Goal: Task Accomplishment & Management: Complete application form

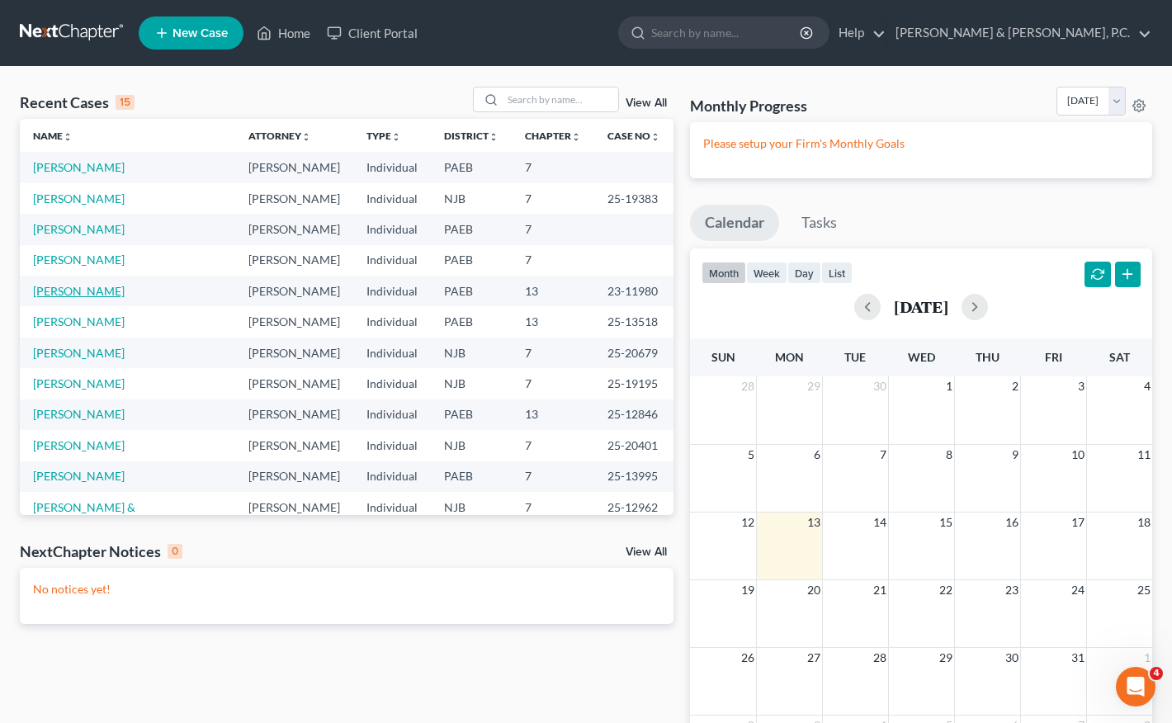
click at [88, 294] on link "[PERSON_NAME]" at bounding box center [79, 291] width 92 height 14
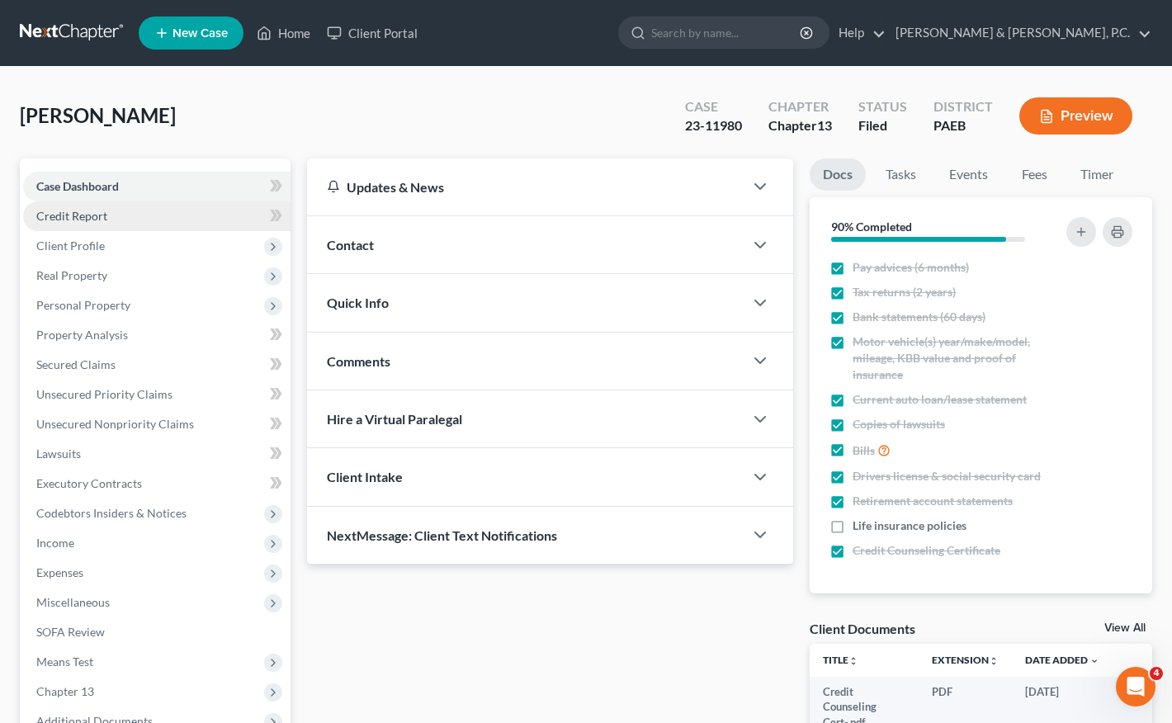
click at [117, 225] on link "Credit Report" at bounding box center [156, 216] width 267 height 30
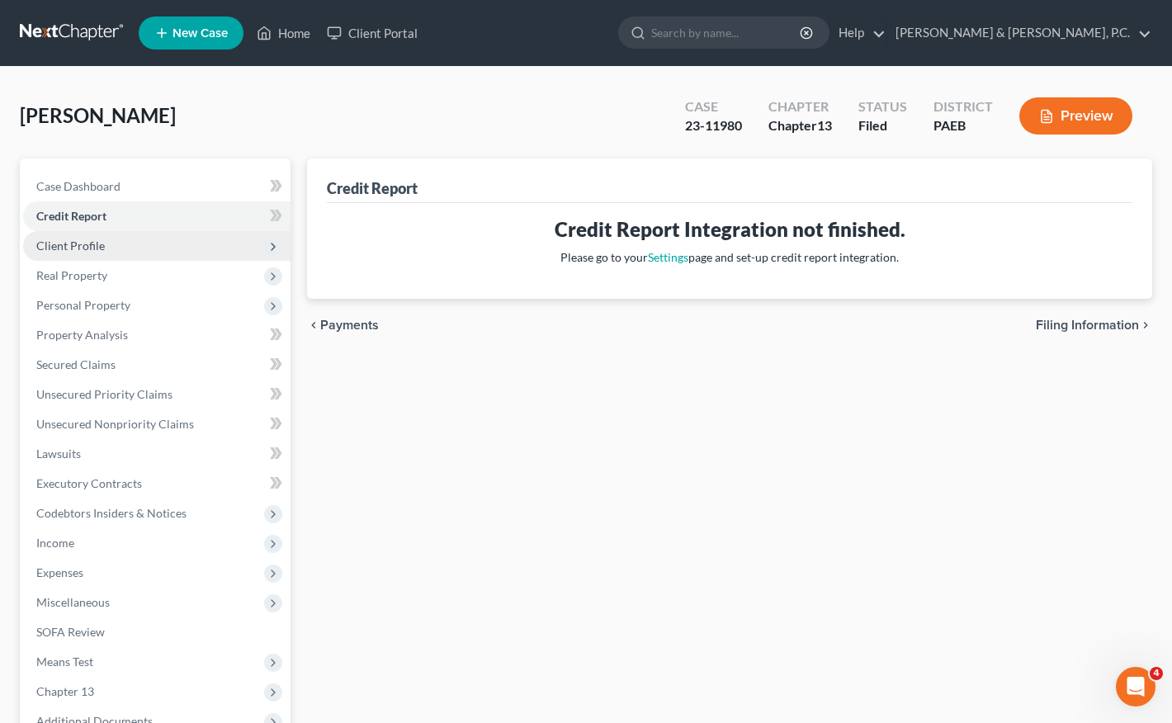
click at [54, 240] on span "Client Profile" at bounding box center [70, 246] width 69 height 14
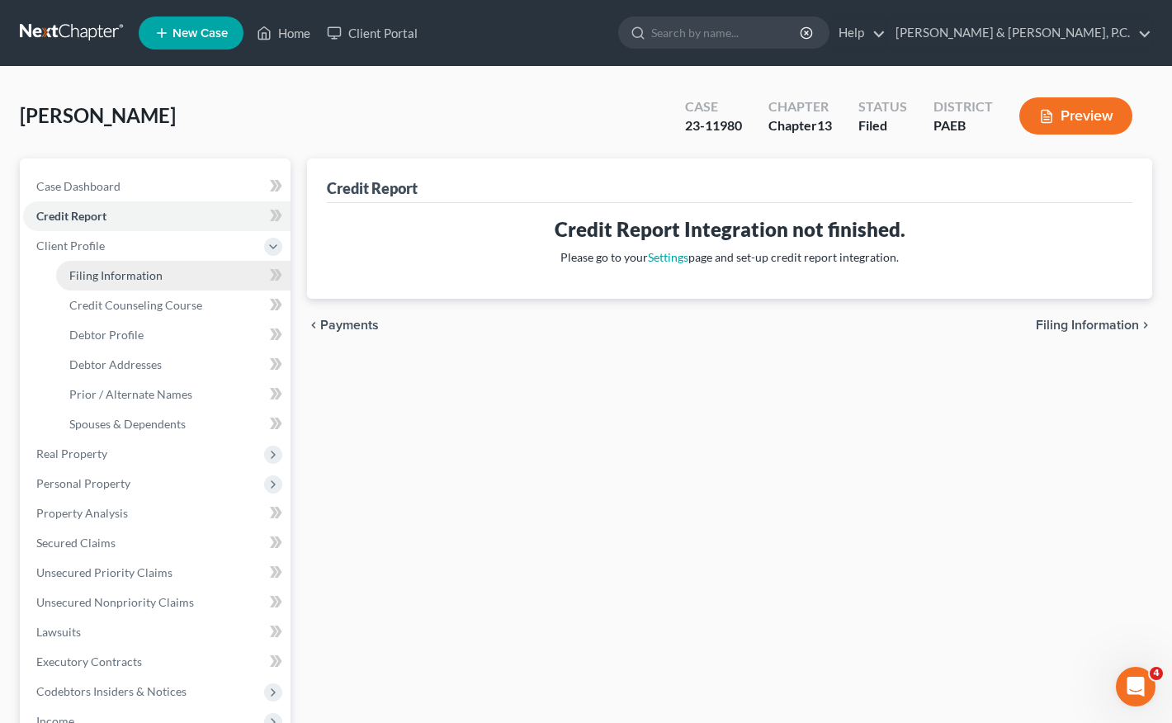
click at [97, 282] on link "Filing Information" at bounding box center [173, 276] width 234 height 30
select select "1"
select select "0"
select select "3"
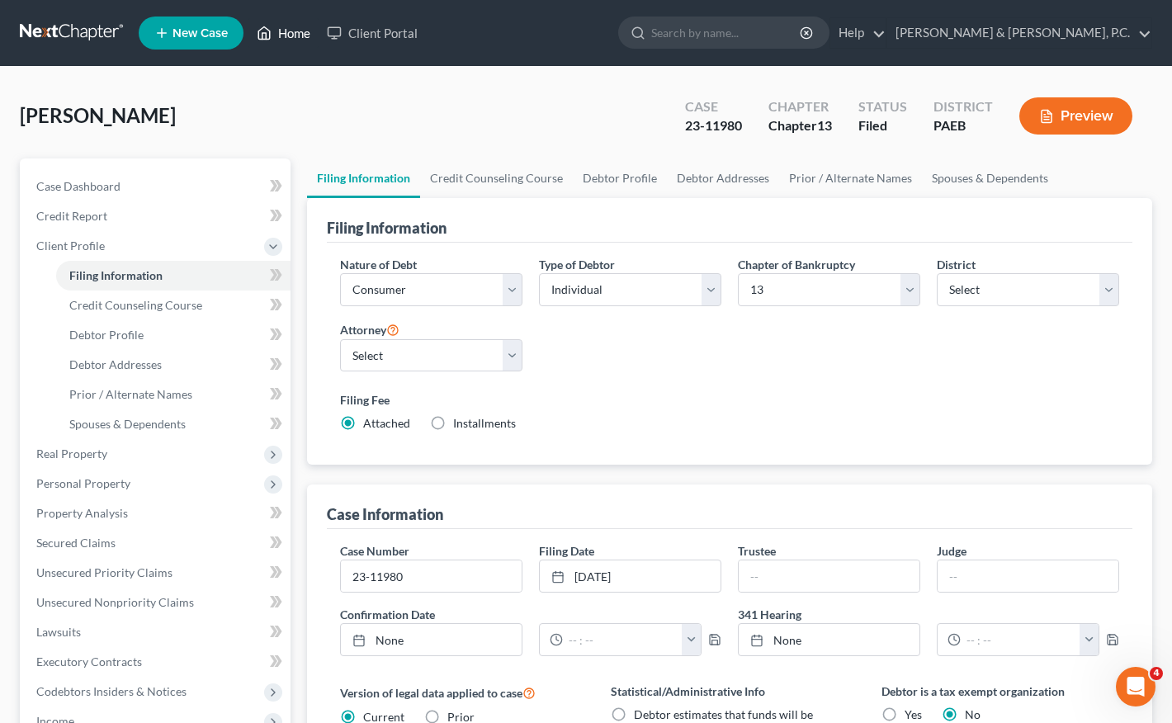
click at [286, 32] on link "Home" at bounding box center [283, 33] width 70 height 30
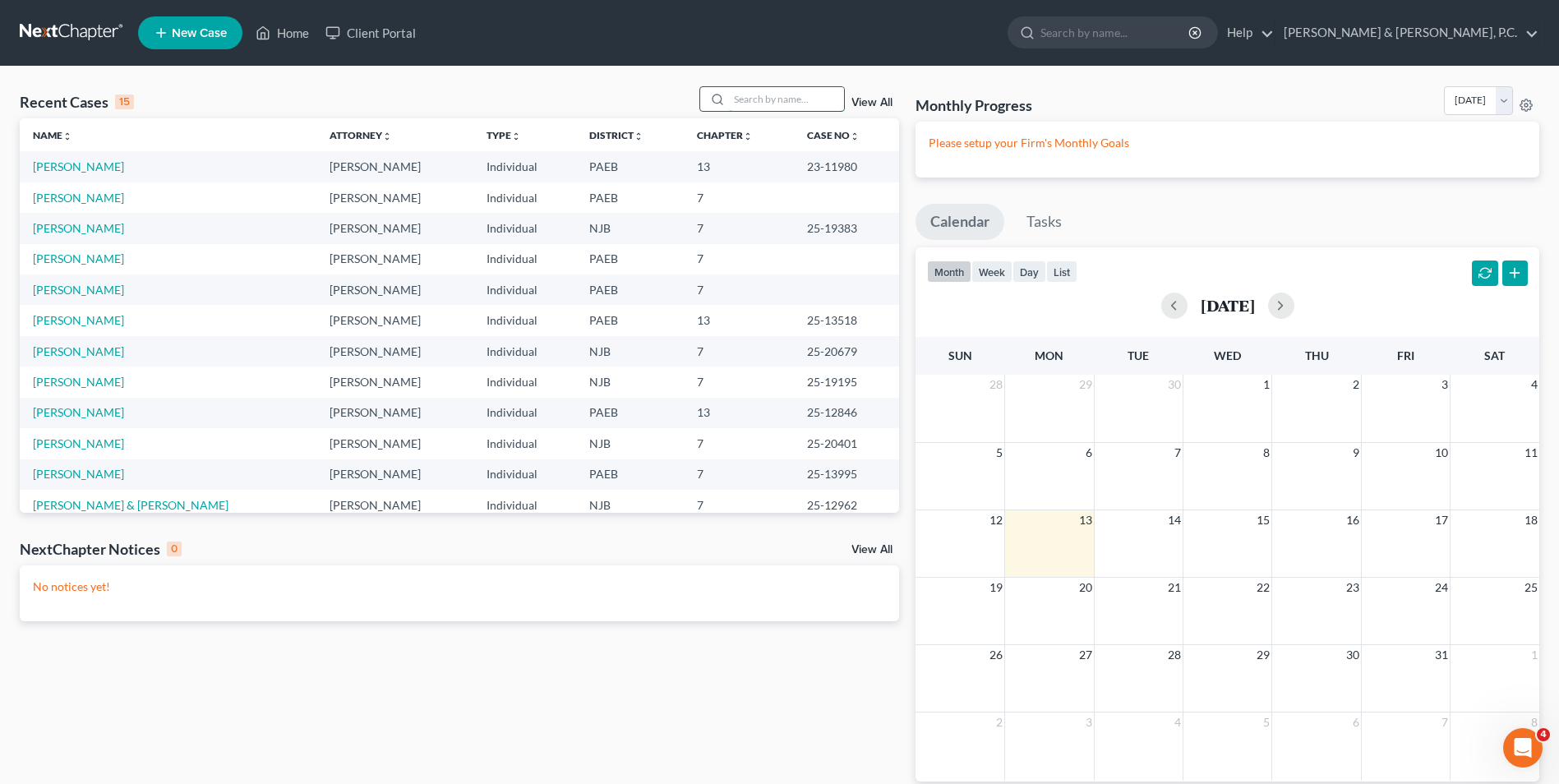
click at [816, 103] on input "search" at bounding box center [786, 99] width 115 height 24
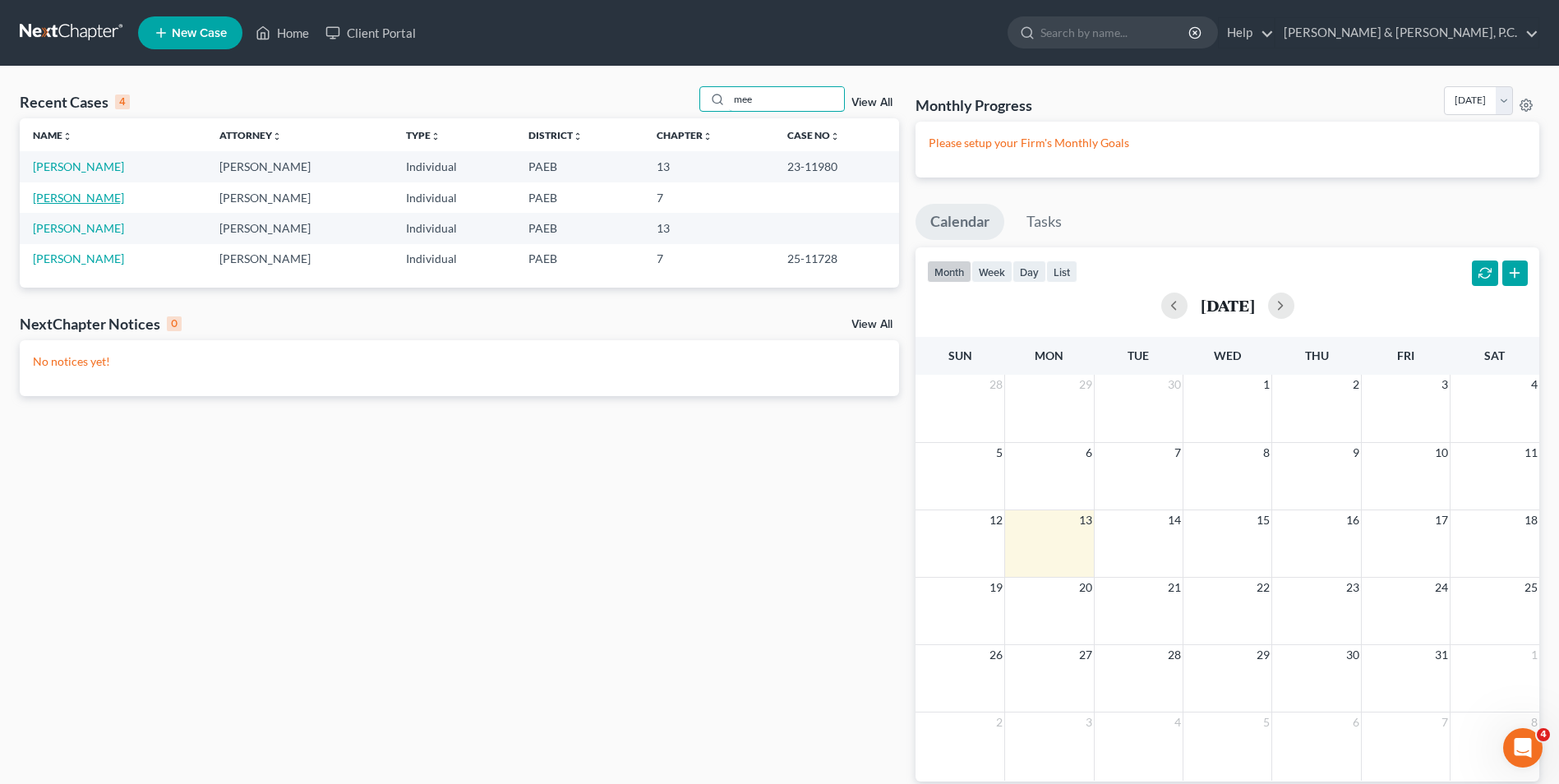
type input "mee"
click at [97, 196] on link "[PERSON_NAME]" at bounding box center [79, 198] width 92 height 14
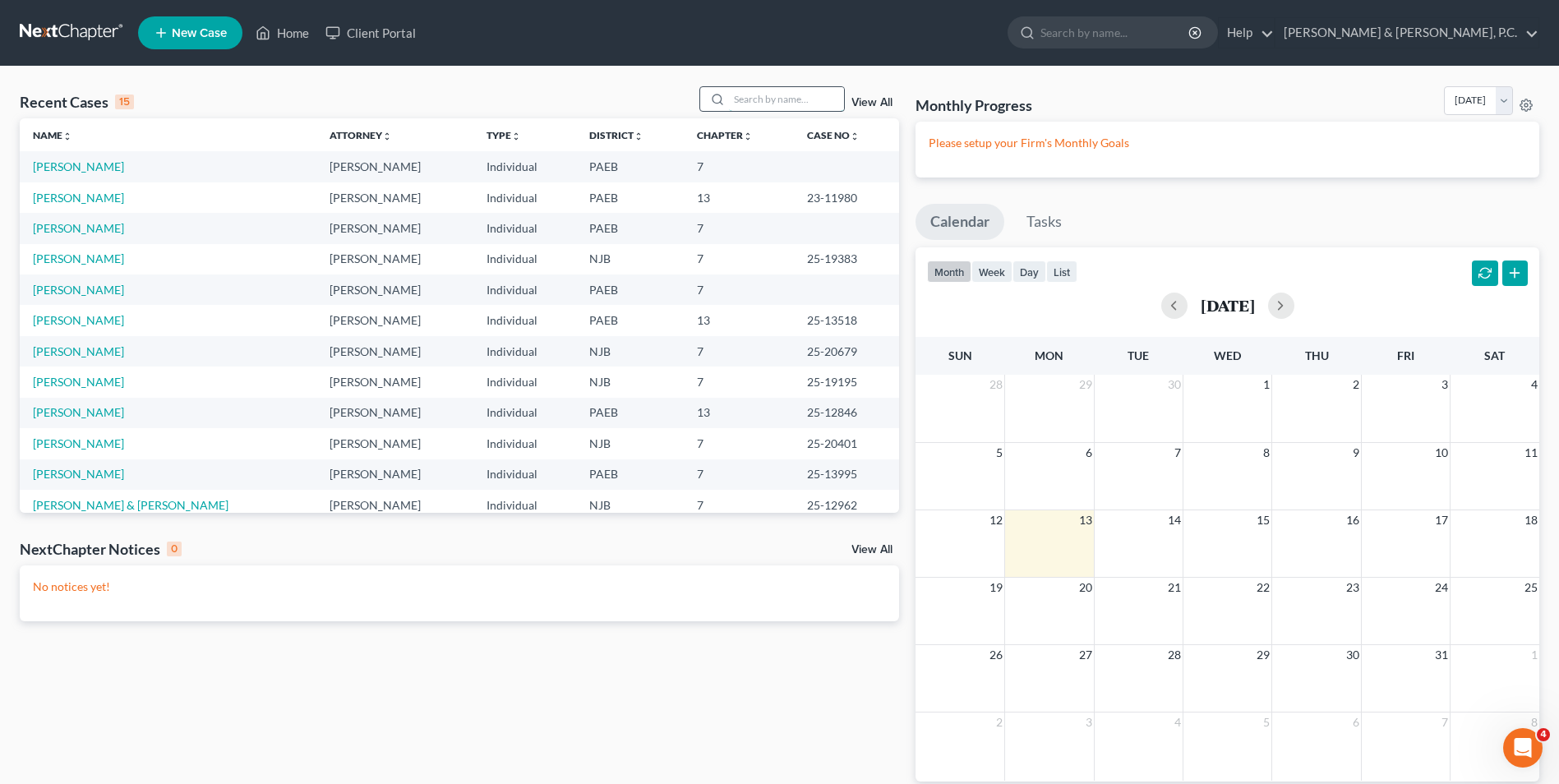
click at [777, 105] on input "search" at bounding box center [786, 99] width 115 height 24
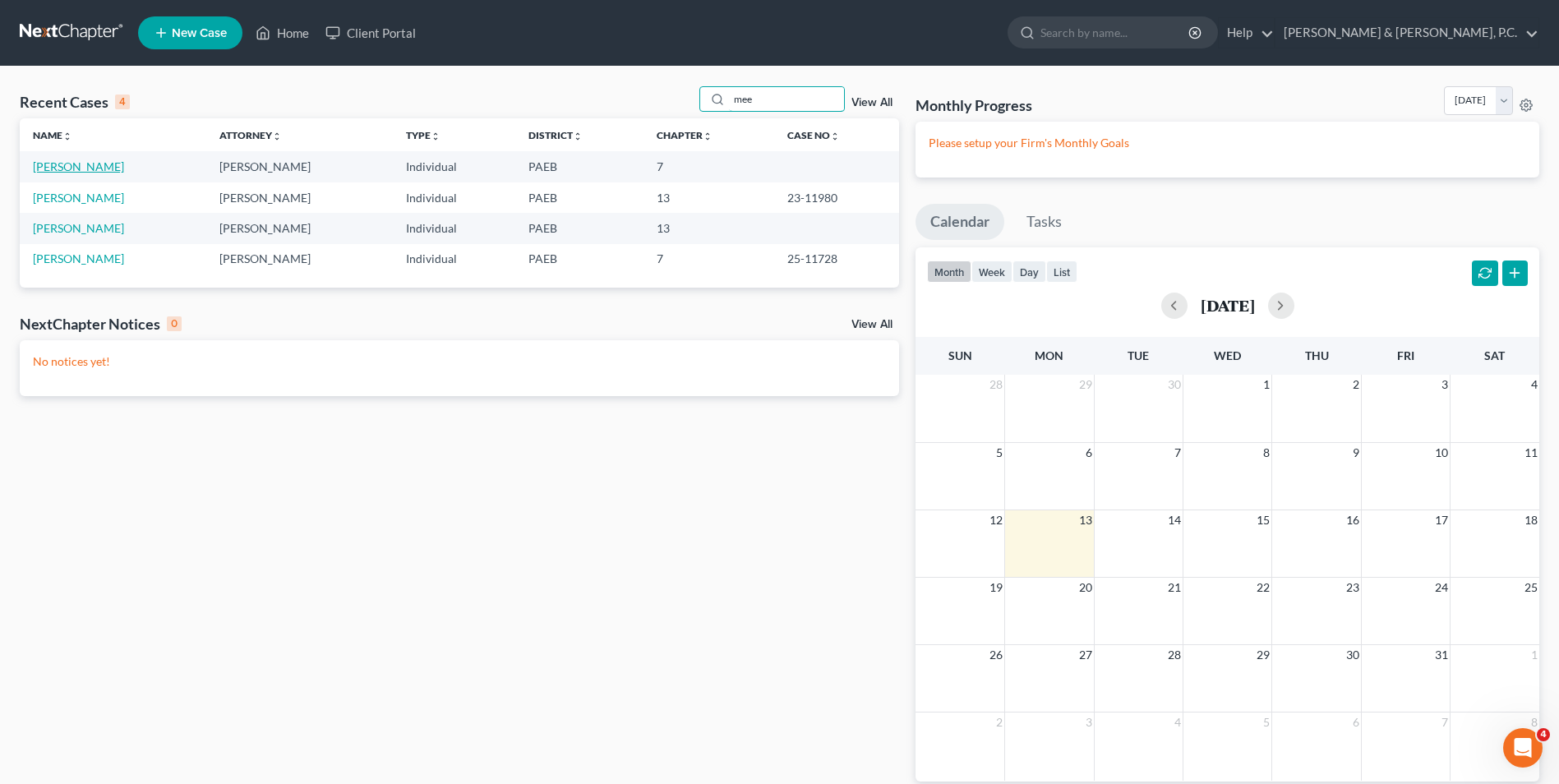
type input "mee"
click at [73, 171] on link "[PERSON_NAME]" at bounding box center [79, 166] width 92 height 14
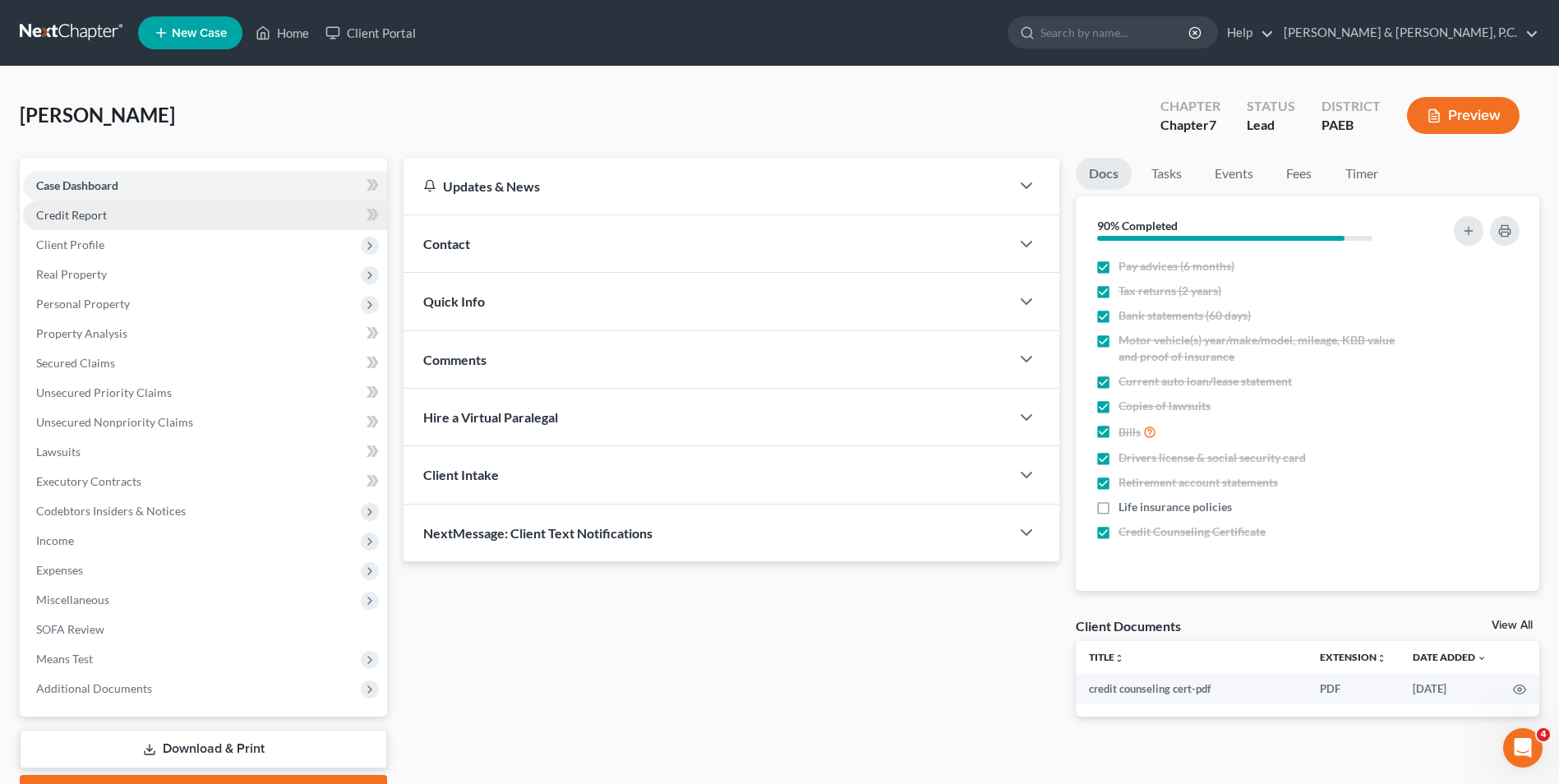
click at [92, 214] on span "Credit Report" at bounding box center [71, 215] width 71 height 14
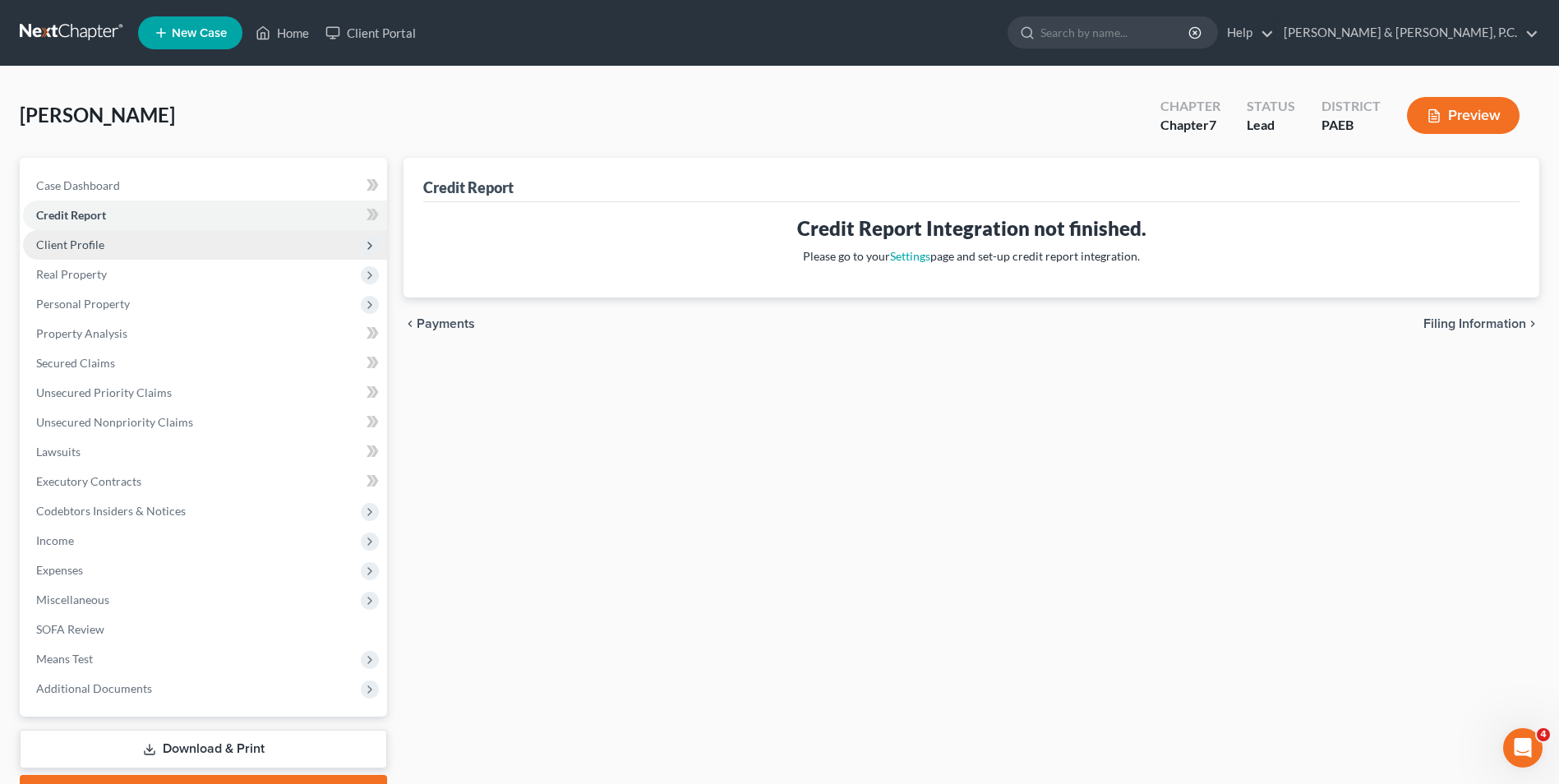
click at [87, 245] on span "Client Profile" at bounding box center [70, 245] width 69 height 14
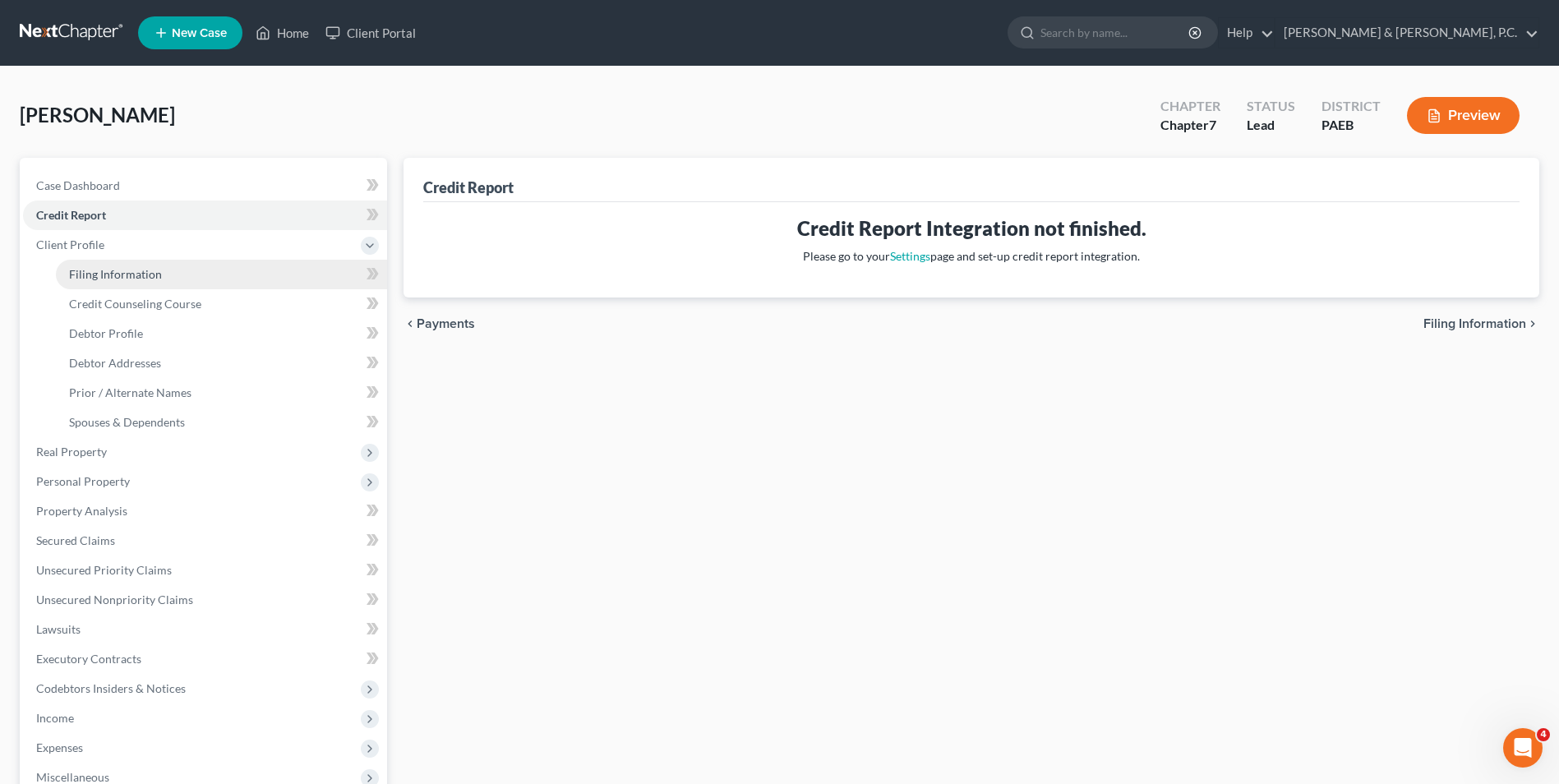
click at [99, 280] on span "Filing Information" at bounding box center [114, 274] width 93 height 14
select select "1"
select select "0"
select select "67"
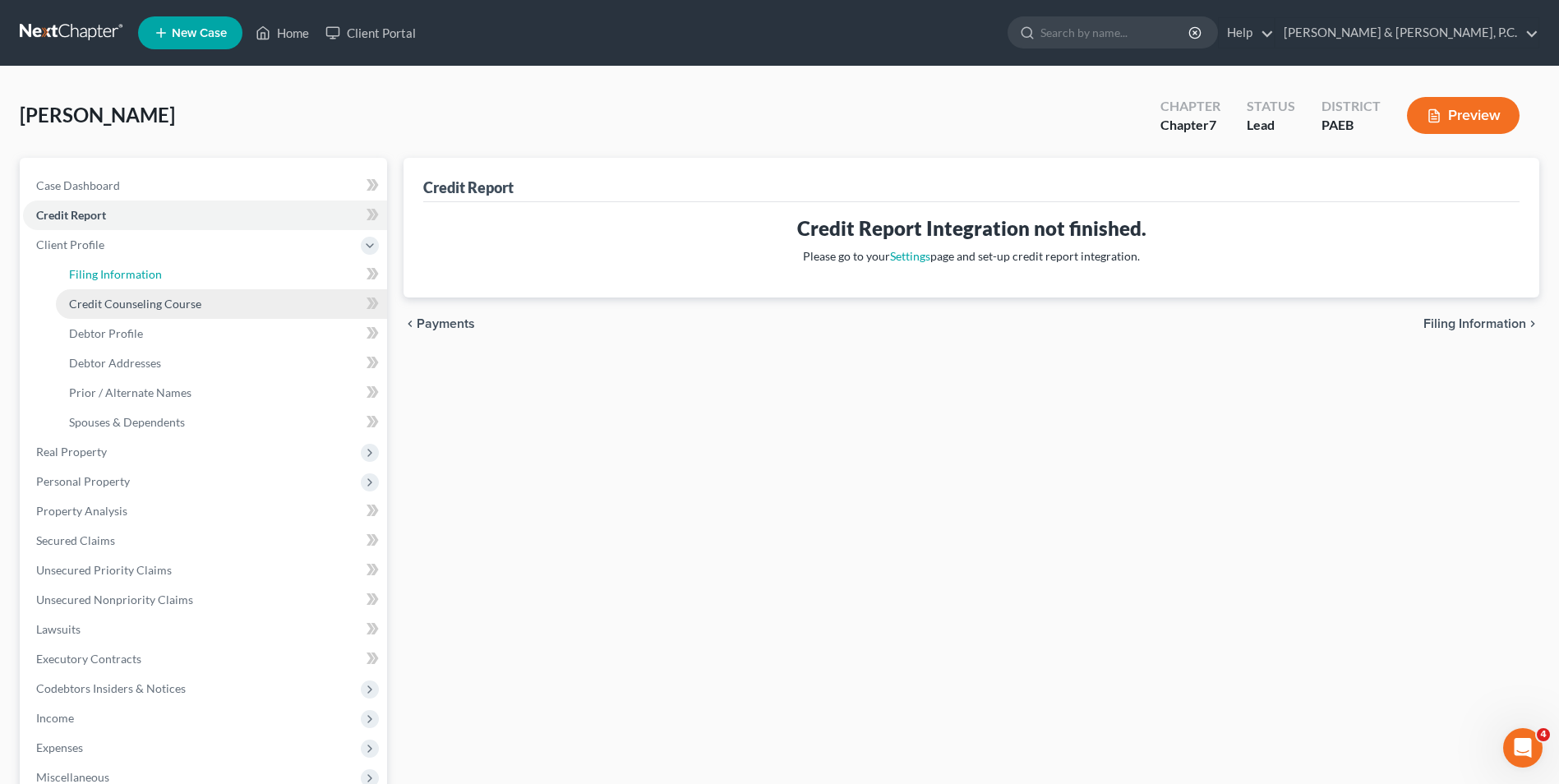
select select "2"
select select "39"
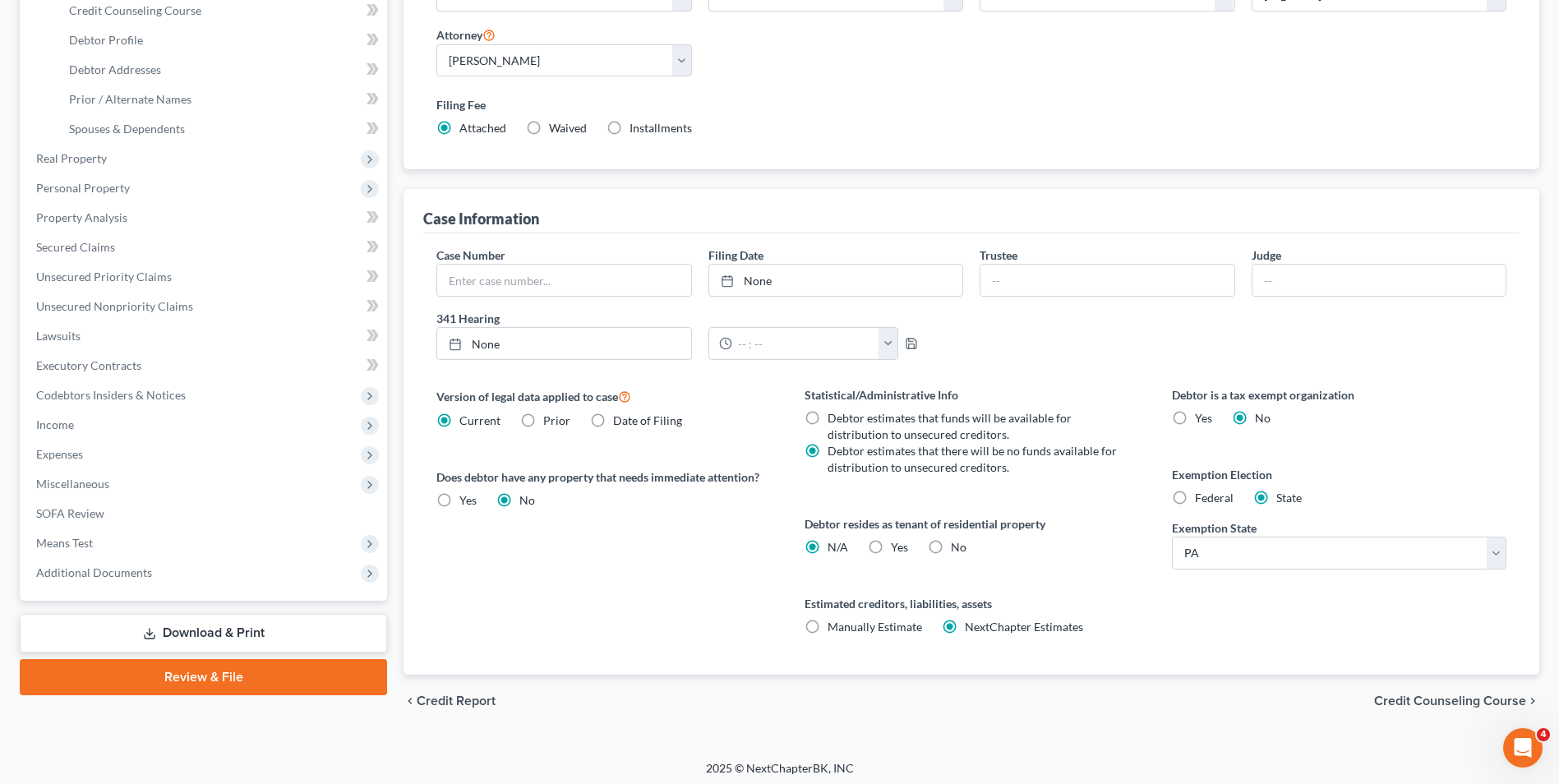
scroll to position [298, 0]
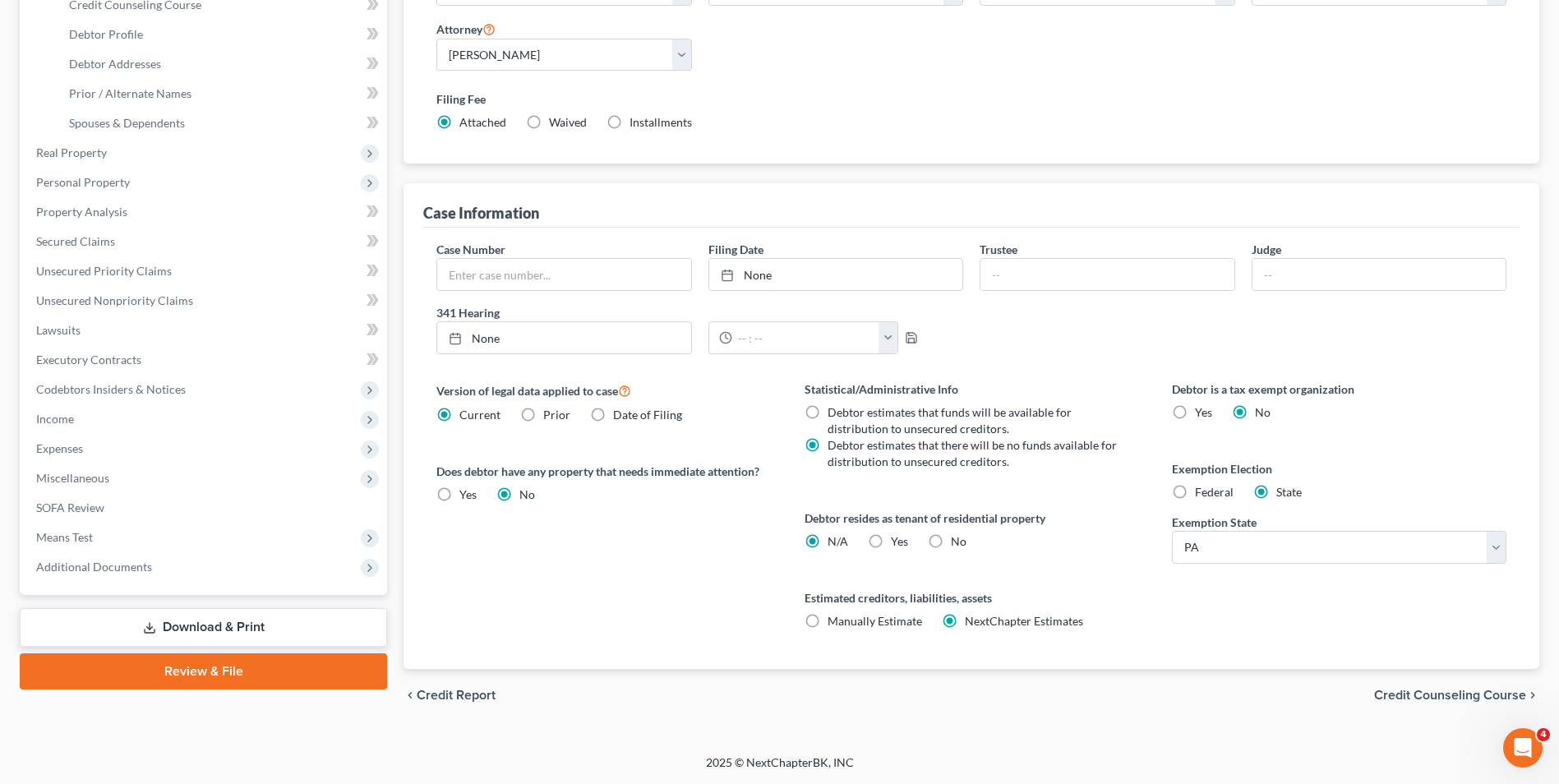
click at [1179, 689] on span "Credit Counseling Course" at bounding box center [1449, 694] width 152 height 13
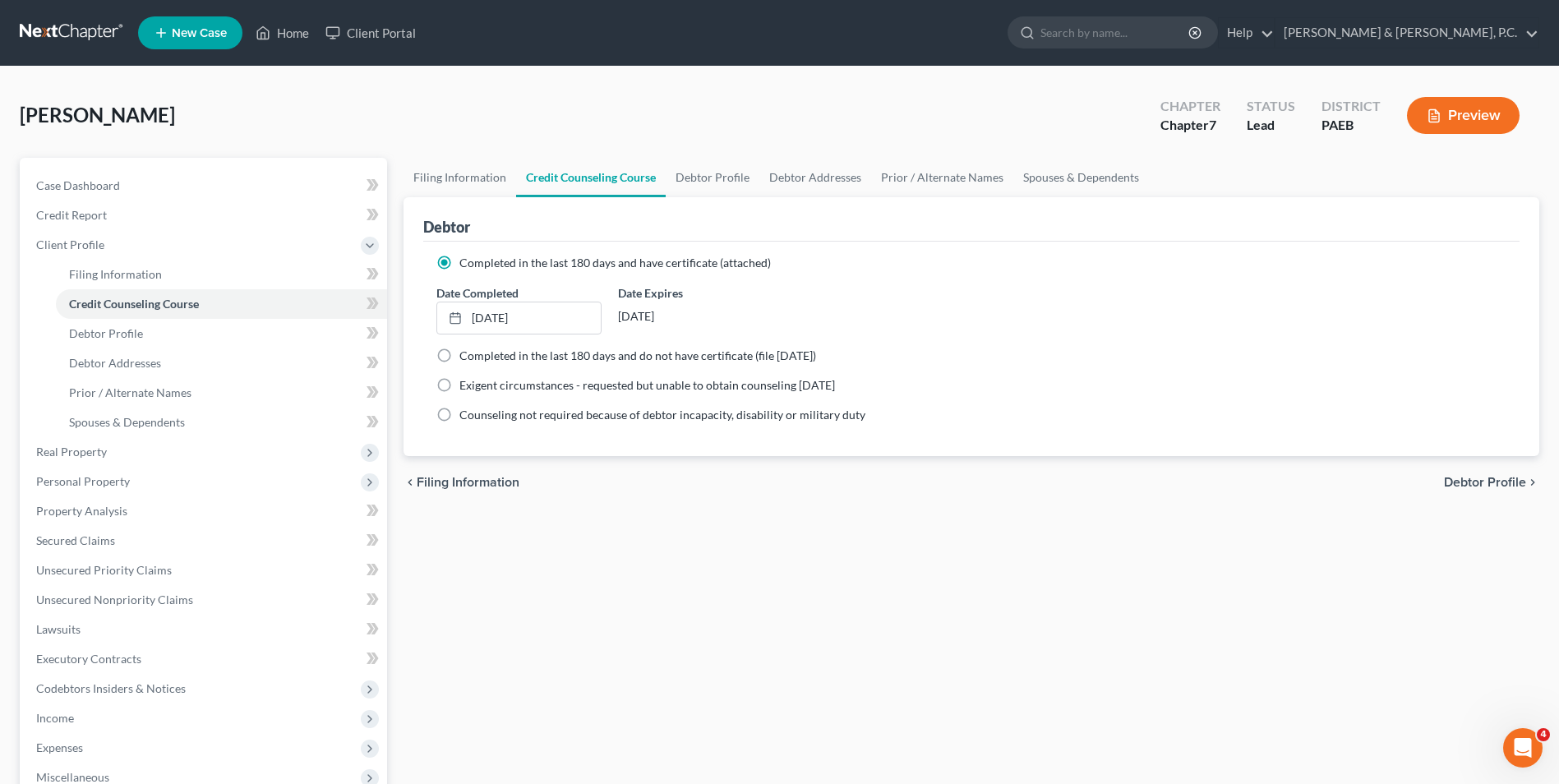
click at [1179, 486] on span "Debtor Profile" at bounding box center [1484, 482] width 83 height 13
select select "0"
select select "1"
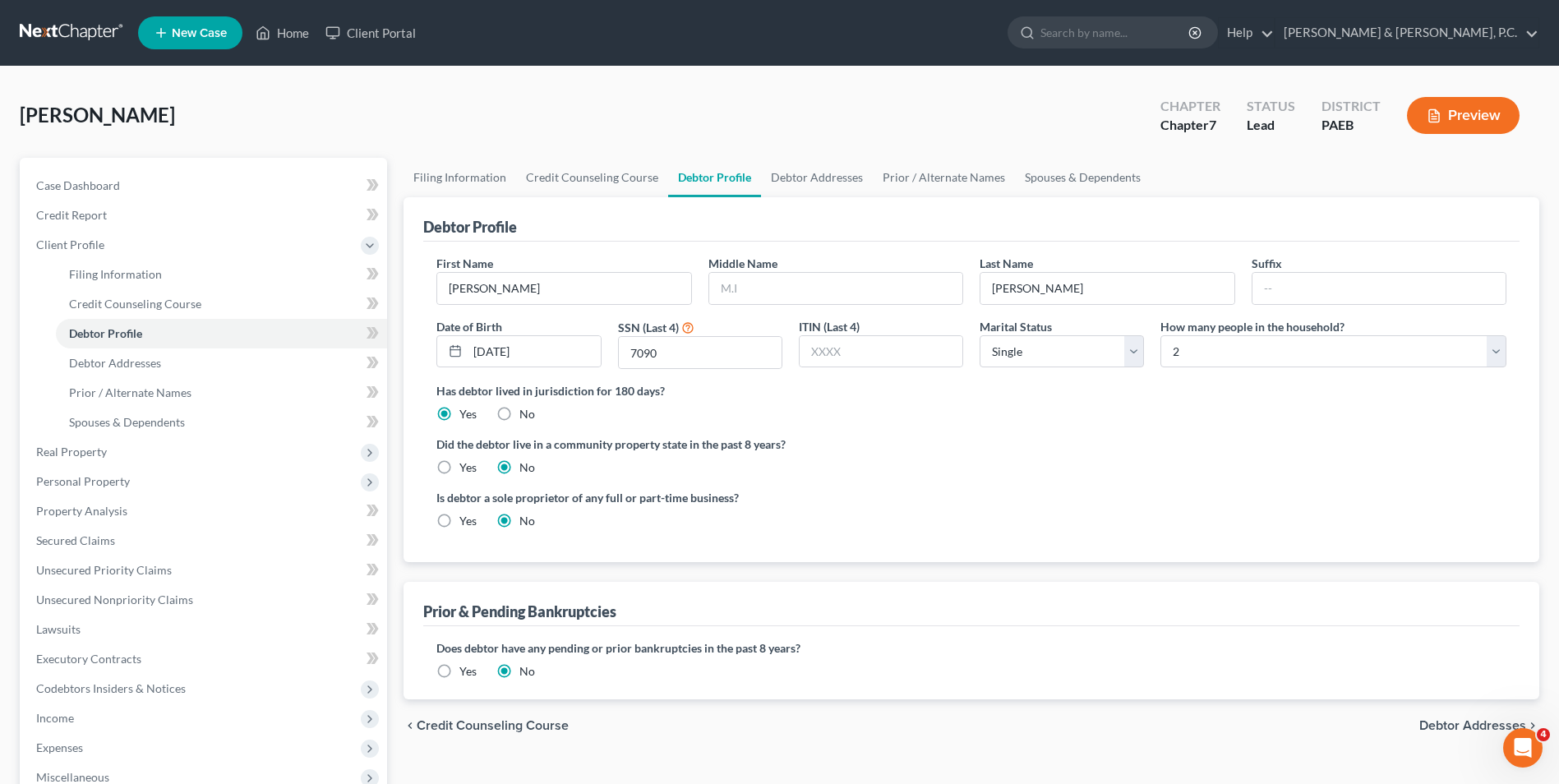
radio input "true"
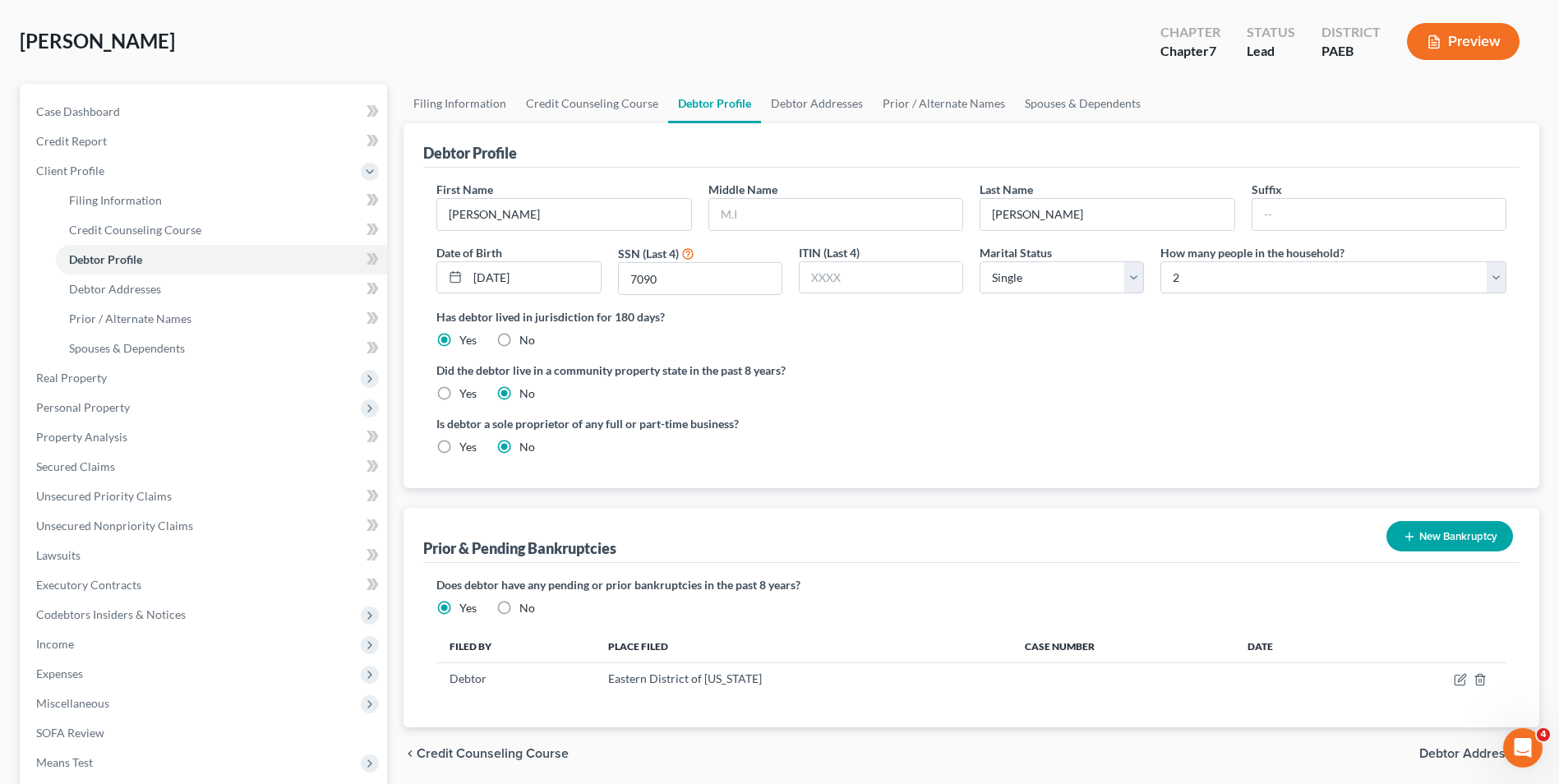
scroll to position [164, 0]
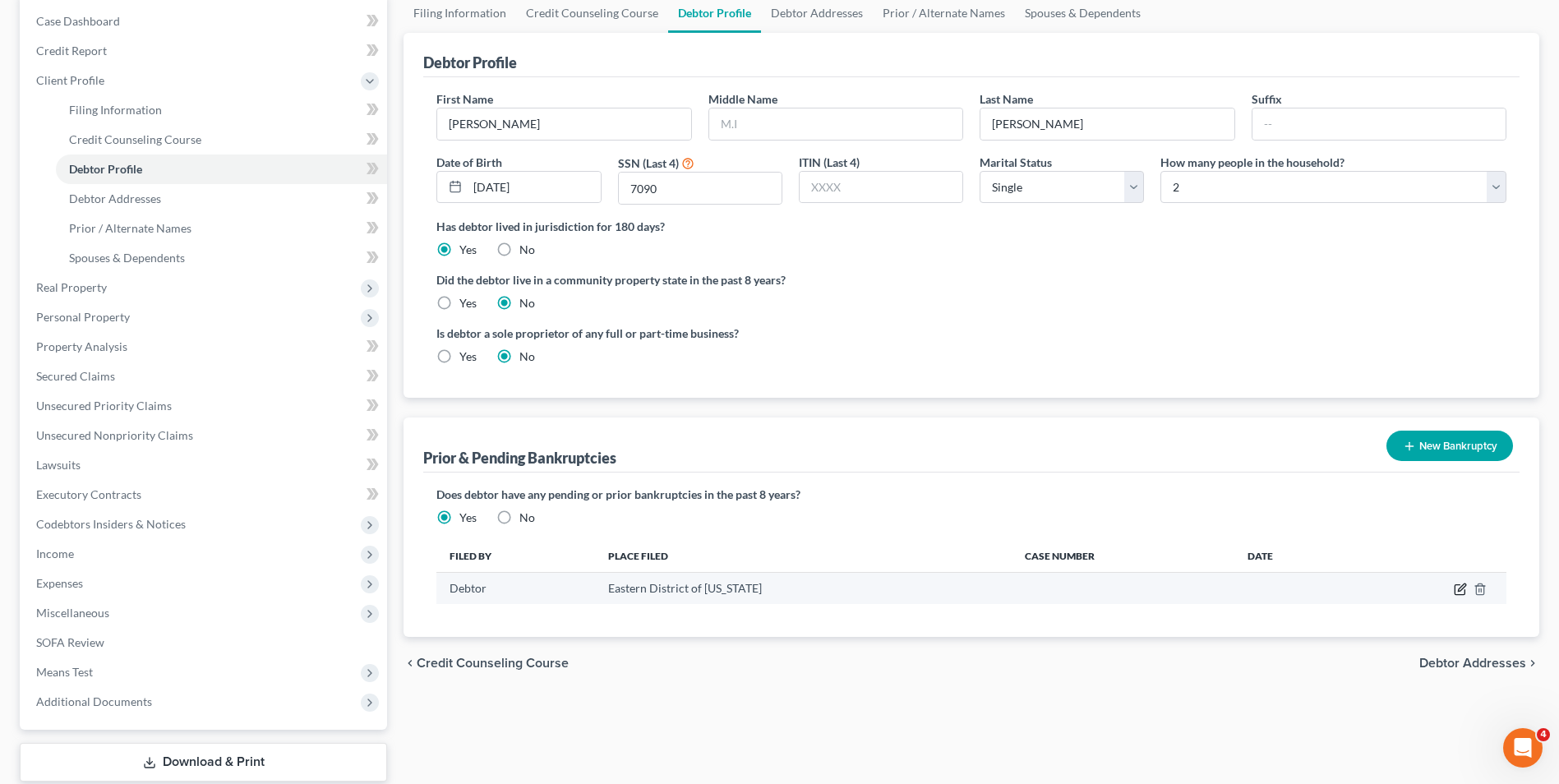
click at [1179, 591] on icon "button" at bounding box center [1459, 590] width 10 height 10
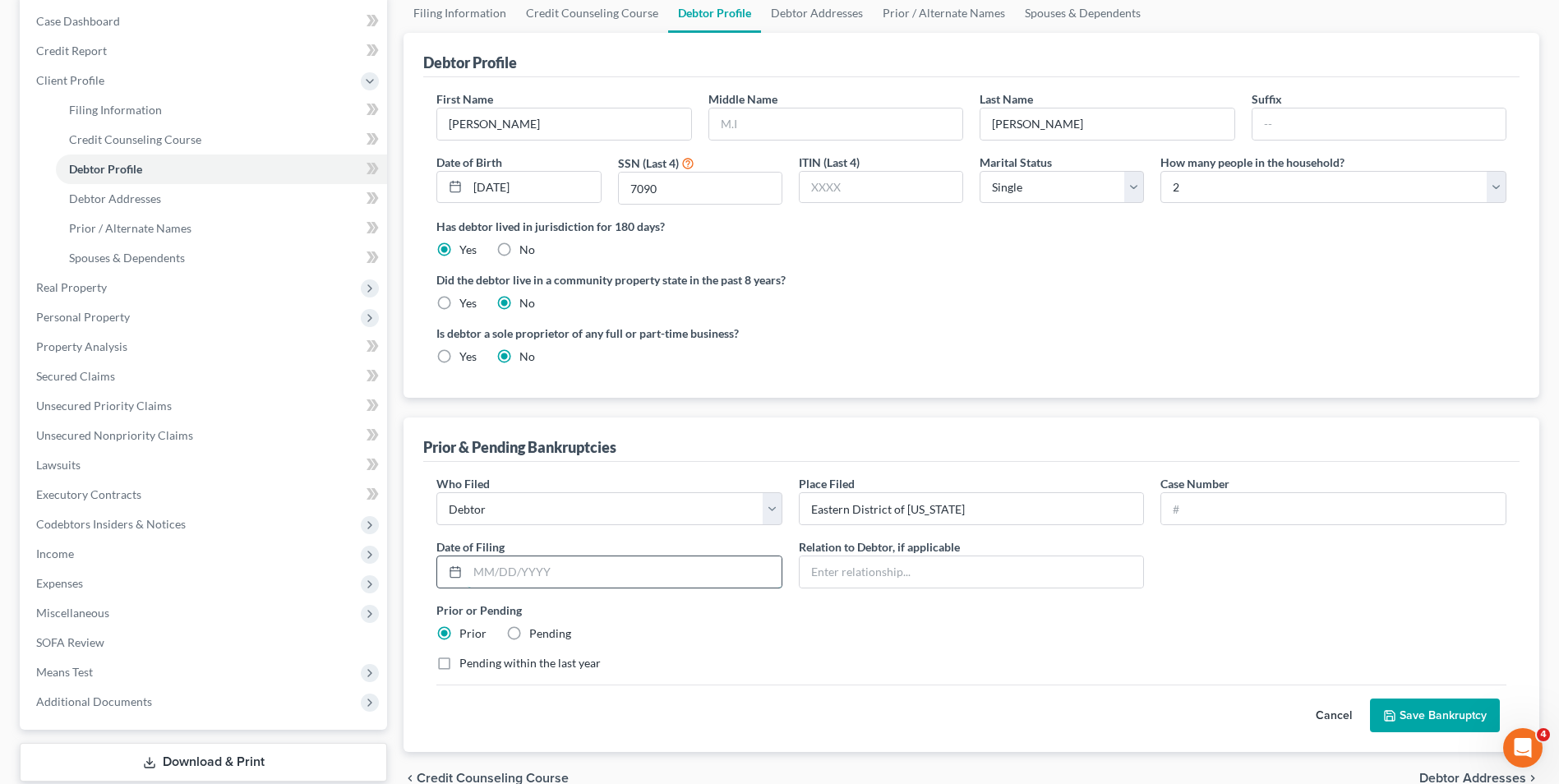
click at [557, 576] on input "text" at bounding box center [624, 571] width 314 height 31
type input "8"
type input "[DATE]"
click at [1179, 507] on input "text" at bounding box center [1333, 507] width 344 height 31
type input "23-11980"
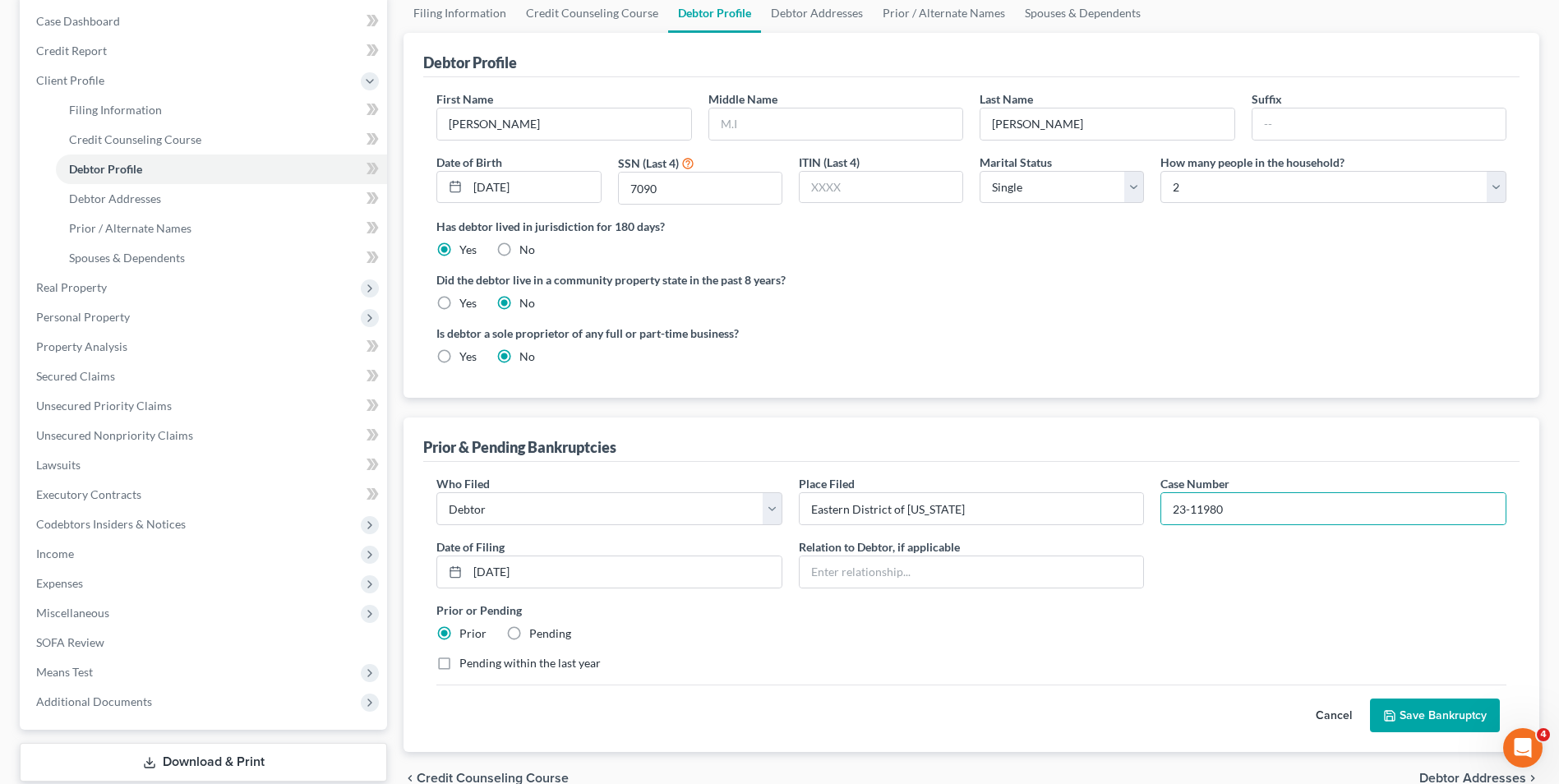
click at [1179, 710] on button "Save Bankruptcy" at bounding box center [1435, 715] width 129 height 35
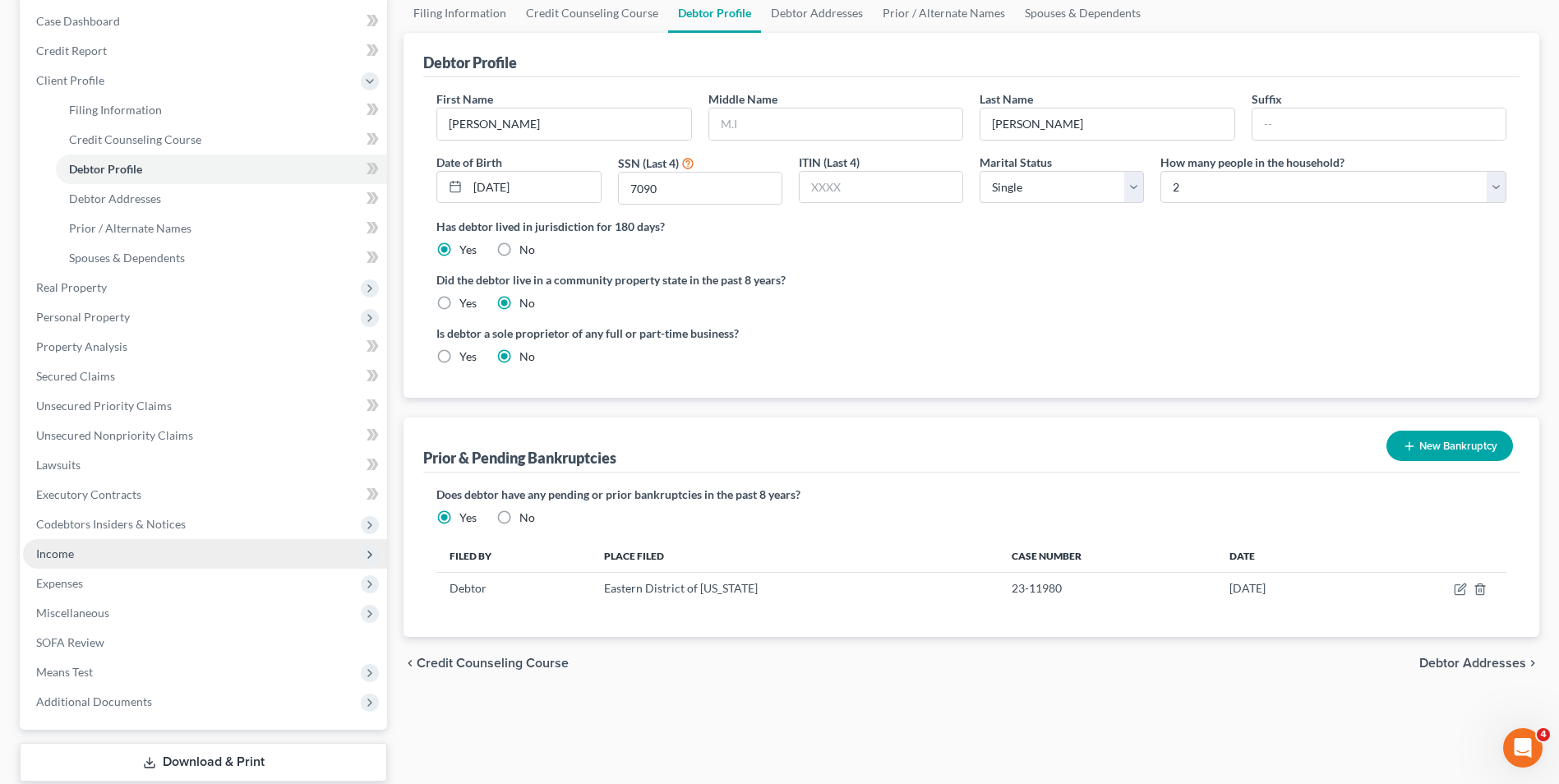
click at [89, 555] on span "Income" at bounding box center [205, 554] width 364 height 30
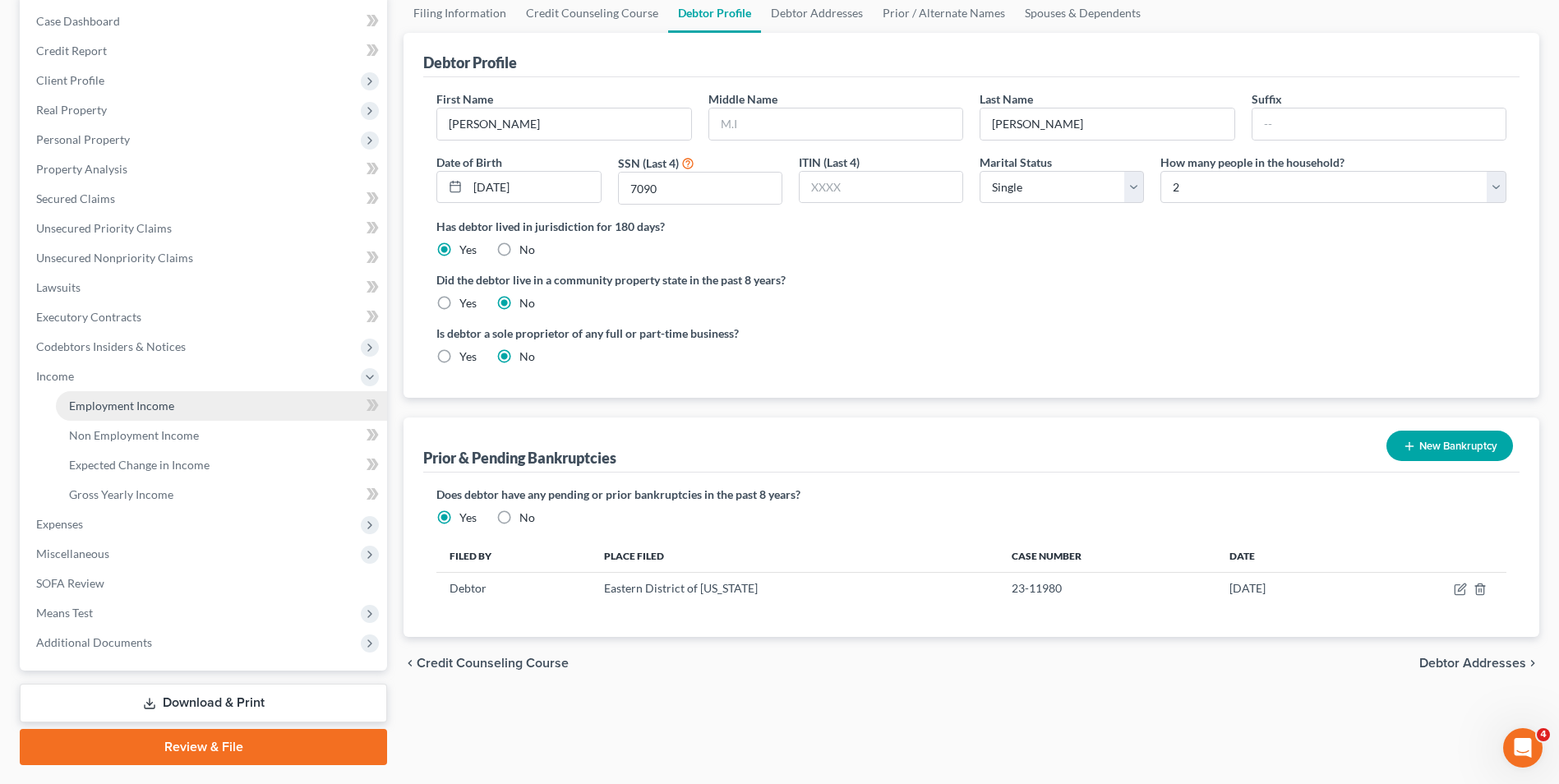
click at [163, 403] on span "Employment Income" at bounding box center [121, 405] width 106 height 14
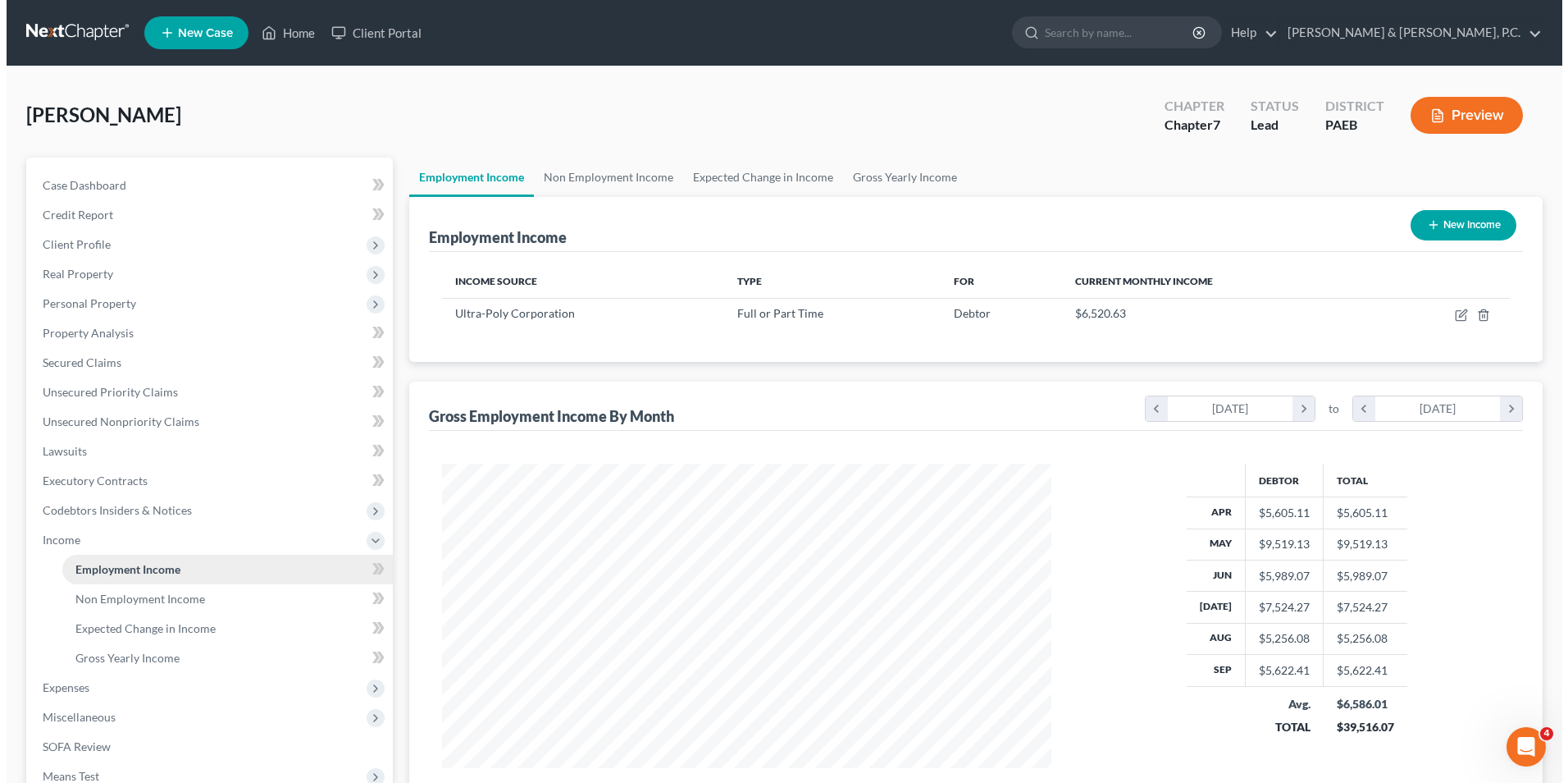
scroll to position [304, 642]
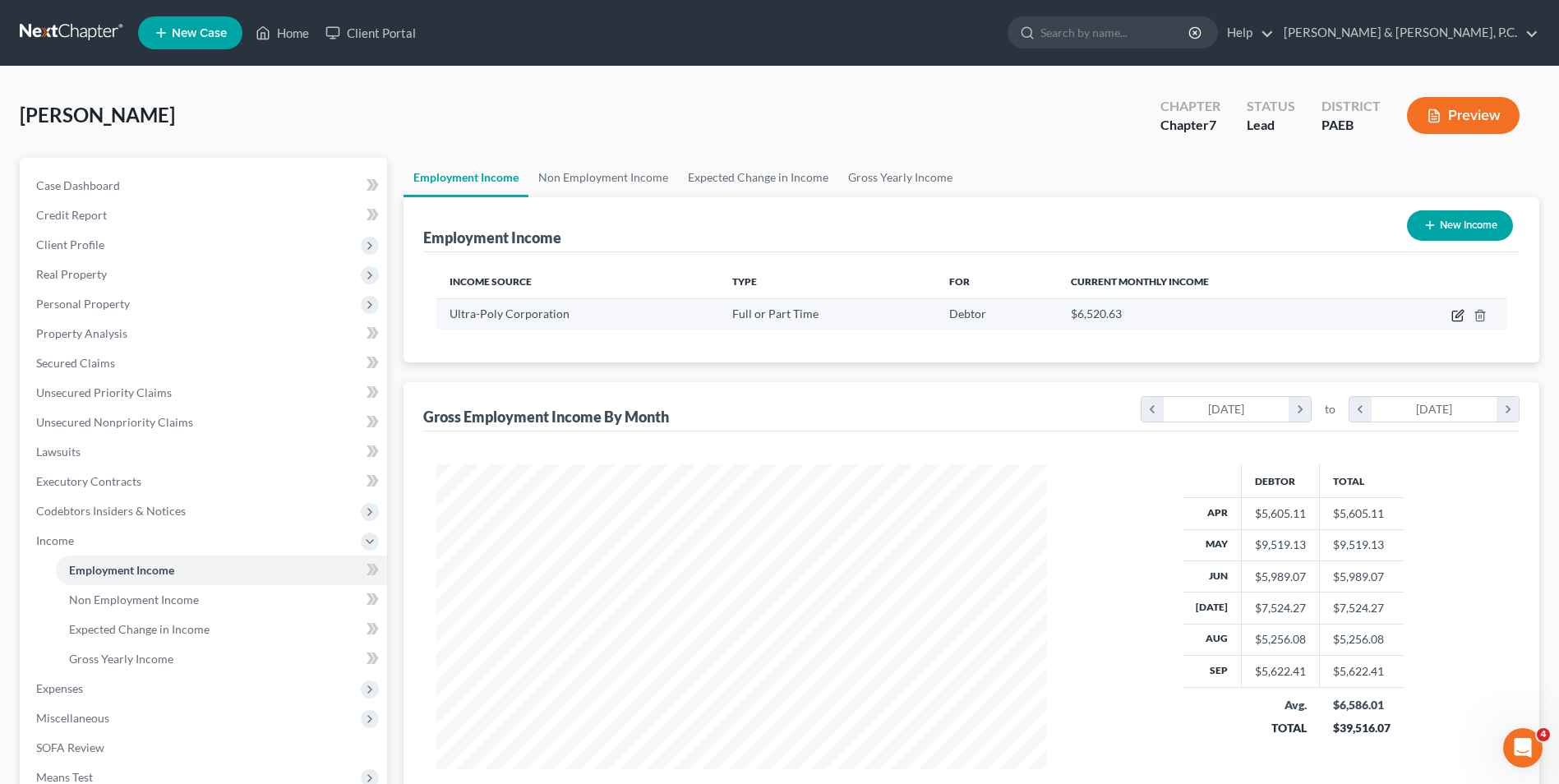
click at [1179, 316] on icon "button" at bounding box center [1457, 314] width 13 height 13
select select "0"
select select "39"
select select "3"
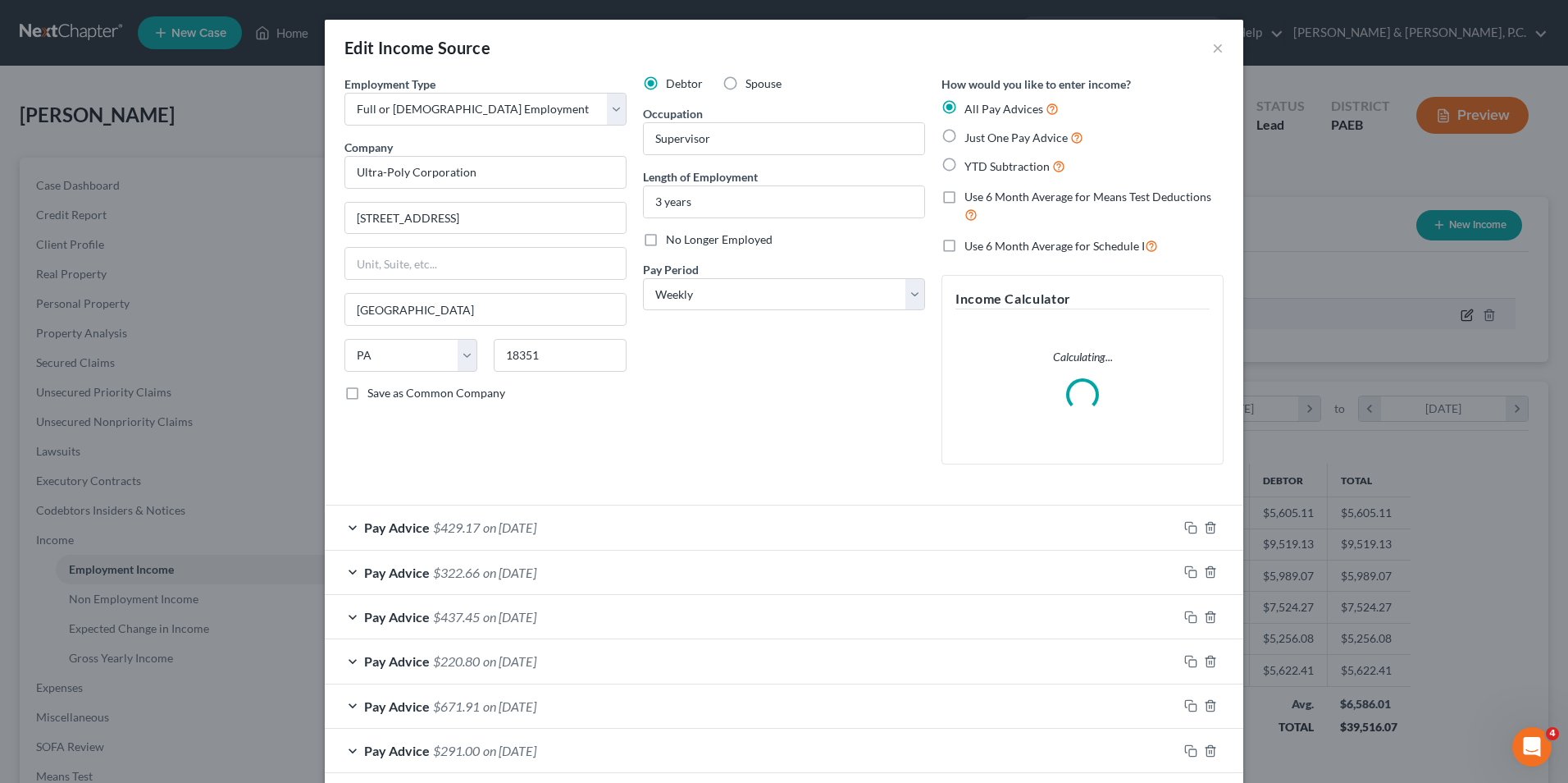
scroll to position [307, 648]
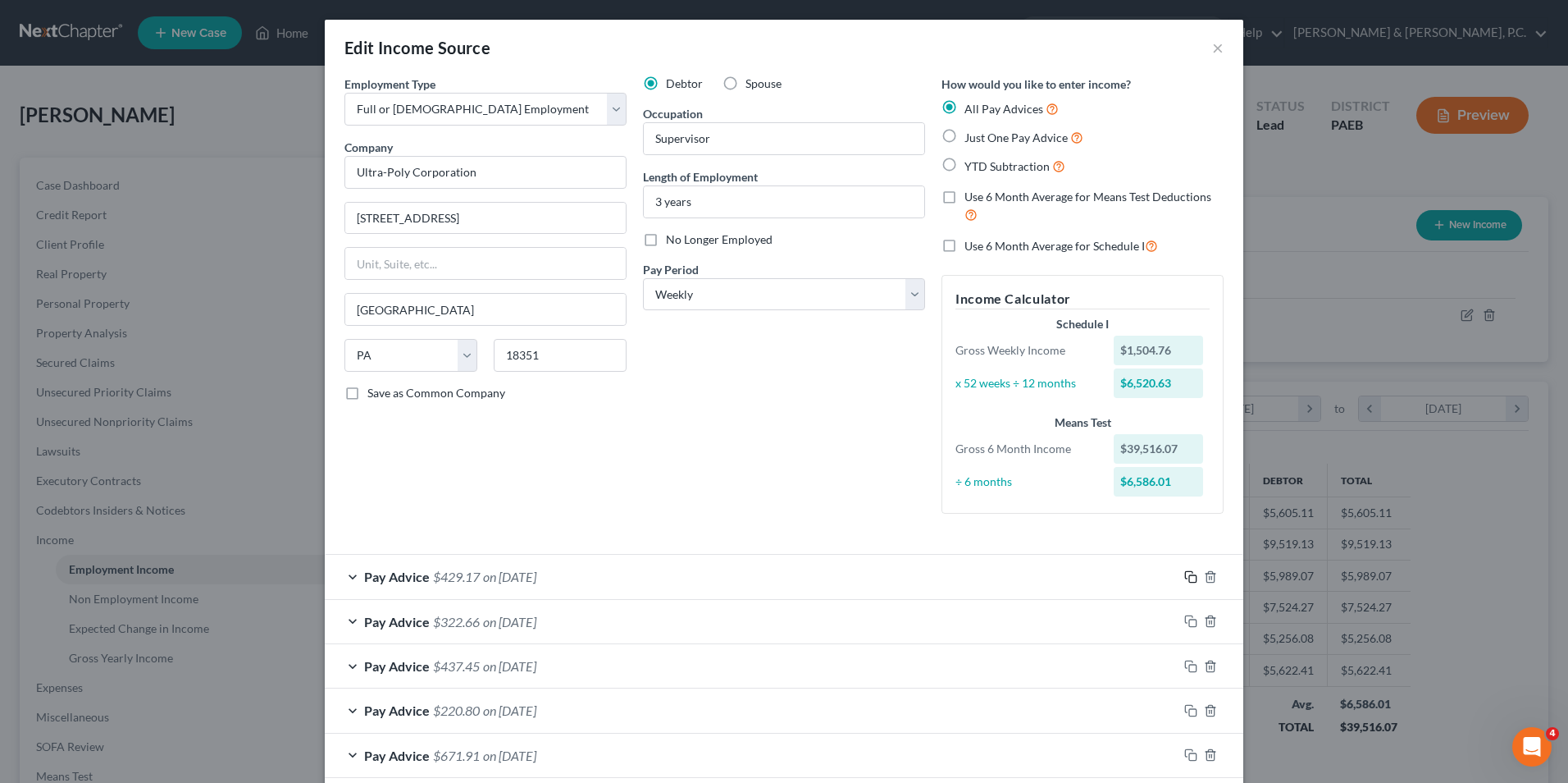
click at [1176, 576] on rect "button" at bounding box center [1192, 578] width 7 height 7
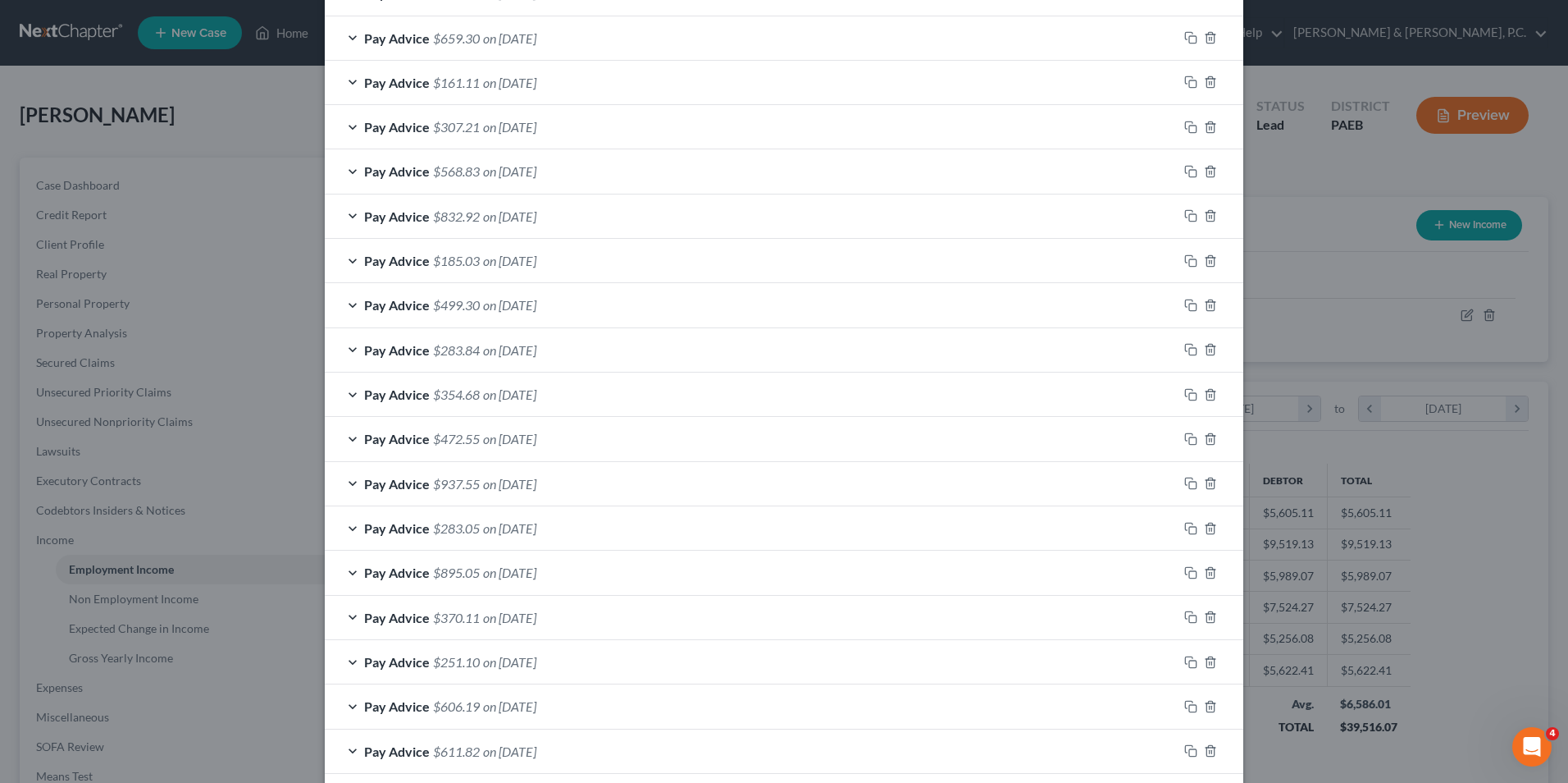
scroll to position [1477, 0]
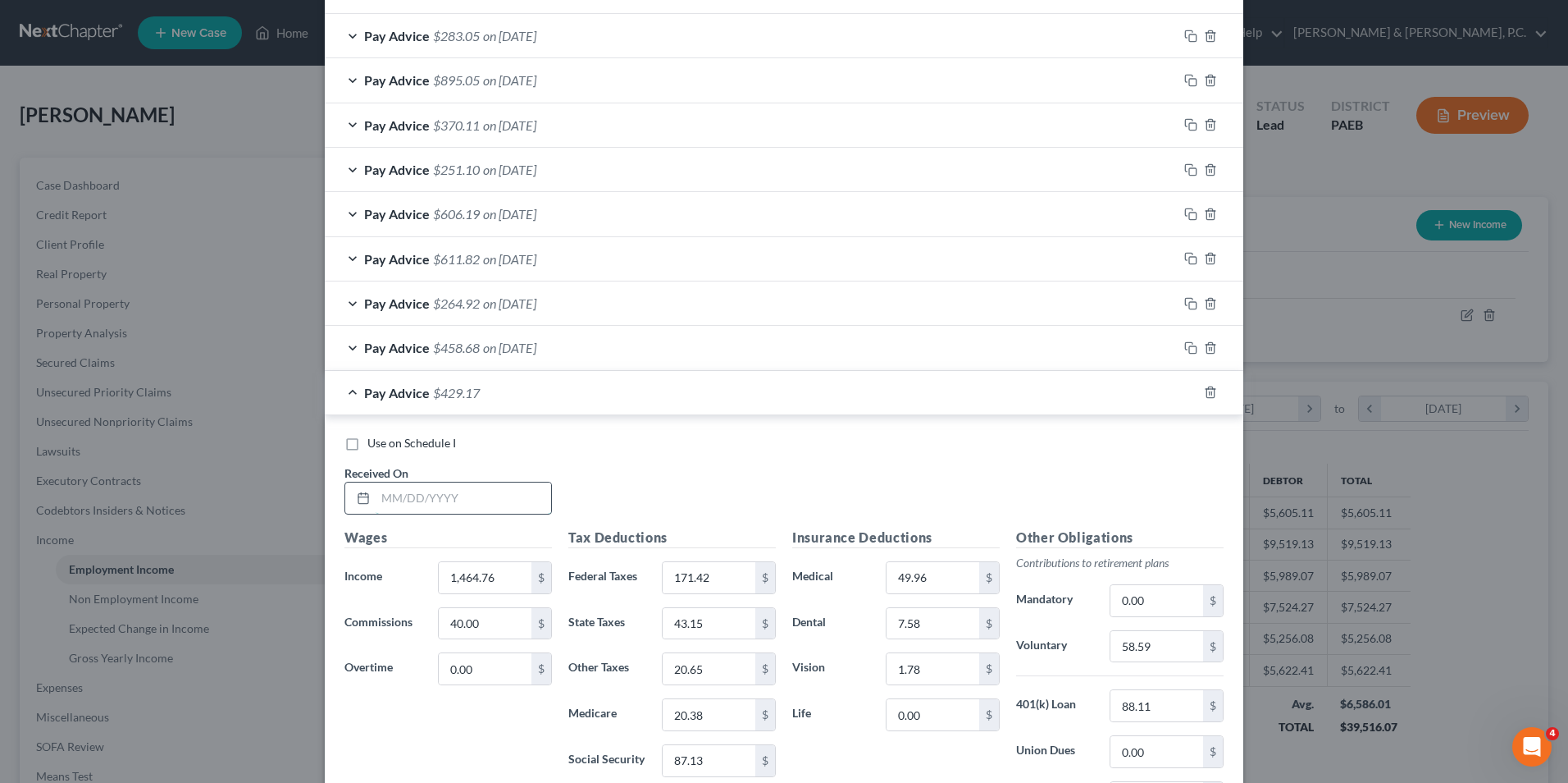
click at [503, 503] on input "text" at bounding box center [463, 497] width 176 height 31
type input "[DATE]"
click at [488, 576] on input "1,464.76" at bounding box center [485, 576] width 92 height 31
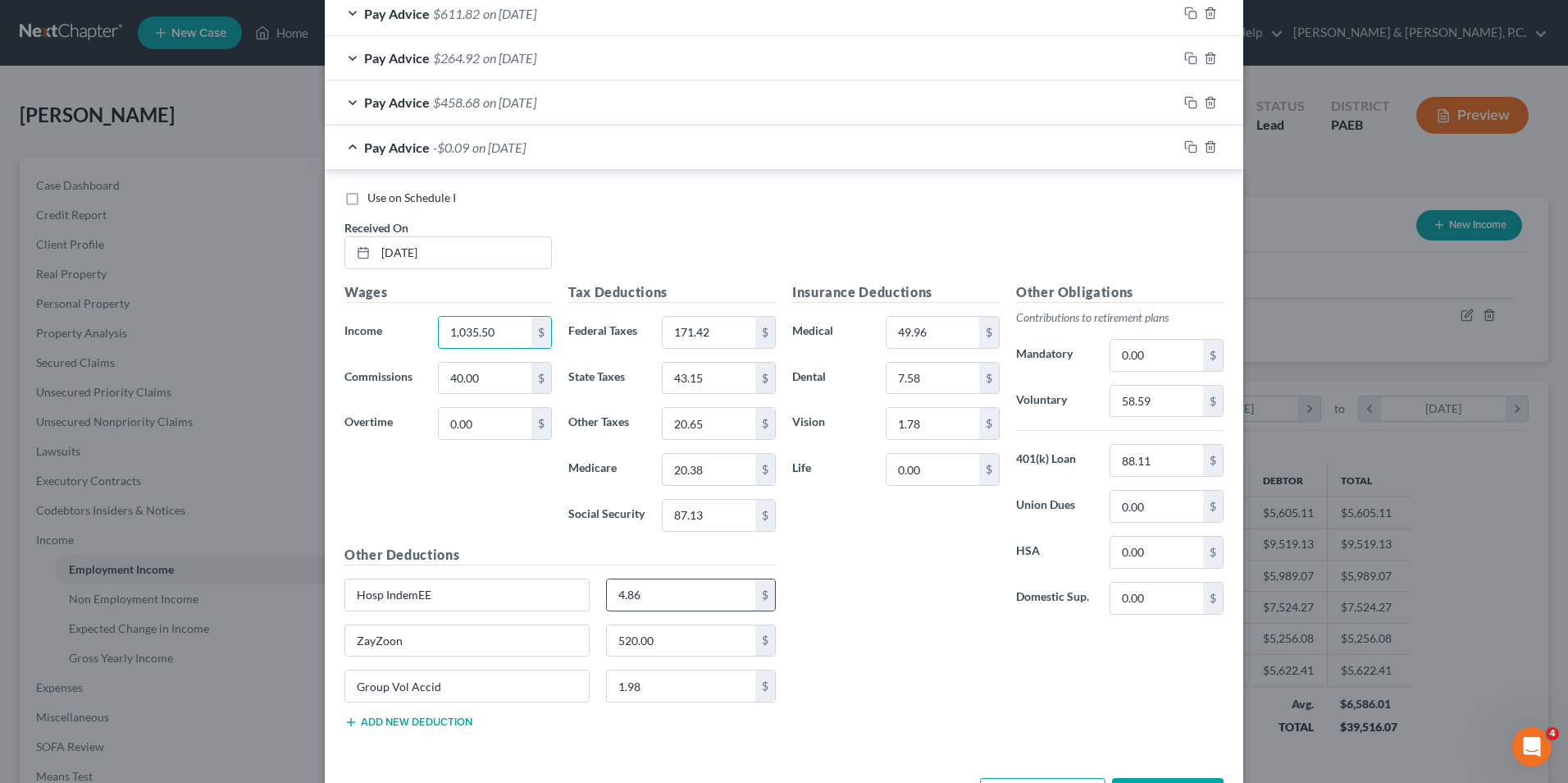
scroll to position [1723, 0]
type input "1,035.50"
click at [712, 514] on input "87.13" at bounding box center [708, 514] width 92 height 31
type input "60.53"
click at [1156, 457] on input "88.11" at bounding box center [1157, 459] width 92 height 31
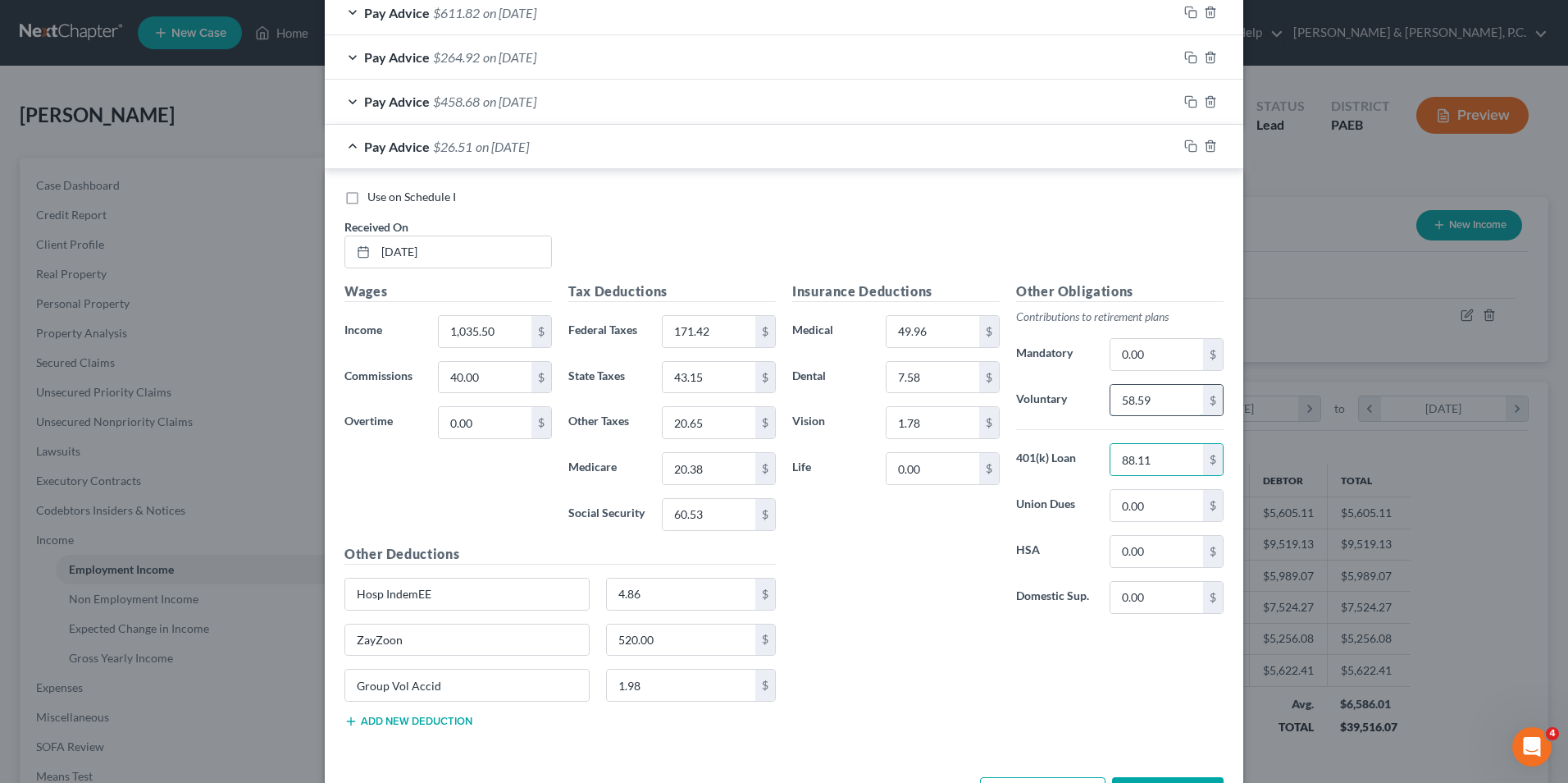
click at [1146, 395] on input "58.59" at bounding box center [1157, 399] width 92 height 31
type input "41.42"
click at [710, 469] on input "20.38" at bounding box center [708, 468] width 92 height 31
type input "14.15"
click at [711, 331] on input "171.42" at bounding box center [708, 331] width 92 height 31
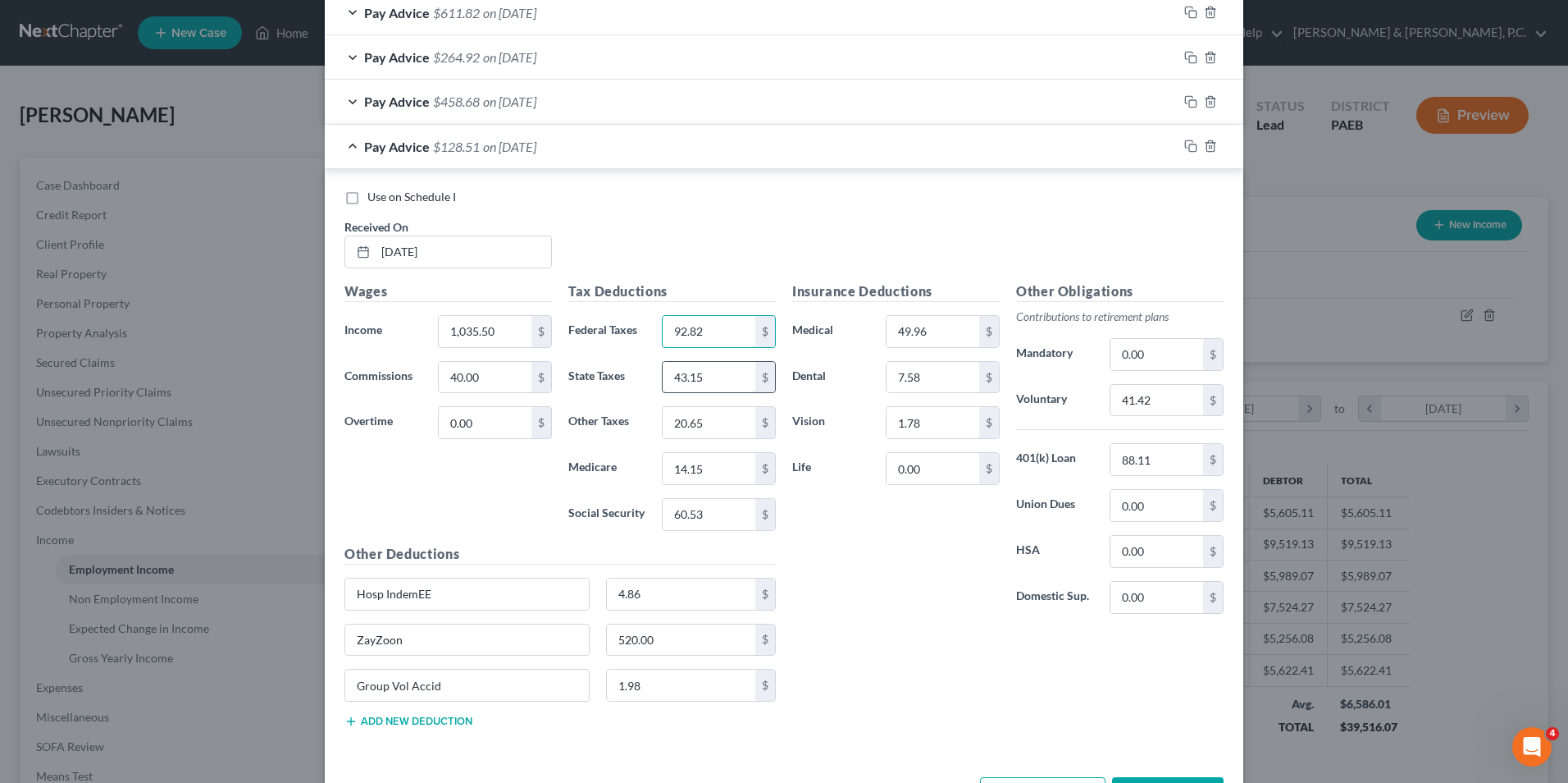
type input "92.82"
click at [701, 378] on input "43.15" at bounding box center [708, 377] width 92 height 31
type input "29.97"
click at [709, 425] on input "20.65" at bounding box center [708, 421] width 92 height 31
type input "14.65"
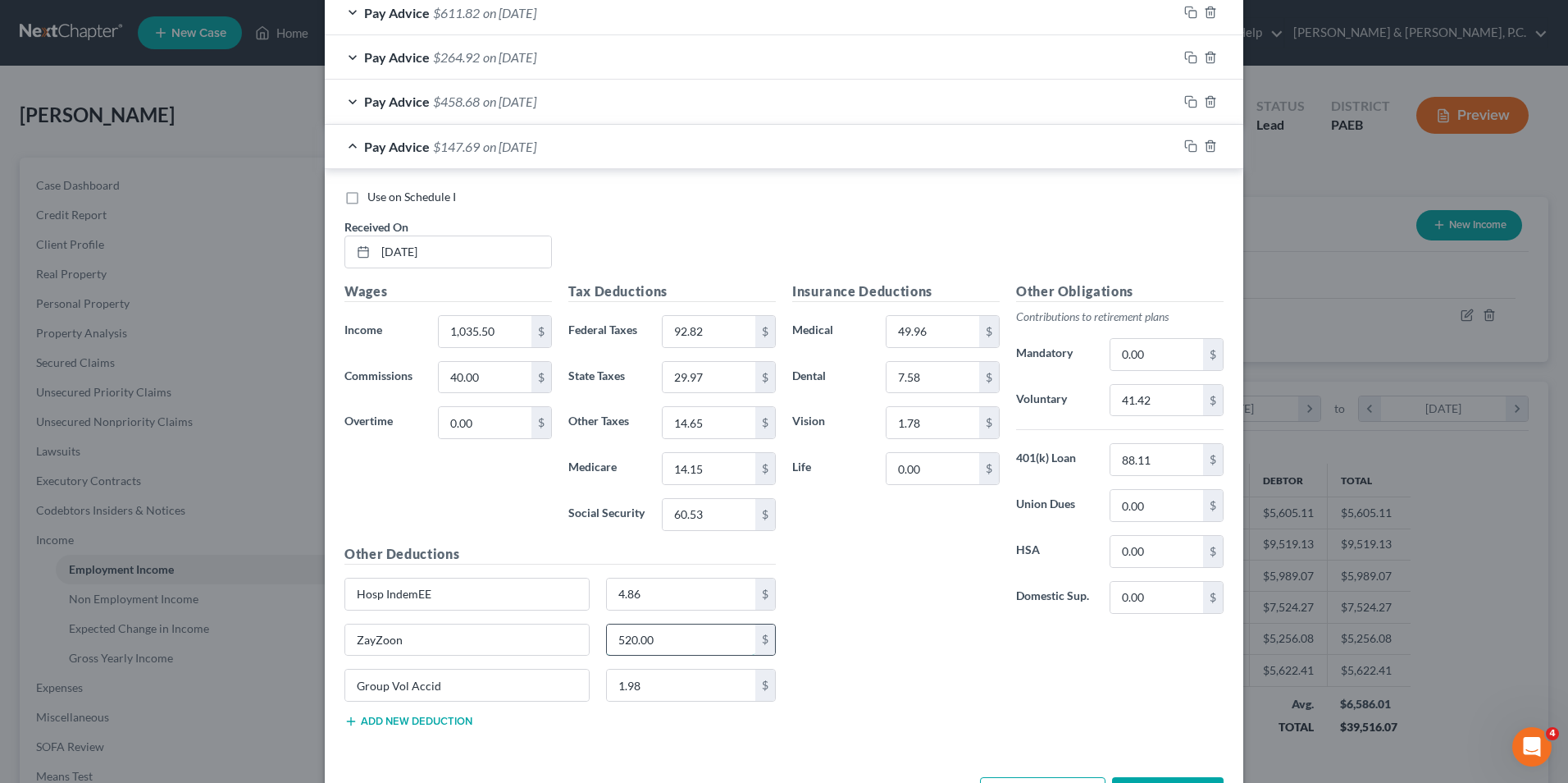
click at [658, 633] on input "520.00" at bounding box center [682, 639] width 149 height 31
type input "380"
click at [884, 636] on div "Insurance Deductions Medical 49.96 $ Dental 7.58 $ Vision 1.78 $ Life 0.00 $ Ot…" at bounding box center [1008, 511] width 448 height 459
click at [481, 373] on input "40.00" at bounding box center [485, 377] width 92 height 31
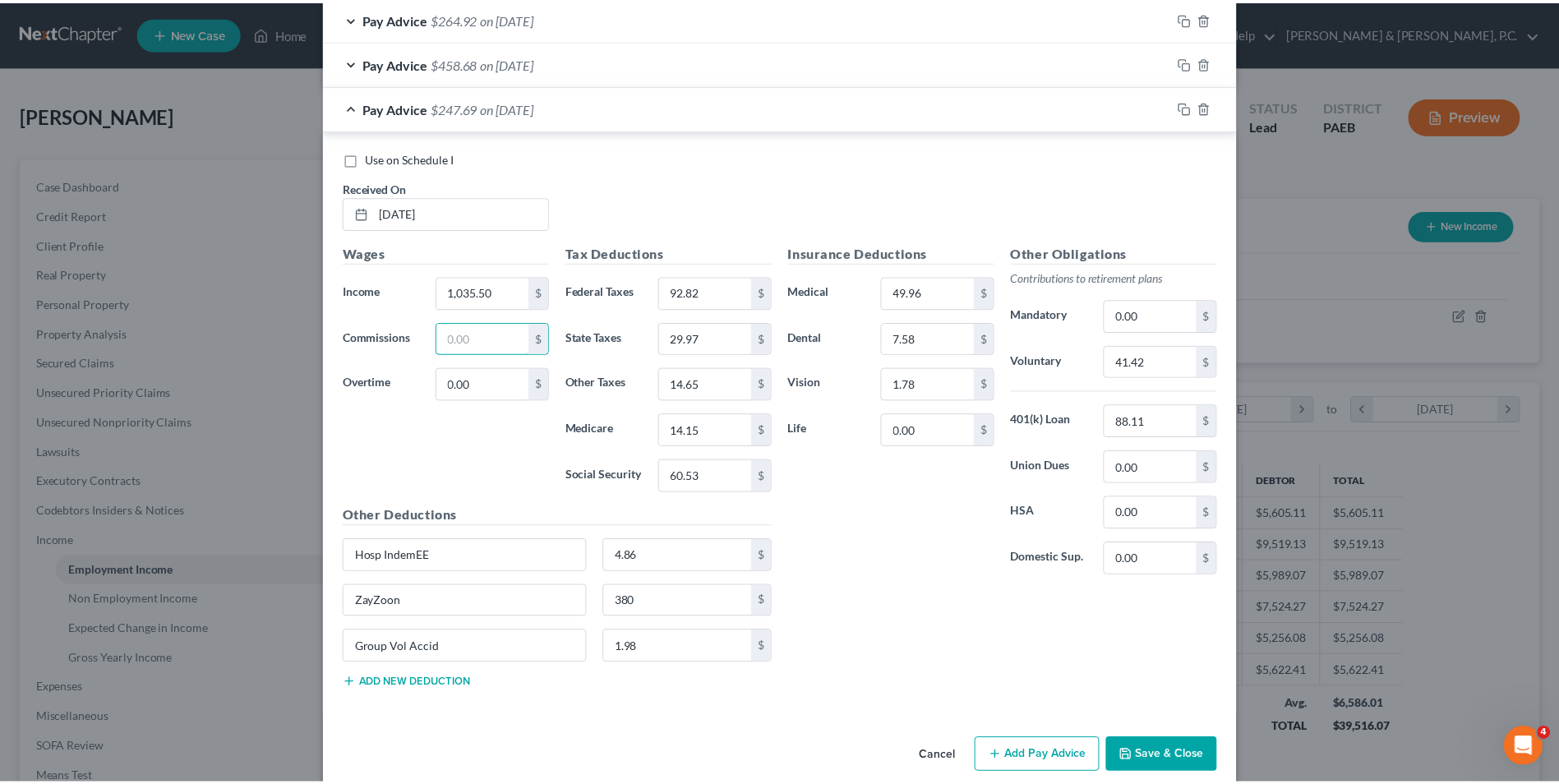
scroll to position [1787, 0]
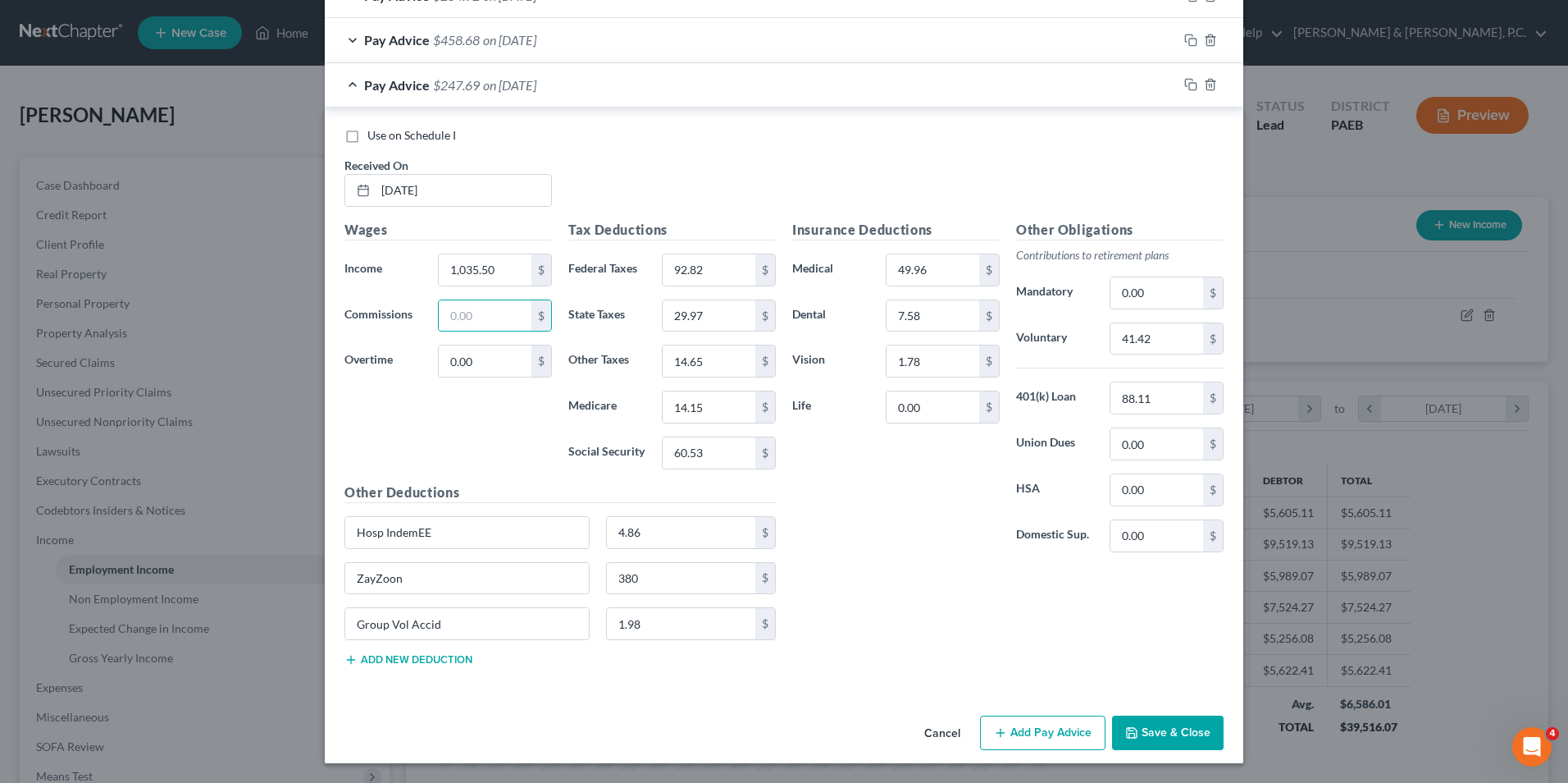
click at [1150, 717] on button "Save & Close" at bounding box center [1168, 732] width 111 height 35
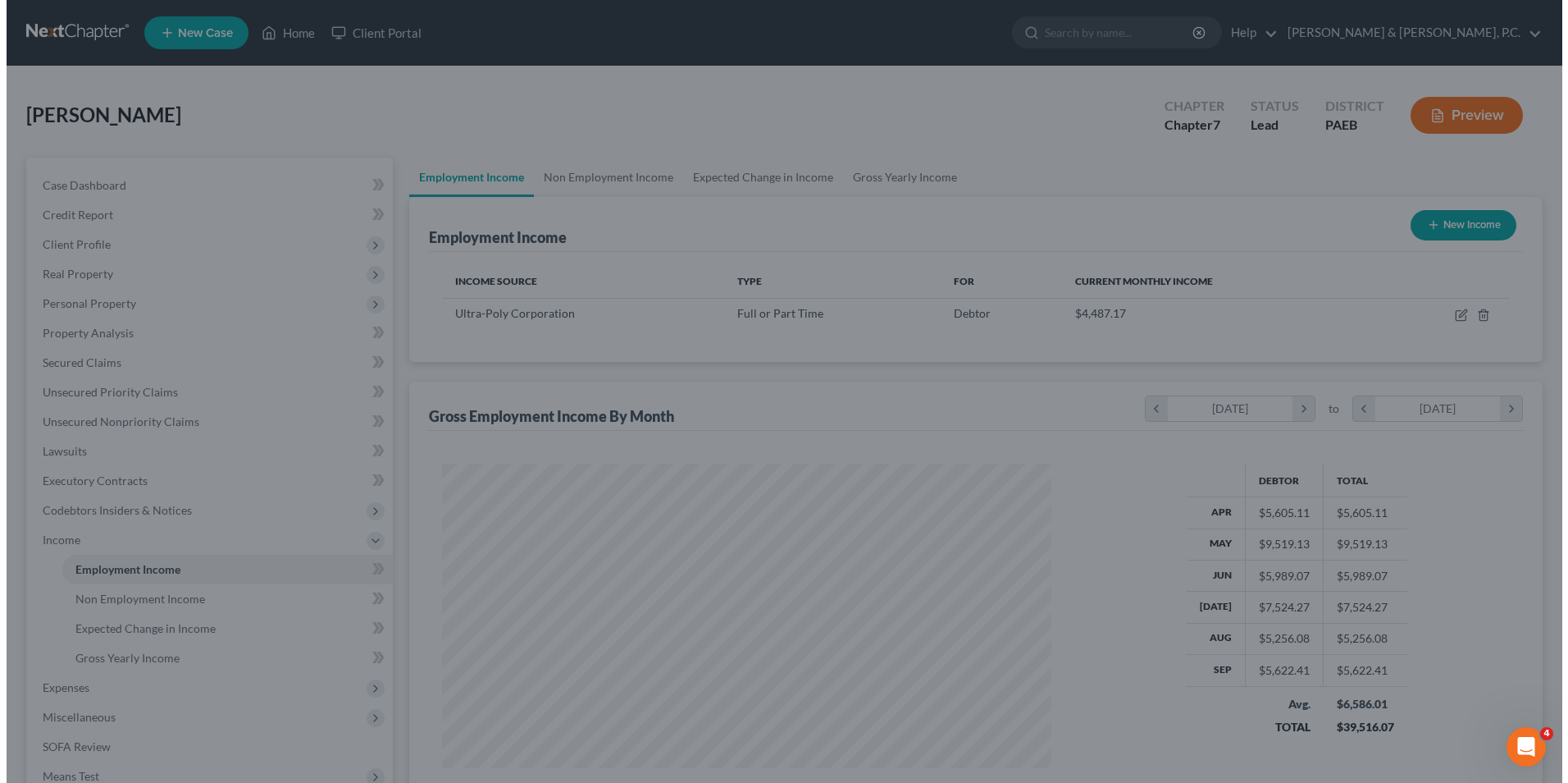
scroll to position [819999, 819668]
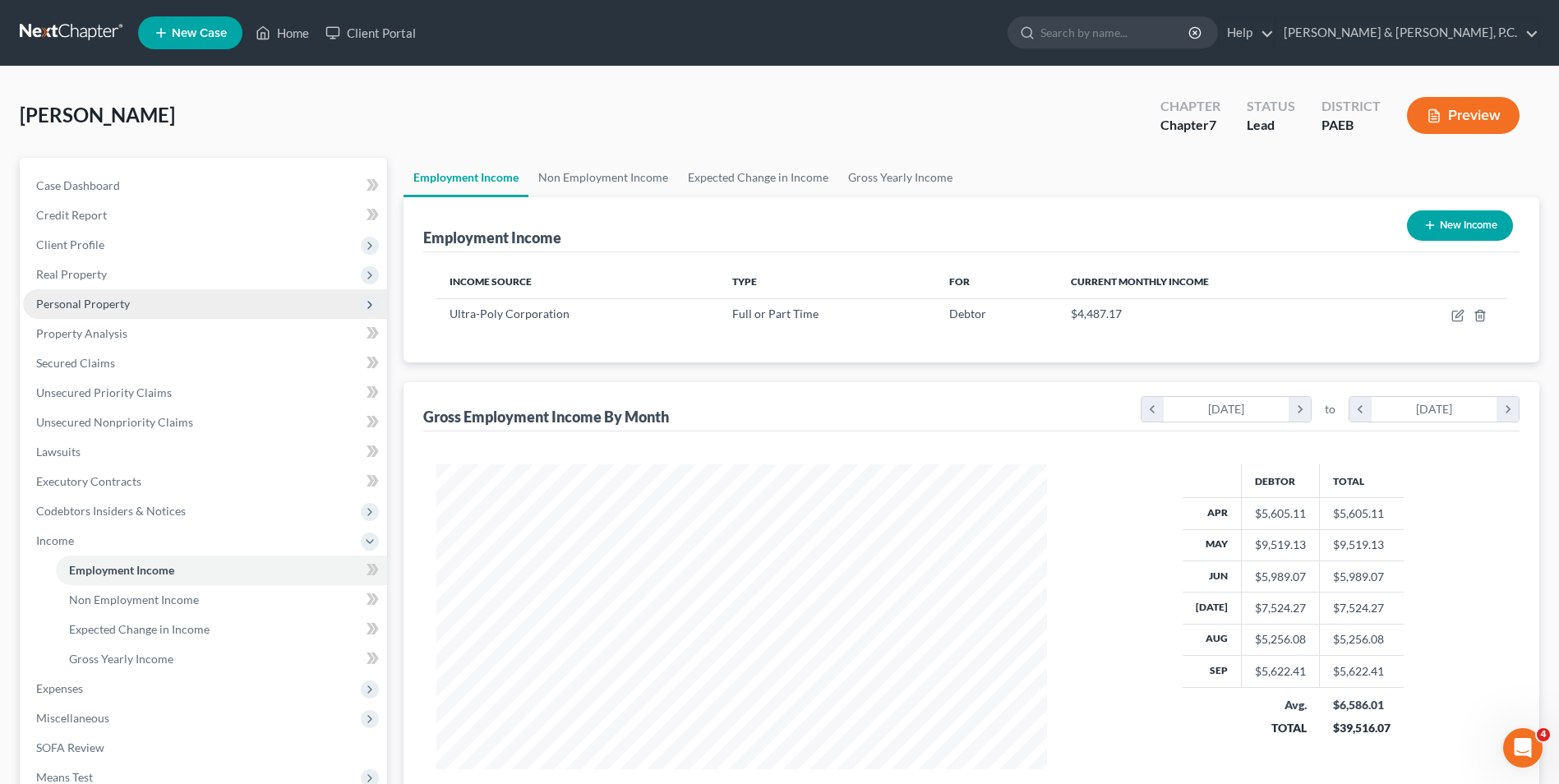
click at [123, 306] on span "Personal Property" at bounding box center [83, 303] width 94 height 14
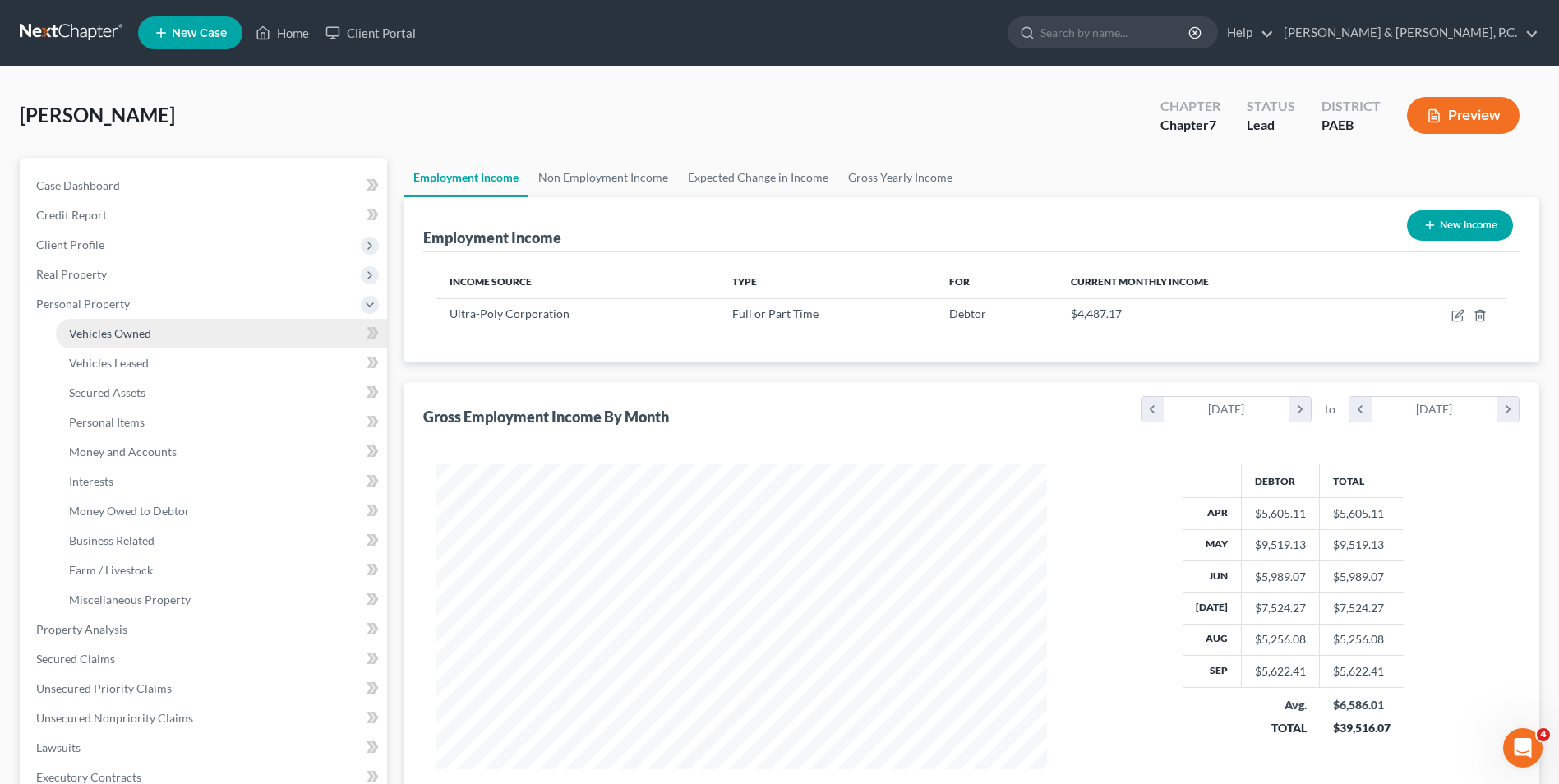
click at [147, 338] on span "Vehicles Owned" at bounding box center [110, 333] width 83 height 14
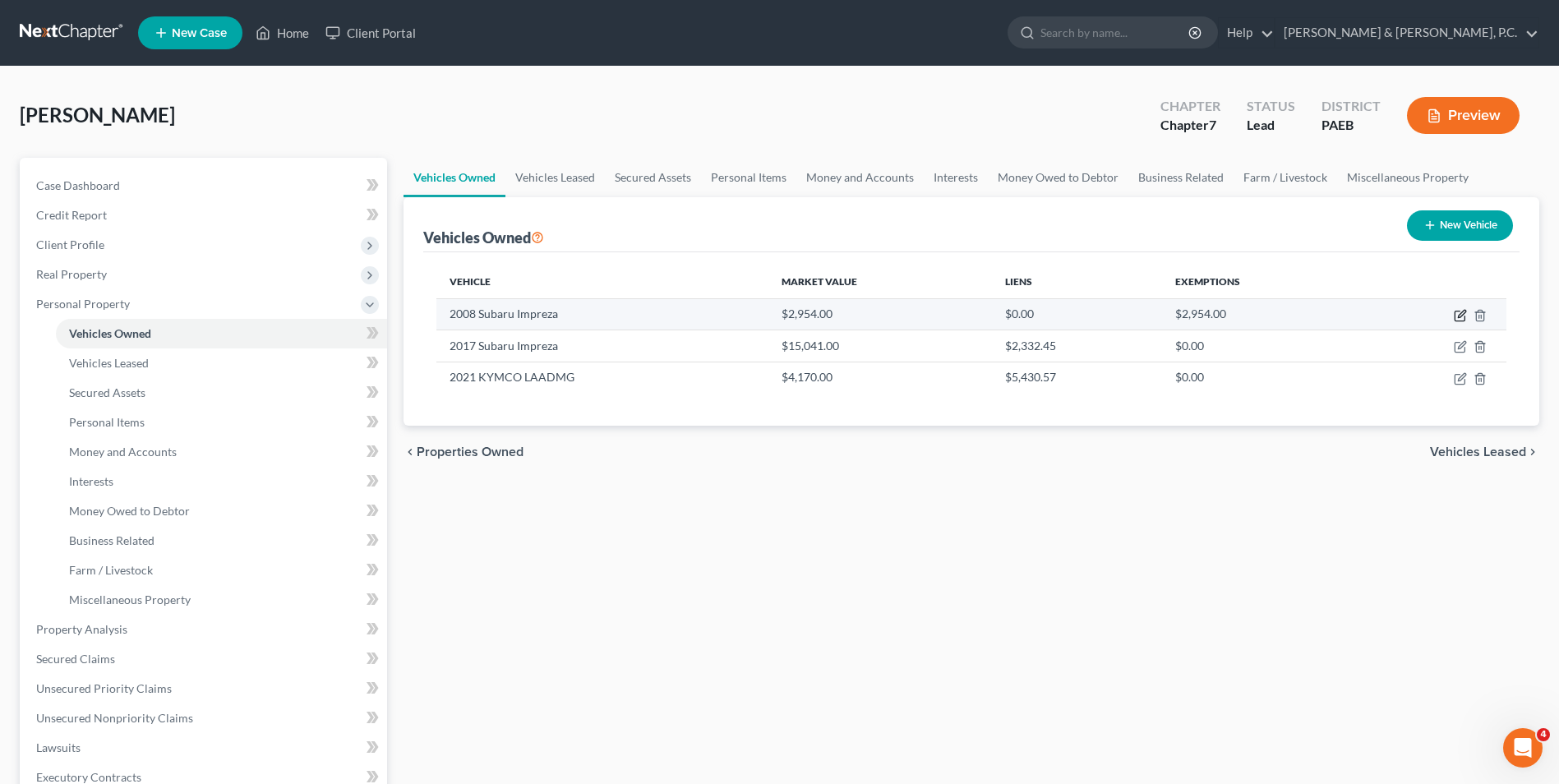
click at [1179, 315] on icon "button" at bounding box center [1459, 314] width 13 height 13
select select "0"
select select "18"
select select "0"
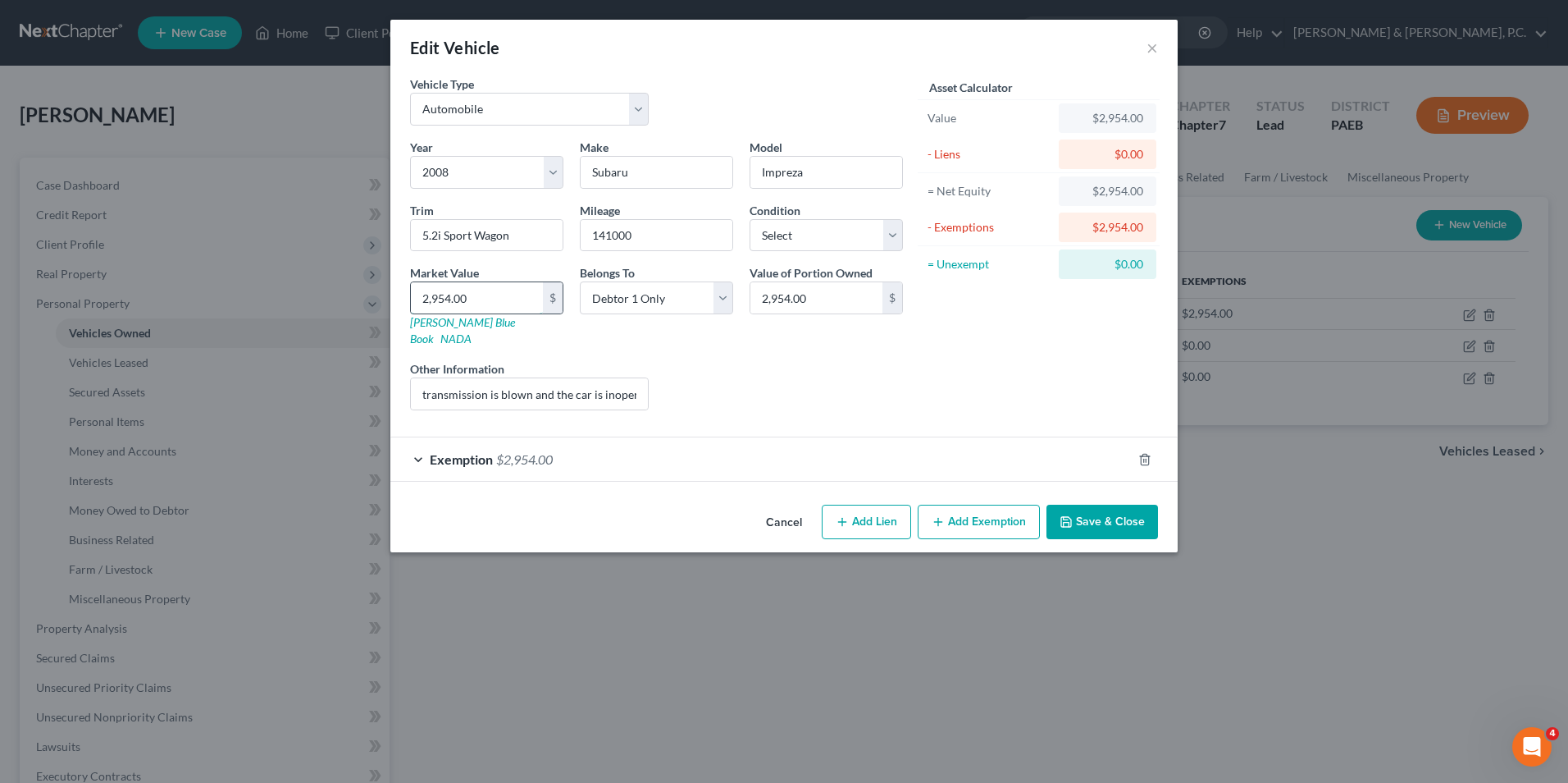
click at [477, 297] on input "2,954.00" at bounding box center [477, 297] width 132 height 31
type input "5"
type input "5.00"
type input "50"
type input "50.00"
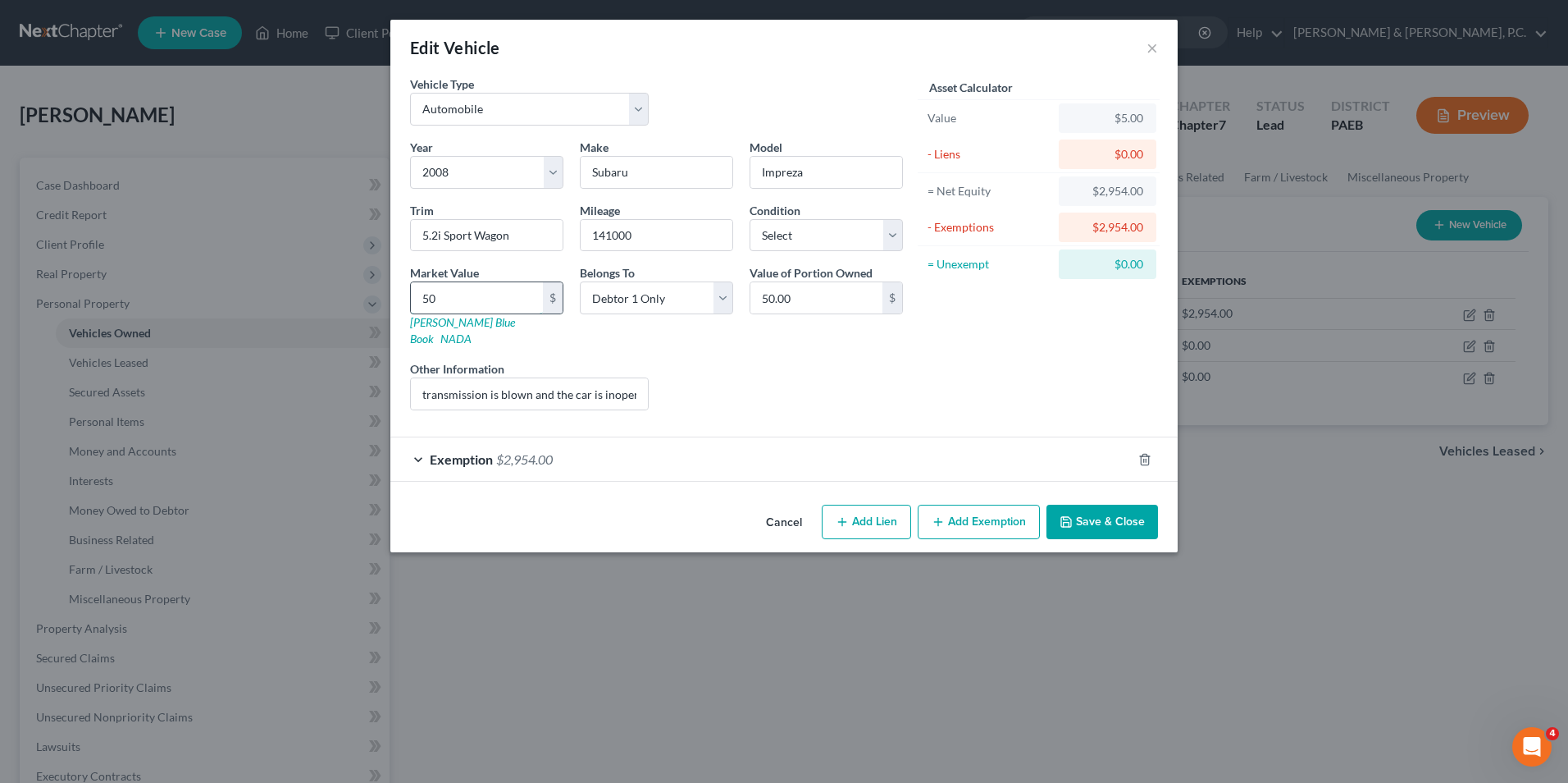
type input "500"
type input "500.00"
click at [419, 444] on div "Exemption $2,954.00" at bounding box center [761, 459] width 741 height 44
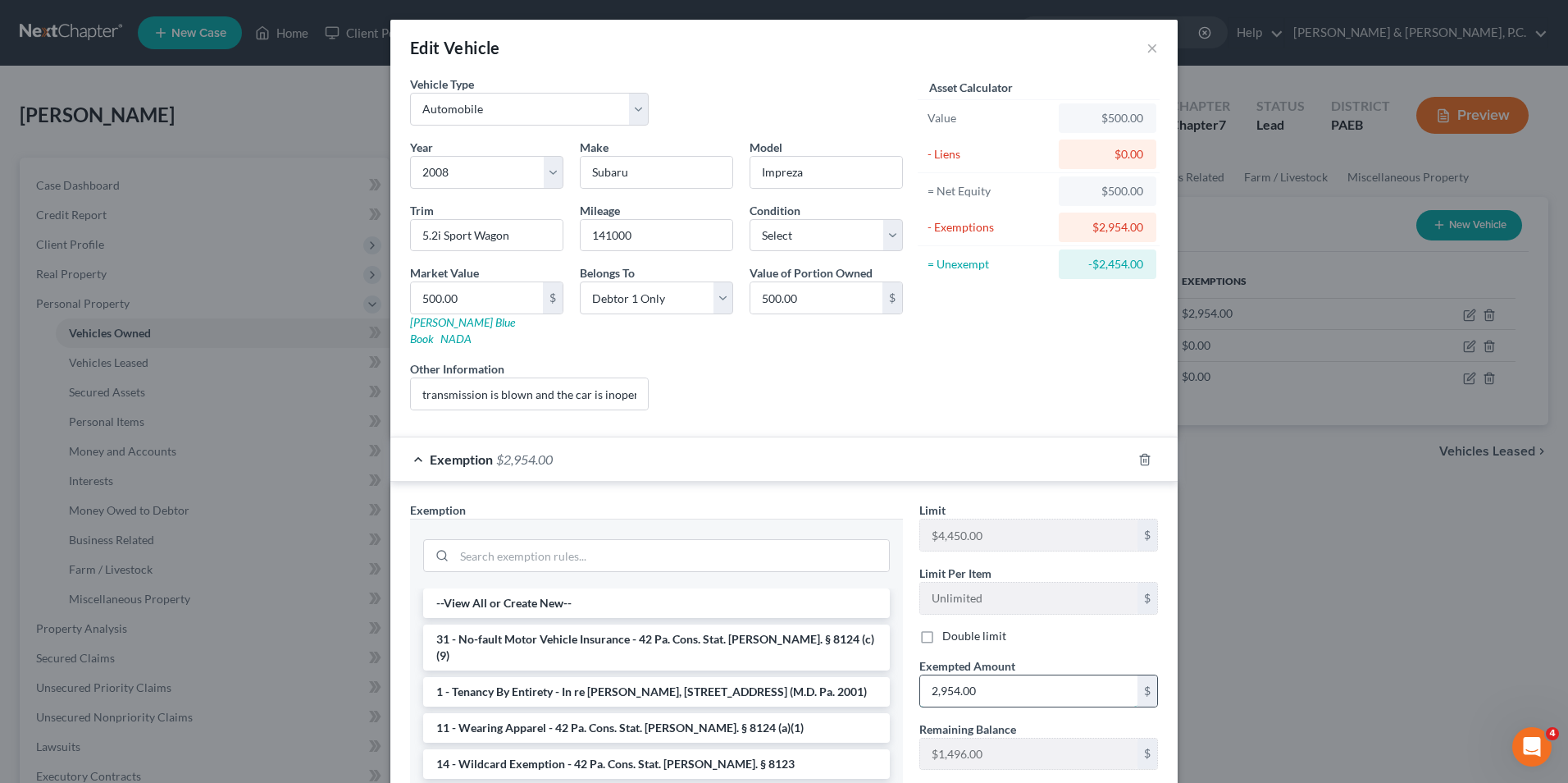
click at [995, 675] on input "2,954.00" at bounding box center [1028, 690] width 218 height 31
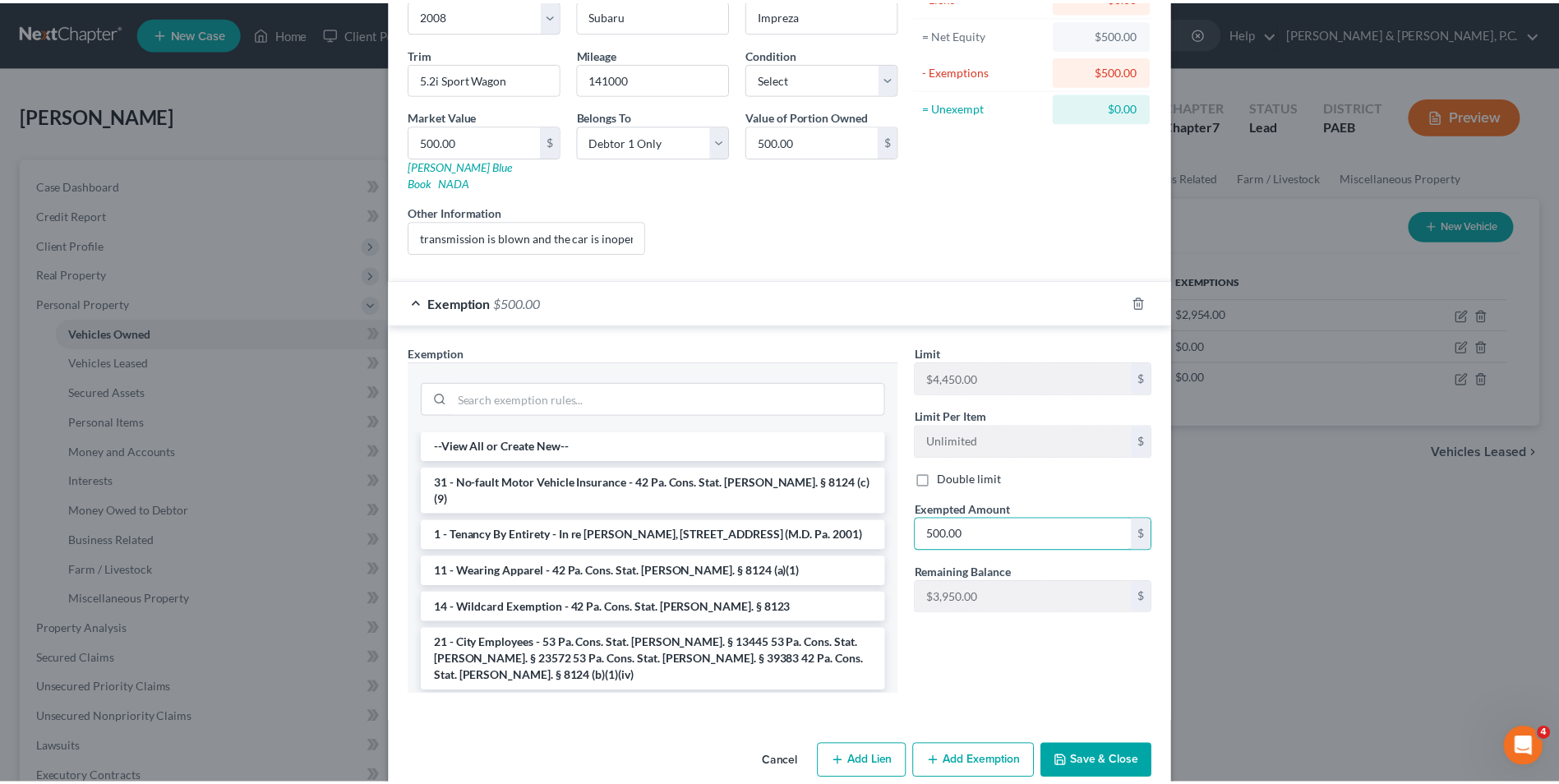
scroll to position [164, 0]
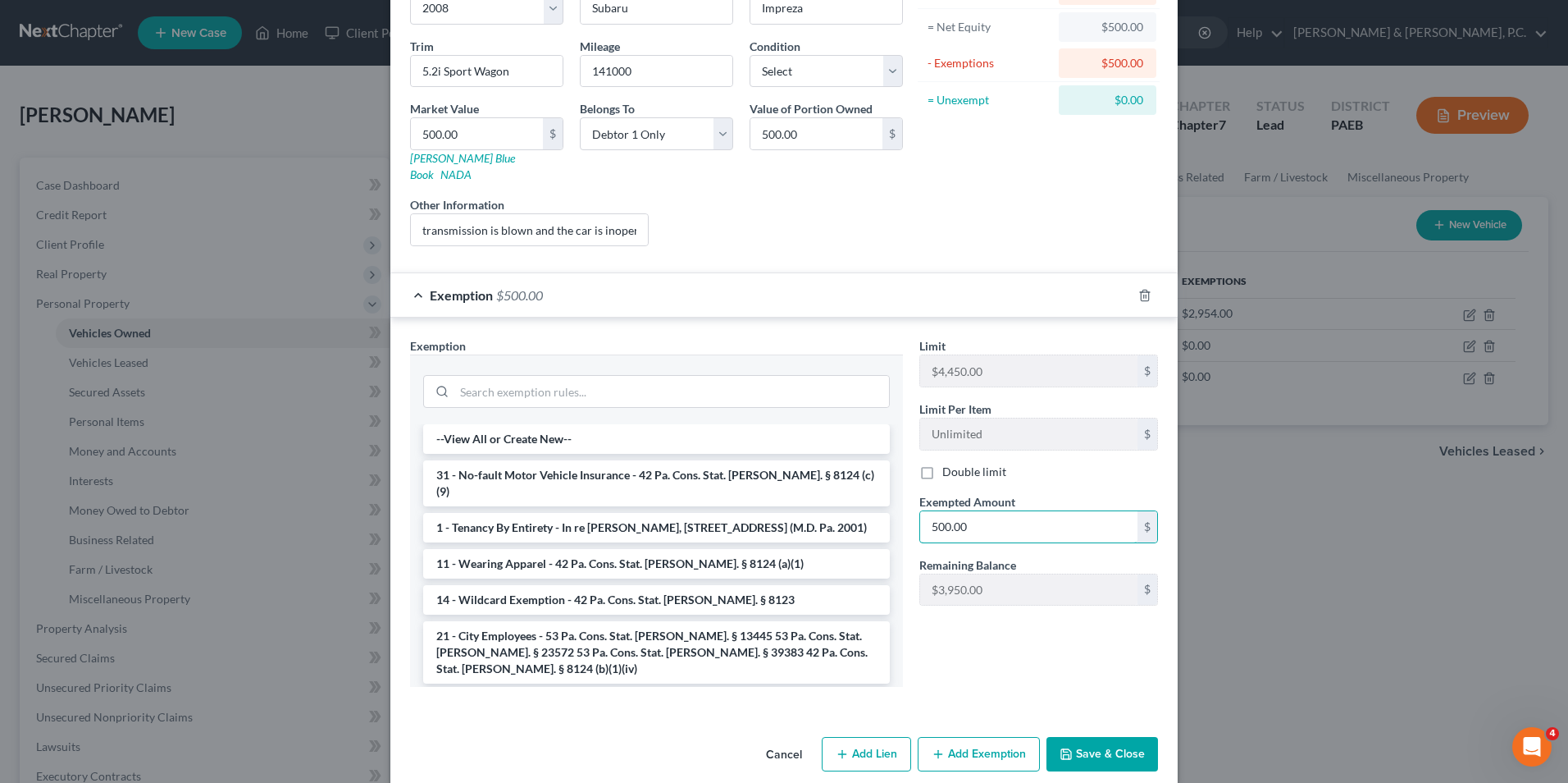
type input "500.00"
click at [1093, 717] on button "Save & Close" at bounding box center [1102, 753] width 111 height 35
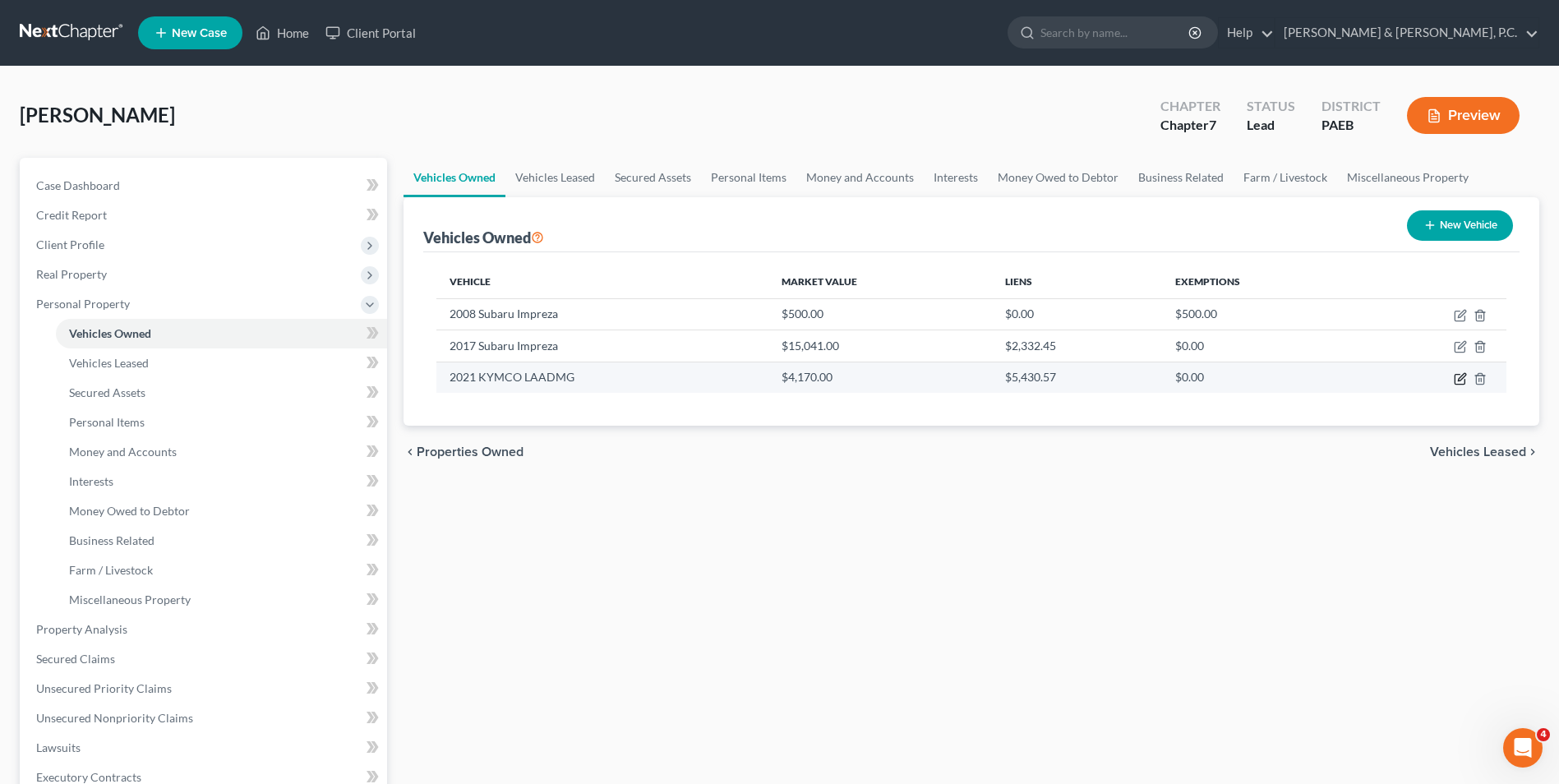
click at [1179, 382] on icon "button" at bounding box center [1459, 378] width 13 height 13
select select "6"
select select "5"
select select "3"
select select "0"
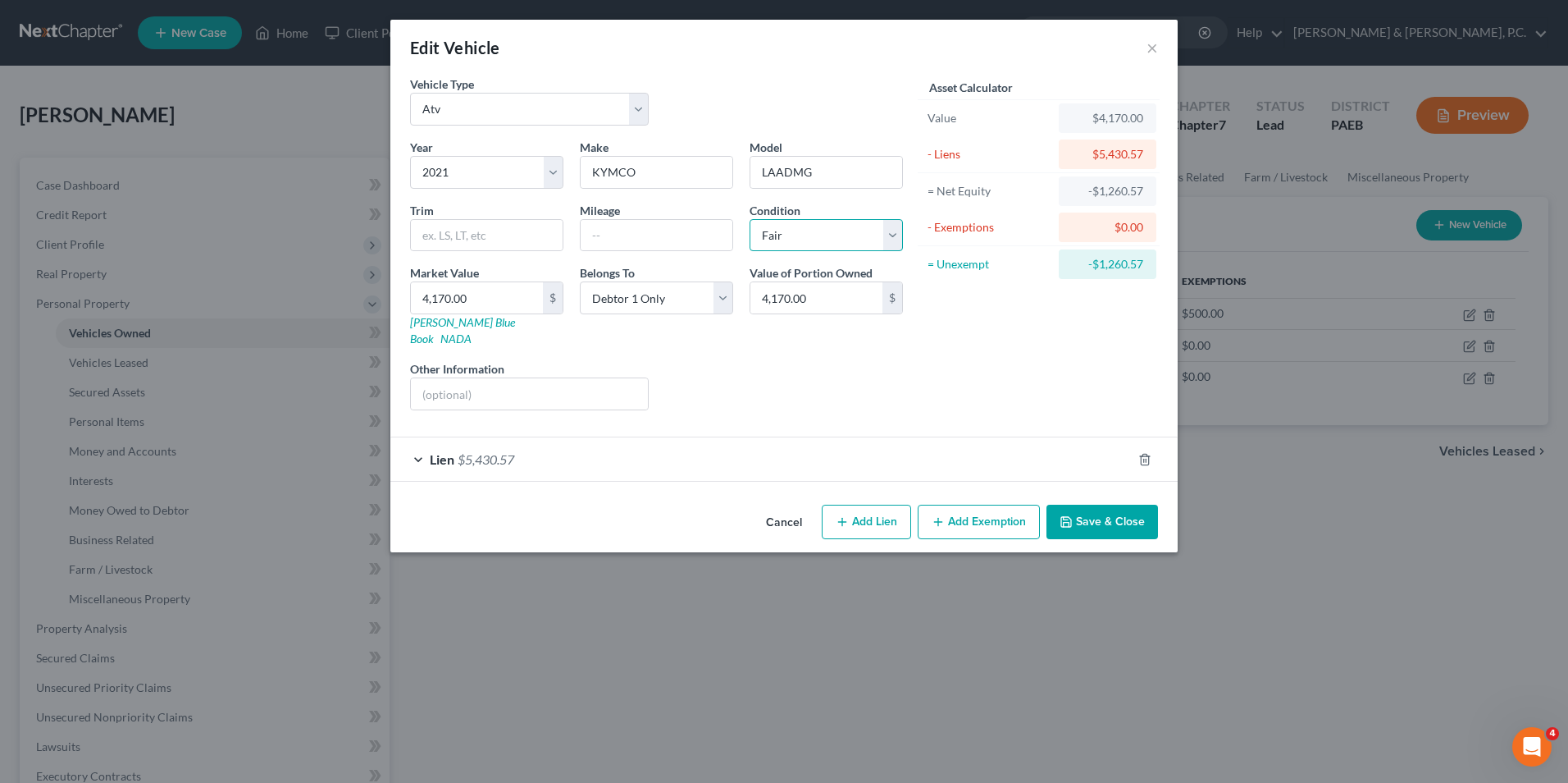
click at [892, 236] on select "Select Excellent Very Good Good Fair Poor" at bounding box center [827, 235] width 153 height 33
select select "4"
click at [750, 219] on select "Select Excellent Very Good Good Fair Poor" at bounding box center [827, 235] width 153 height 33
click at [485, 302] on input "4,170.00" at bounding box center [477, 297] width 132 height 31
type input "1"
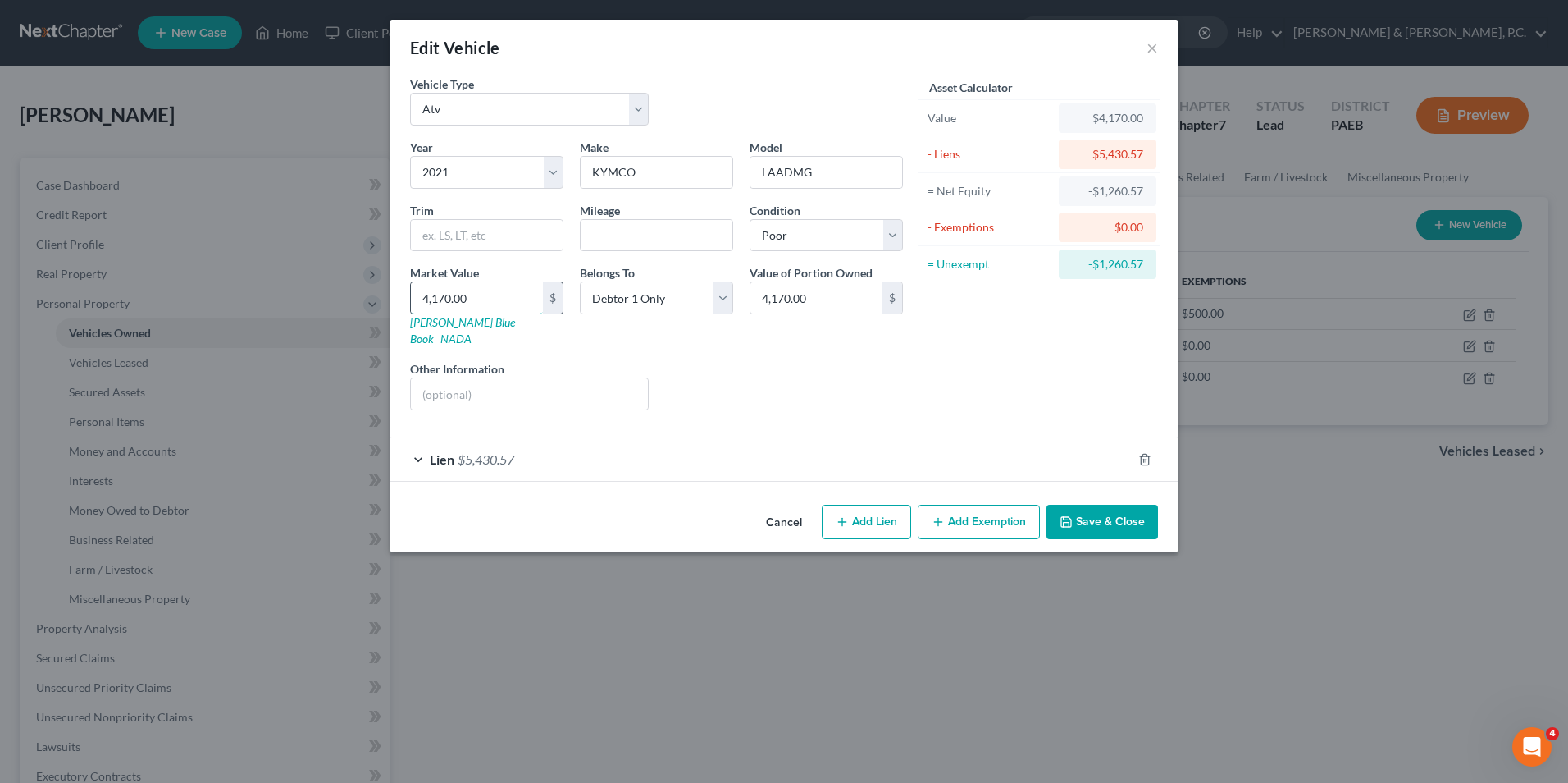
type input "1.00"
type input "10"
type input "10.00"
type input "100"
type input "100.00"
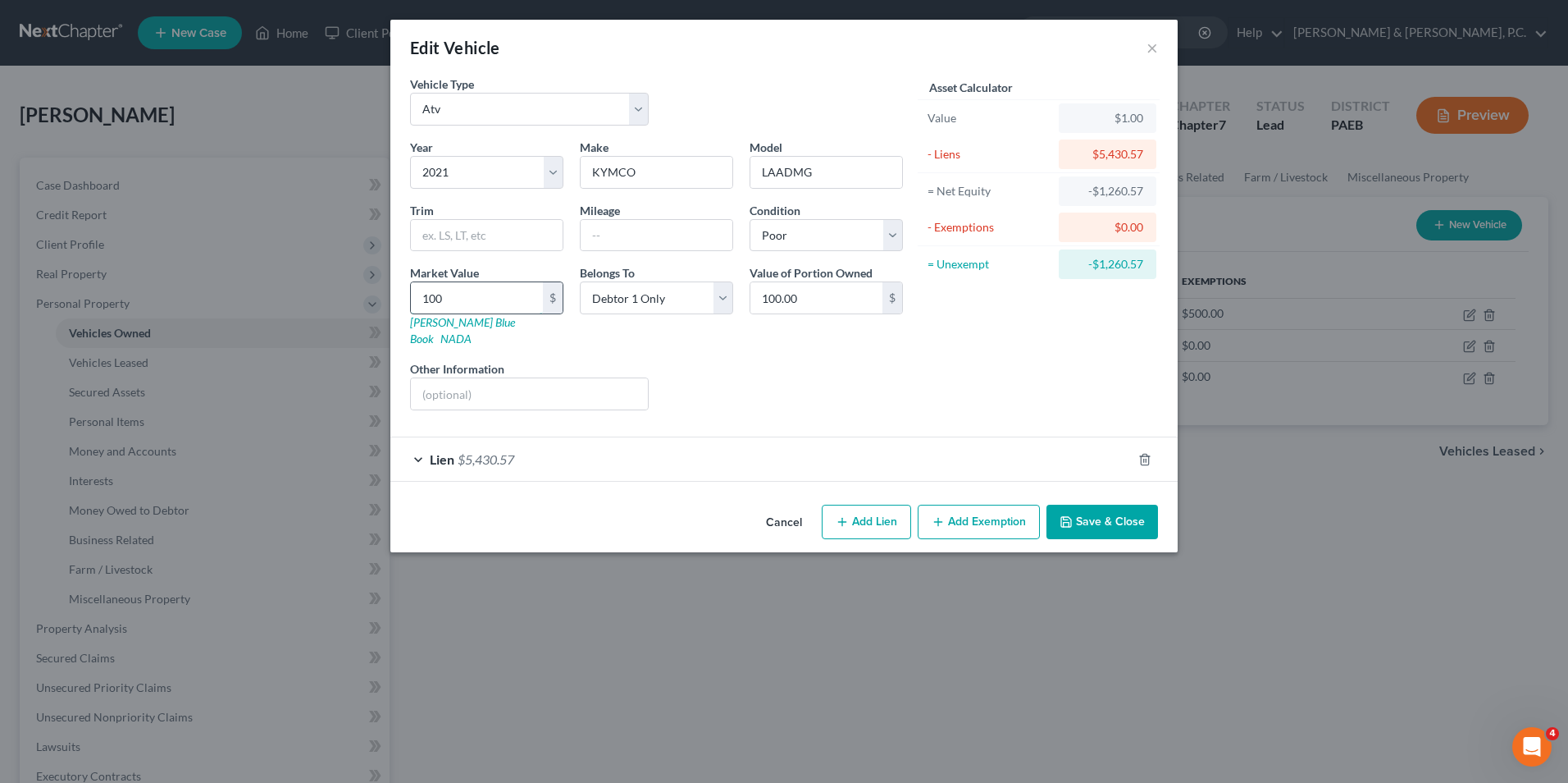
type input "1000"
type input "1,000.00"
type input "1,000"
click at [1107, 506] on button "Save & Close" at bounding box center [1102, 522] width 111 height 35
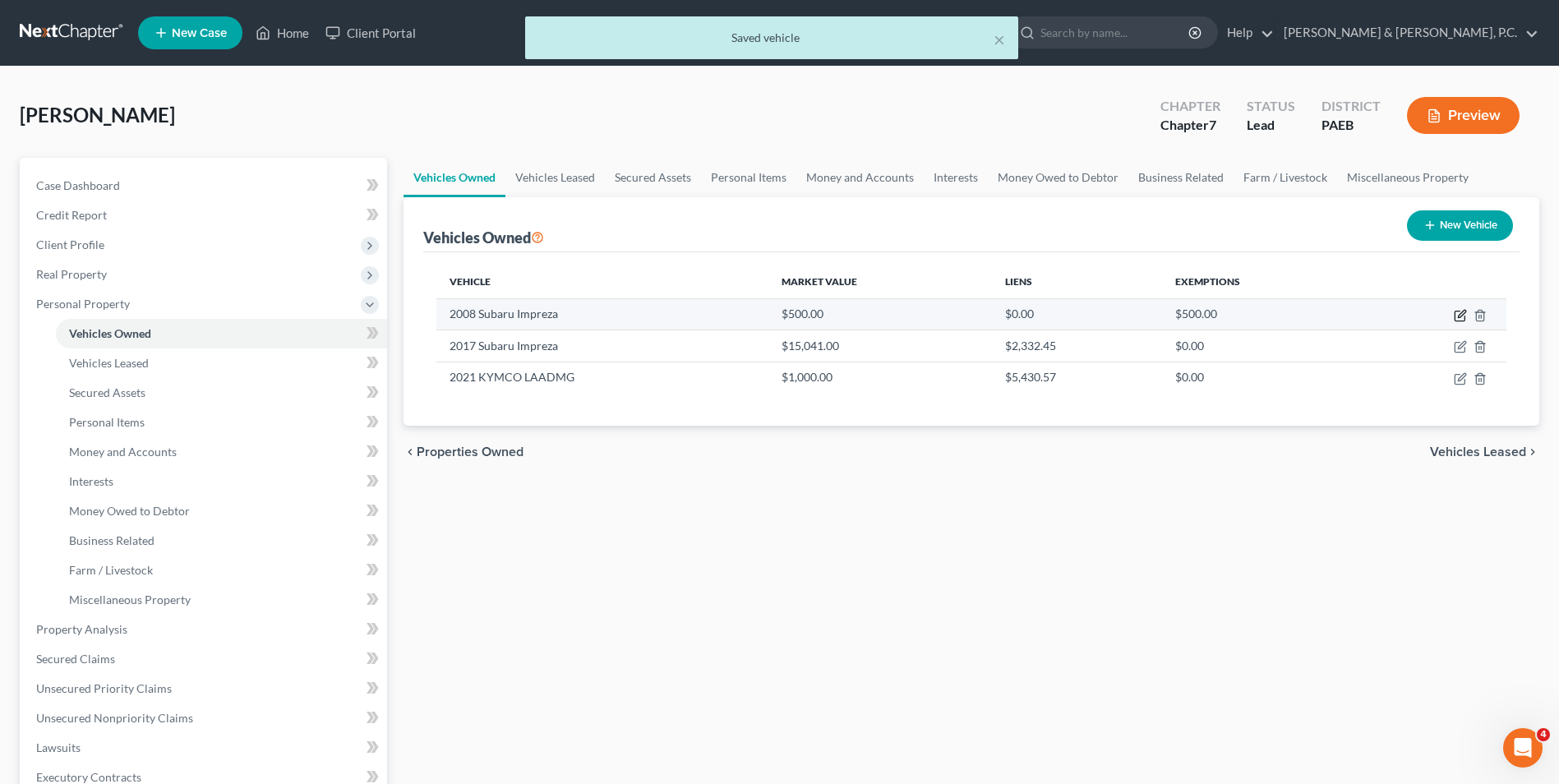
click at [1179, 317] on icon "button" at bounding box center [1459, 314] width 13 height 13
select select "0"
select select "18"
select select "0"
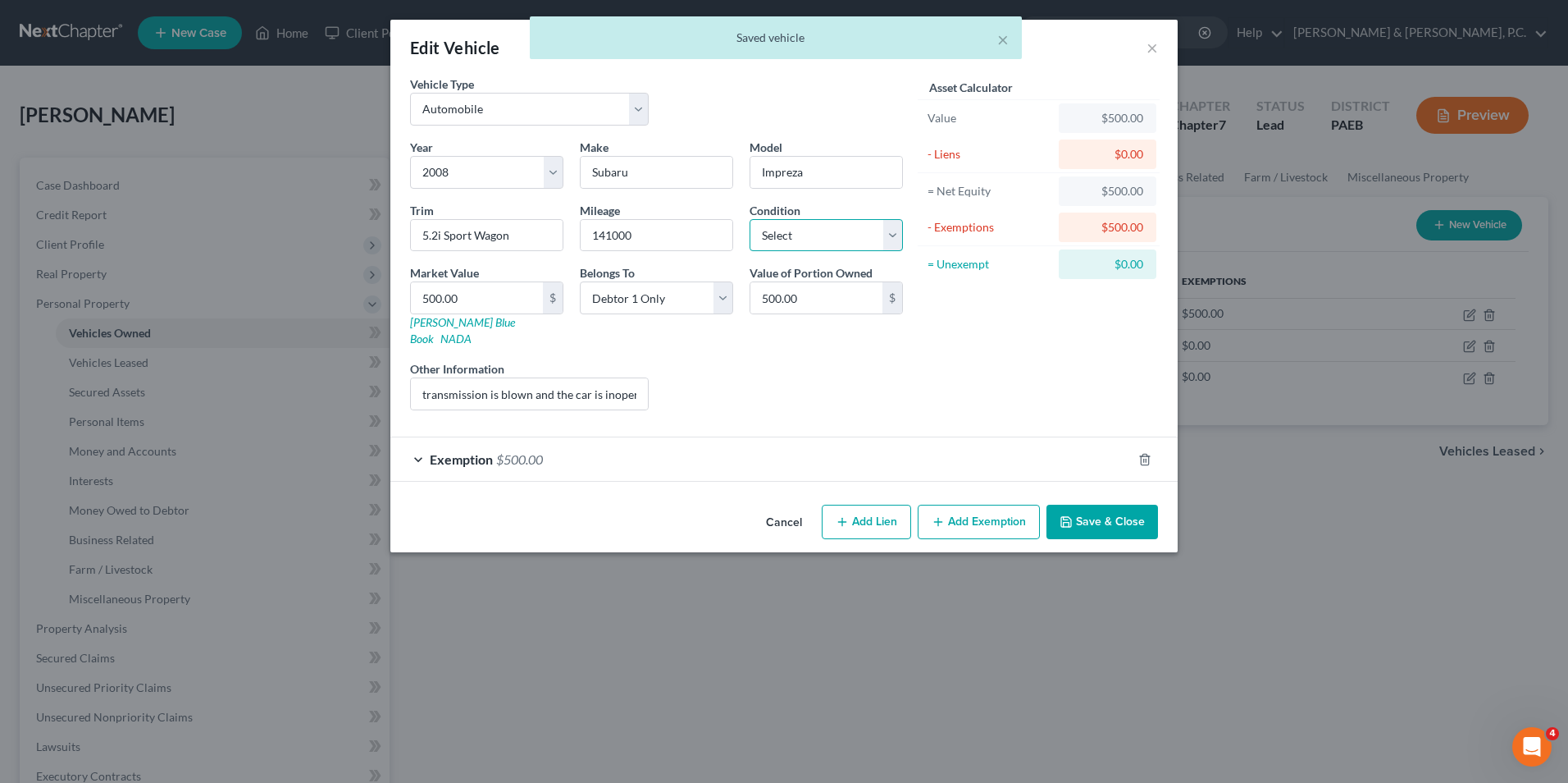
click at [889, 235] on select "Select Excellent Very Good Good Fair Poor" at bounding box center [827, 235] width 153 height 33
select select "4"
click at [750, 219] on select "Select Excellent Very Good Good Fair Poor" at bounding box center [827, 235] width 153 height 33
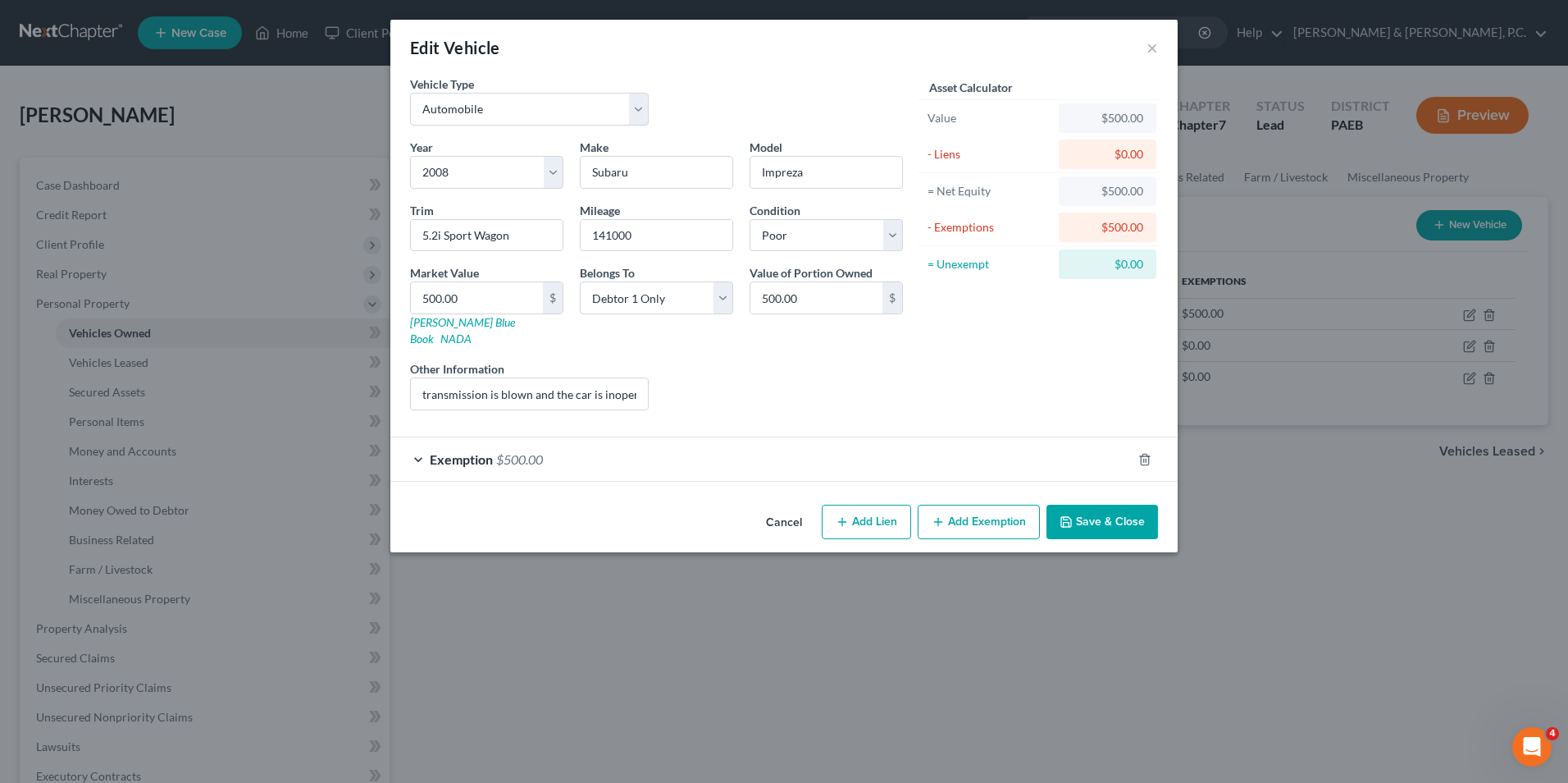
click at [1114, 520] on button "Save & Close" at bounding box center [1102, 522] width 111 height 35
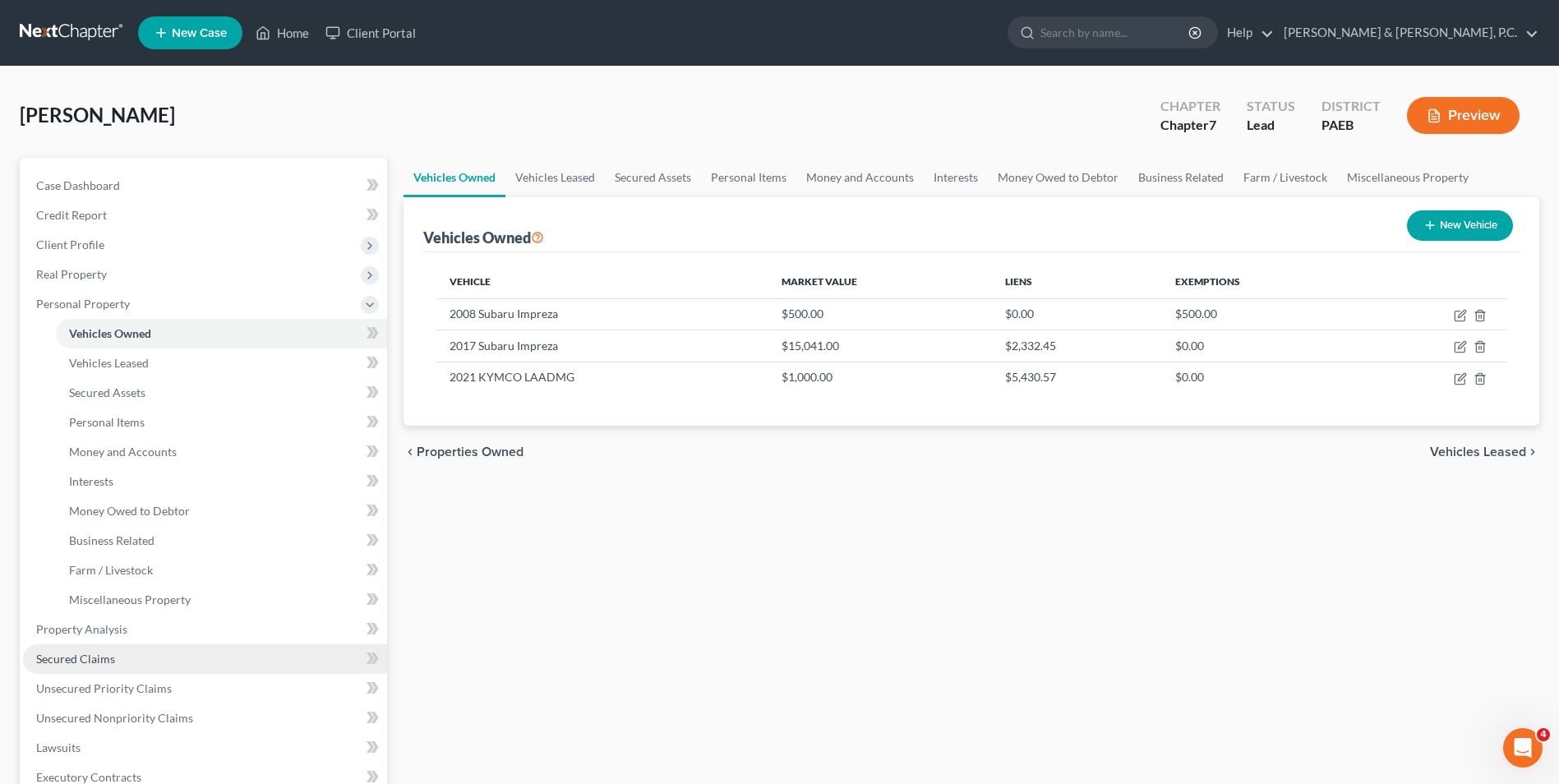
click at [78, 658] on span "Secured Claims" at bounding box center [75, 659] width 79 height 14
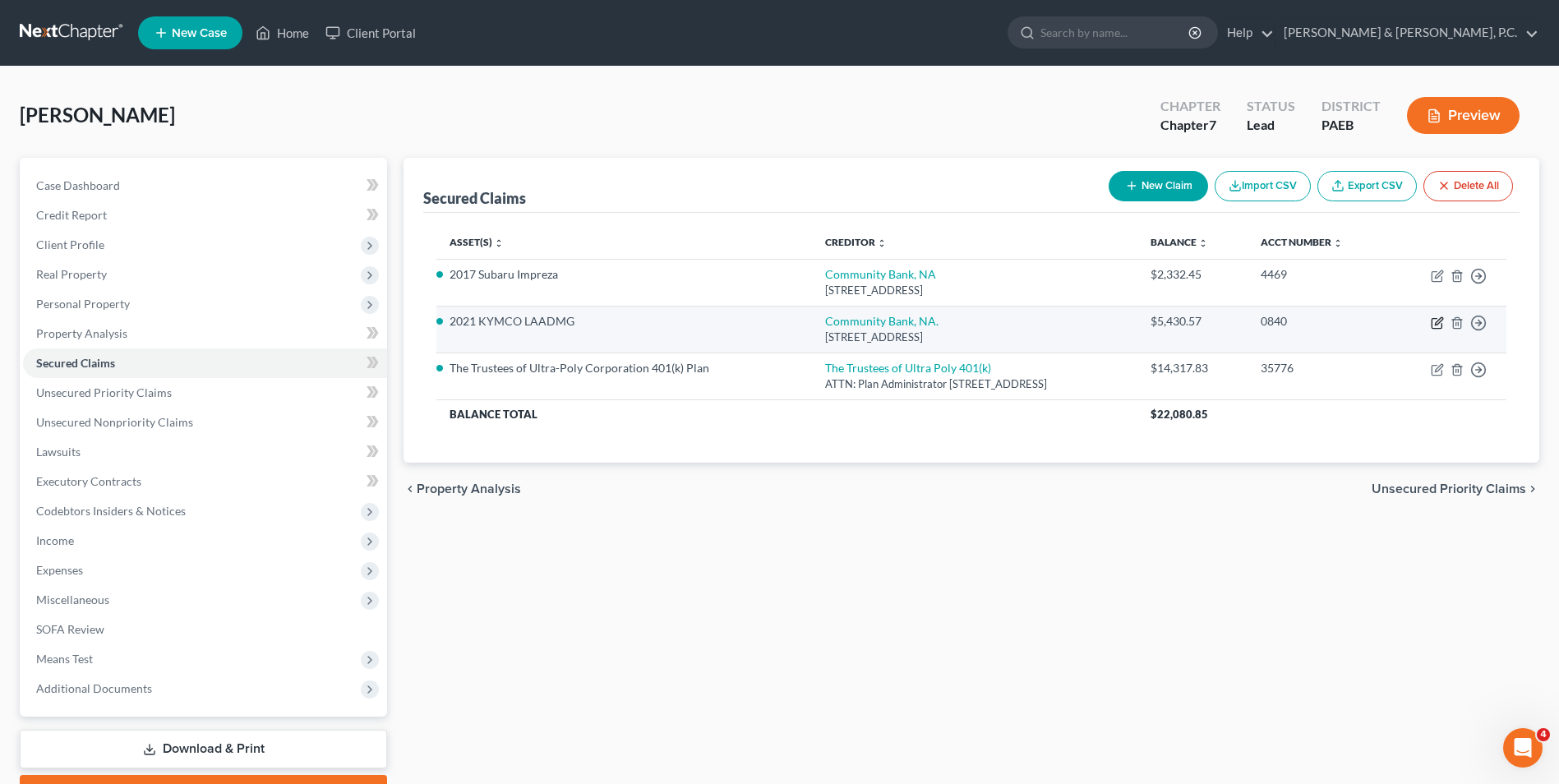
click at [1179, 322] on icon "button" at bounding box center [1438, 320] width 7 height 7
select select "35"
select select "0"
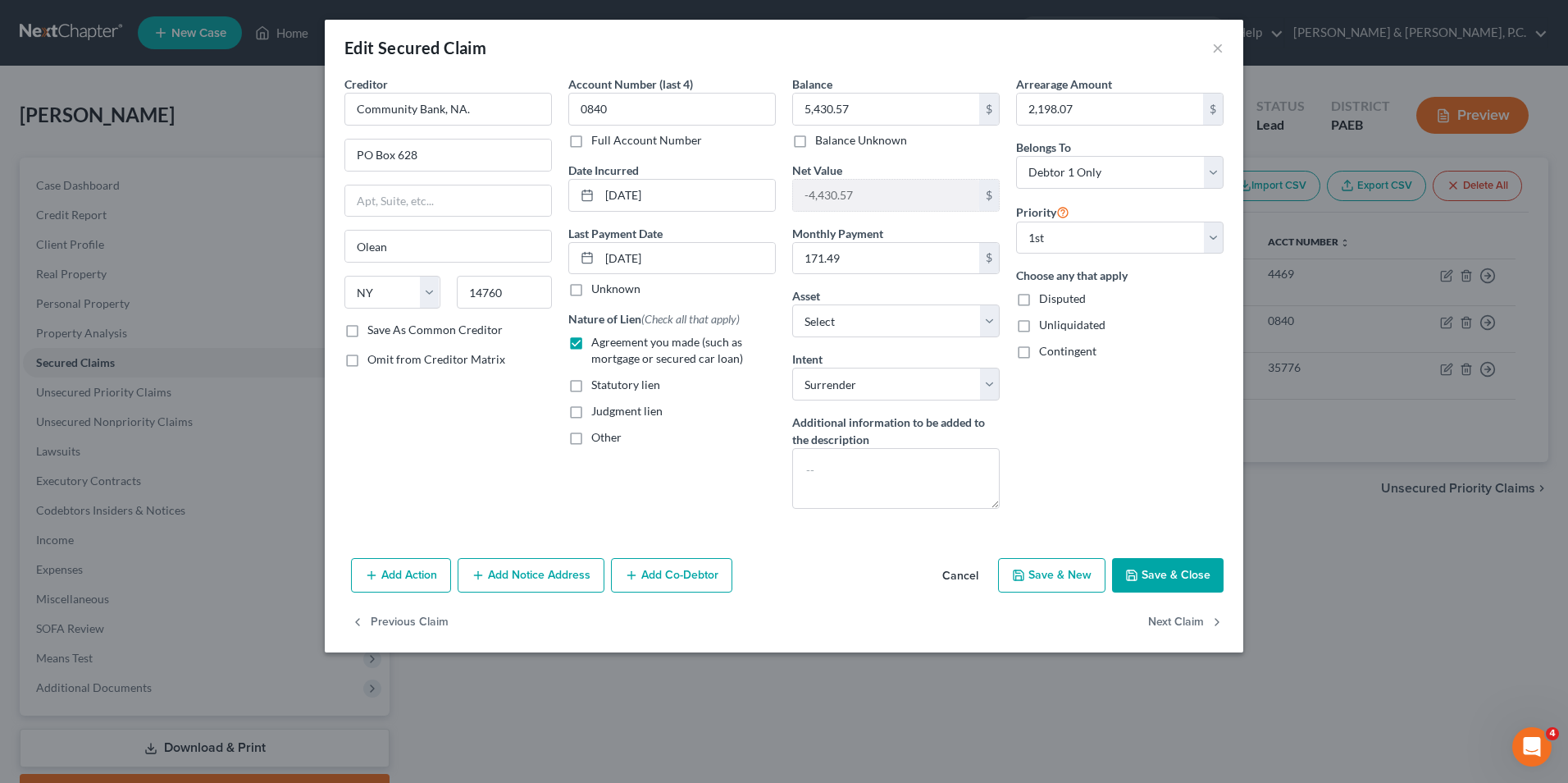
click at [1169, 582] on button "Save & Close" at bounding box center [1168, 574] width 111 height 35
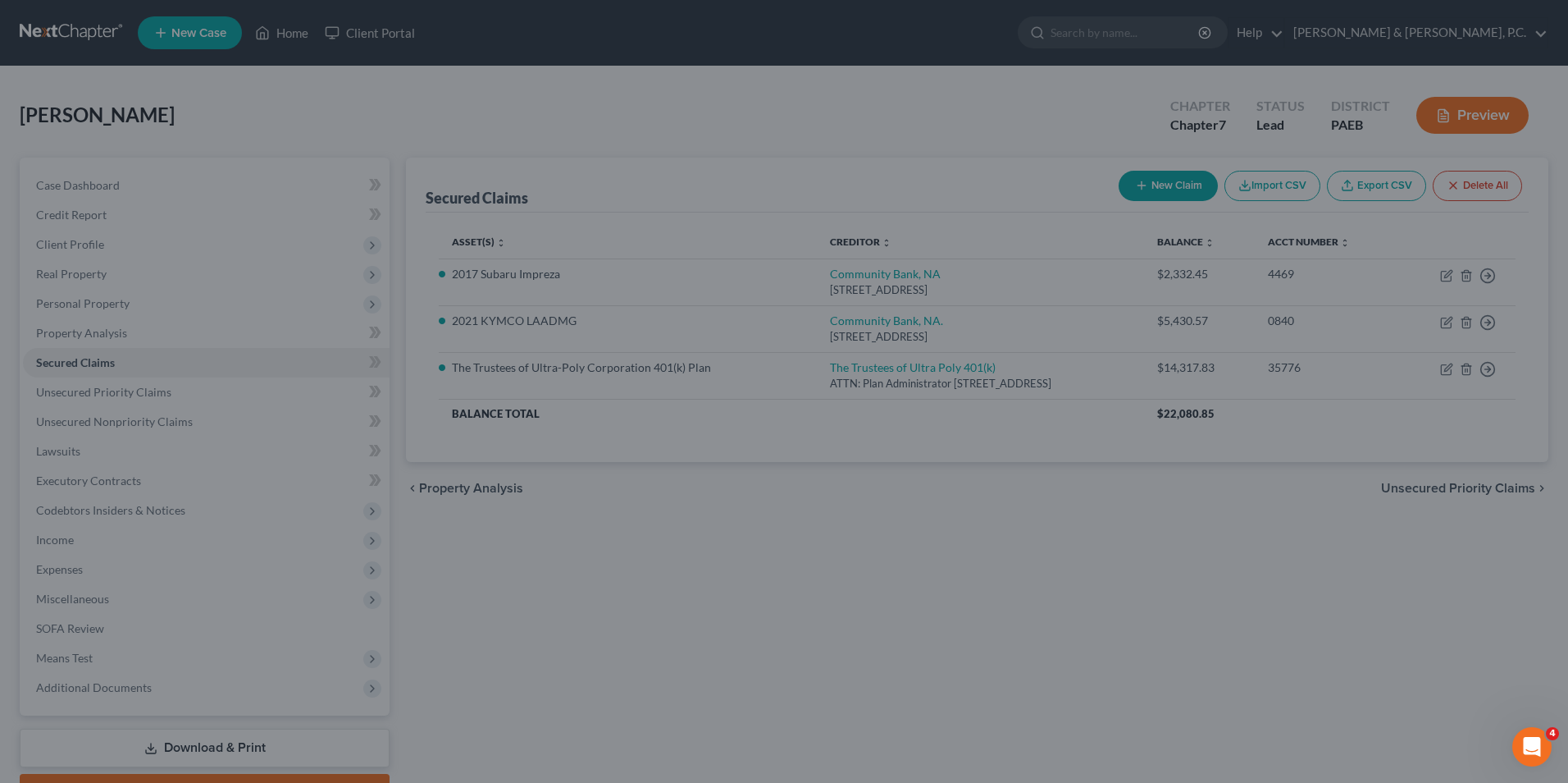
select select "9"
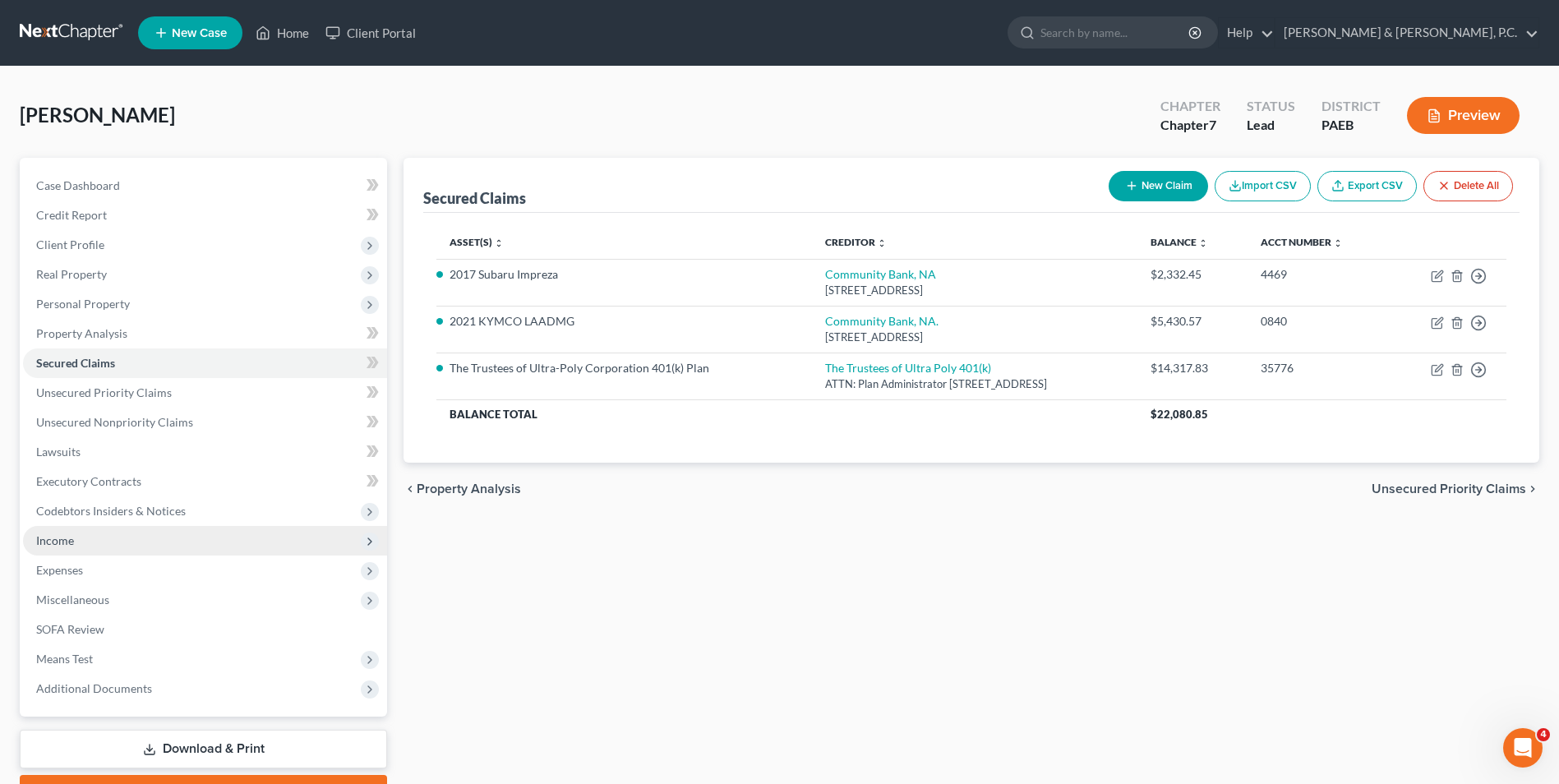
click at [85, 548] on span "Income" at bounding box center [205, 540] width 364 height 30
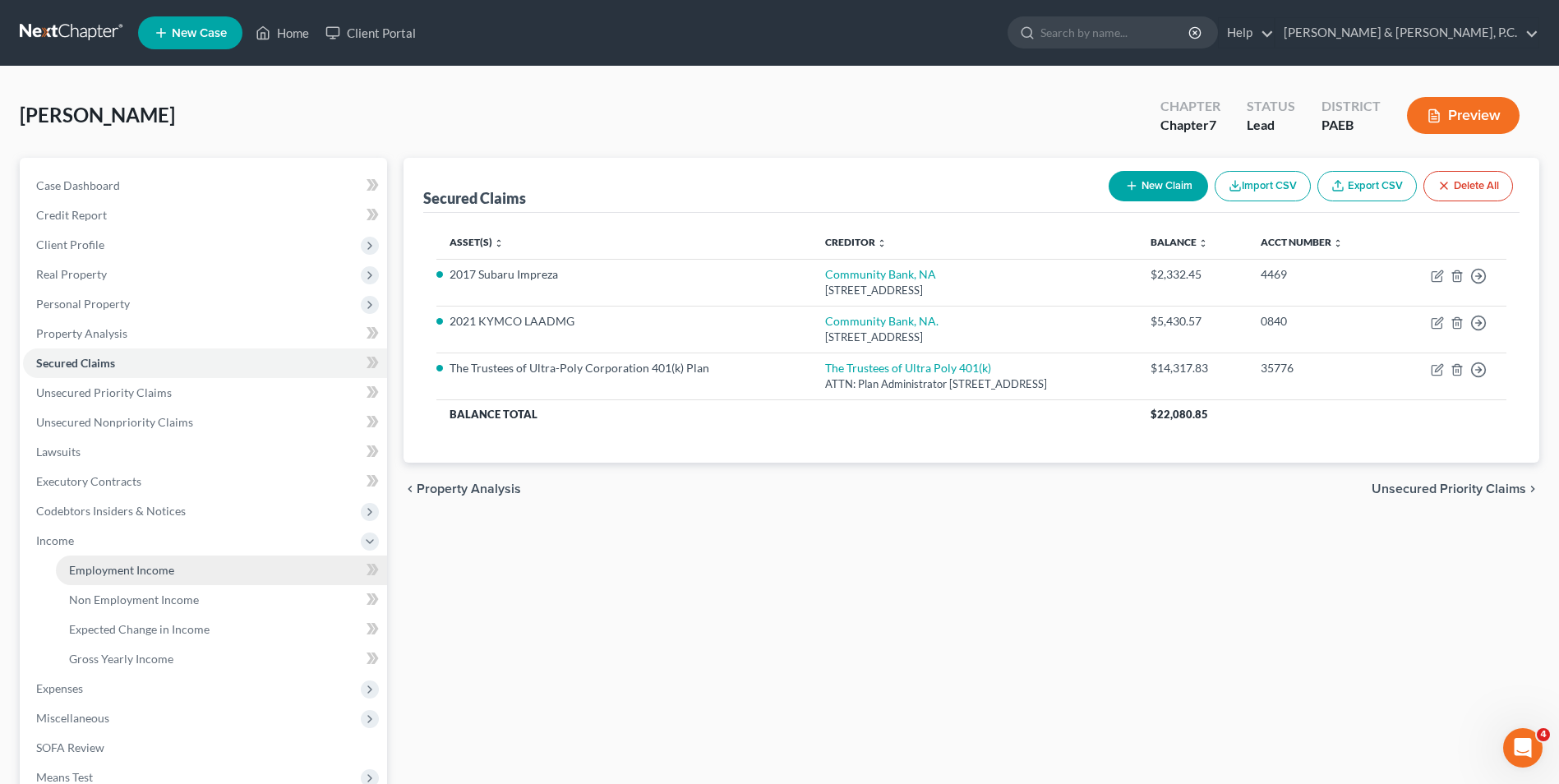
click at [88, 573] on span "Employment Income" at bounding box center [121, 569] width 106 height 14
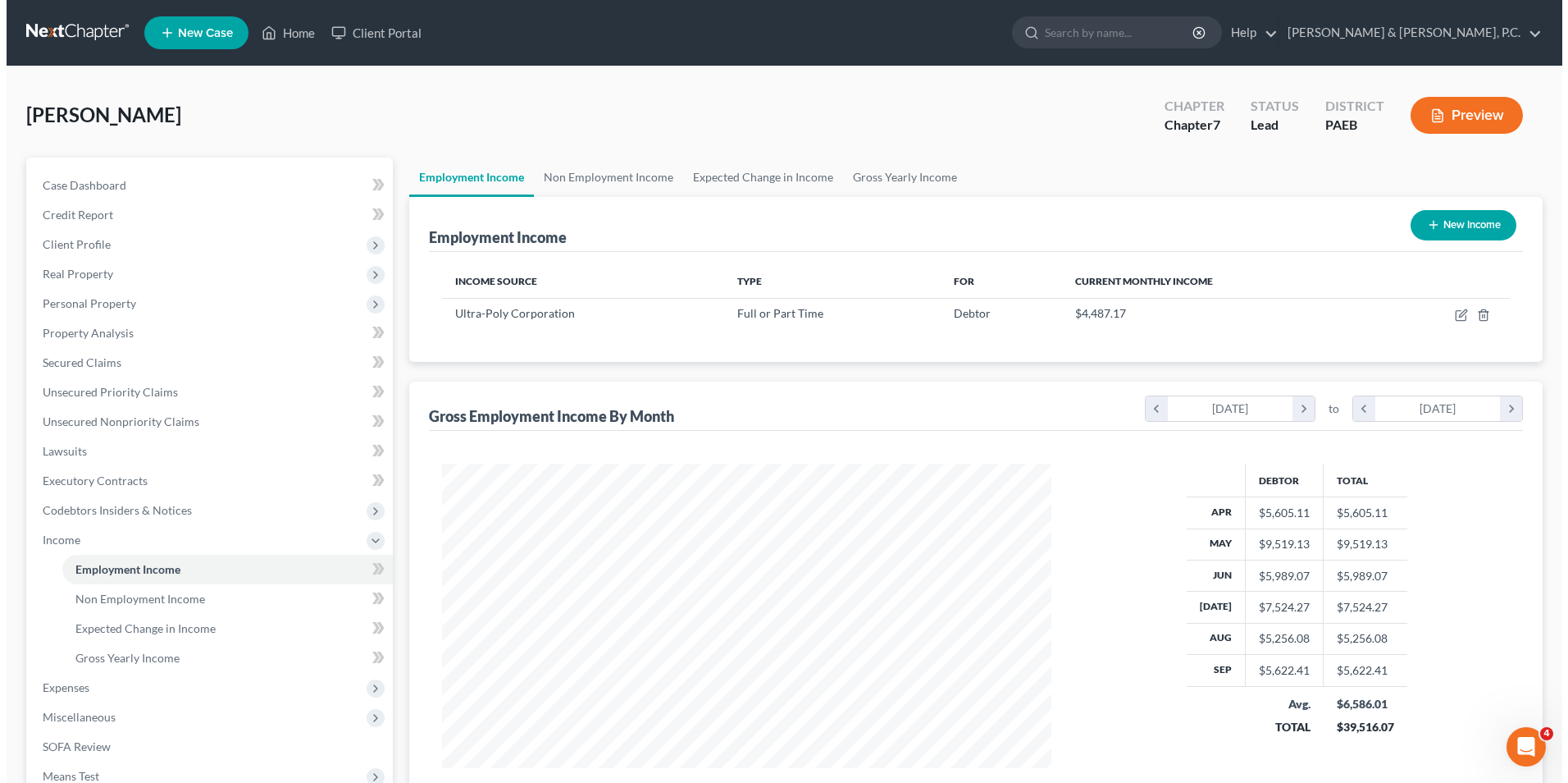
scroll to position [304, 642]
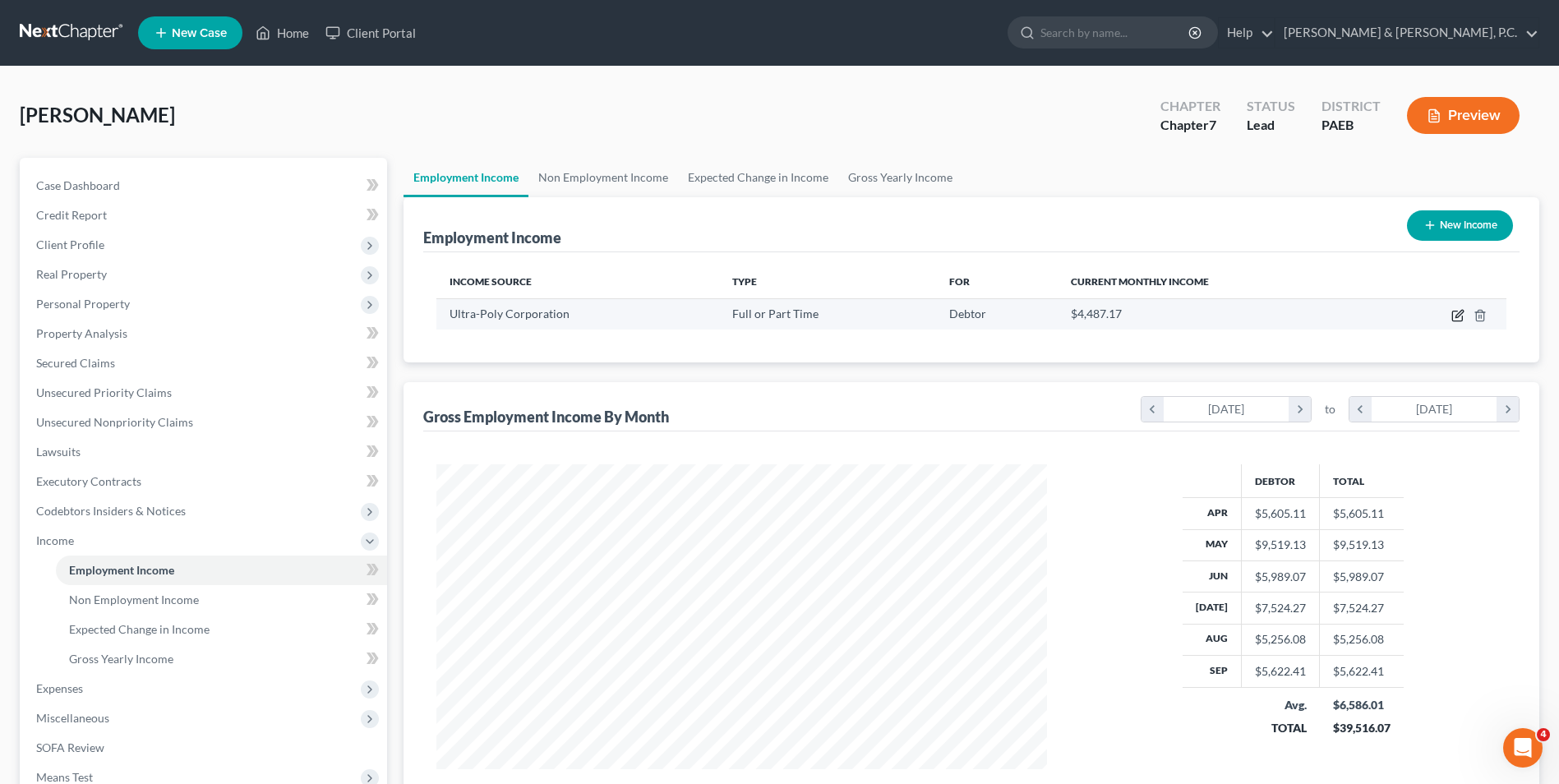
click at [1179, 317] on icon "button" at bounding box center [1457, 314] width 13 height 13
select select "0"
select select "39"
select select "3"
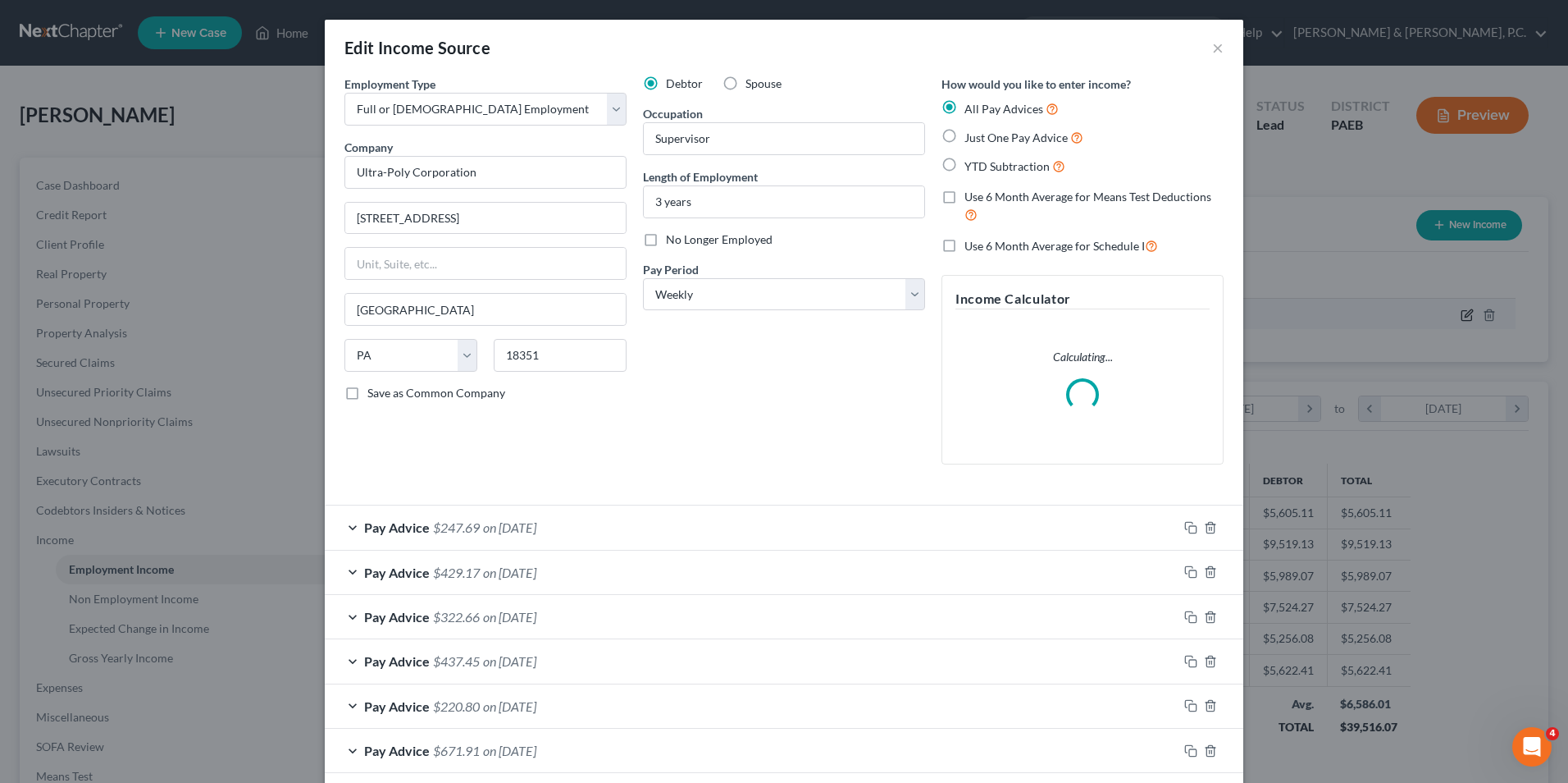
scroll to position [307, 648]
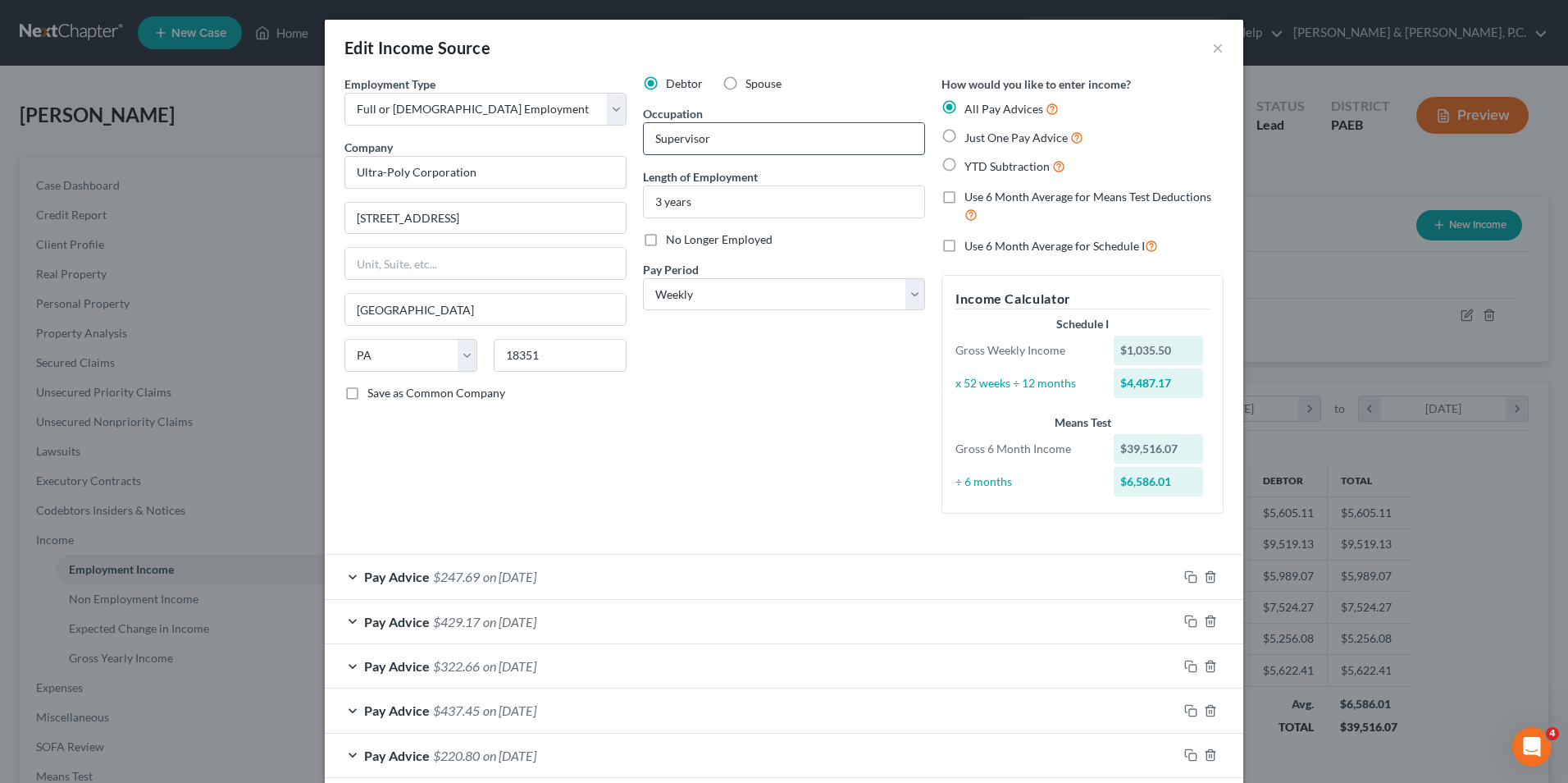
click at [750, 130] on input "Supervisor" at bounding box center [784, 138] width 280 height 31
type input "S"
type input "t"
type input "Twin Screw Operator"
drag, startPoint x: 656, startPoint y: 200, endPoint x: 633, endPoint y: 200, distance: 23.0
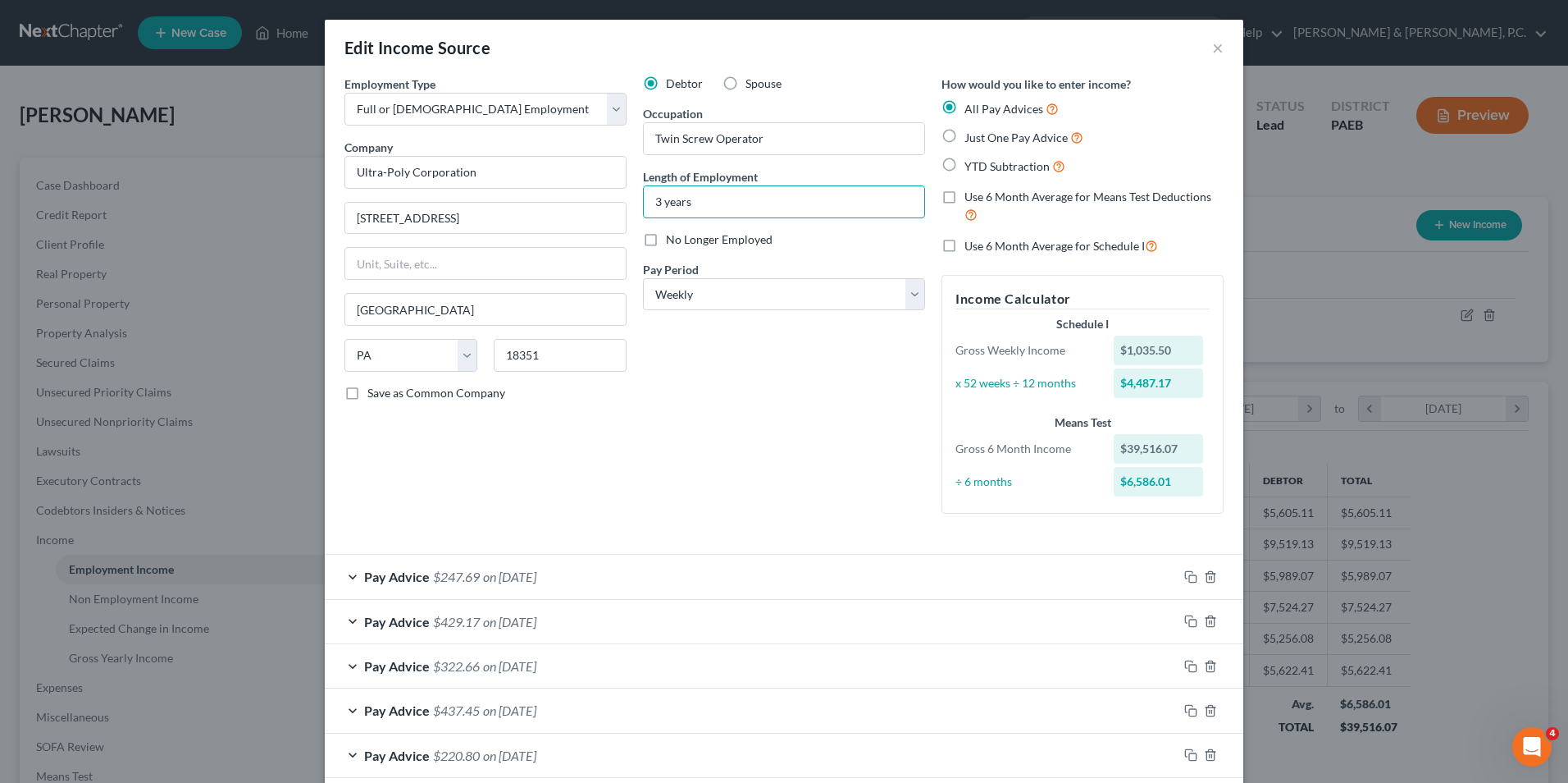
click at [635, 200] on div "Debtor Spouse Occupation Twin Screw Operator Length of Employment 3 years No Lo…" at bounding box center [784, 301] width 298 height 451
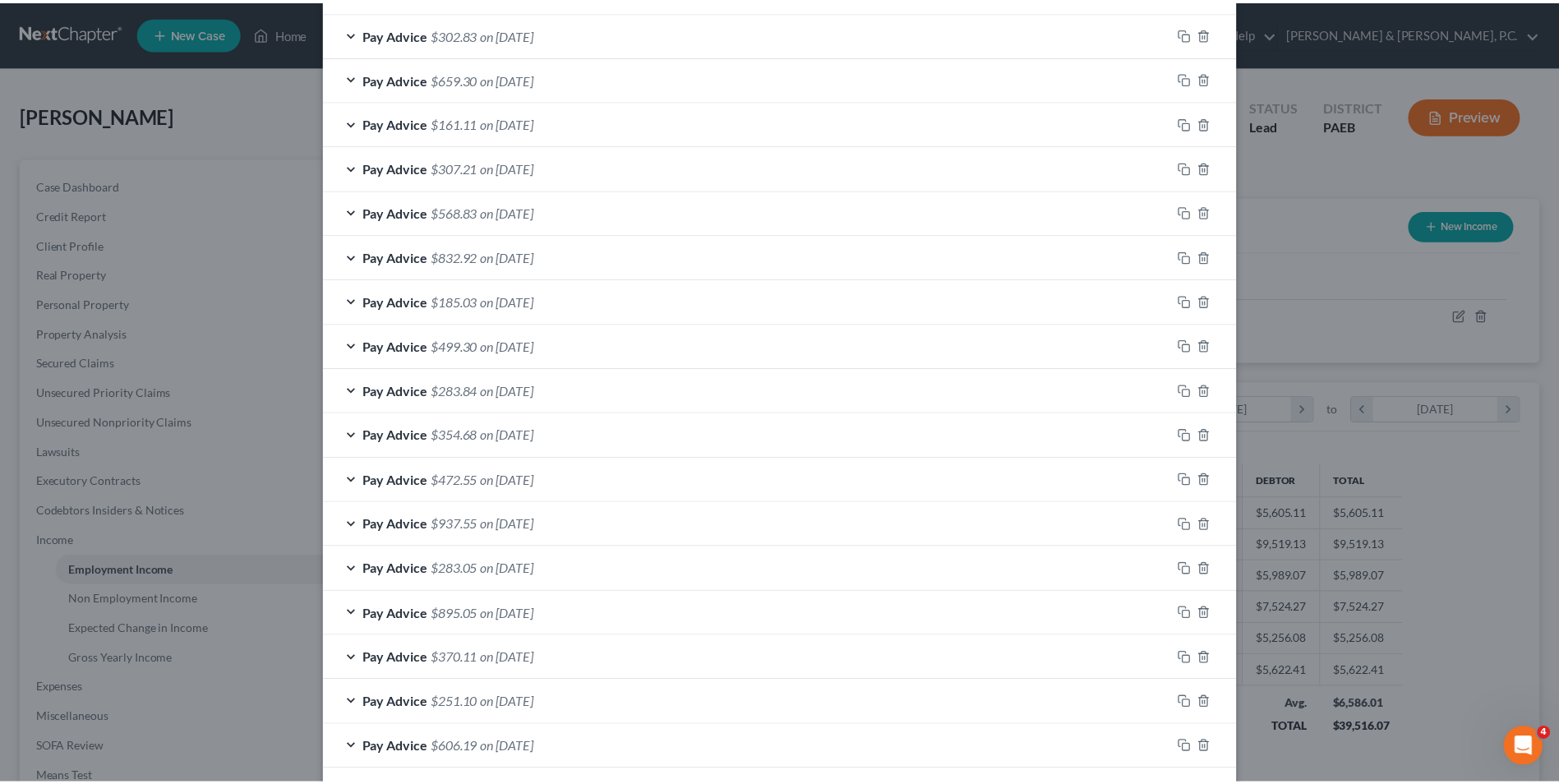
scroll to position [1201, 0]
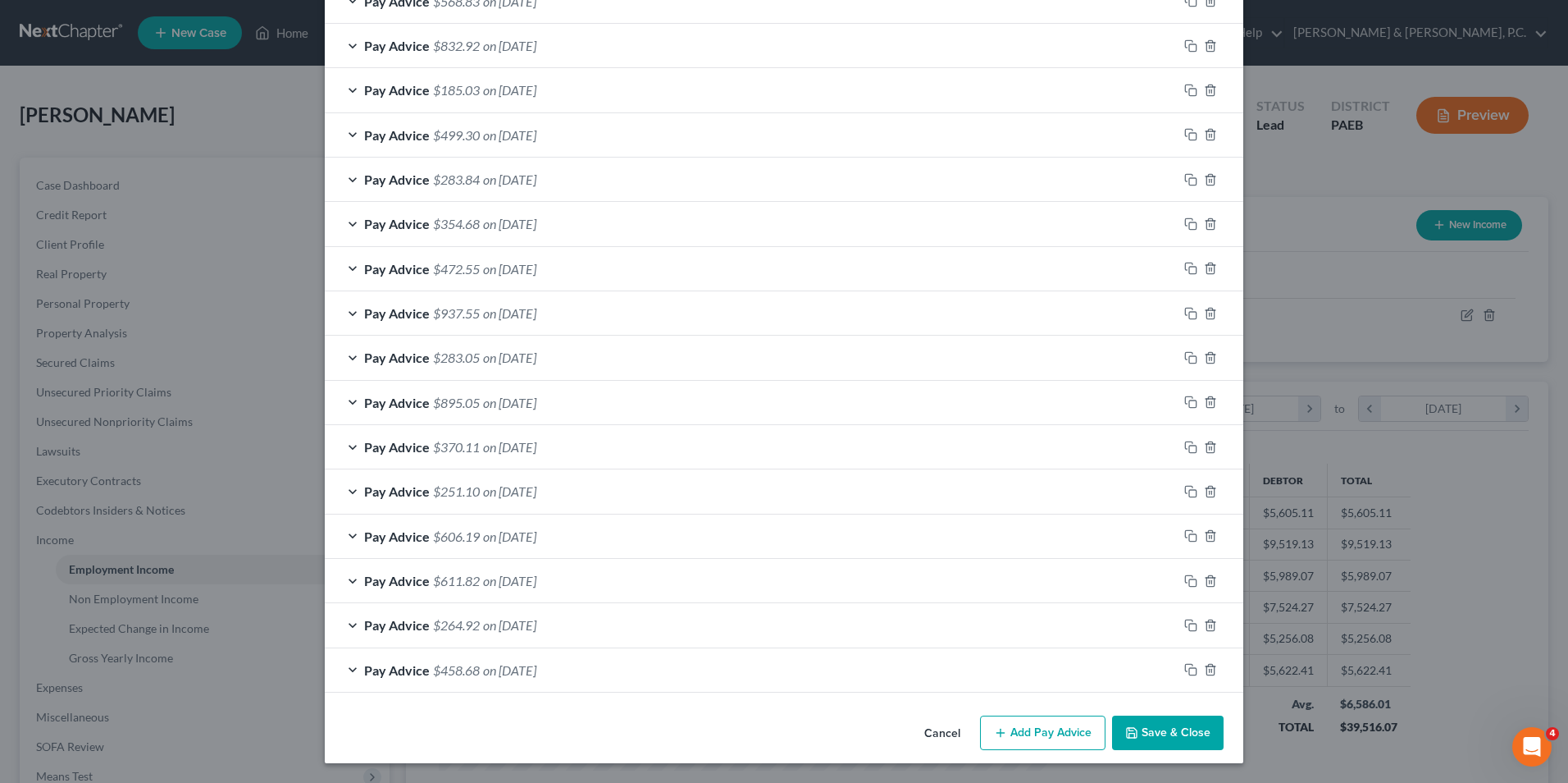
type input "10 years"
click at [1168, 717] on button "Save & Close" at bounding box center [1168, 732] width 111 height 35
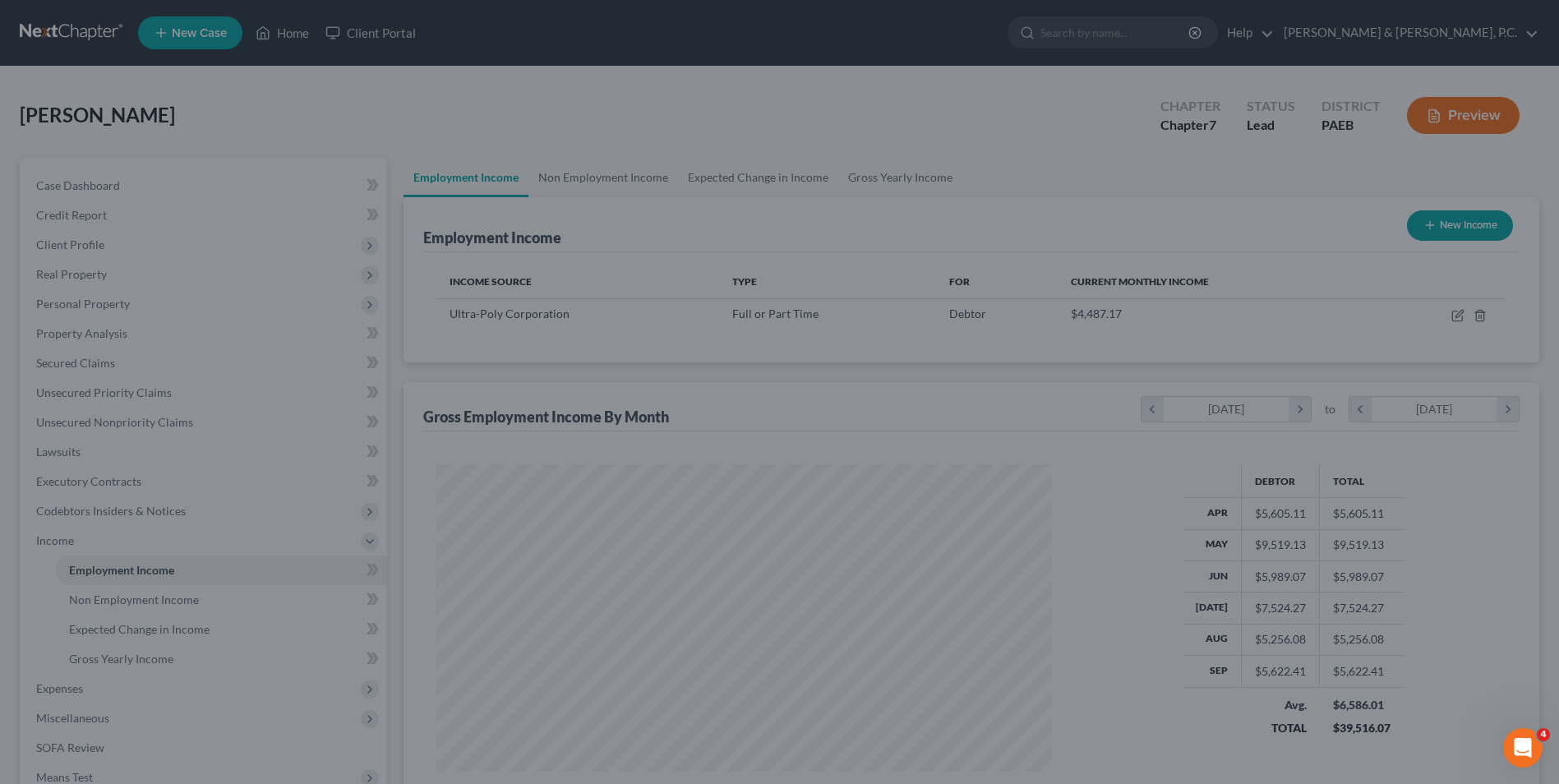
scroll to position [821046, 821208]
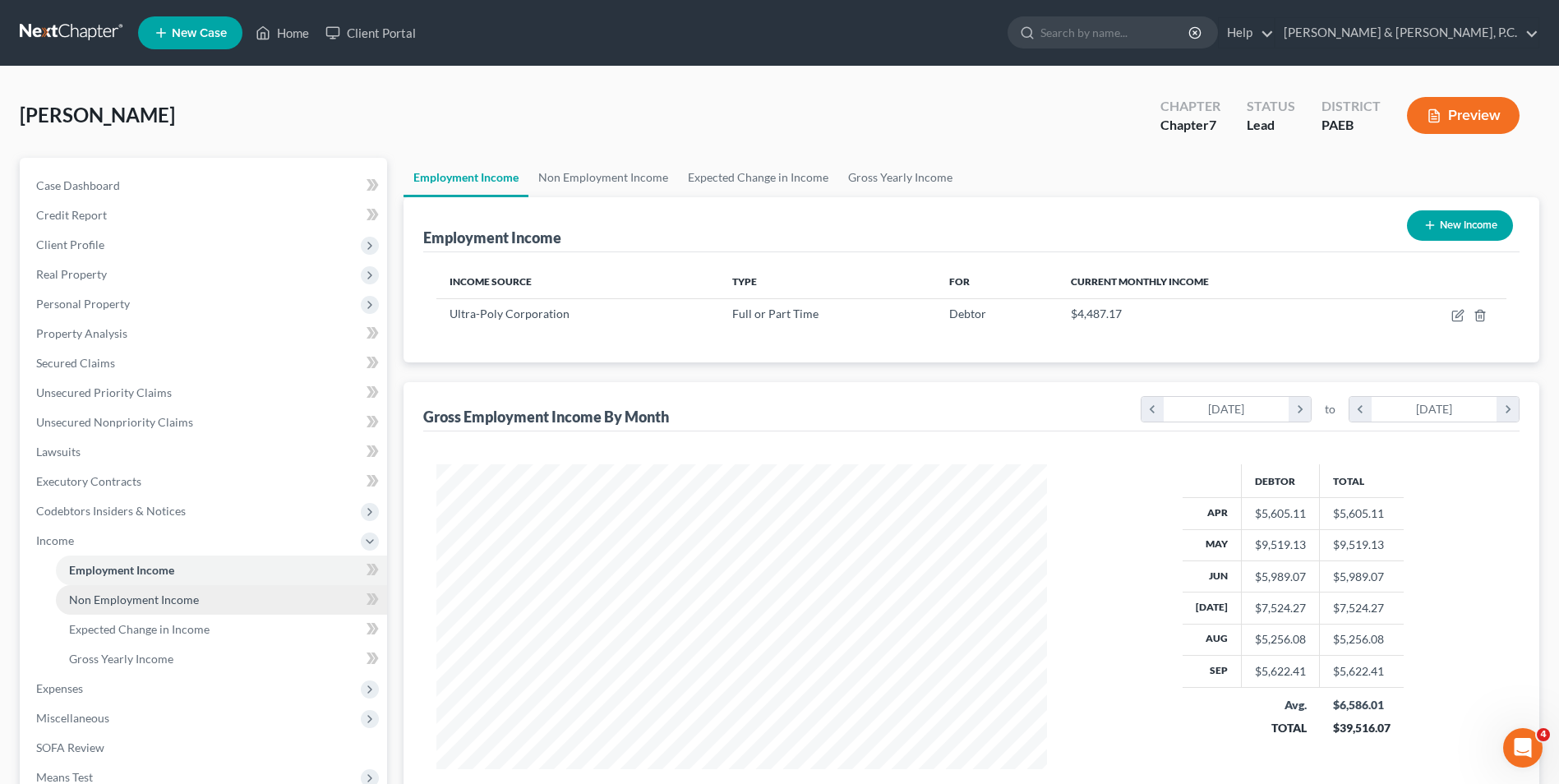
click at [169, 609] on link "Non Employment Income" at bounding box center [221, 600] width 332 height 30
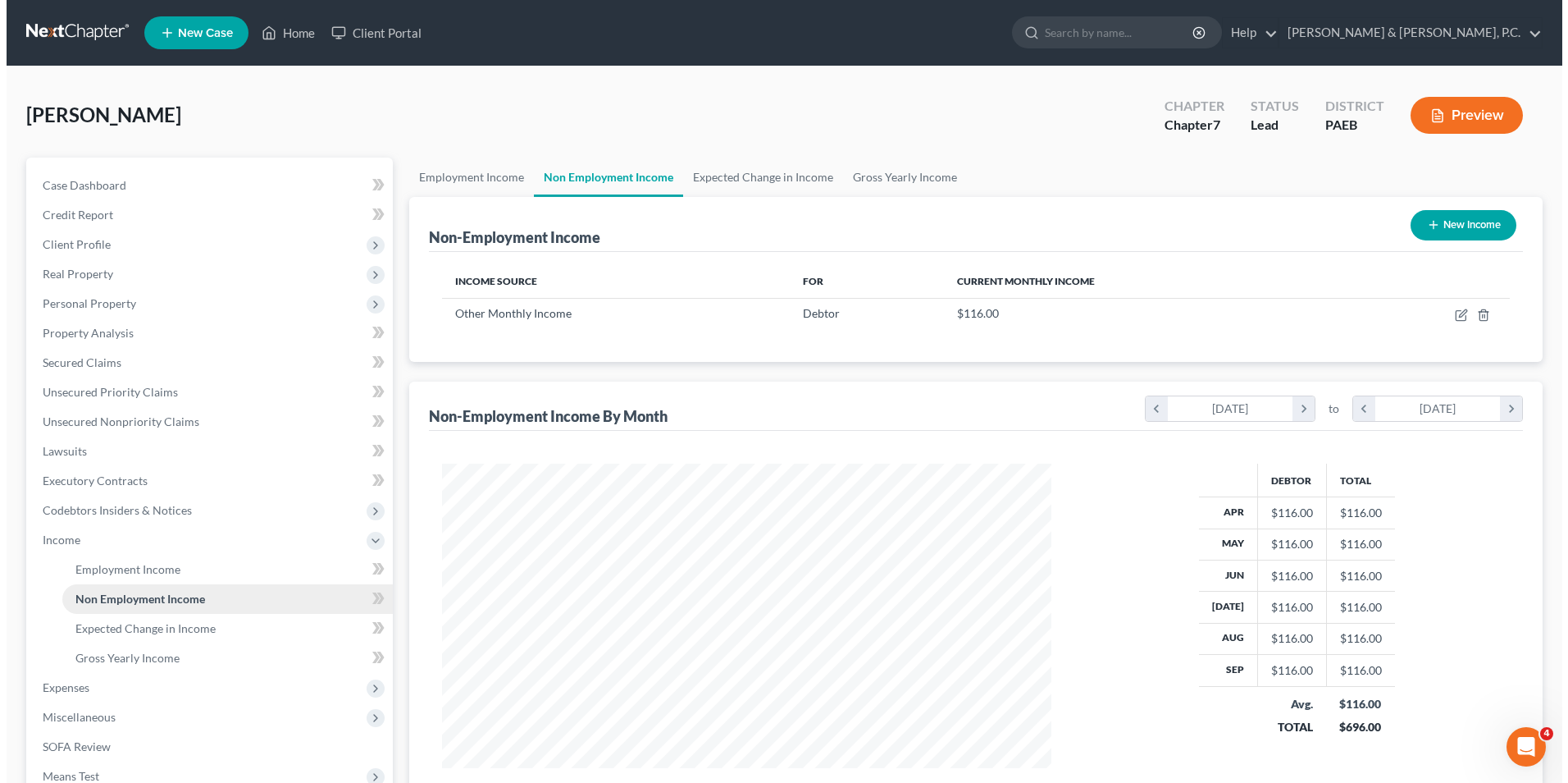
scroll to position [304, 642]
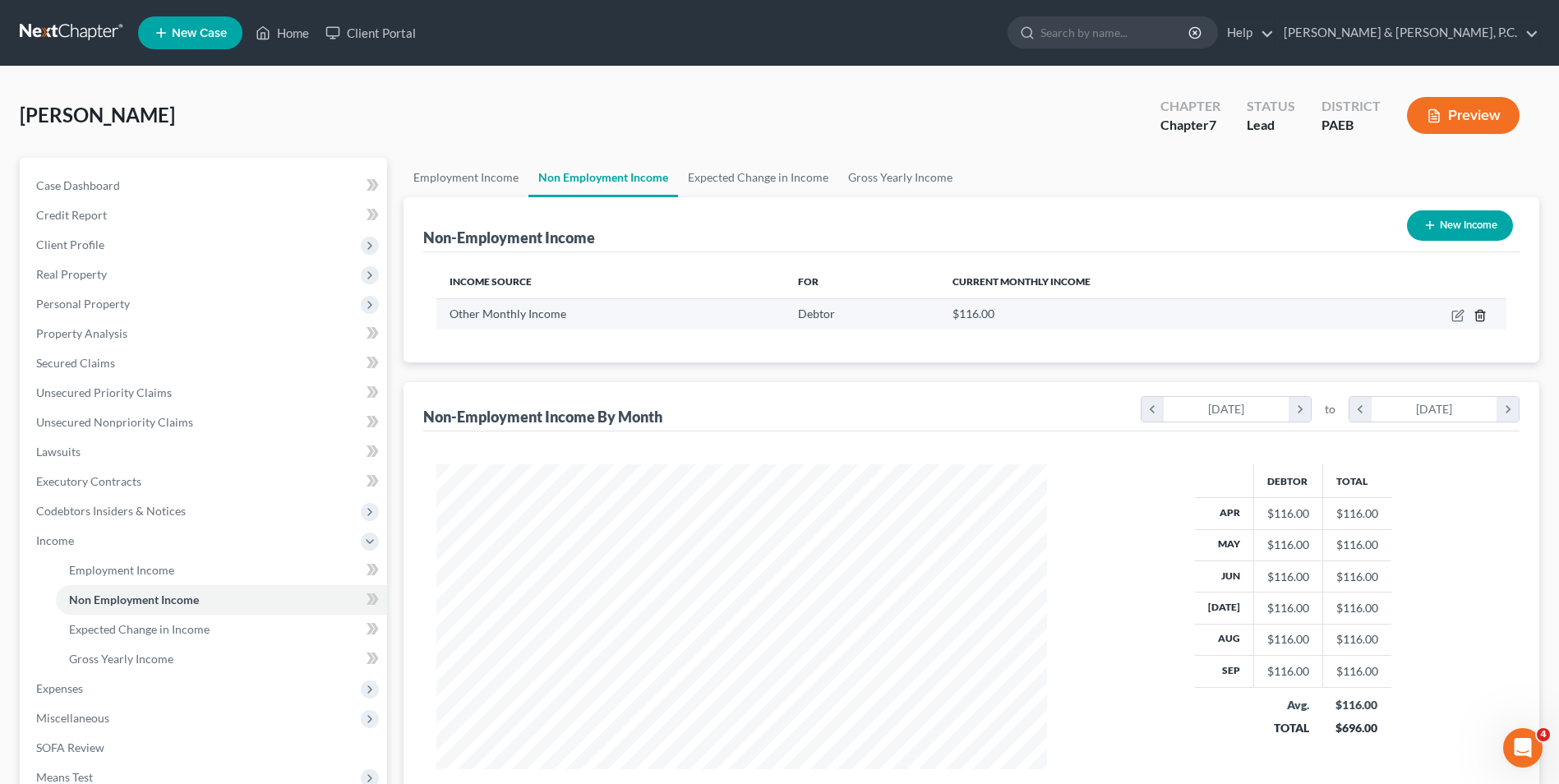
click at [1179, 317] on line "button" at bounding box center [1481, 315] width 0 height 3
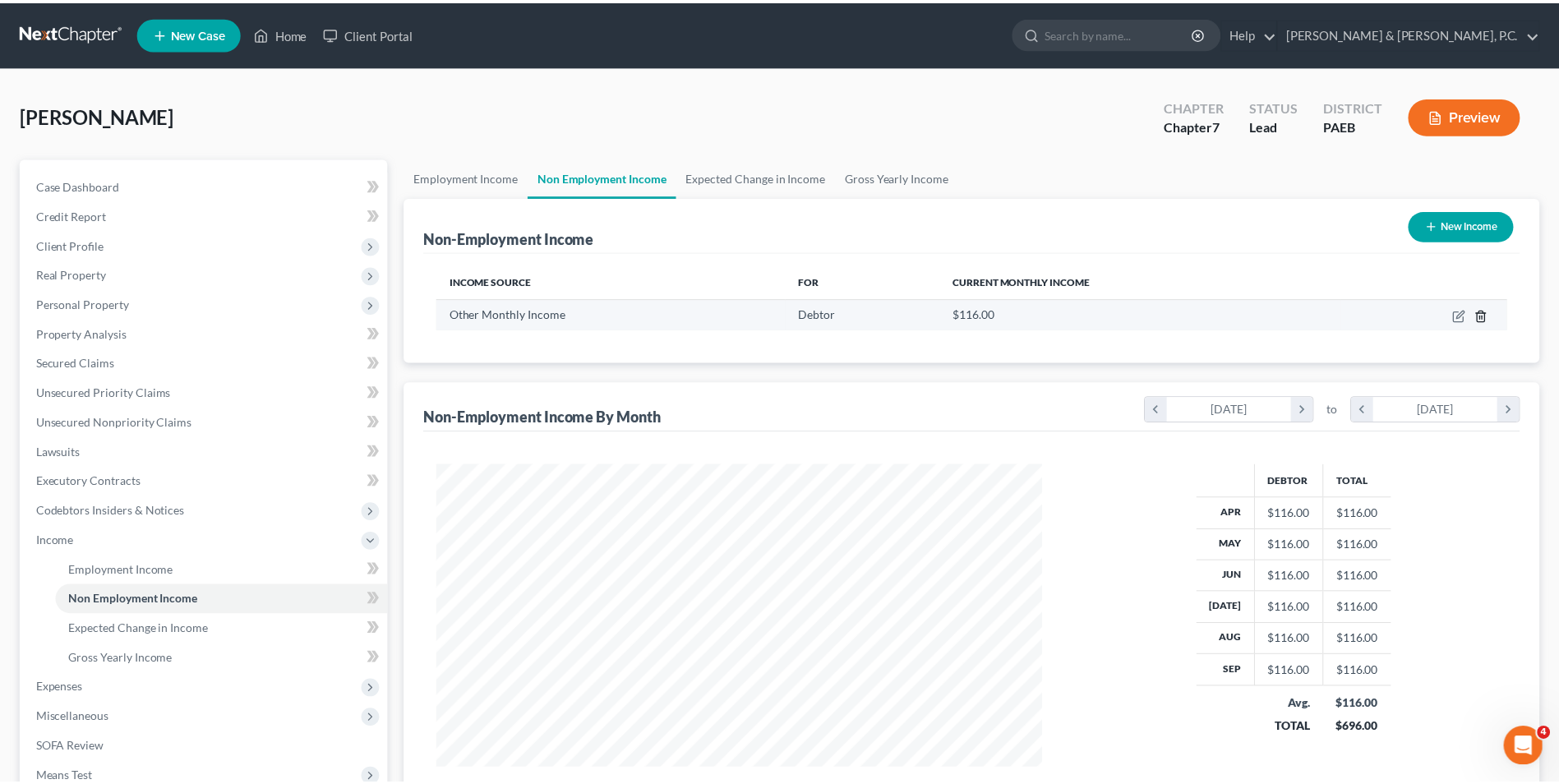
scroll to position [307, 649]
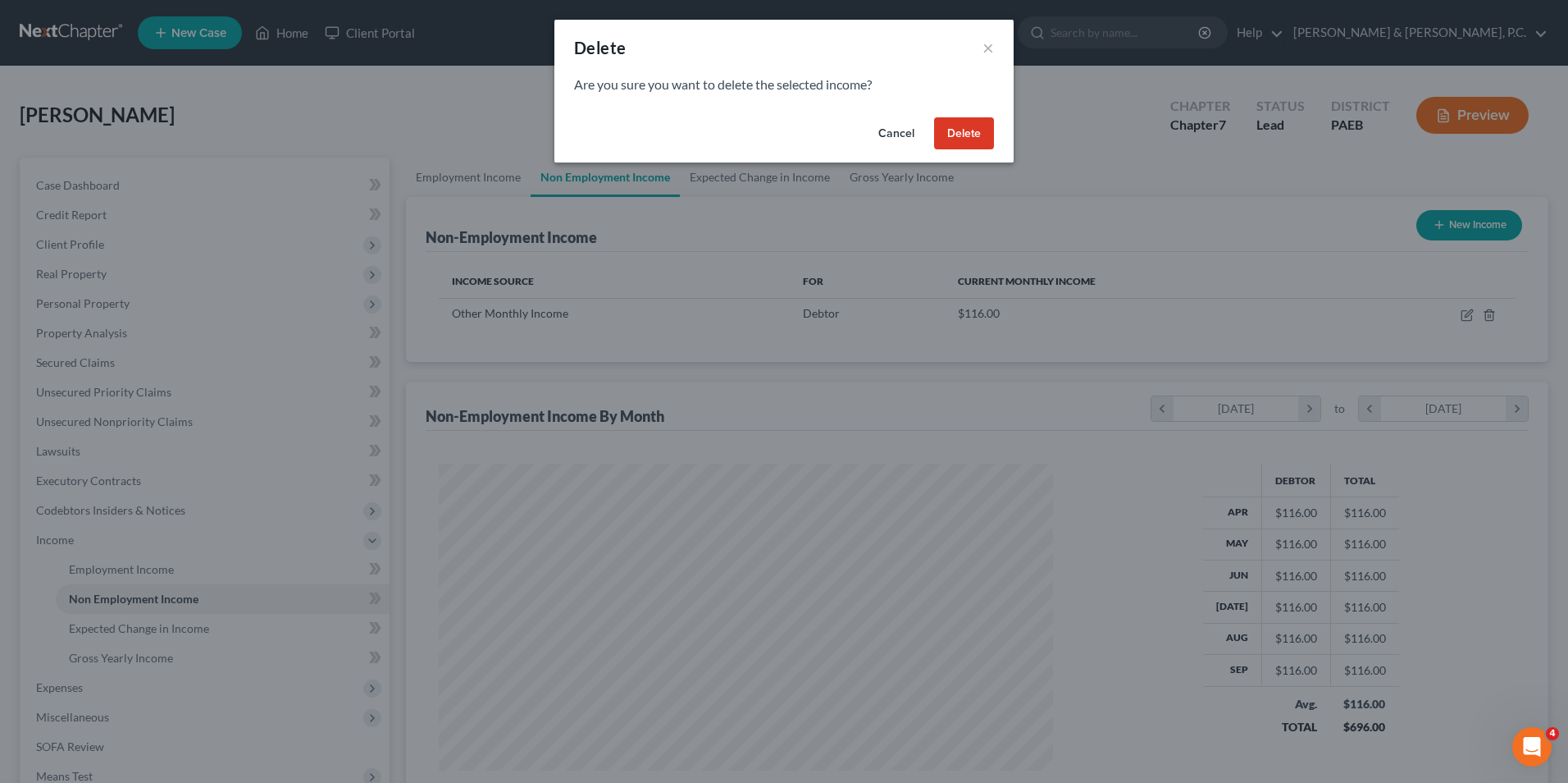
click at [960, 137] on button "Delete" at bounding box center [964, 133] width 60 height 33
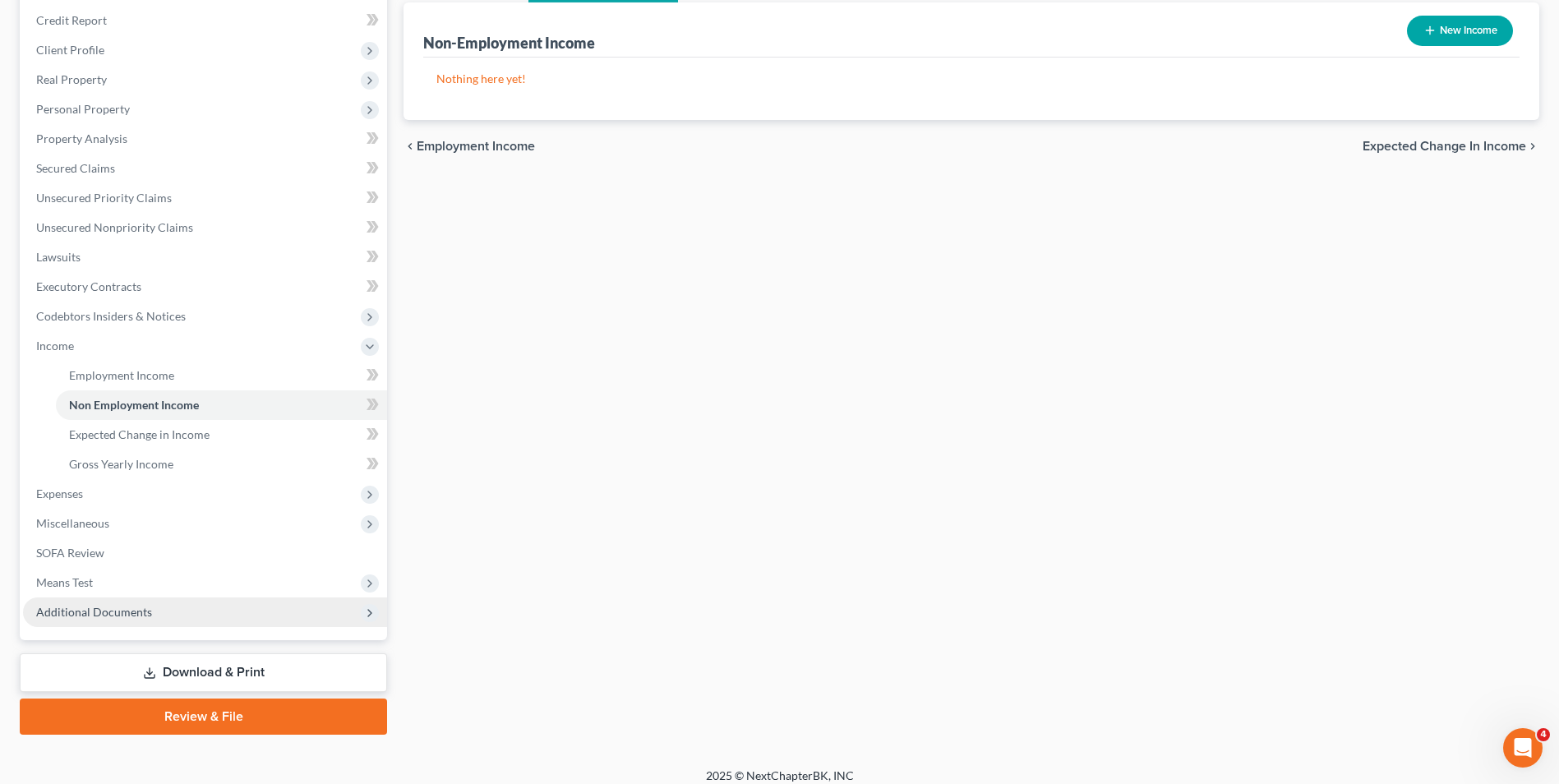
scroll to position [208, 0]
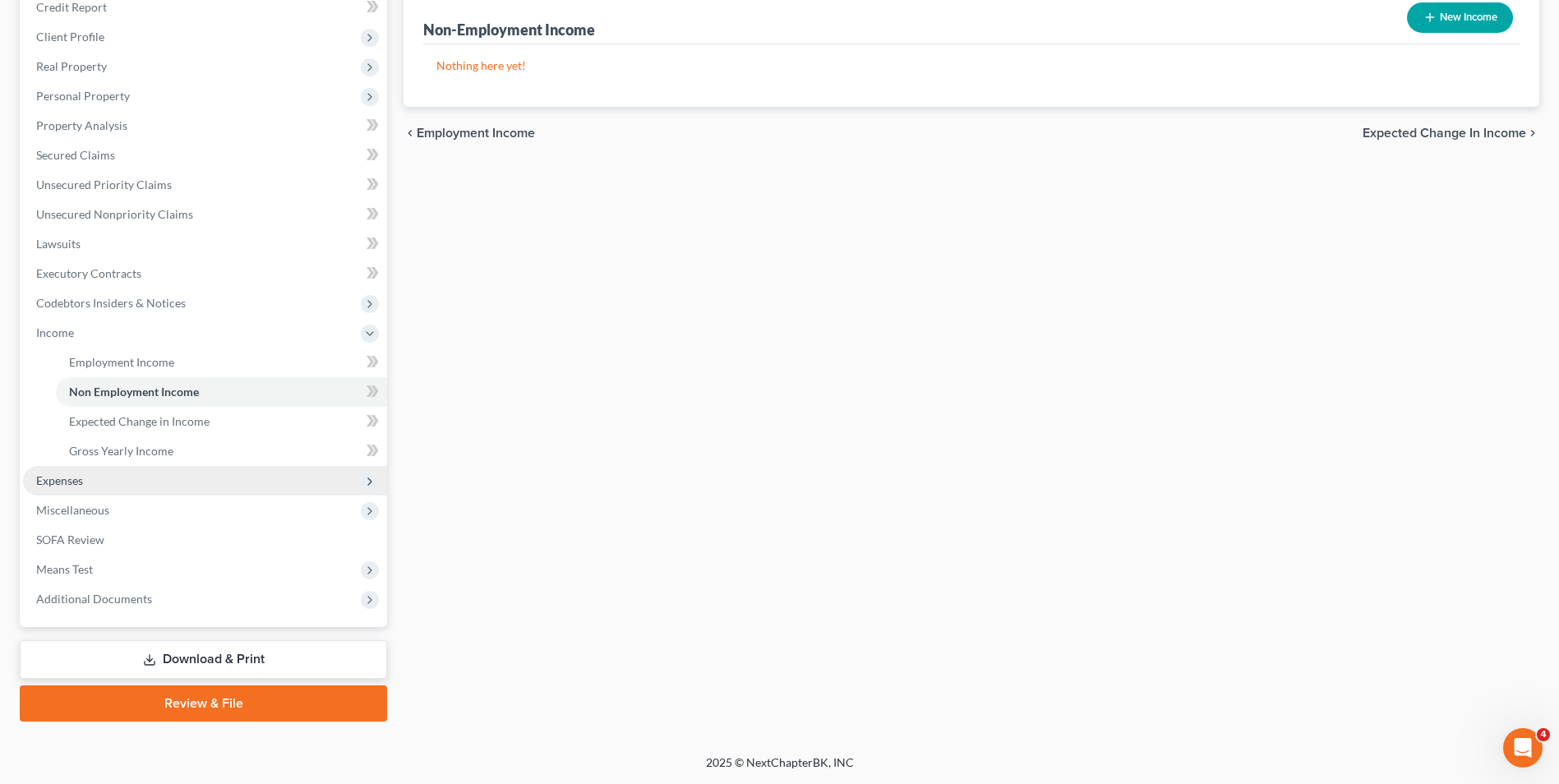
click at [84, 478] on span "Expenses" at bounding box center [205, 481] width 364 height 30
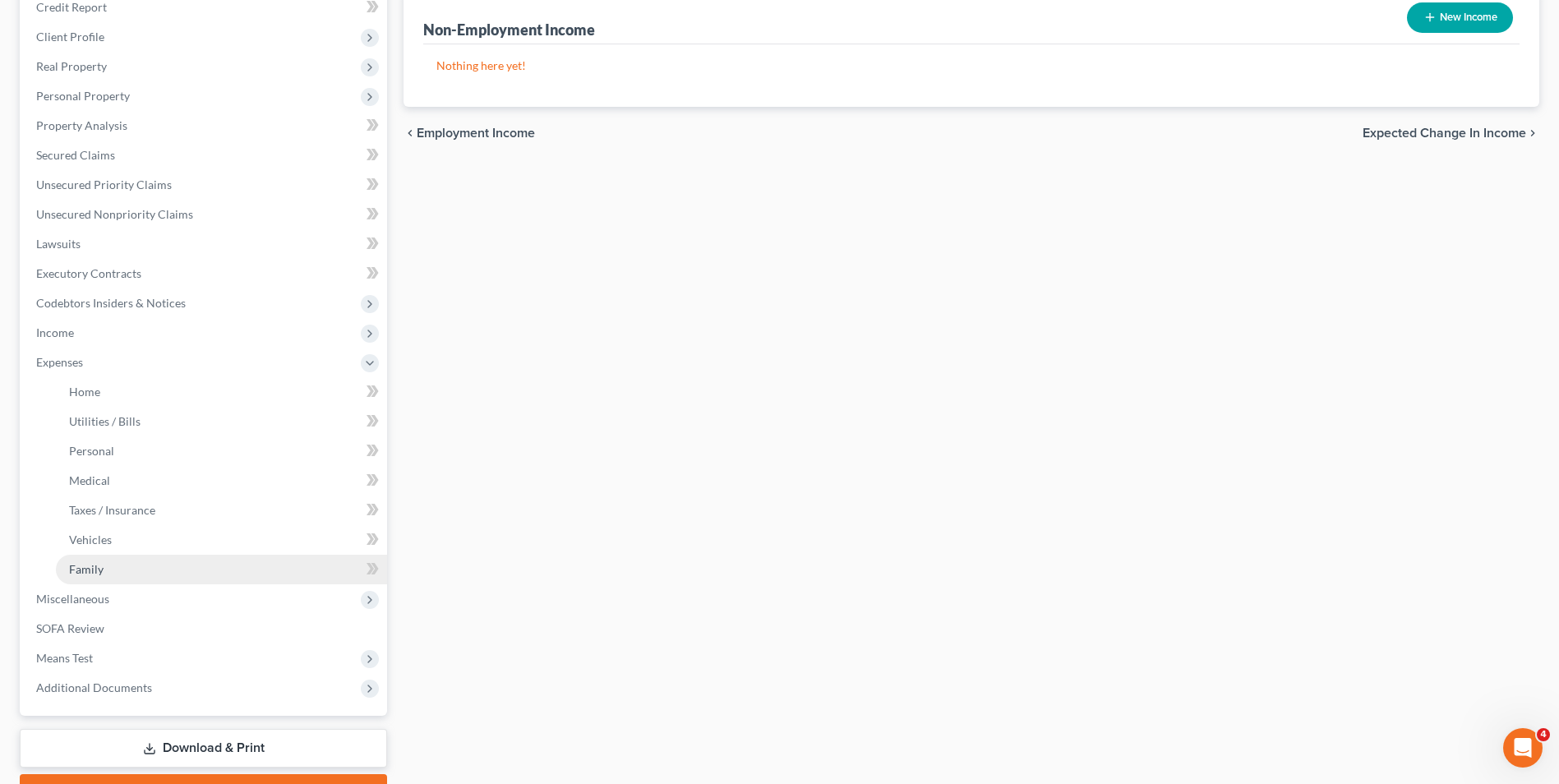
click at [92, 573] on span "Family" at bounding box center [86, 569] width 35 height 14
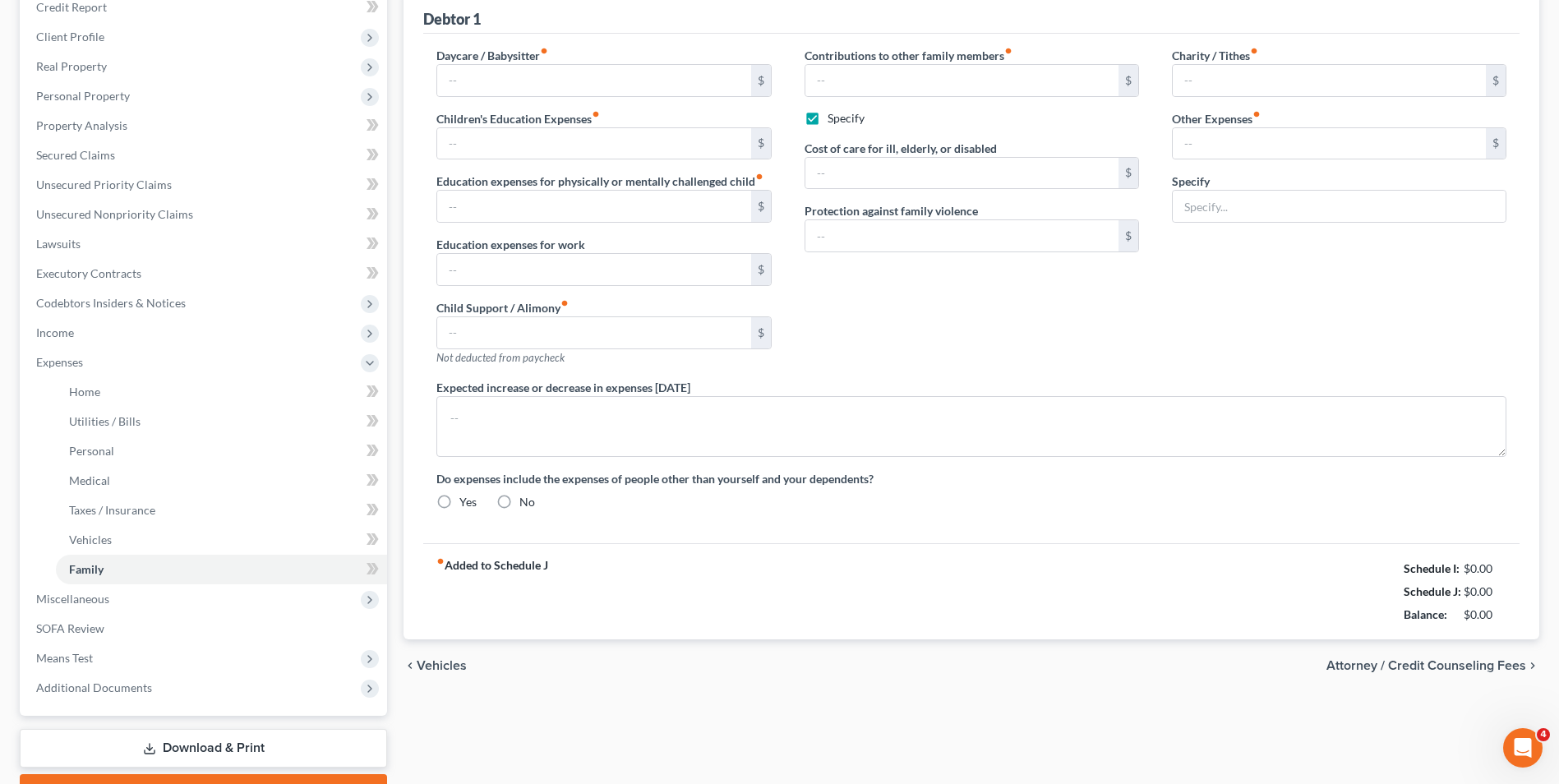
type input "0.00"
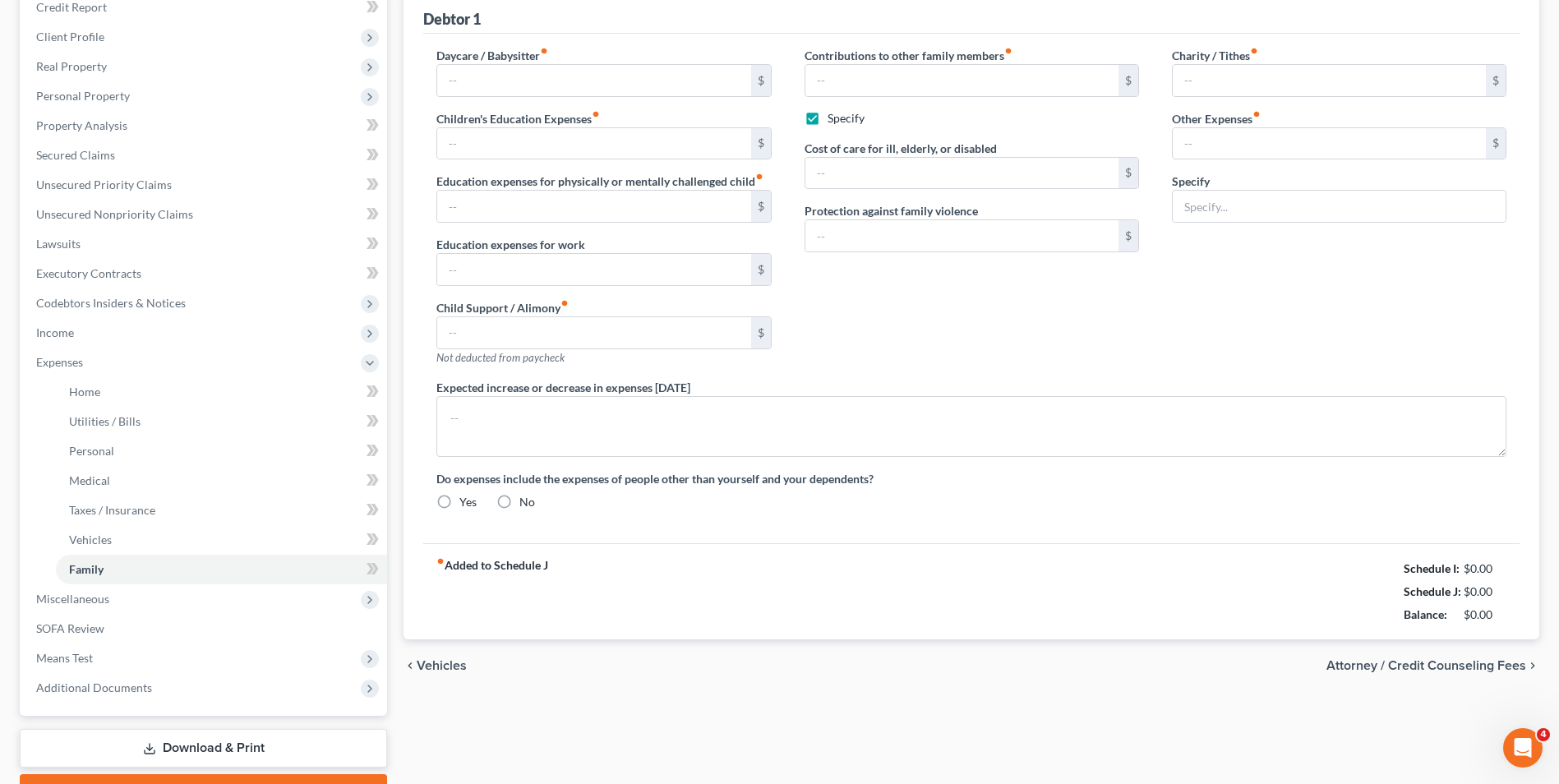
type input "200.00"
checkbox input "true"
type input "0.00"
type input "10.00"
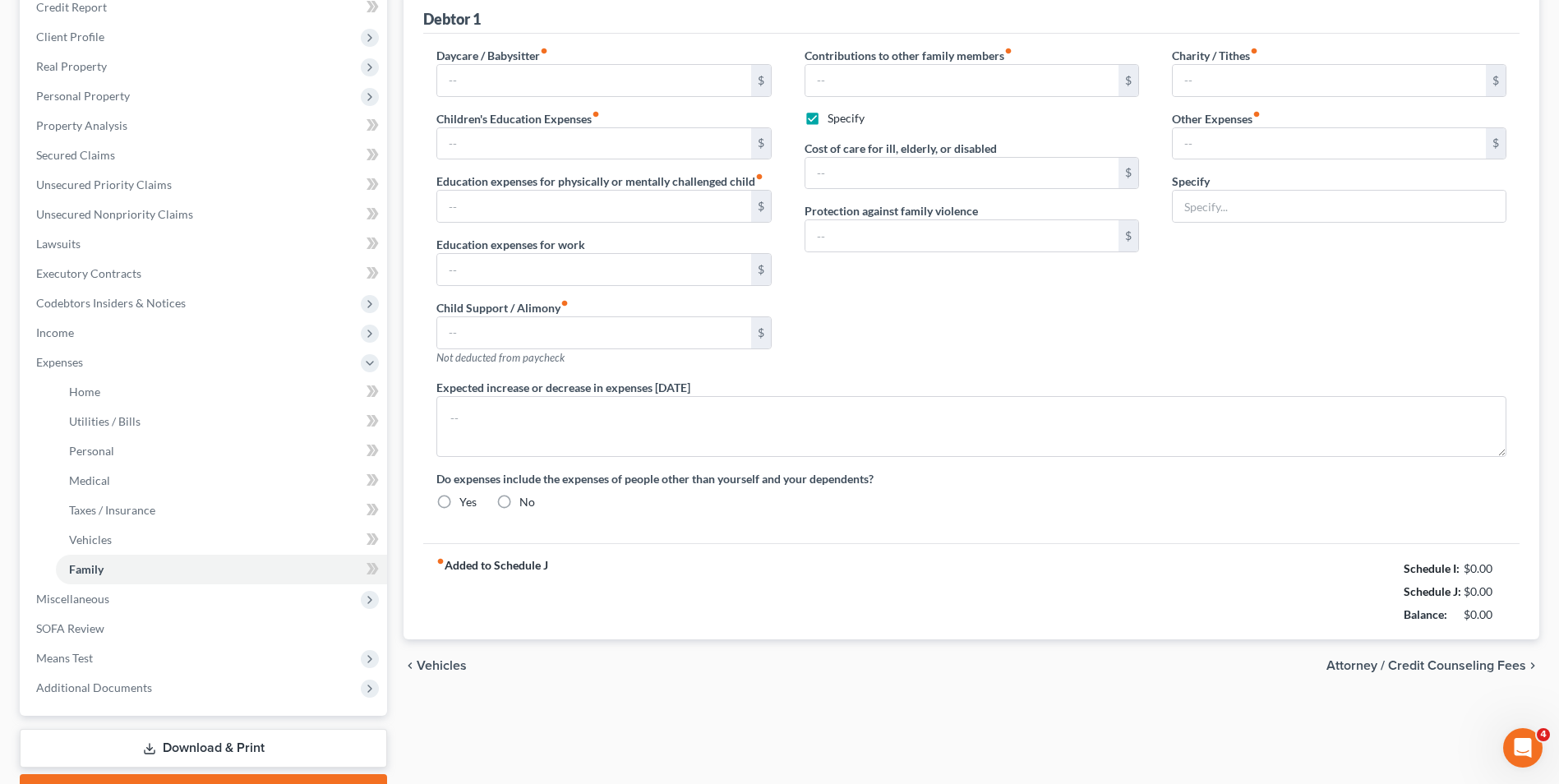
type input "70.00"
type input "Pet Care (3 cats and 1 dog)"
radio input "true"
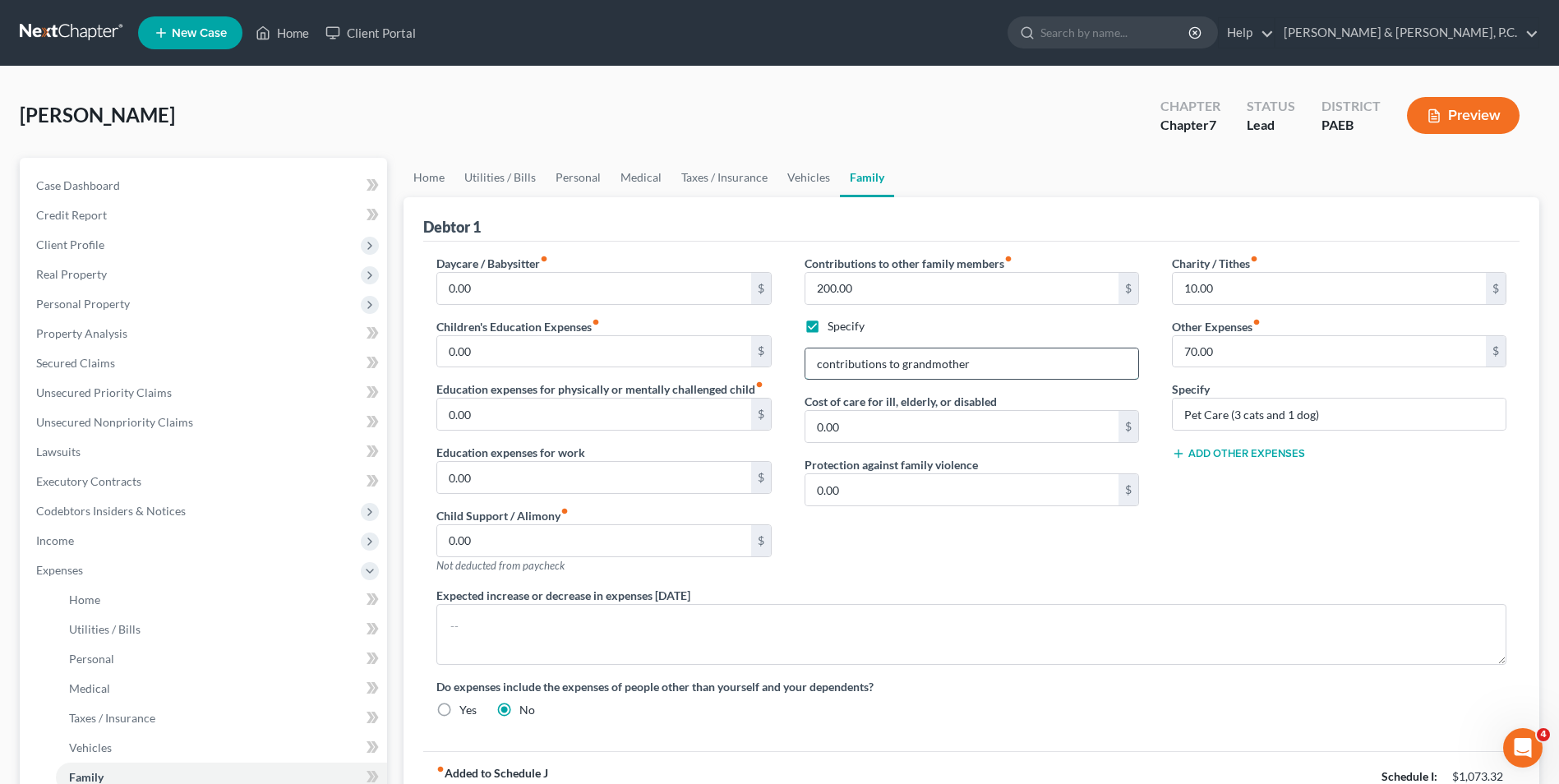
drag, startPoint x: 899, startPoint y: 366, endPoint x: 925, endPoint y: 372, distance: 26.7
click at [899, 366] on input "contributions to grandmother" at bounding box center [972, 363] width 333 height 31
click at [1112, 373] on input "contributions to [DEMOGRAPHIC_DATA] disabled grandmother" at bounding box center [972, 363] width 333 height 31
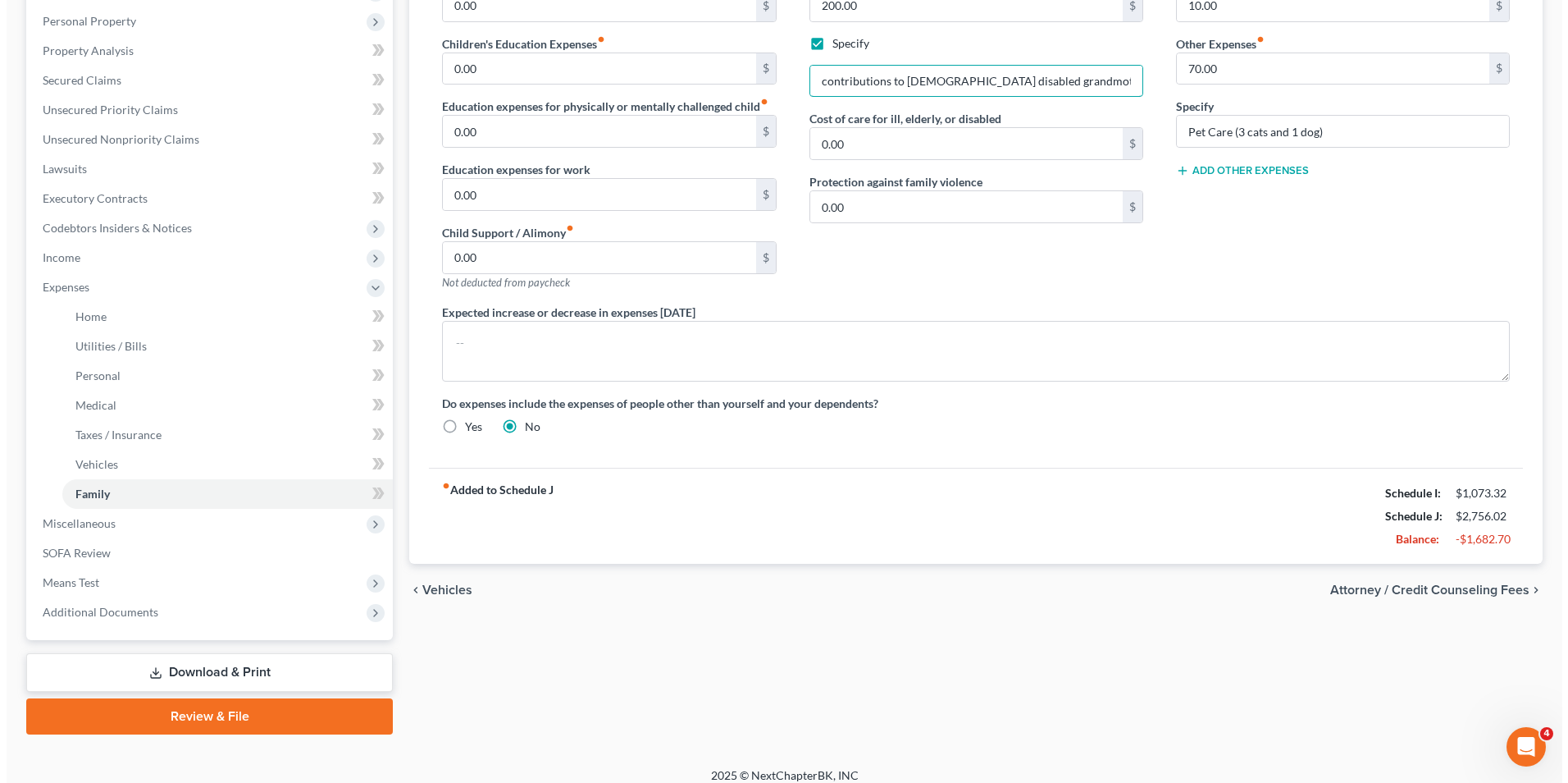
scroll to position [296, 0]
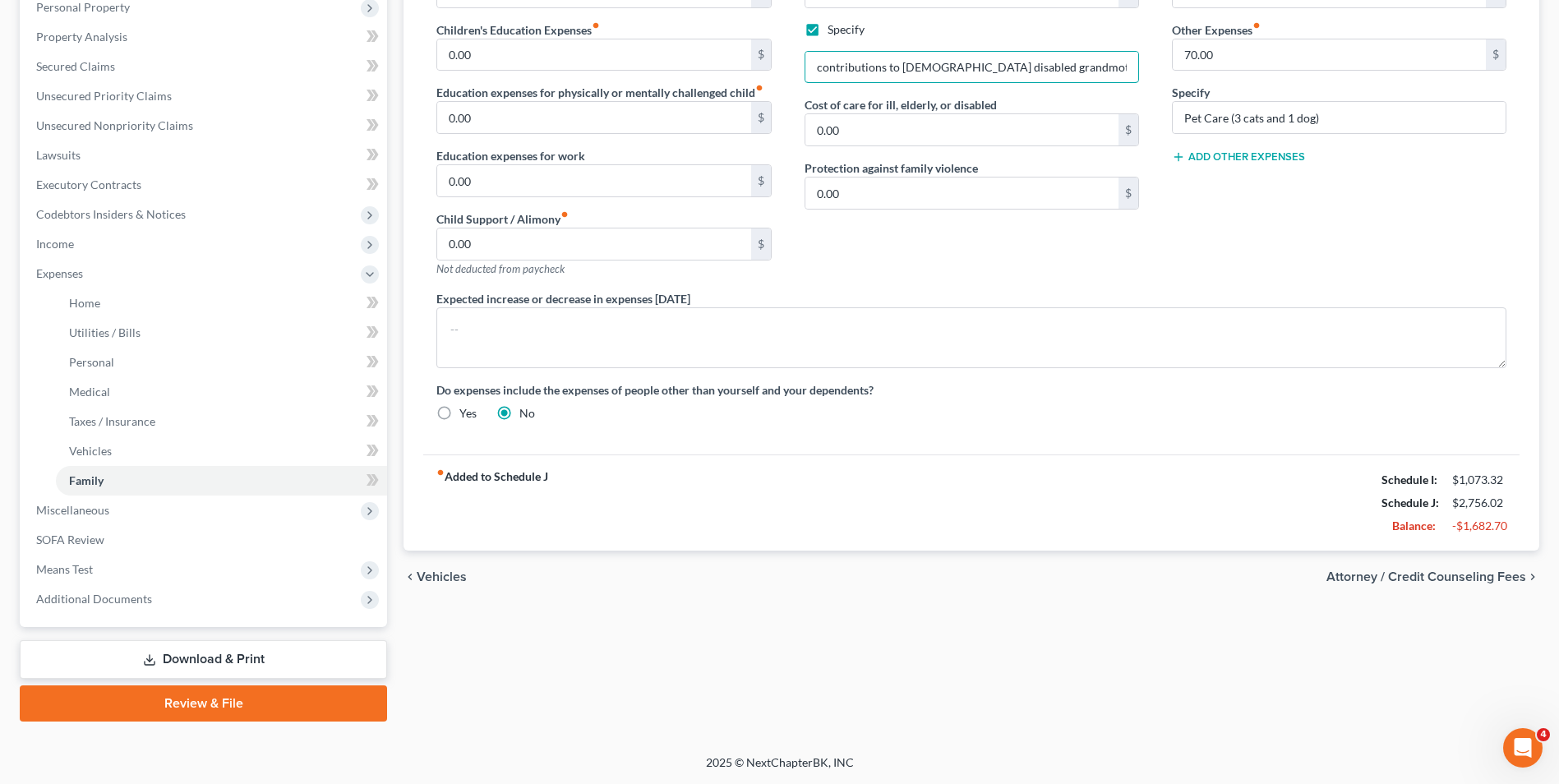
type input "contributions to [DEMOGRAPHIC_DATA] disabled grandmother"
click at [1179, 577] on span "Attorney / Credit Counseling Fees" at bounding box center [1426, 576] width 200 height 13
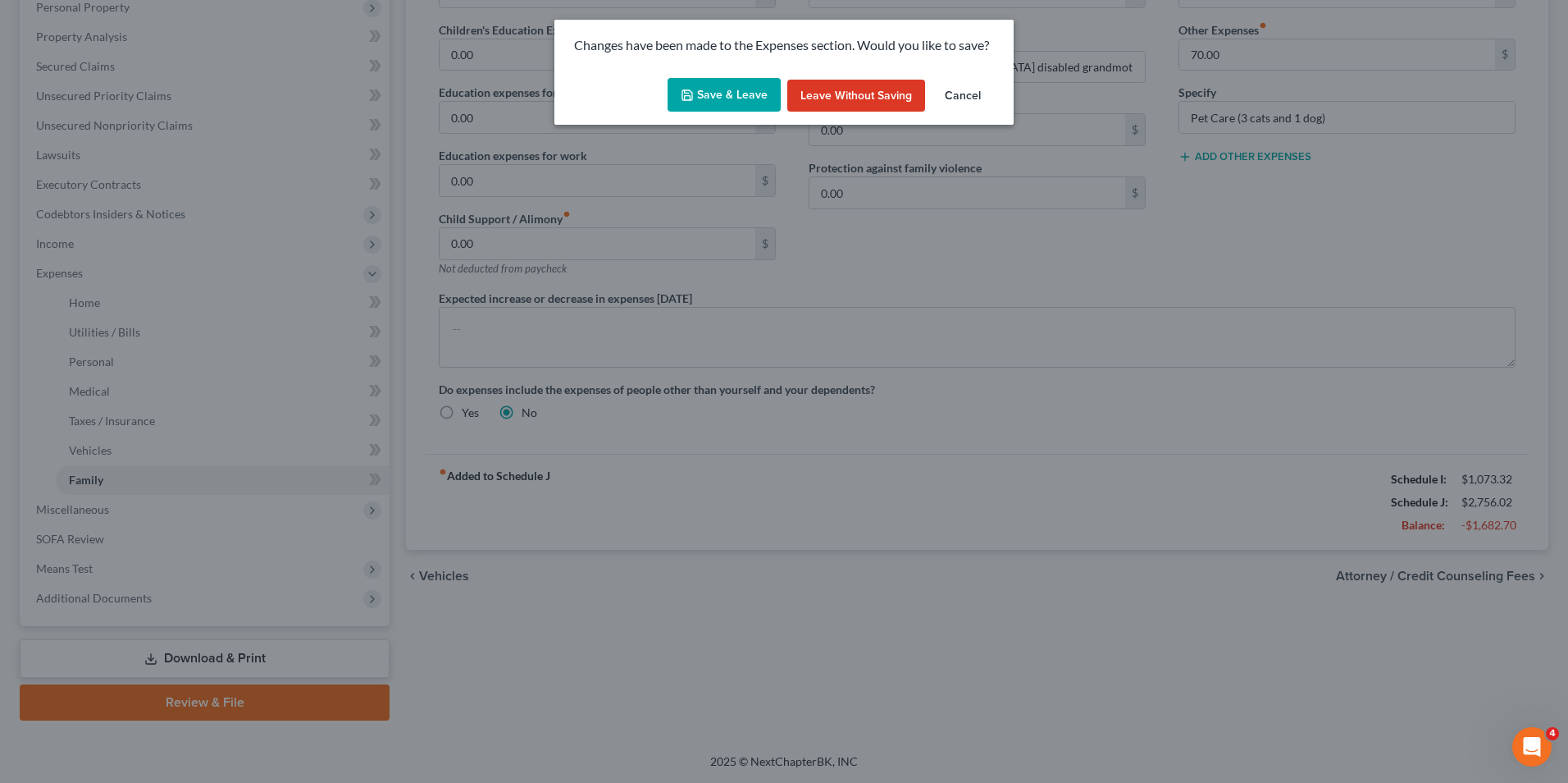
click at [729, 81] on button "Save & Leave" at bounding box center [724, 94] width 113 height 35
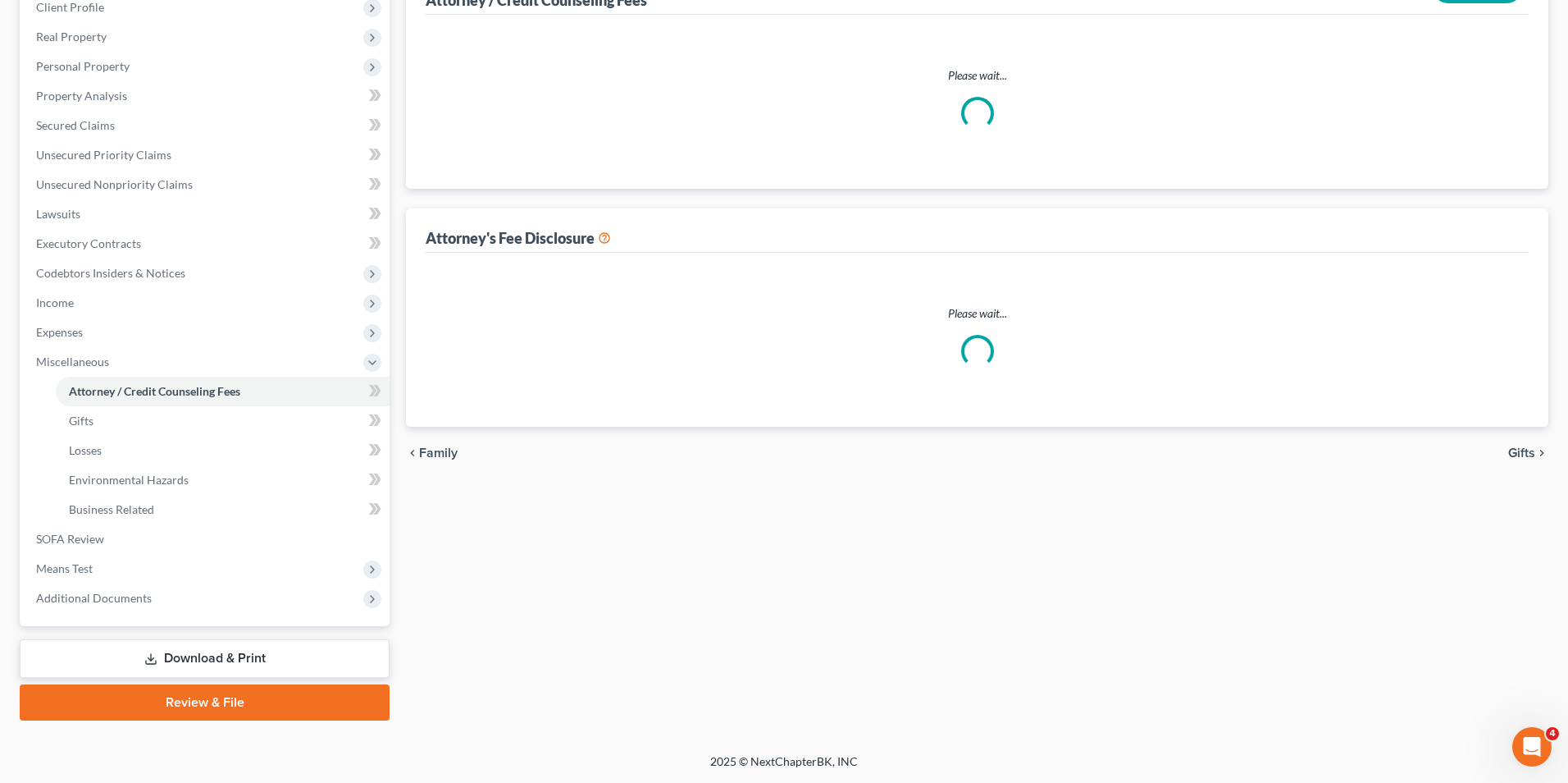
select select "0"
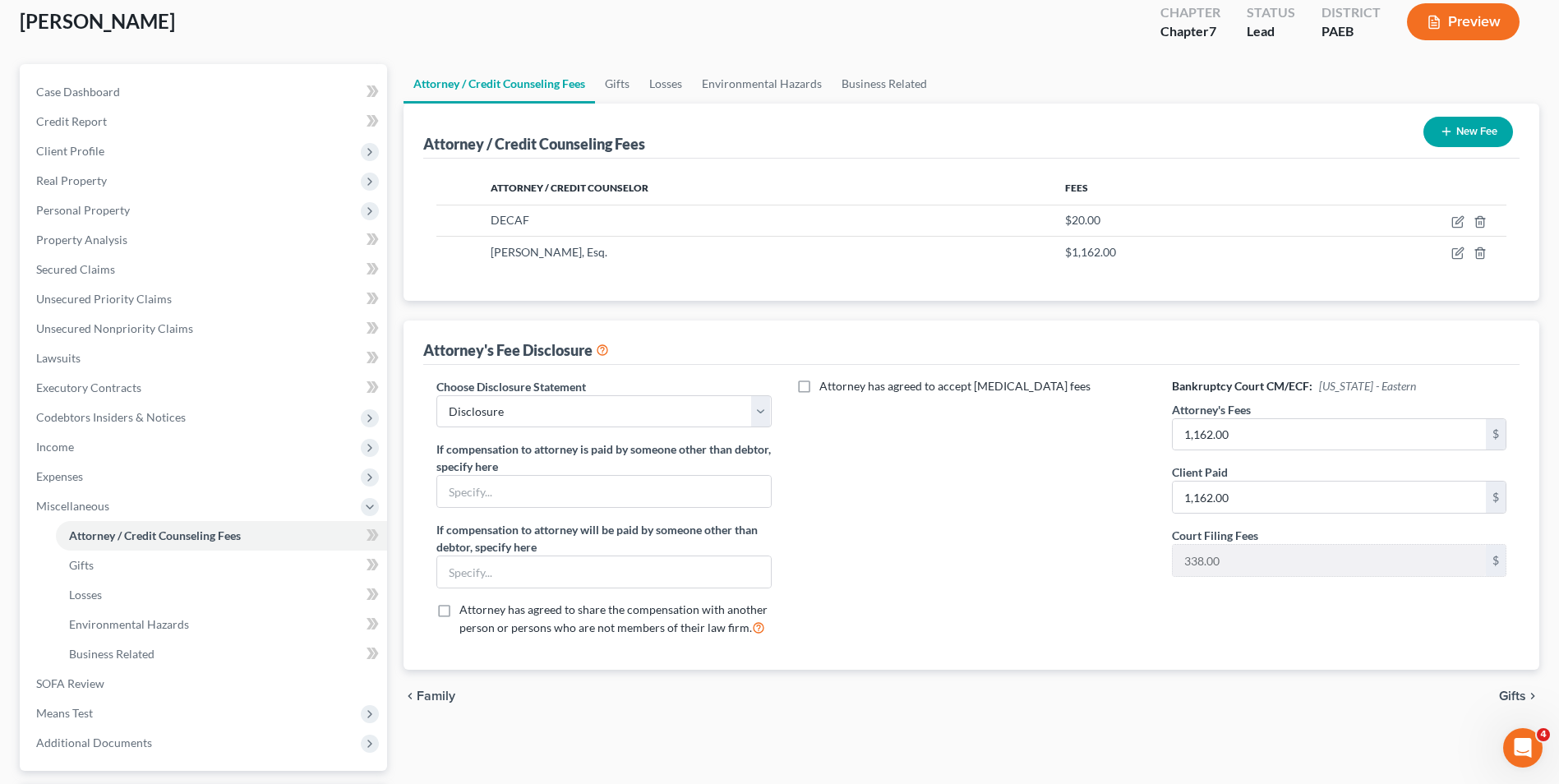
scroll to position [238, 0]
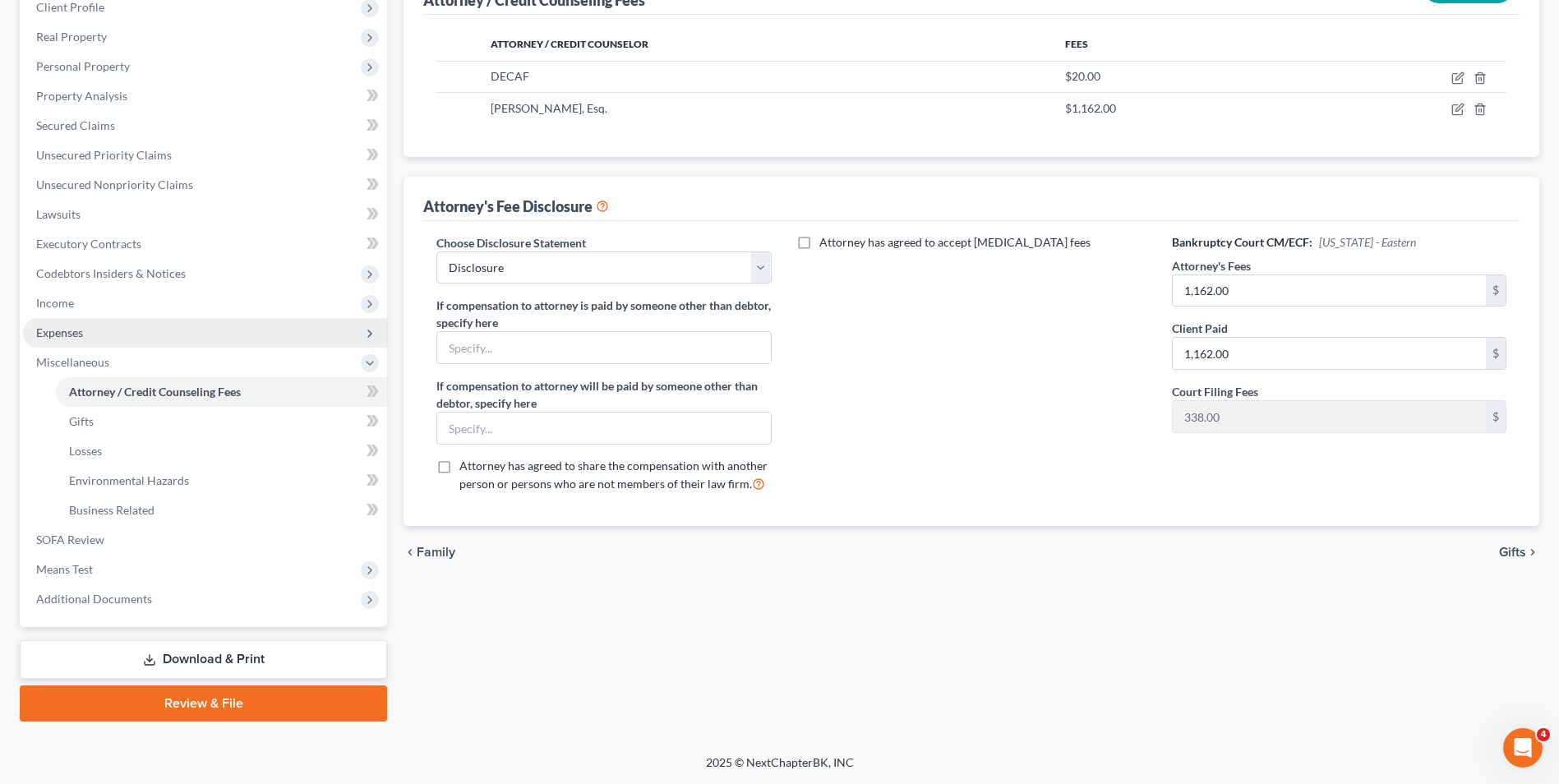
click at [69, 338] on span "Expenses" at bounding box center [59, 332] width 47 height 14
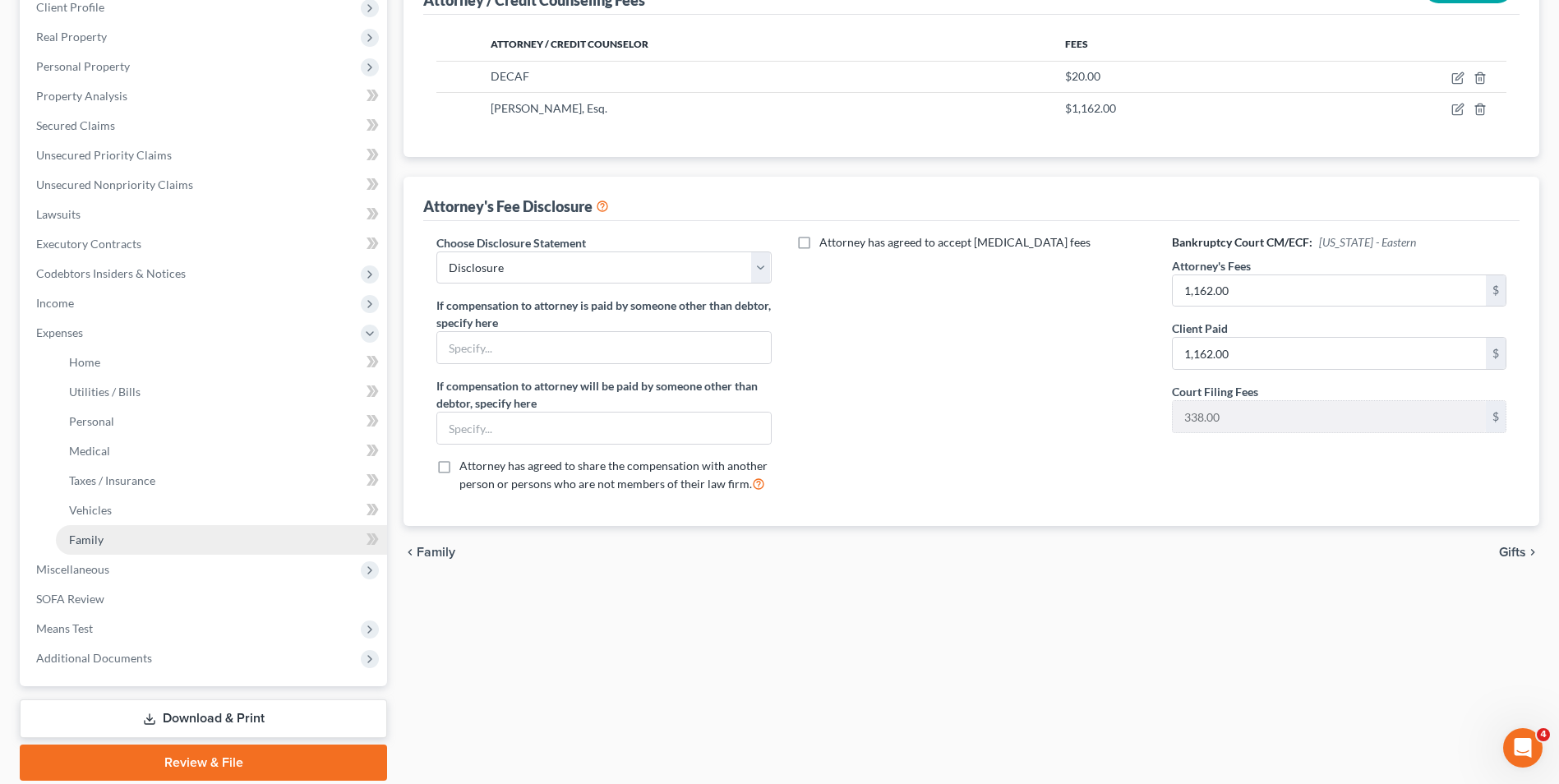
click at [107, 539] on link "Family" at bounding box center [221, 540] width 332 height 30
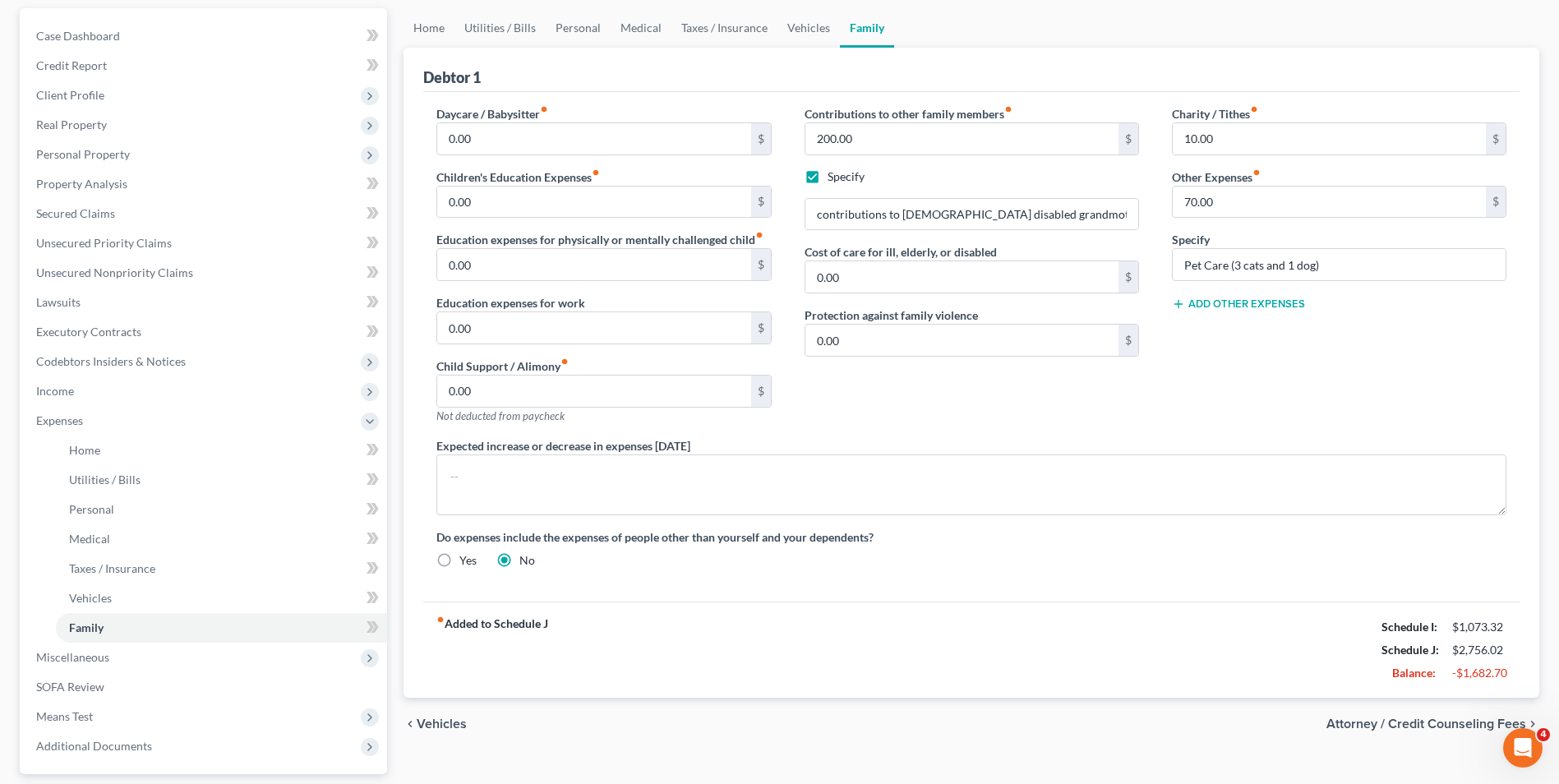
scroll to position [296, 0]
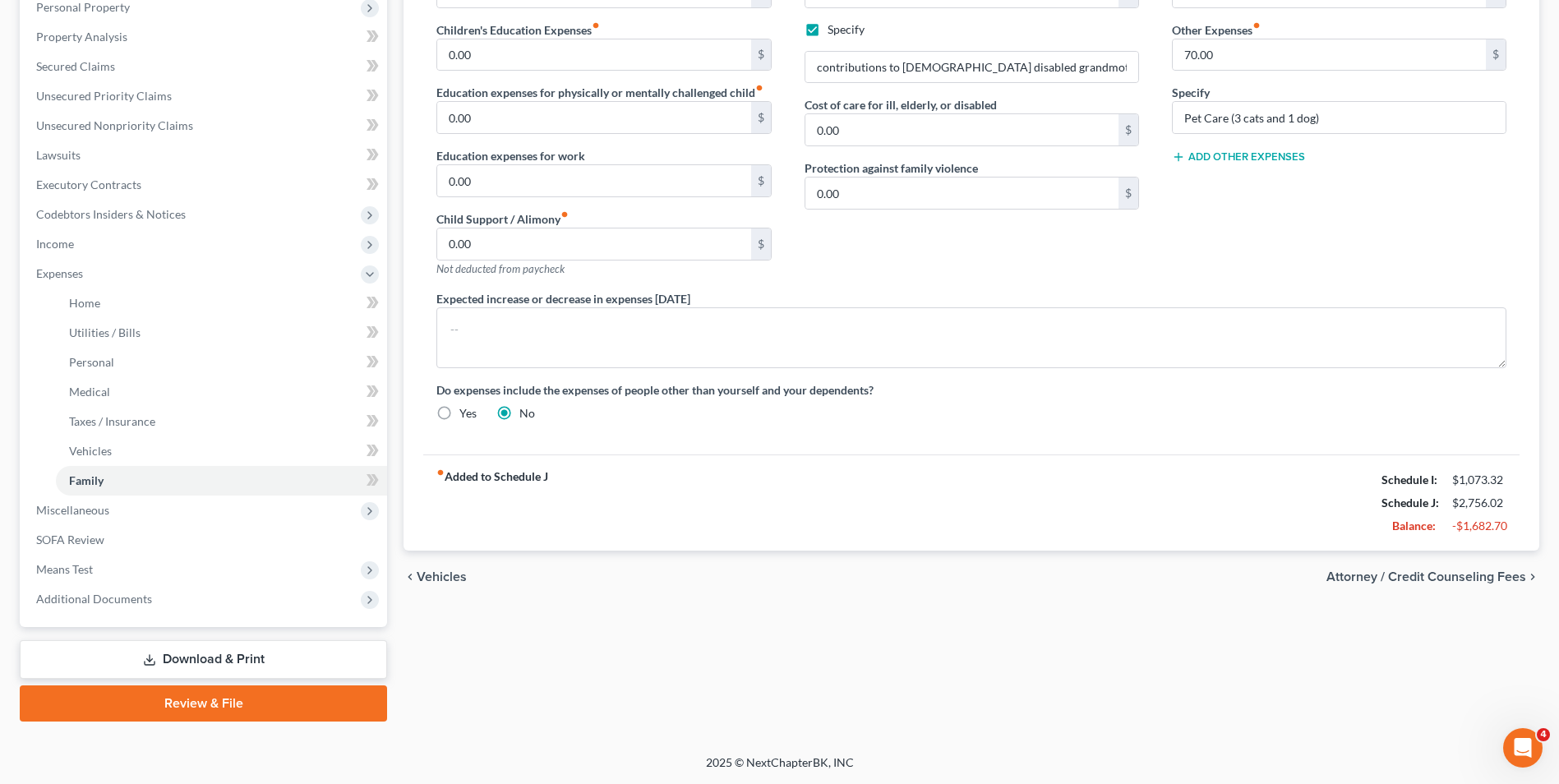
click at [1179, 576] on span "Attorney / Credit Counseling Fees" at bounding box center [1426, 576] width 200 height 13
select select "0"
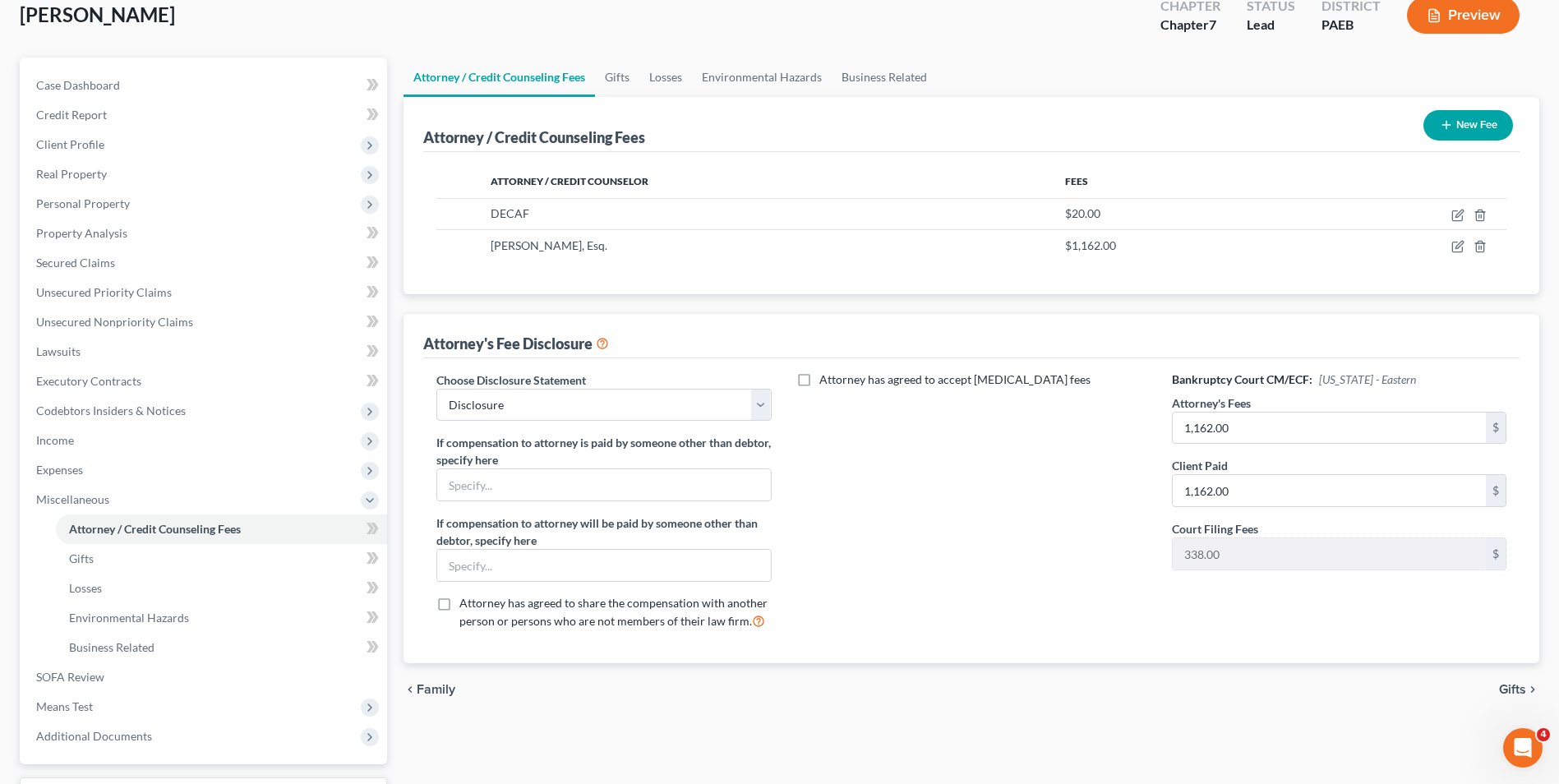
scroll to position [238, 0]
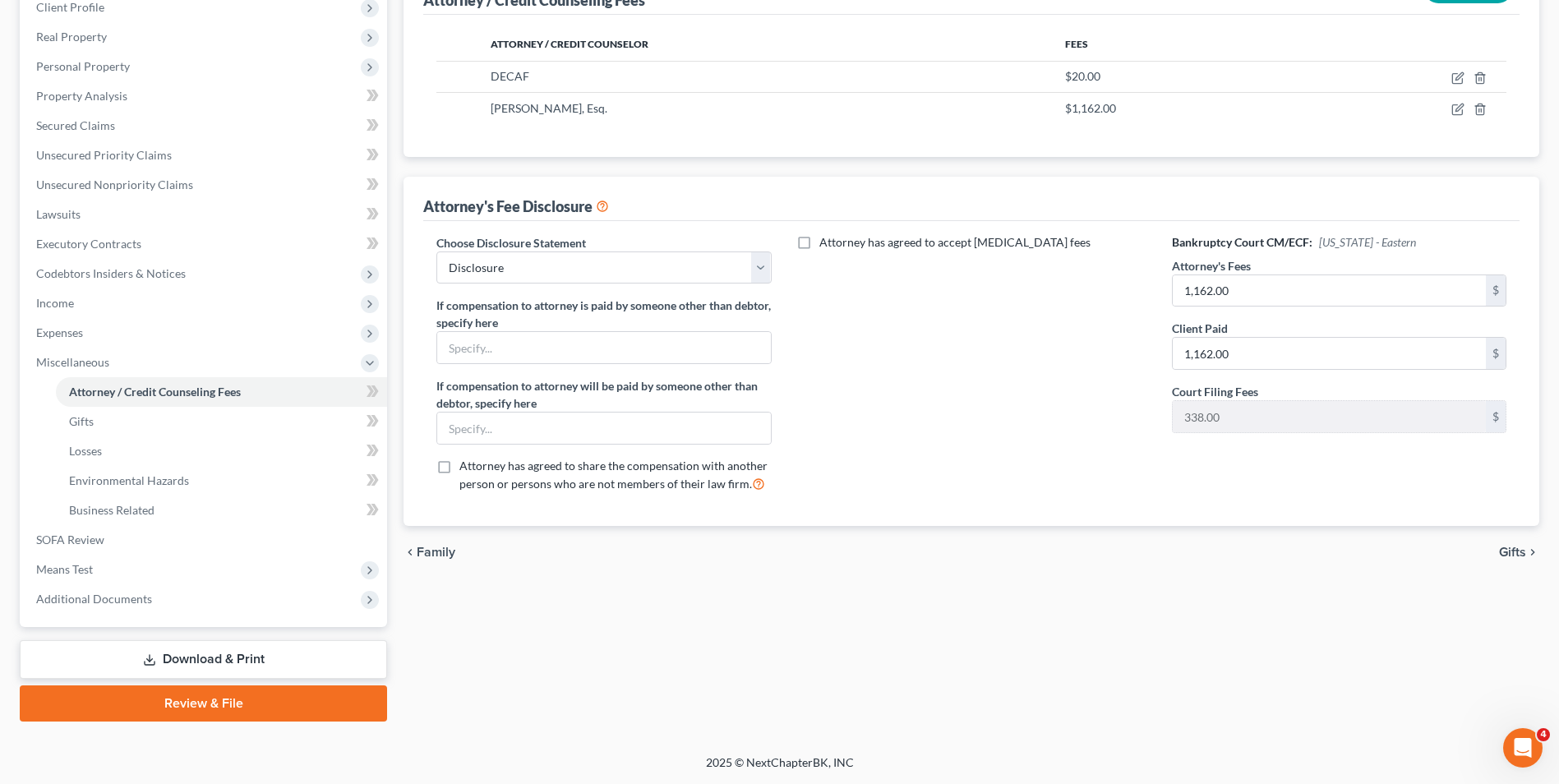
click at [1179, 552] on span "Gifts" at bounding box center [1512, 551] width 27 height 13
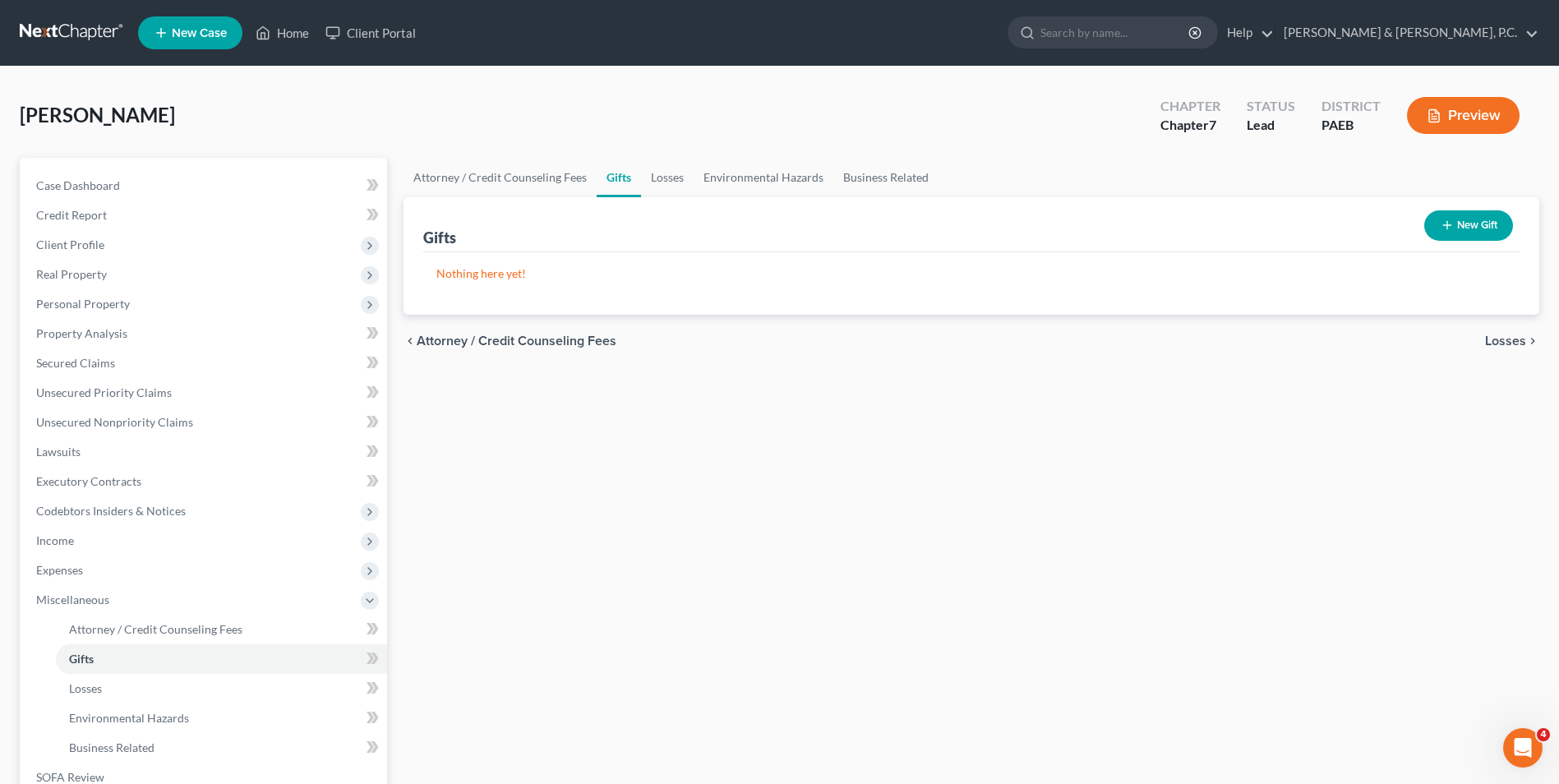
click at [1179, 343] on span "Losses" at bounding box center [1505, 340] width 41 height 13
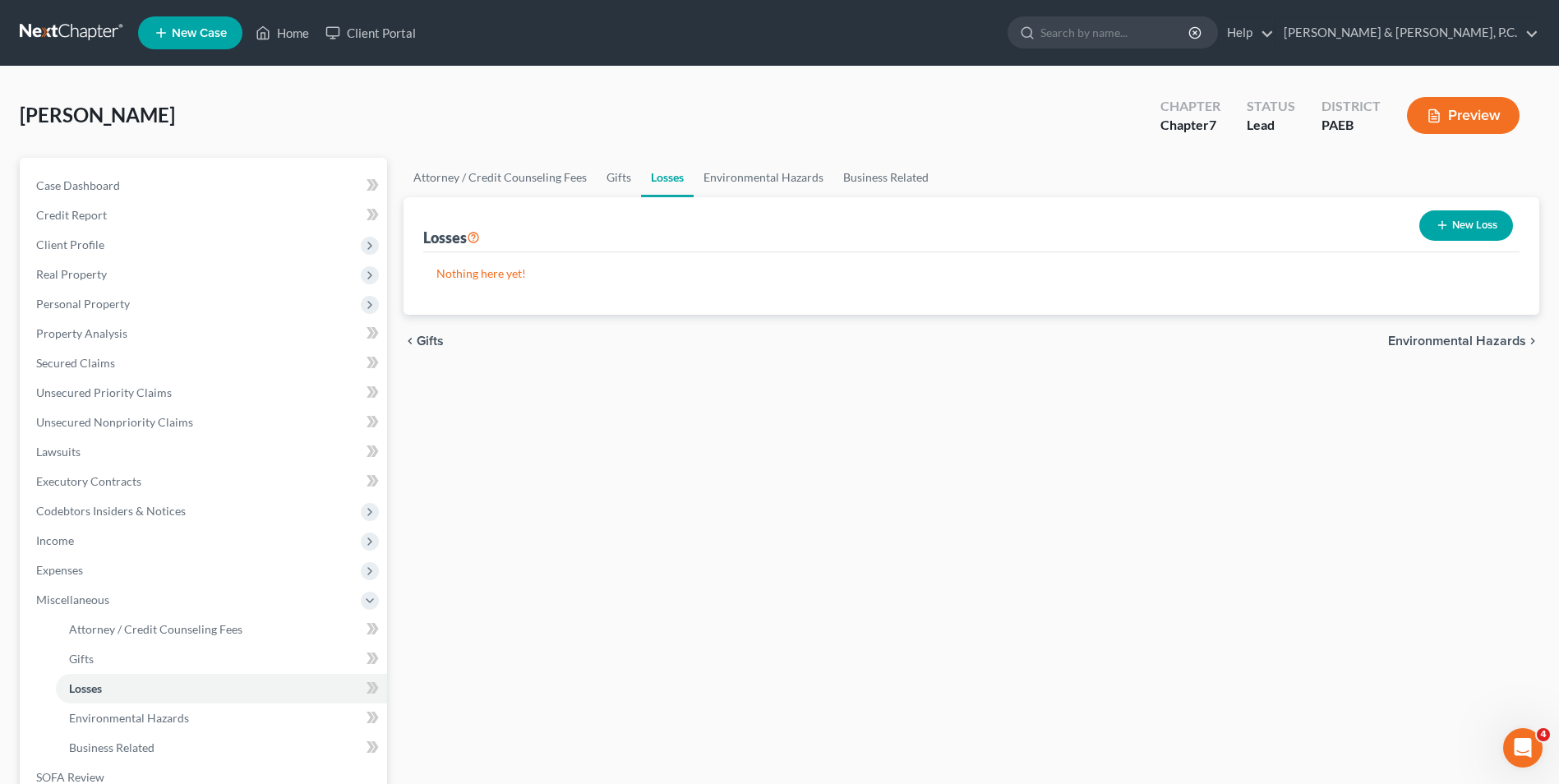
click at [1179, 341] on span "Environmental Hazards" at bounding box center [1456, 340] width 138 height 13
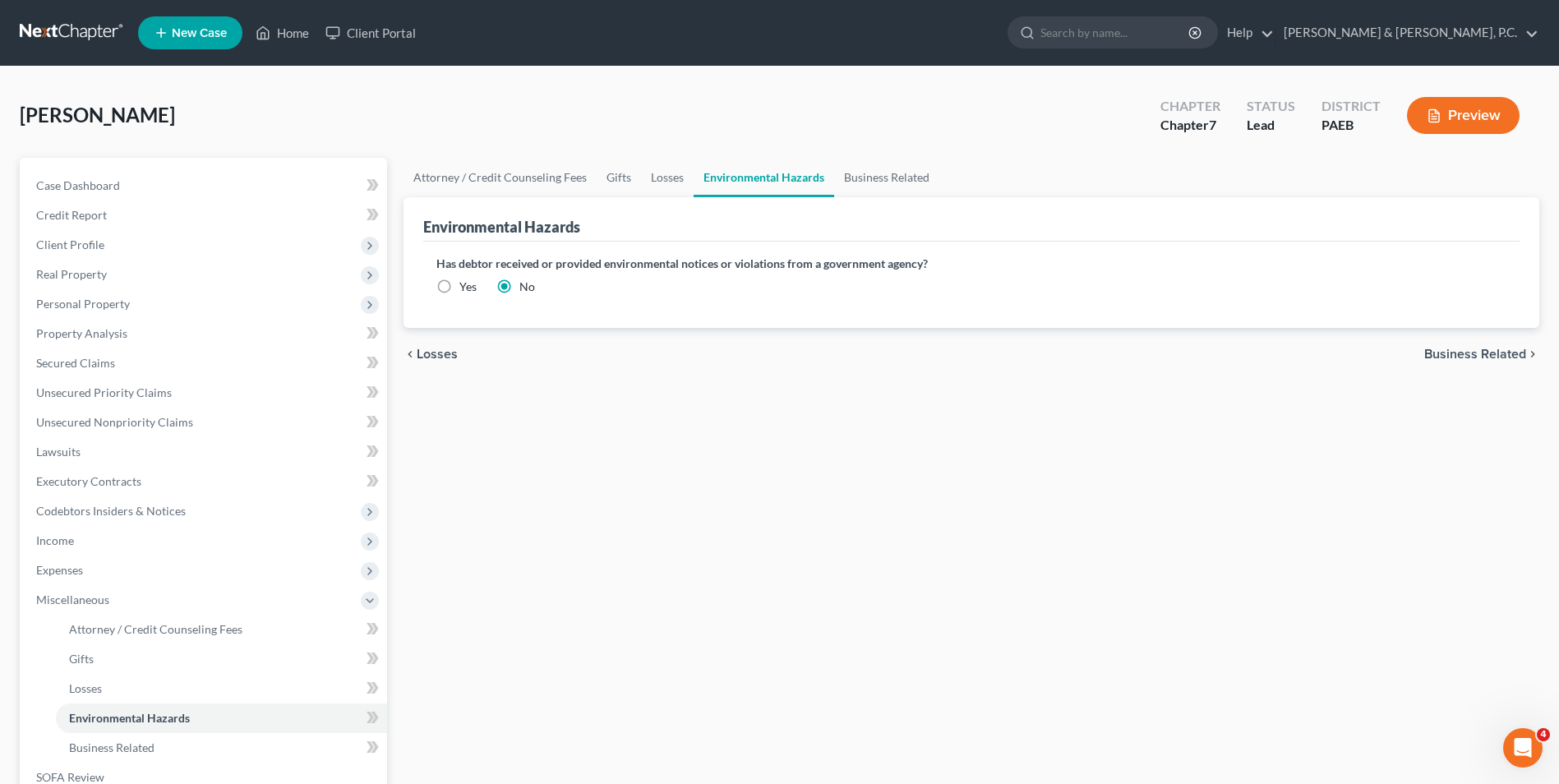
click at [1179, 358] on span "Business Related" at bounding box center [1475, 353] width 102 height 13
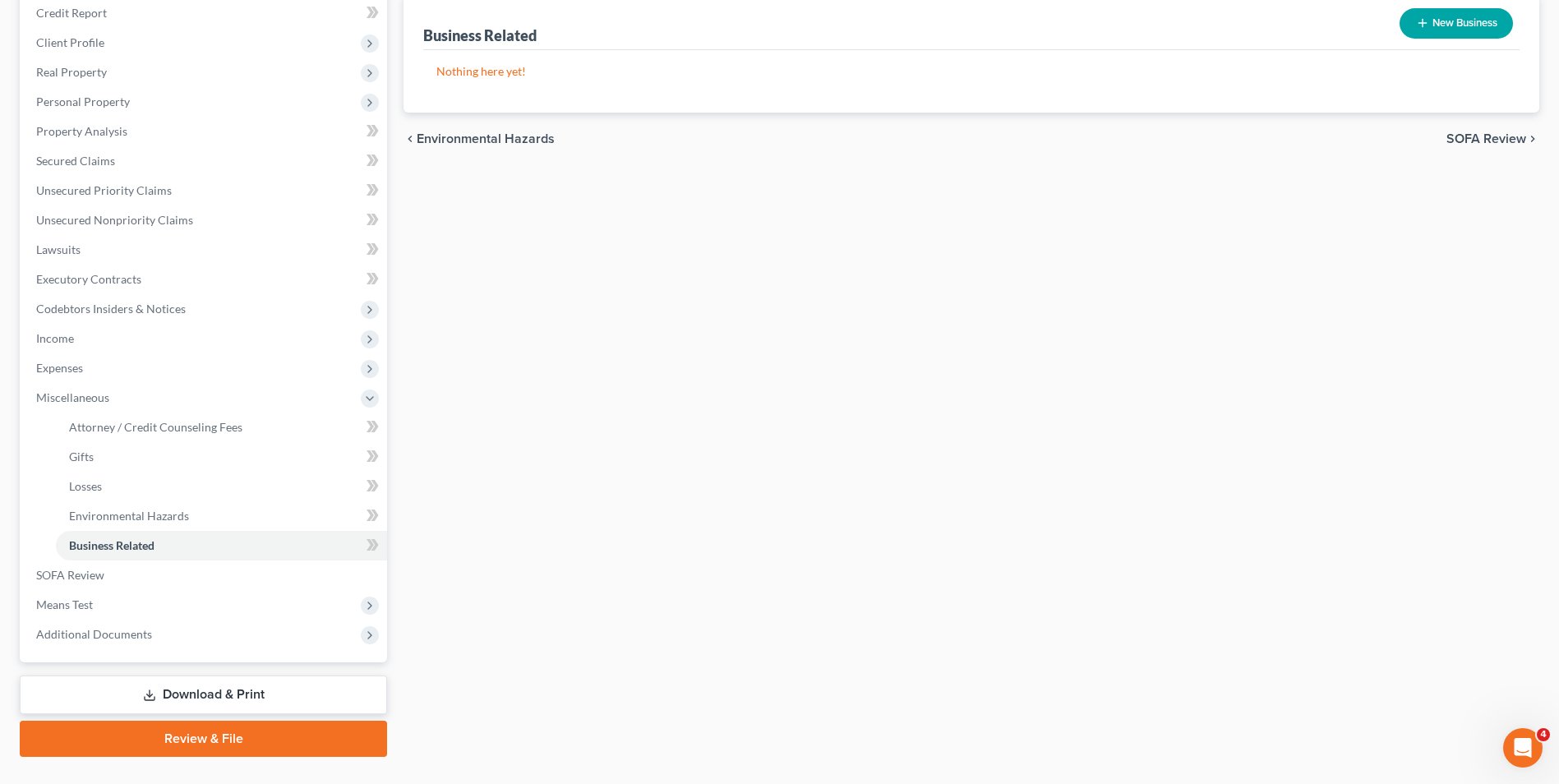
scroll to position [238, 0]
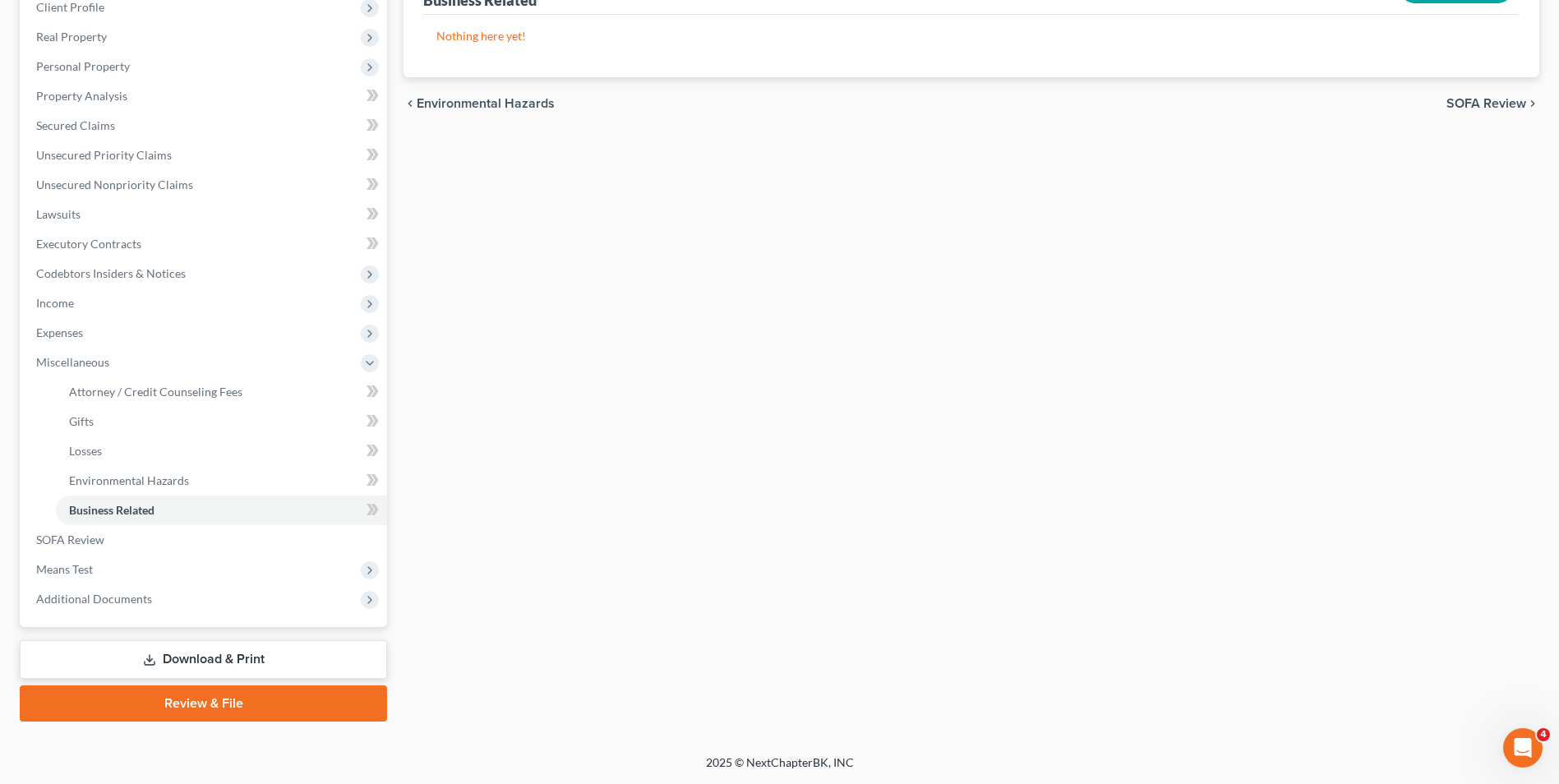
click at [209, 667] on link "Download & Print" at bounding box center [203, 659] width 367 height 39
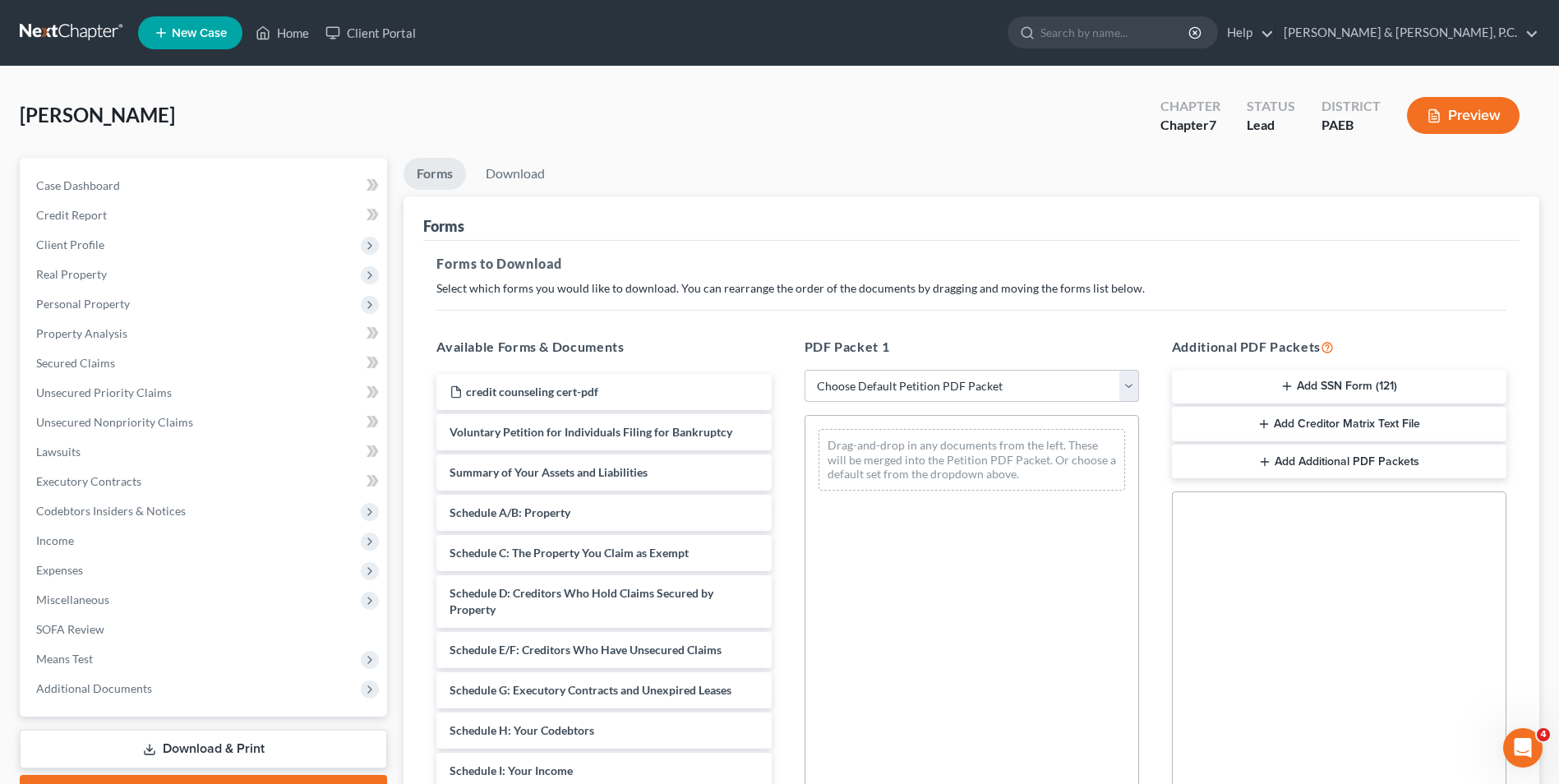
click at [1128, 384] on select "Choose Default Petition PDF Packet Complete Bankruptcy Petition (all forms and …" at bounding box center [972, 385] width 334 height 33
select select "0"
click at [804, 369] on select "Choose Default Petition PDF Packet Complete Bankruptcy Petition (all forms and …" at bounding box center [972, 385] width 334 height 33
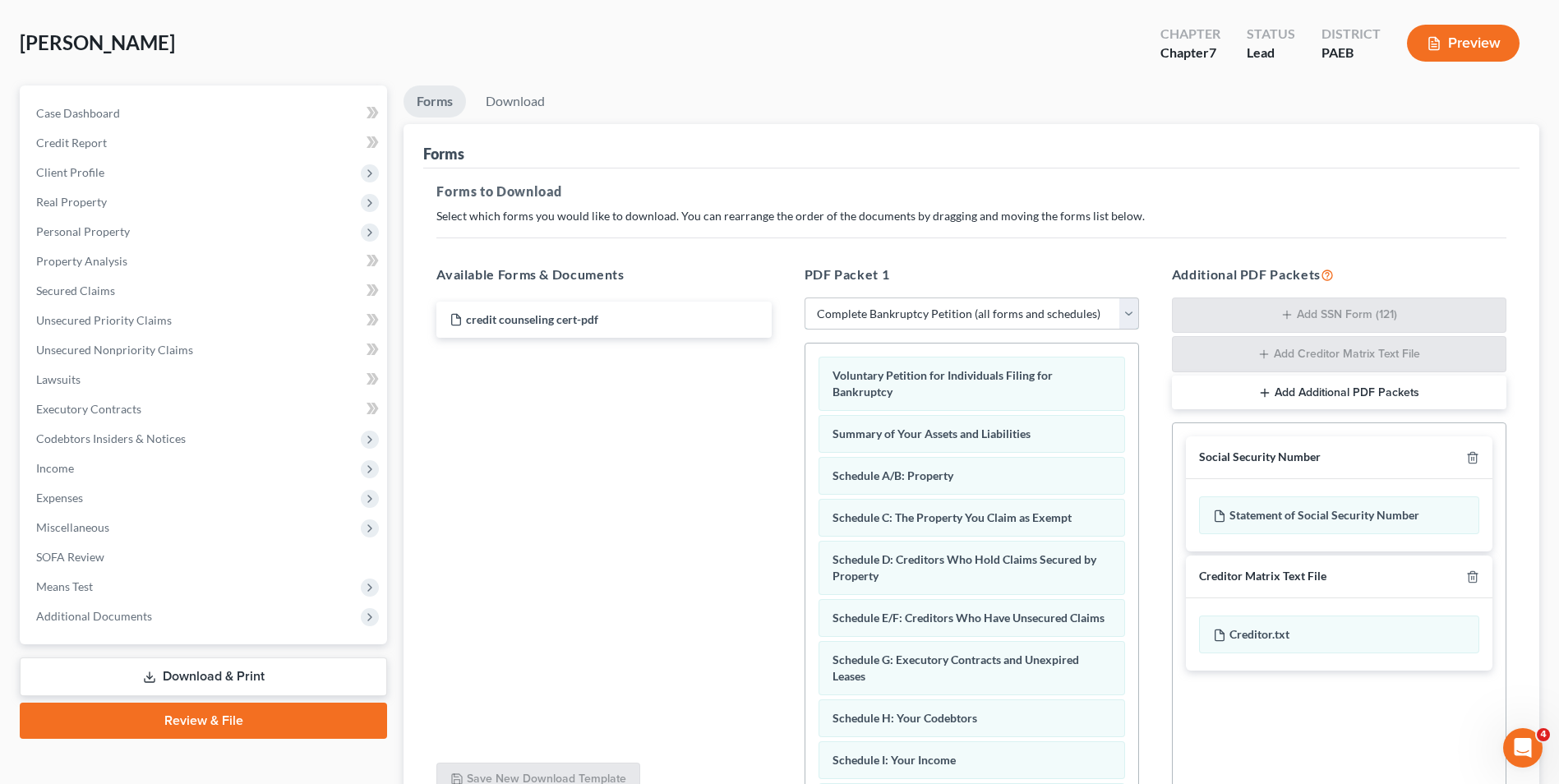
scroll to position [164, 0]
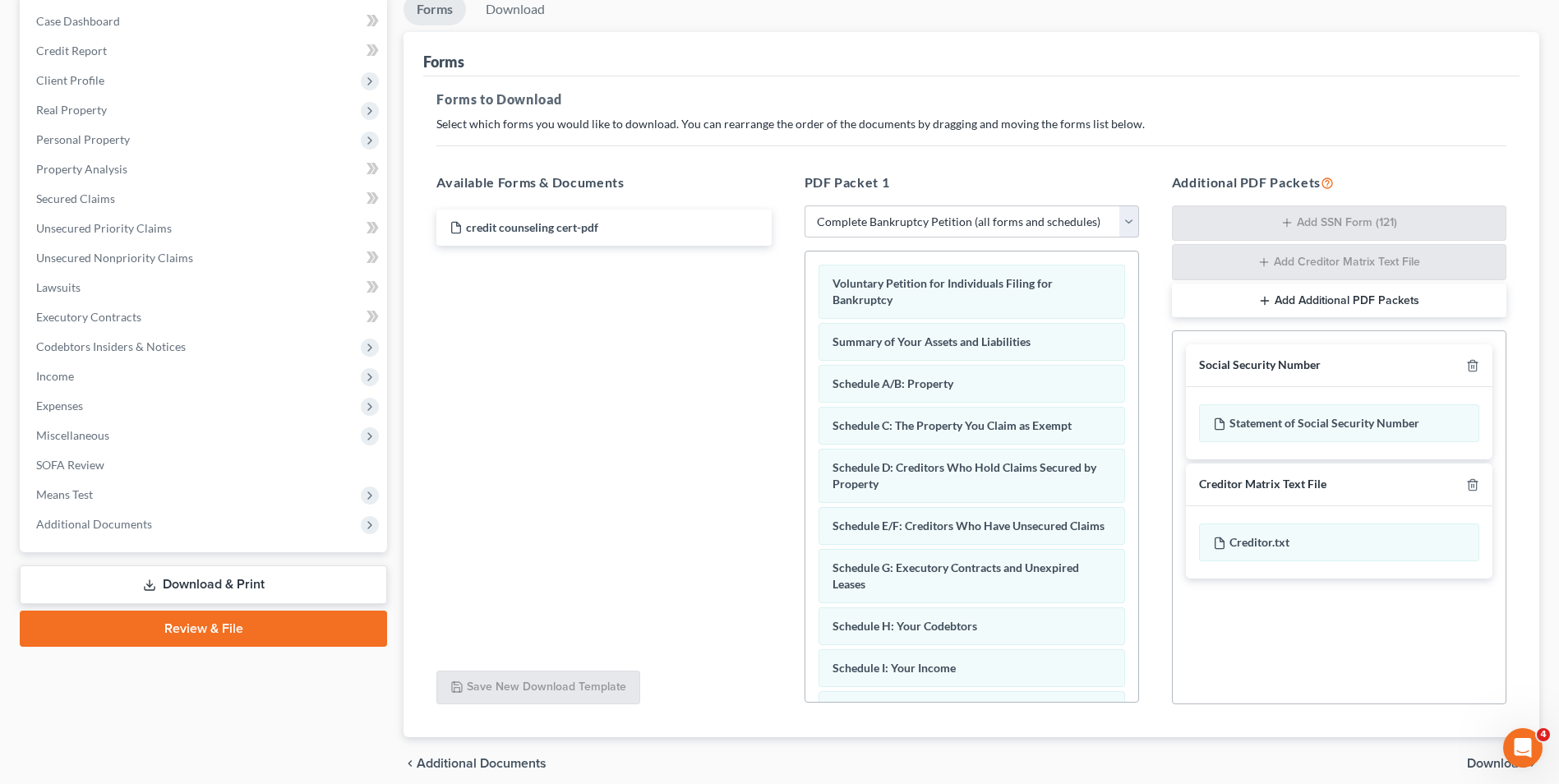
click at [1179, 298] on button "Add Additional PDF Packets" at bounding box center [1339, 300] width 334 height 35
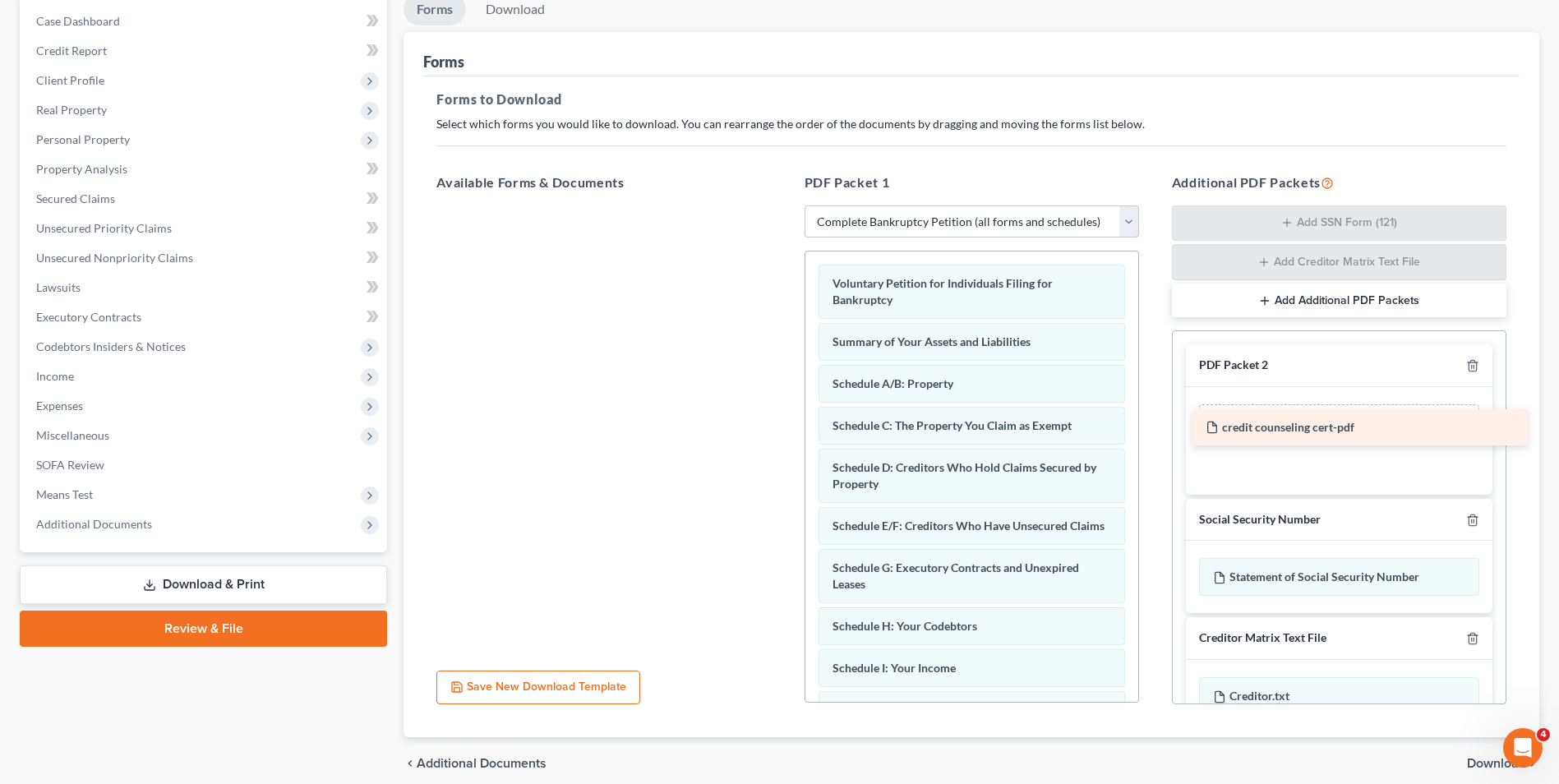
drag, startPoint x: 482, startPoint y: 226, endPoint x: 1229, endPoint y: 426, distance: 773.3
click at [784, 205] on div "credit counseling cert-pdf credit counseling cert-pdf" at bounding box center [603, 205] width 360 height 0
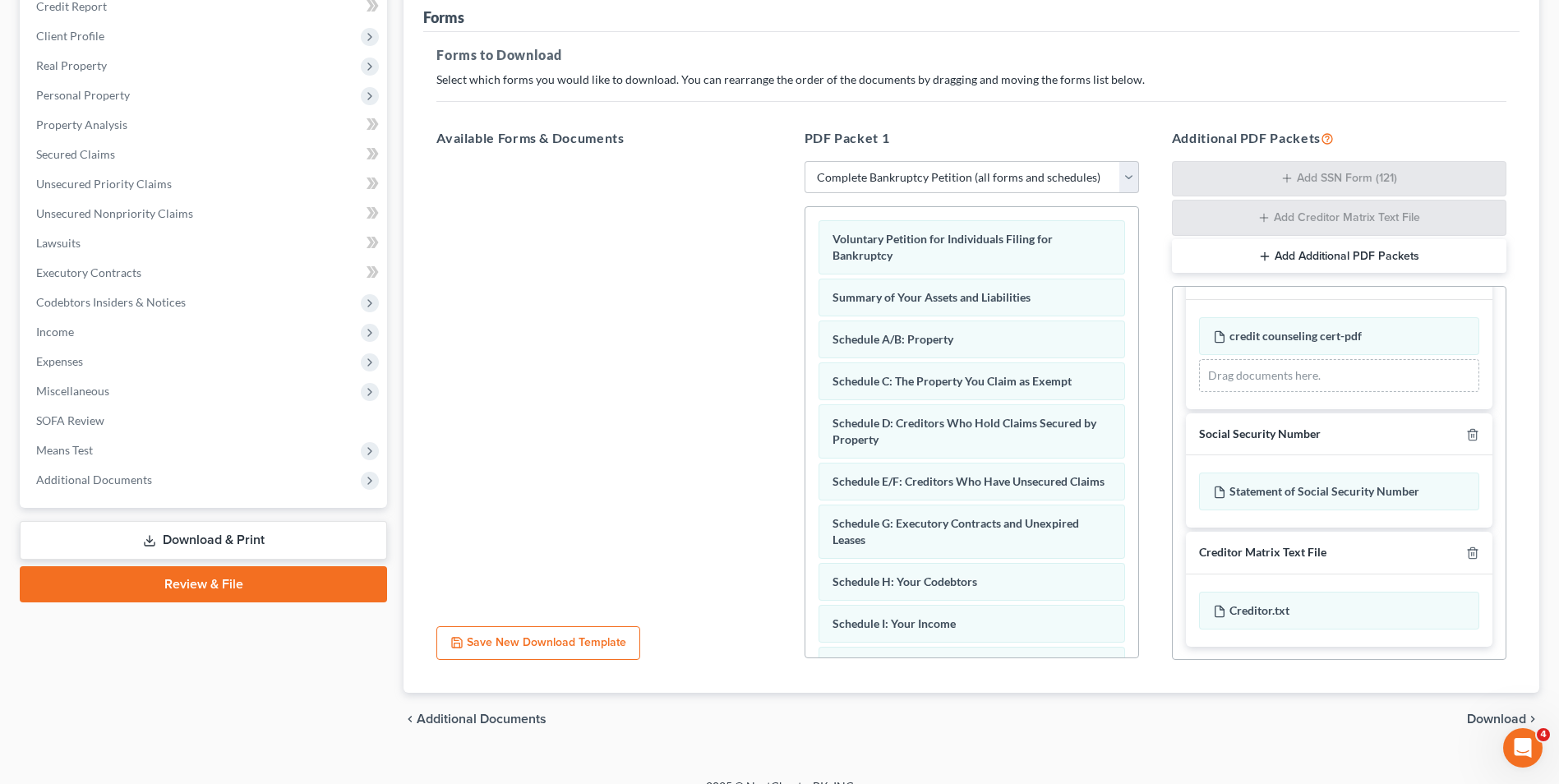
scroll to position [233, 0]
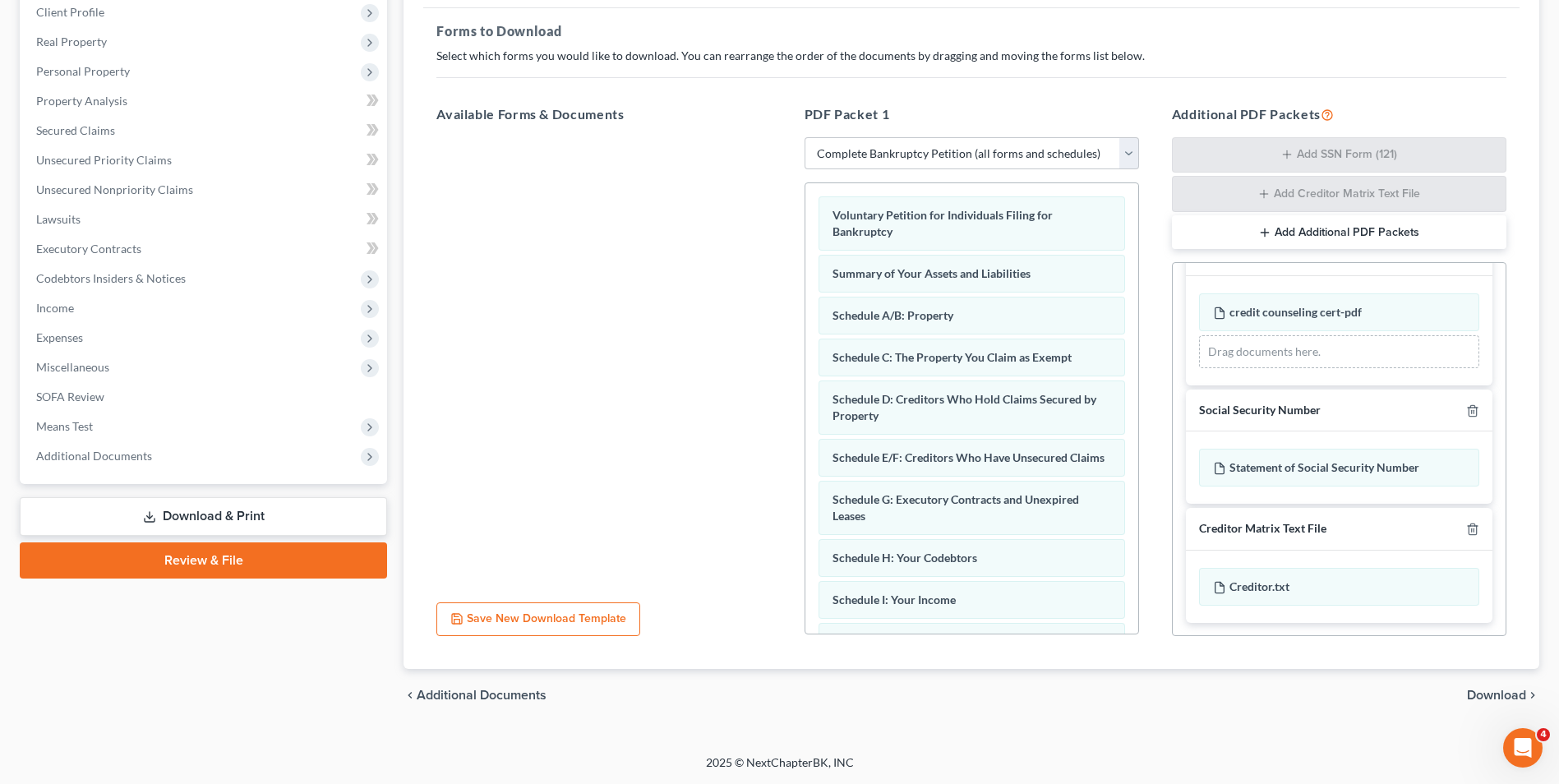
click at [1179, 697] on span "Download" at bounding box center [1496, 694] width 59 height 13
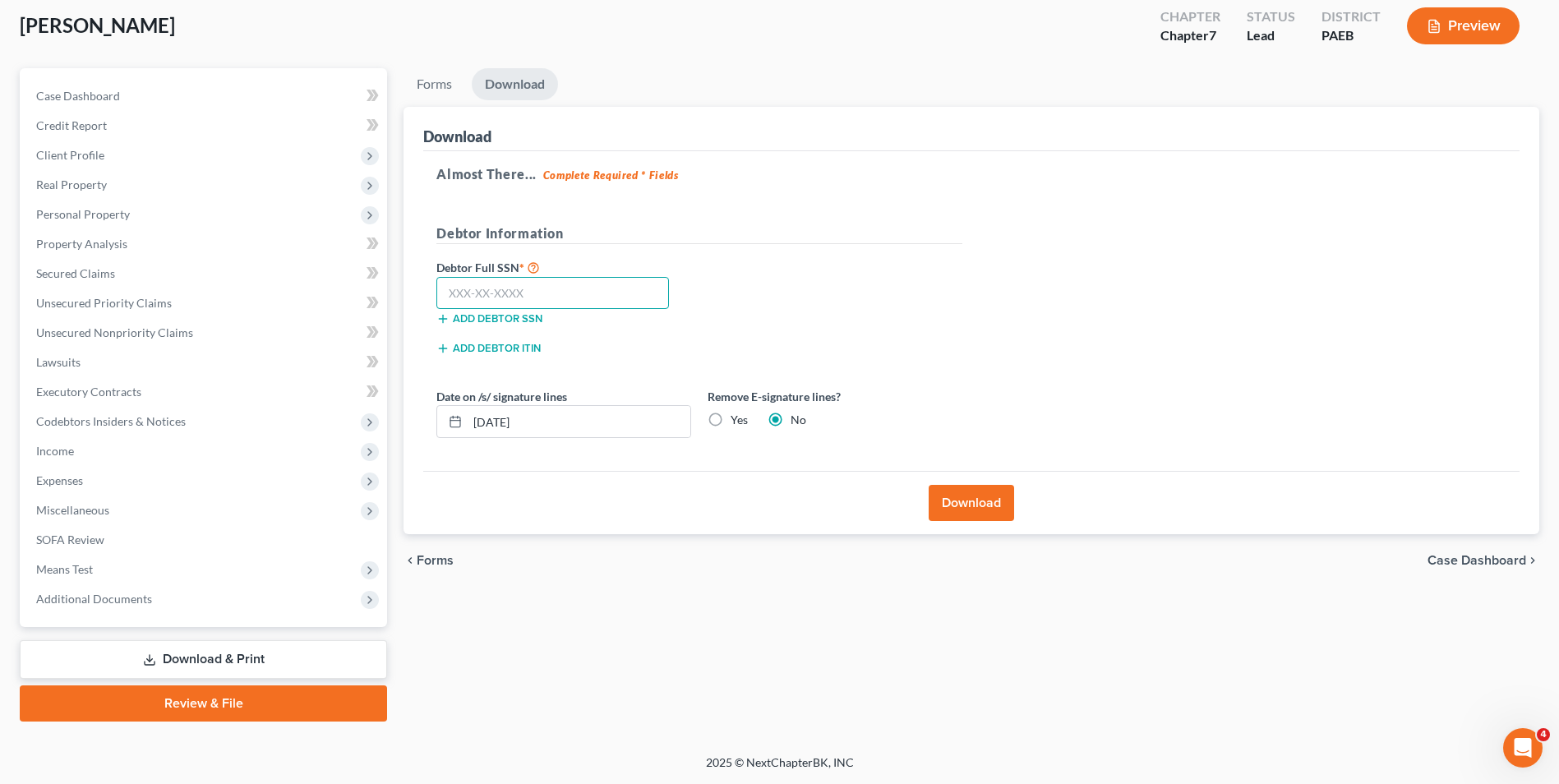
click at [527, 285] on input "text" at bounding box center [553, 293] width 233 height 33
type input "144-82-7090"
click at [956, 512] on button "Download" at bounding box center [972, 502] width 86 height 36
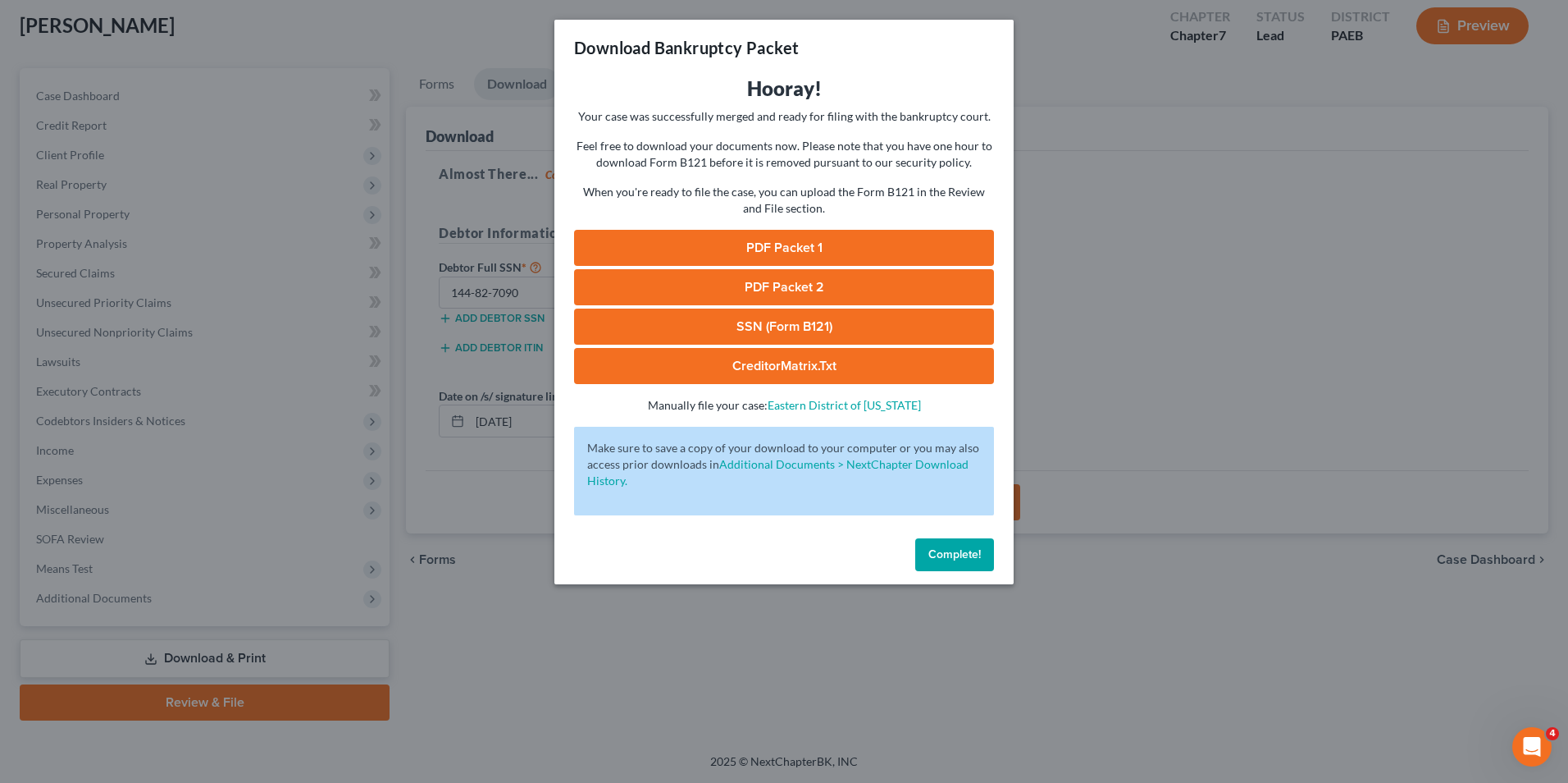
click at [886, 253] on link "PDF Packet 1" at bounding box center [784, 247] width 420 height 36
click at [813, 299] on link "PDF Packet 2" at bounding box center [784, 287] width 420 height 36
click at [777, 323] on link "SSN (Form B121)" at bounding box center [784, 326] width 420 height 36
click at [959, 559] on span "Complete!" at bounding box center [955, 554] width 53 height 14
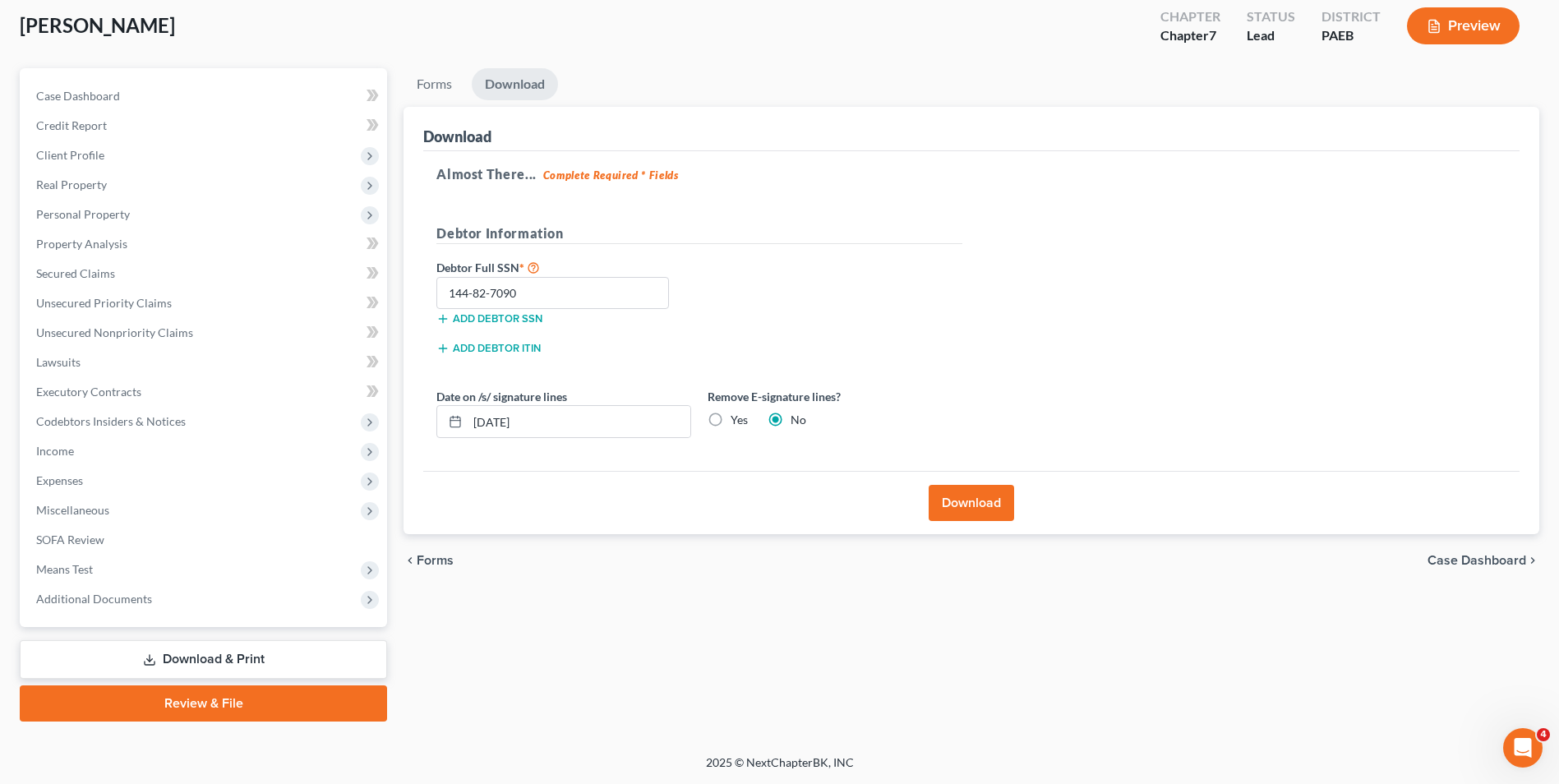
click at [293, 702] on link "Review & File" at bounding box center [203, 703] width 367 height 36
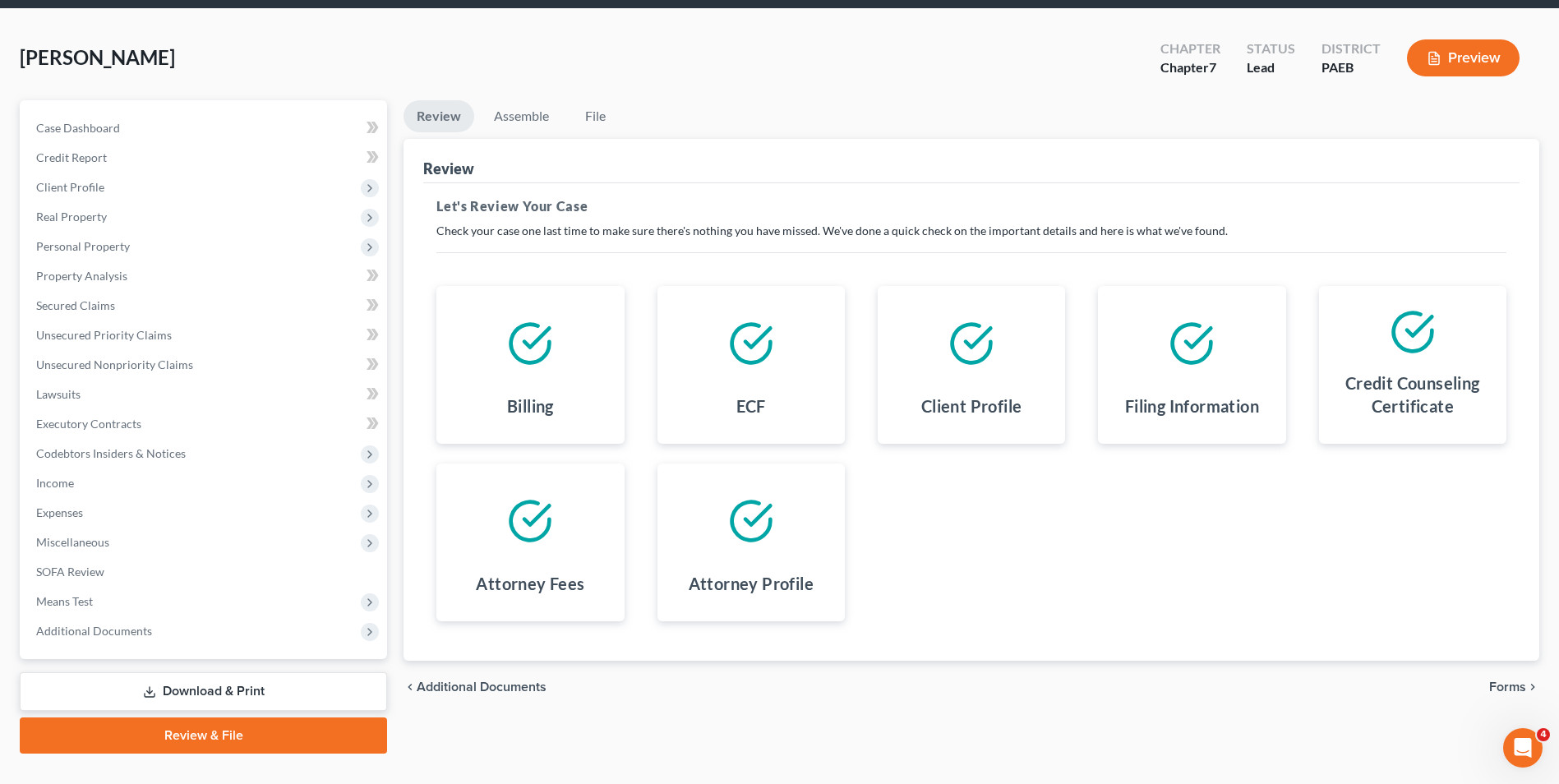
scroll to position [90, 0]
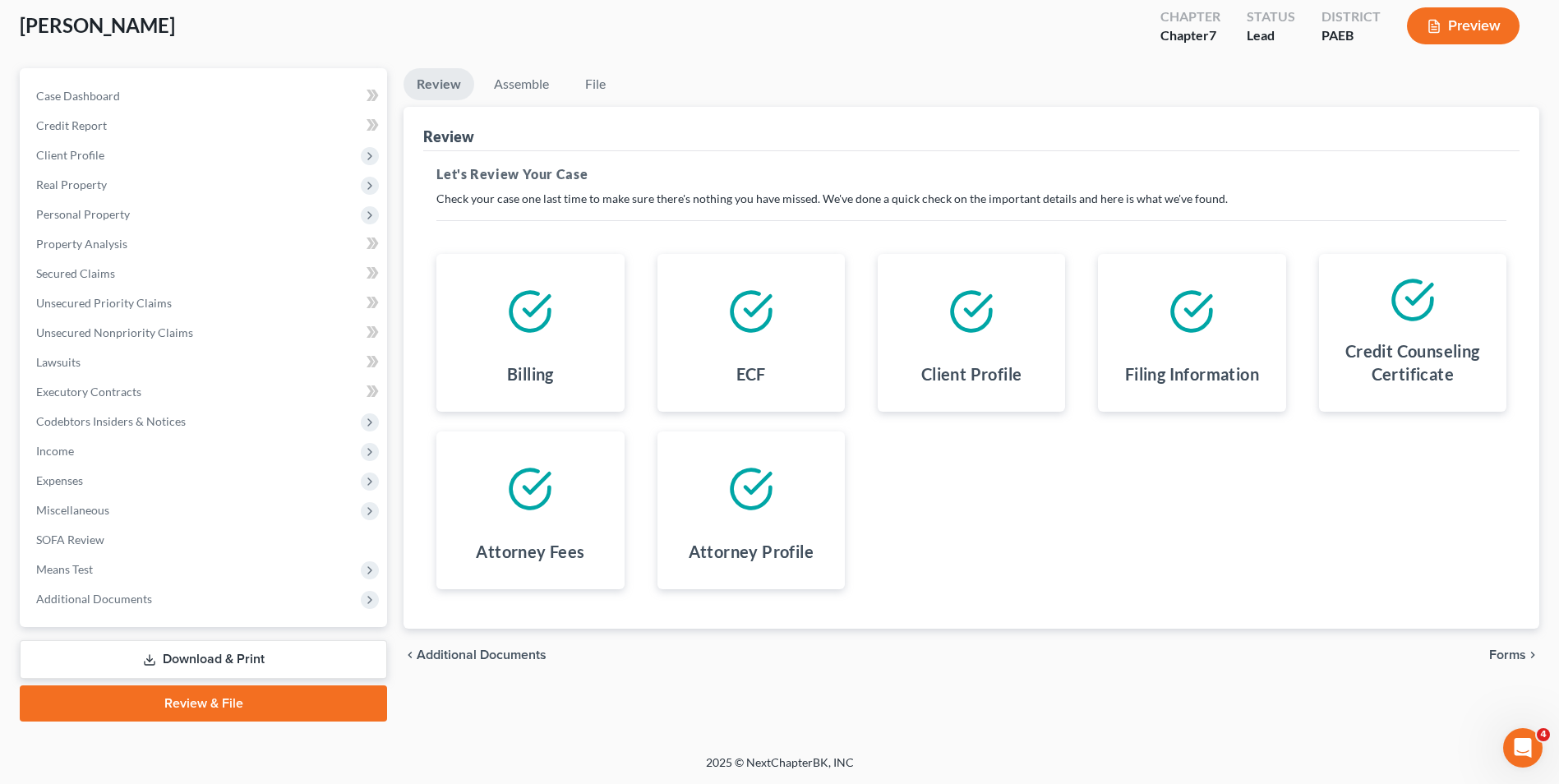
click at [1179, 648] on span "Forms" at bounding box center [1507, 654] width 37 height 13
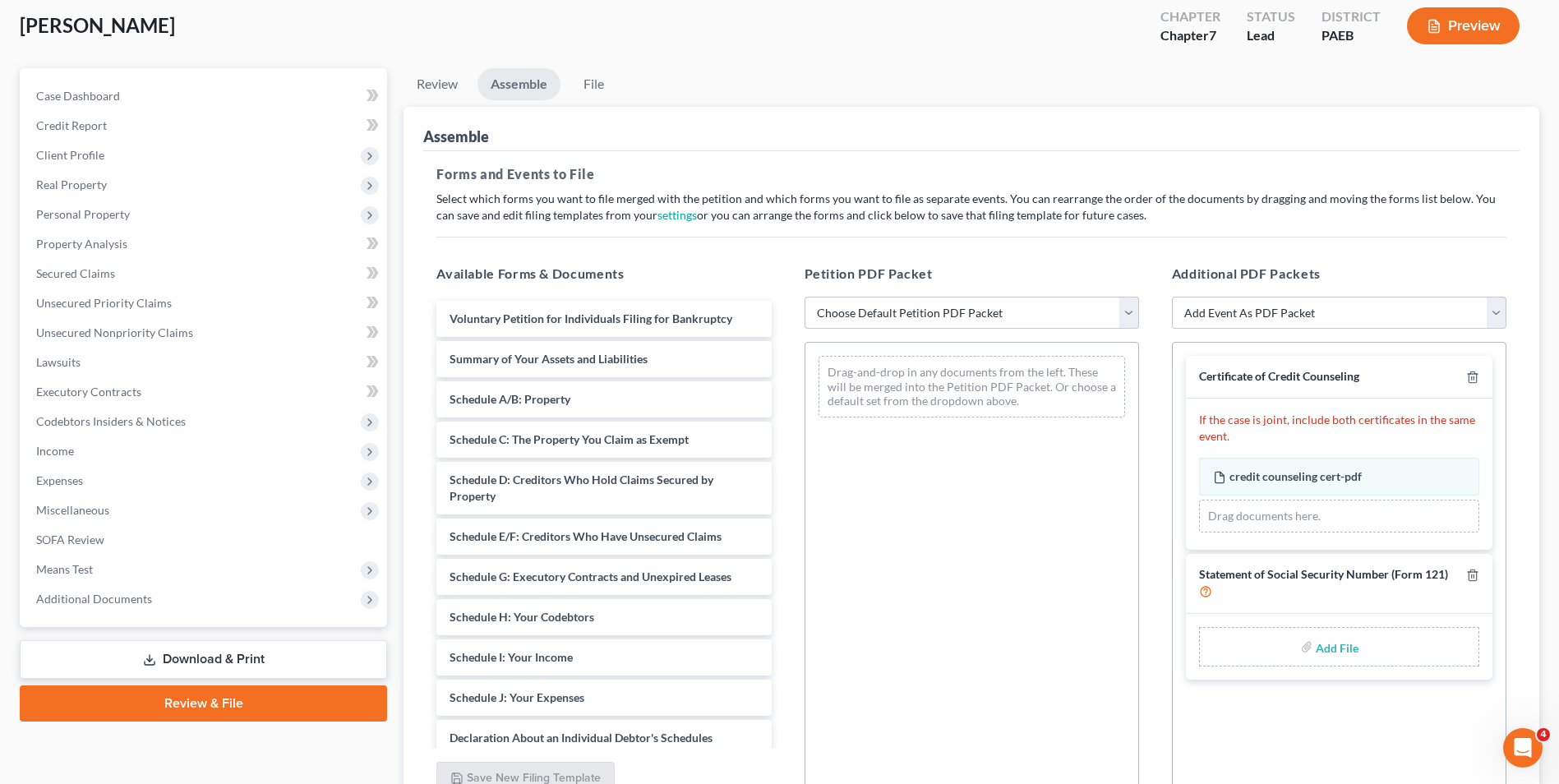
click at [1128, 311] on select "Choose Default Petition PDF Packet Emergency Filing (Voluntary Petition and Cre…" at bounding box center [972, 312] width 334 height 33
select select "0"
click at [804, 296] on select "Choose Default Petition PDF Packet Emergency Filing (Voluntary Petition and Cre…" at bounding box center [972, 312] width 334 height 33
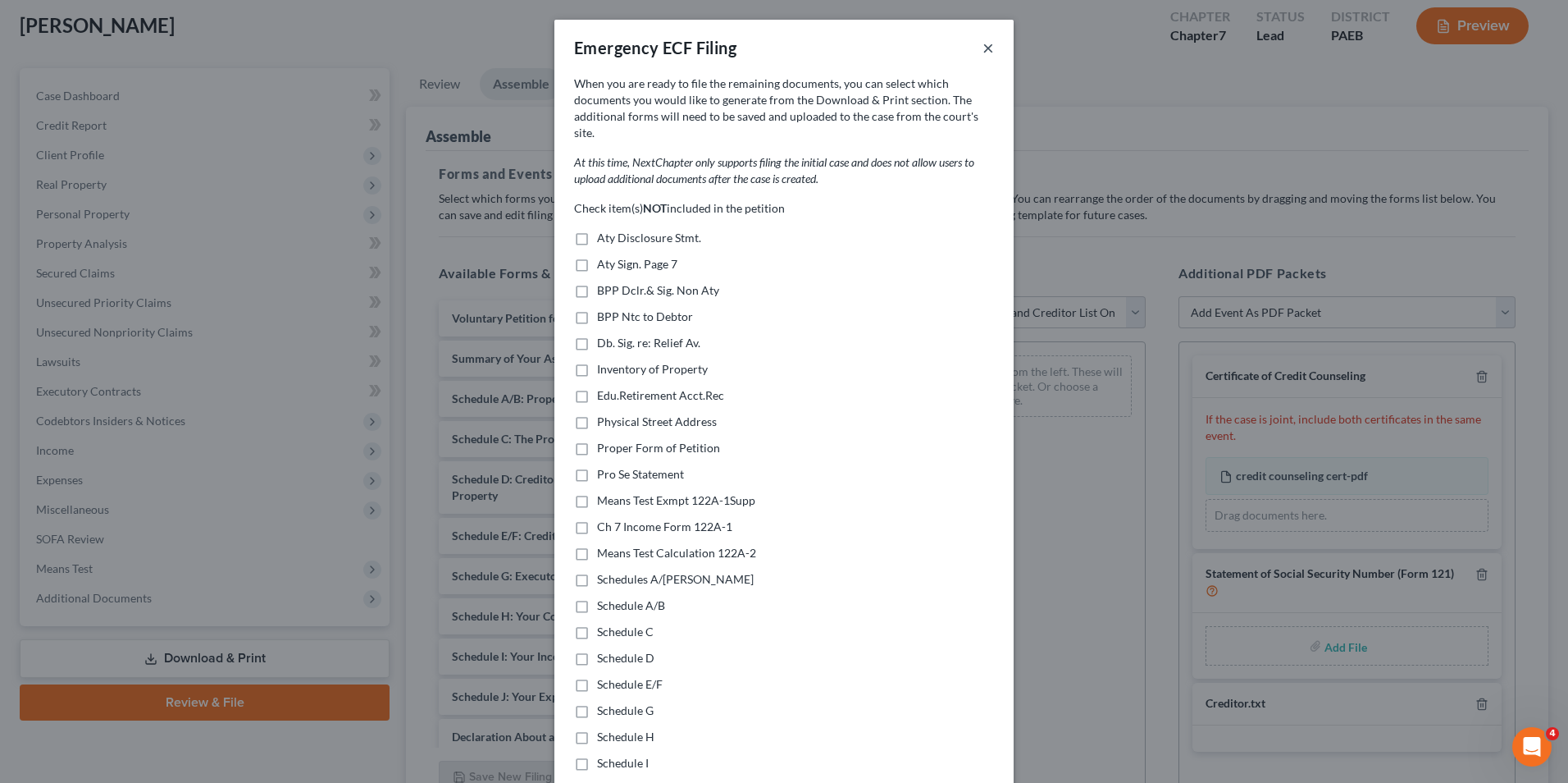
click at [988, 44] on button "×" at bounding box center [989, 48] width 12 height 20
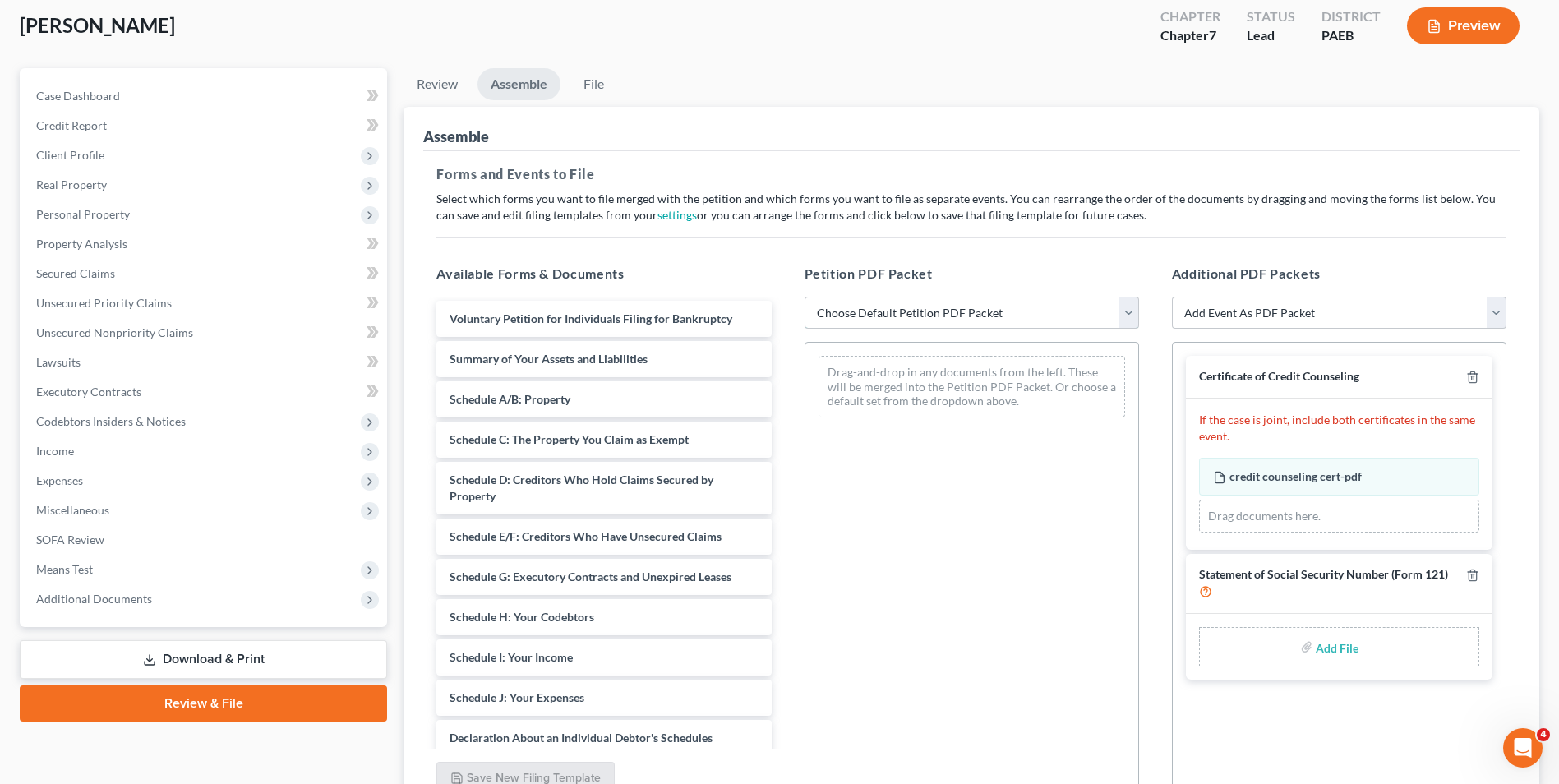
click at [1129, 306] on select "Choose Default Petition PDF Packet Emergency Filing (Voluntary Petition and Cre…" at bounding box center [972, 312] width 334 height 33
select select "2"
click at [804, 296] on select "Choose Default Petition PDF Packet Emergency Filing (Voluntary Petition and Cre…" at bounding box center [972, 312] width 334 height 33
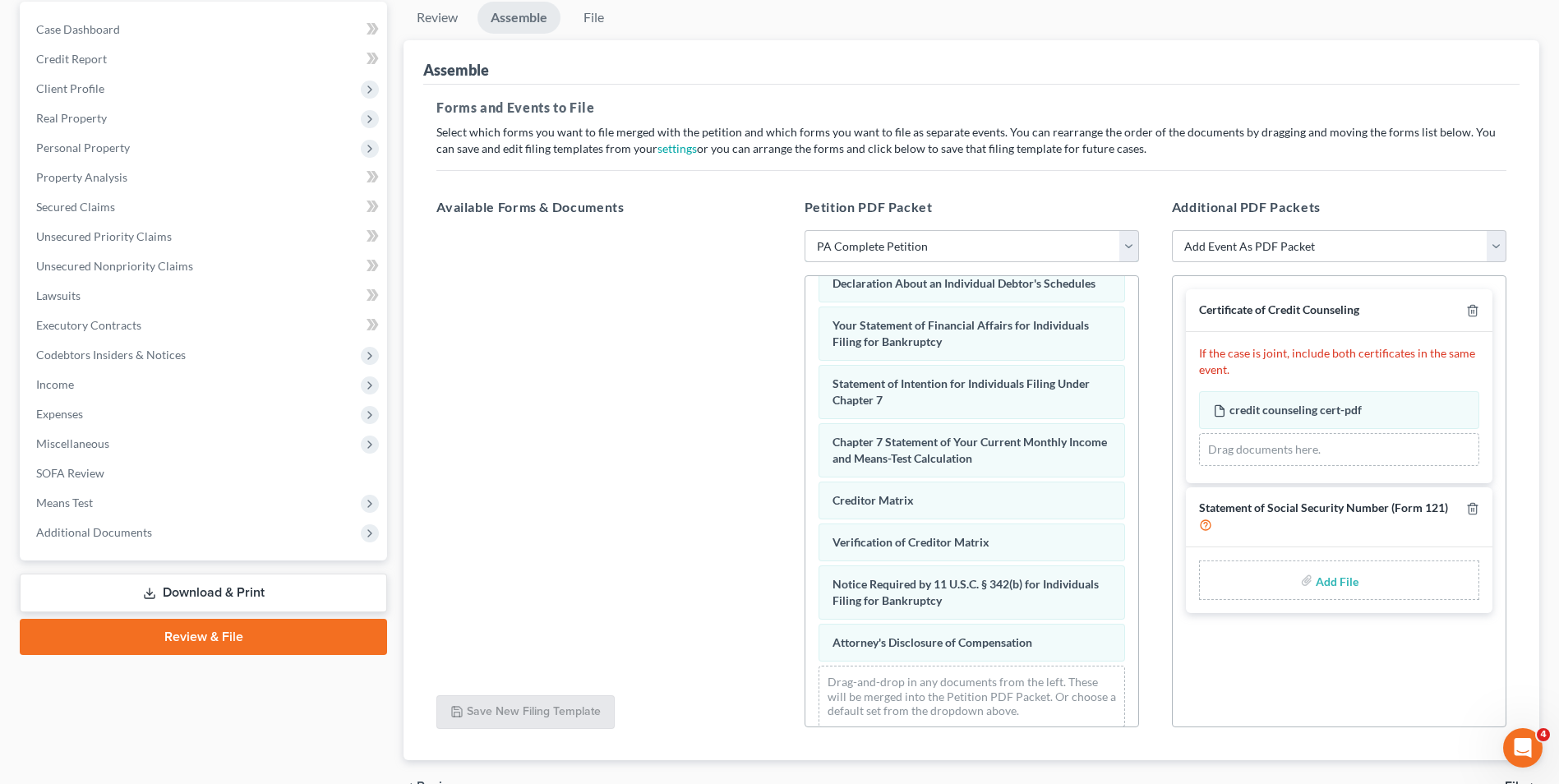
scroll to position [247, 0]
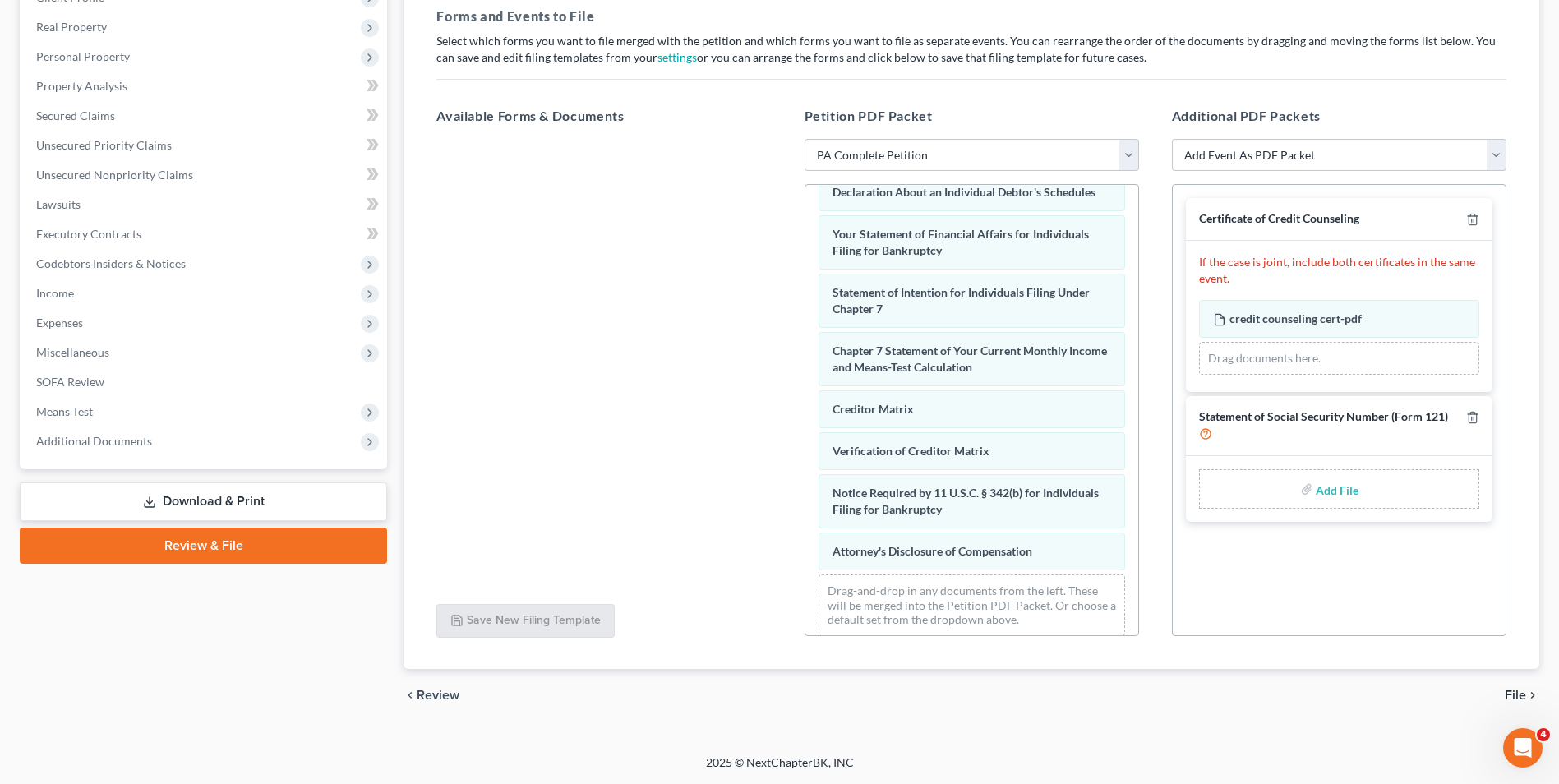
click at [1179, 489] on input "file" at bounding box center [1336, 489] width 40 height 30
type input "C:\fakepath\[PERSON_NAME] cert.pdf"
click at [1179, 694] on span "File" at bounding box center [1515, 694] width 21 height 13
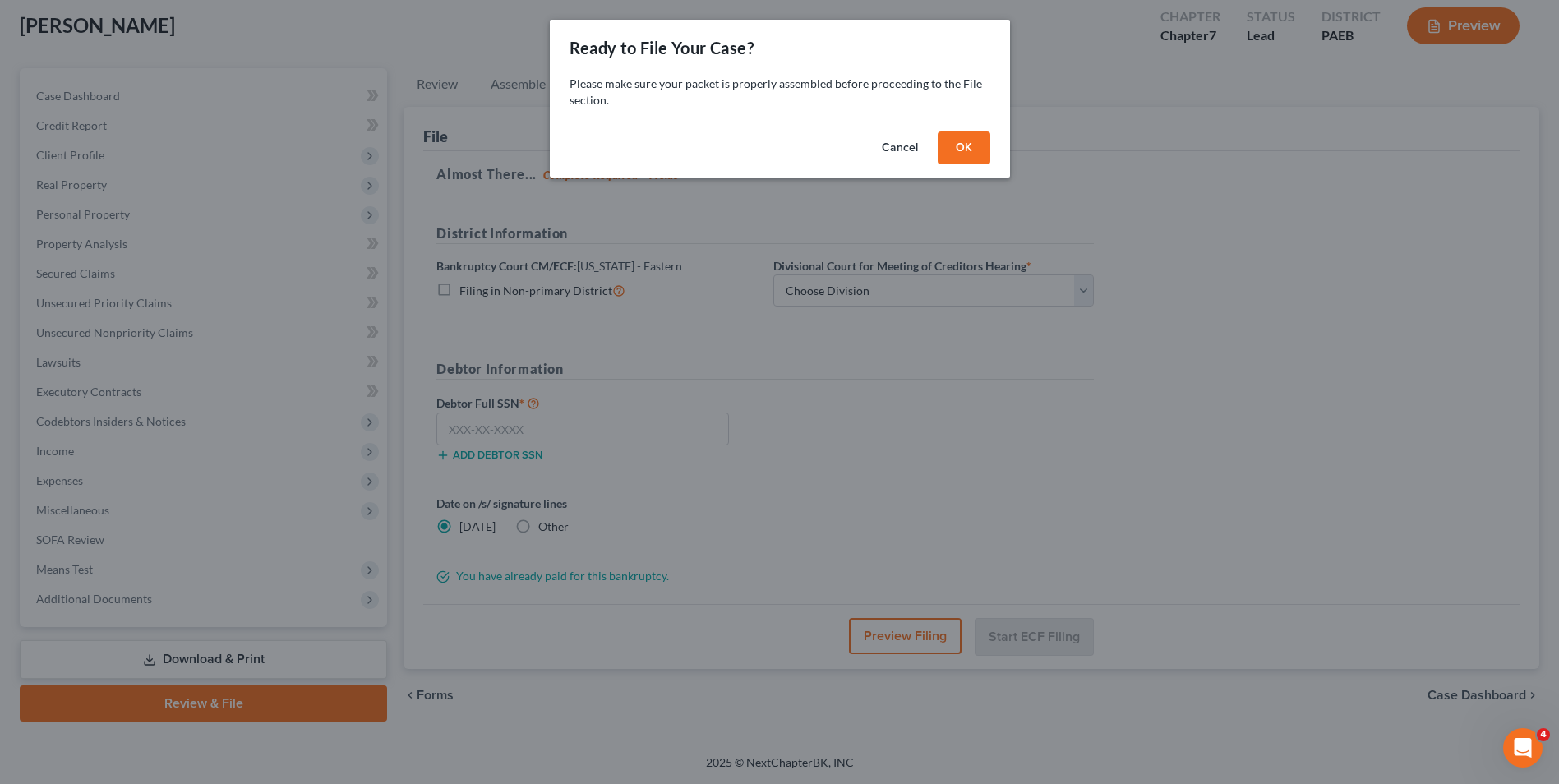
scroll to position [90, 0]
click at [975, 147] on button "OK" at bounding box center [970, 147] width 53 height 33
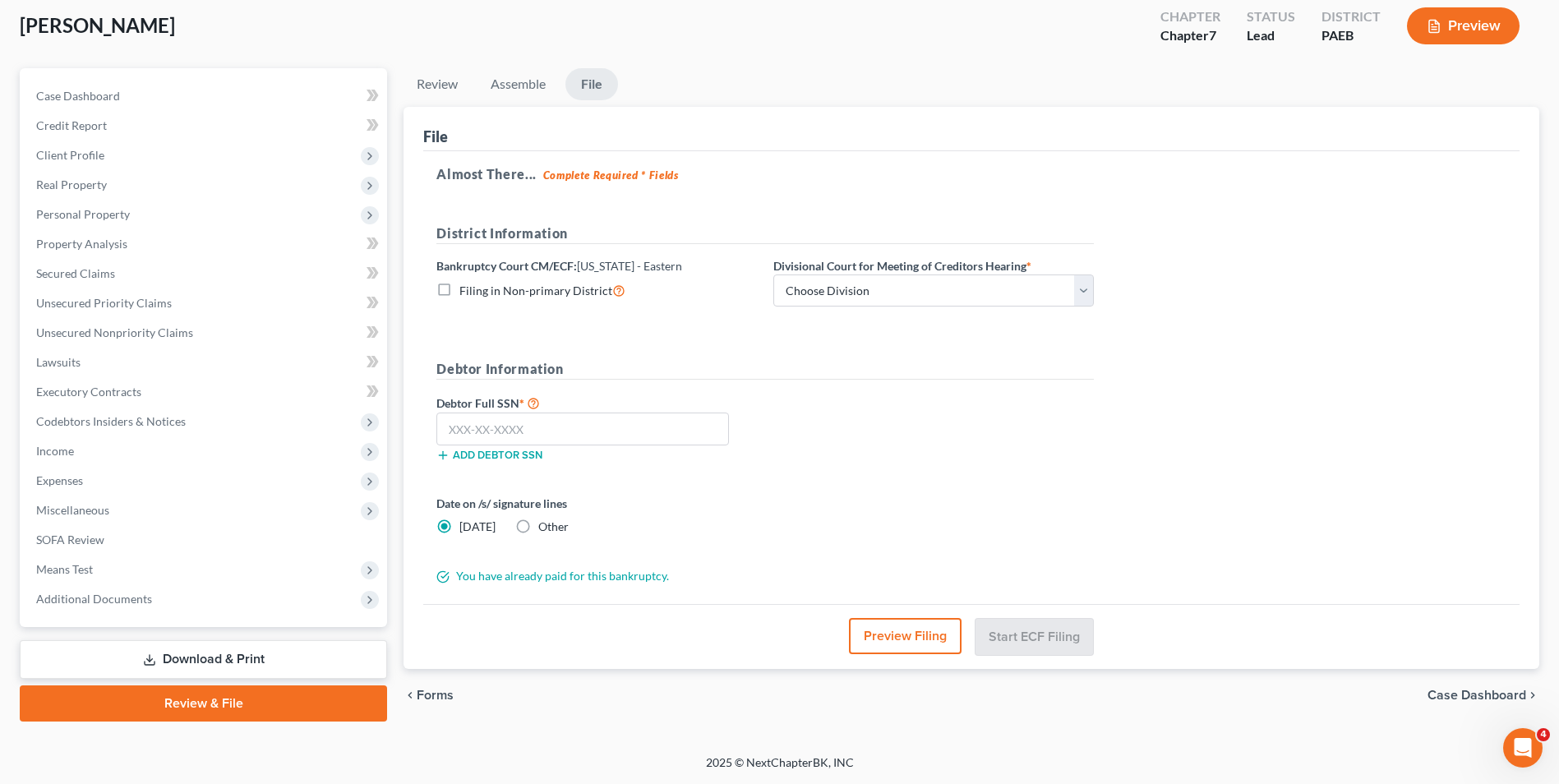
click at [459, 291] on label "Filing in Non-primary District" at bounding box center [542, 290] width 166 height 19
click at [466, 291] on input "Filing in Non-primary District" at bounding box center [471, 286] width 11 height 11
checkbox input "true"
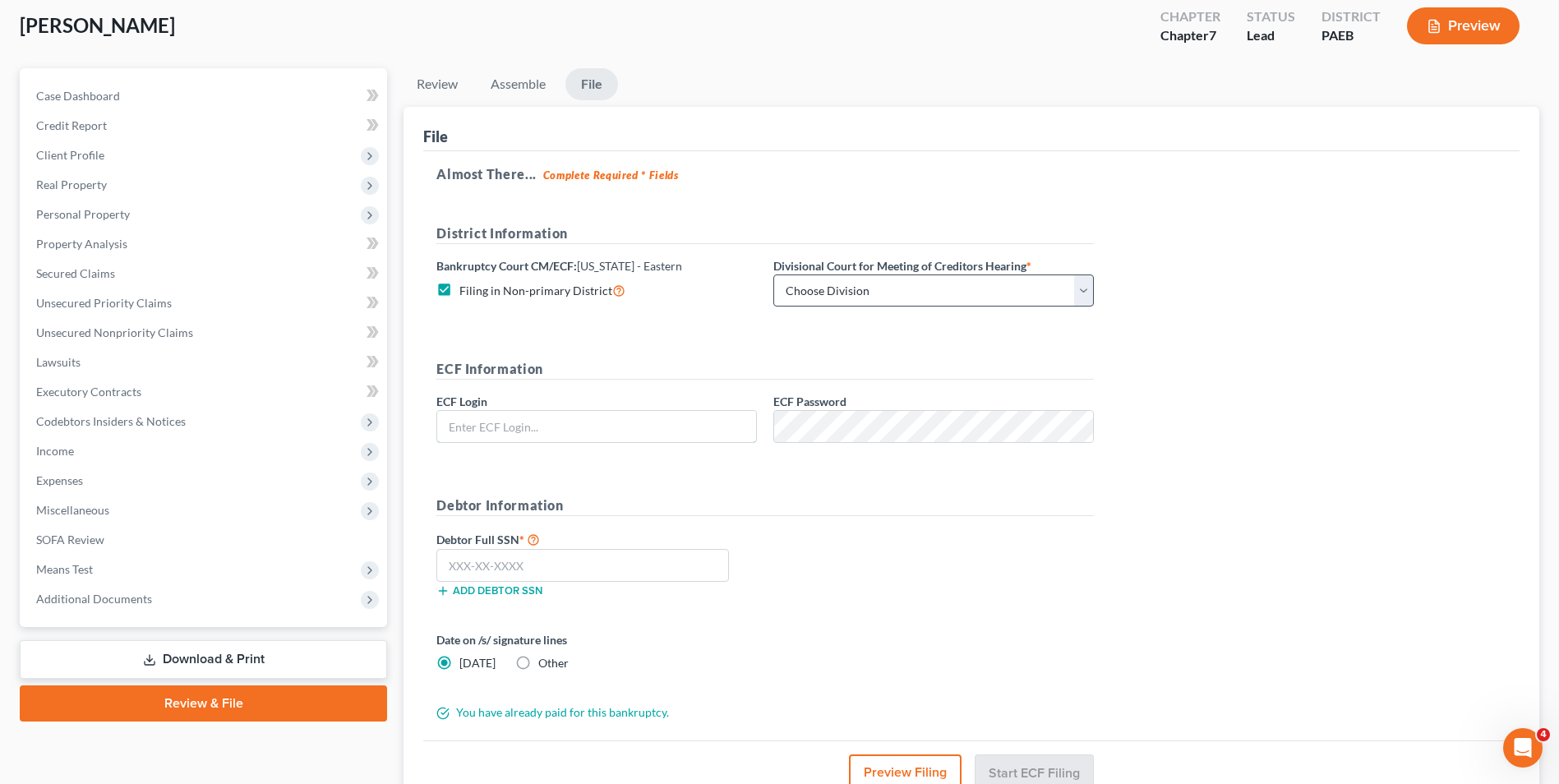
type input "WWGRlaw305"
click at [912, 285] on select "Choose Division [GEOGRAPHIC_DATA] Reading" at bounding box center [934, 291] width 321 height 33
select select "1"
click at [774, 275] on select "Choose Division [GEOGRAPHIC_DATA] Reading" at bounding box center [934, 291] width 321 height 33
click at [525, 562] on input "text" at bounding box center [582, 564] width 293 height 33
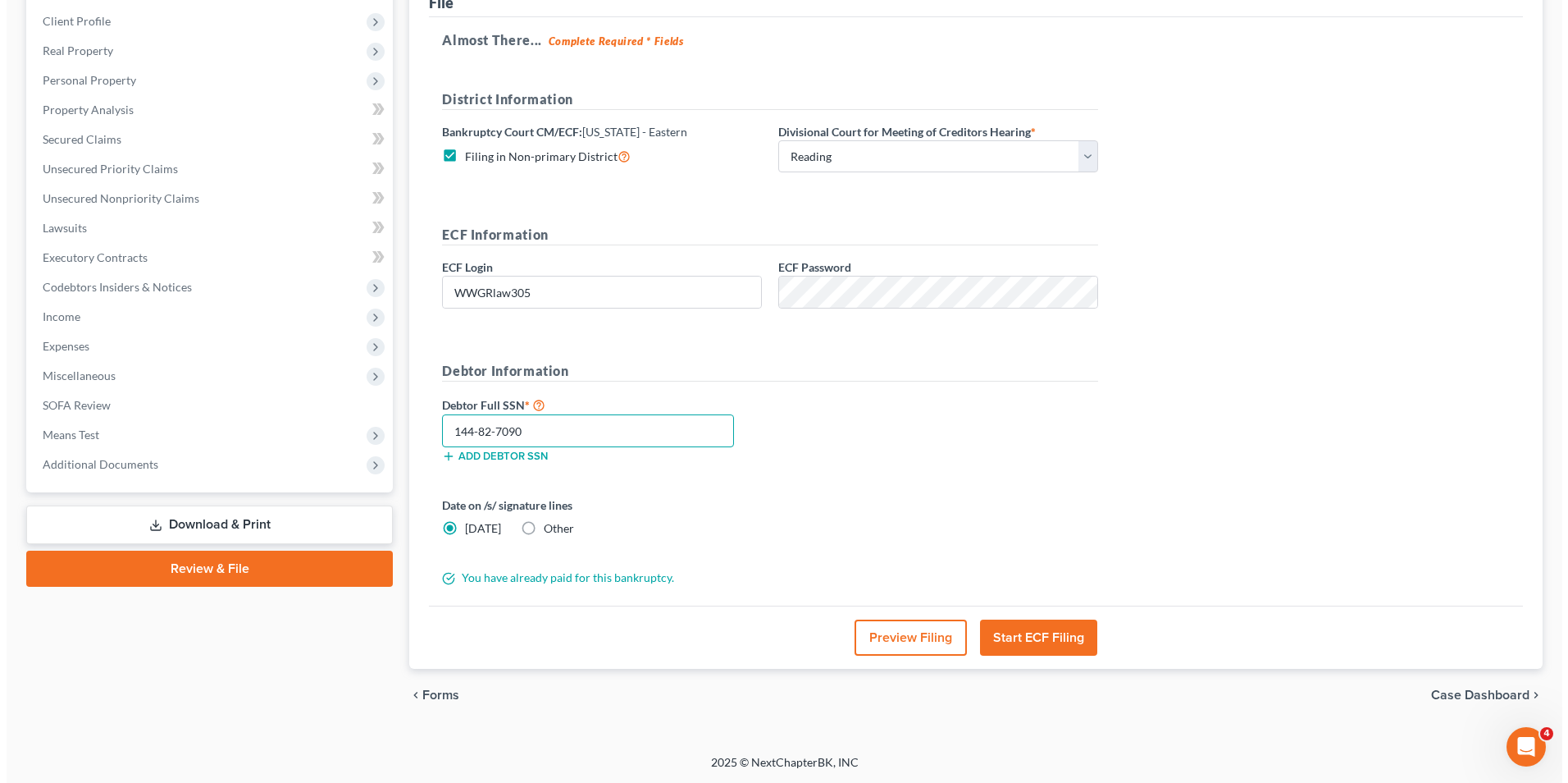
scroll to position [224, 0]
type input "144-82-7090"
click at [1052, 637] on button "Start ECF Filing" at bounding box center [1032, 636] width 117 height 36
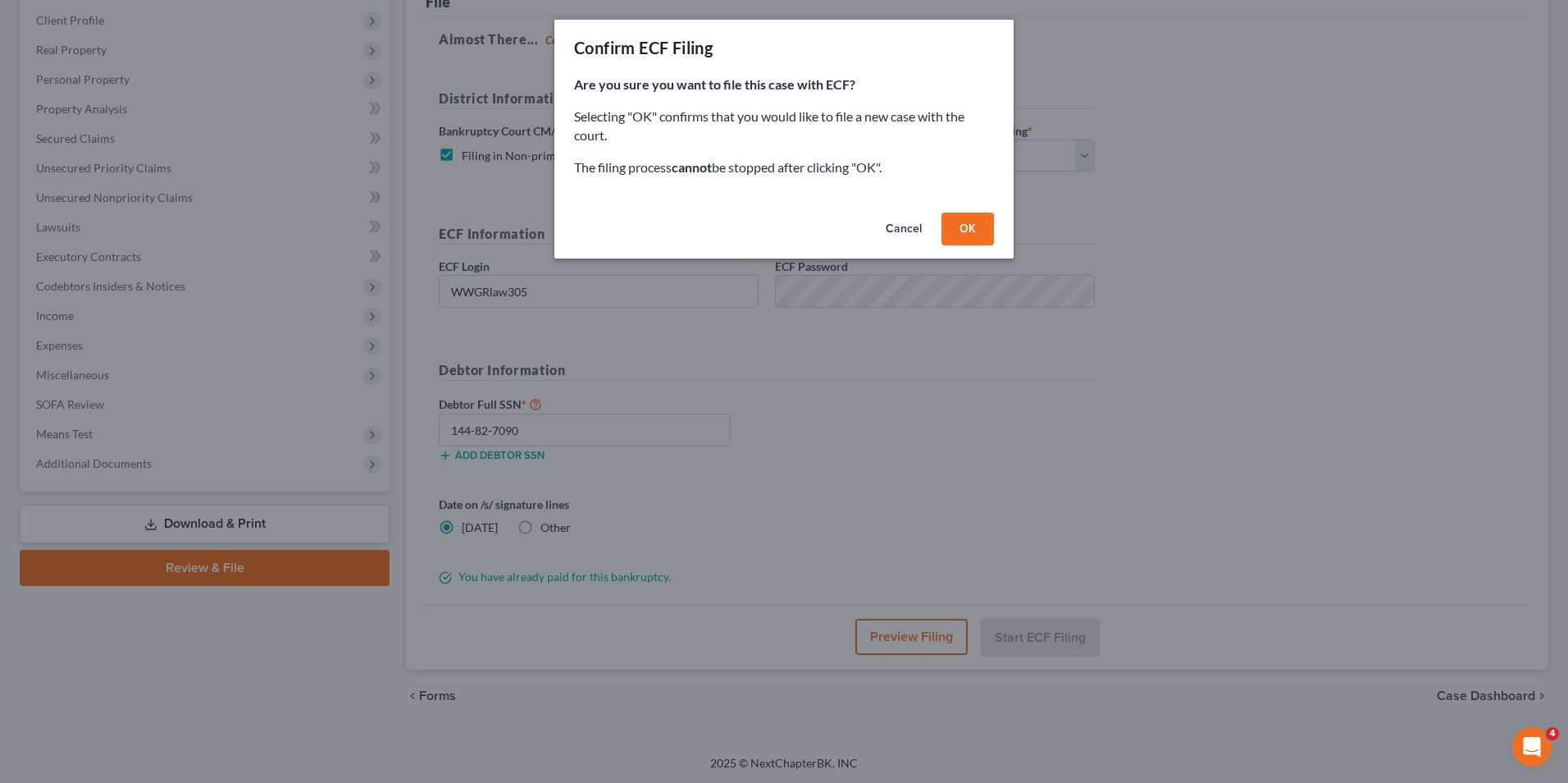
click at [966, 229] on button "OK" at bounding box center [968, 229] width 53 height 33
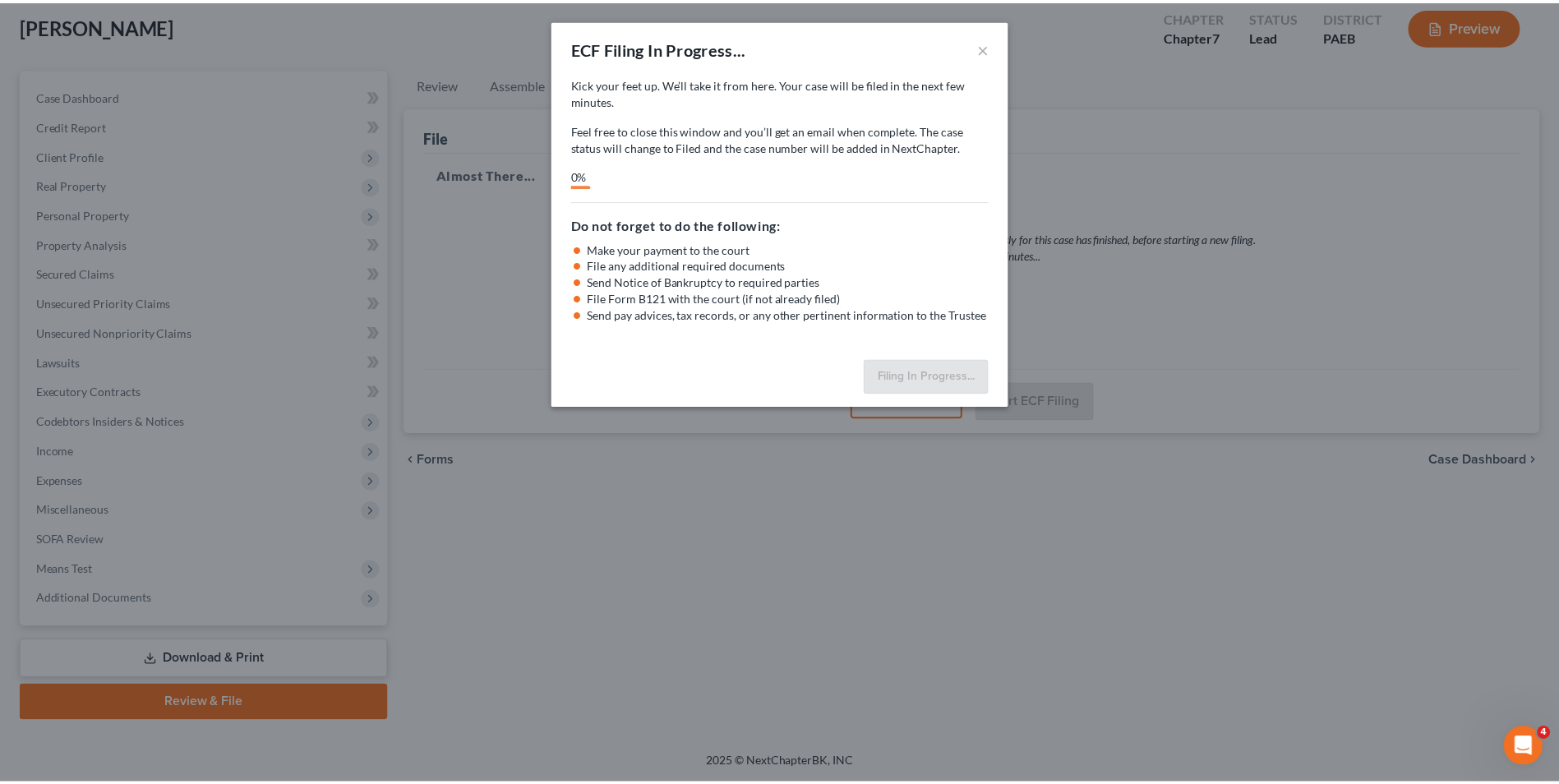
scroll to position [90, 0]
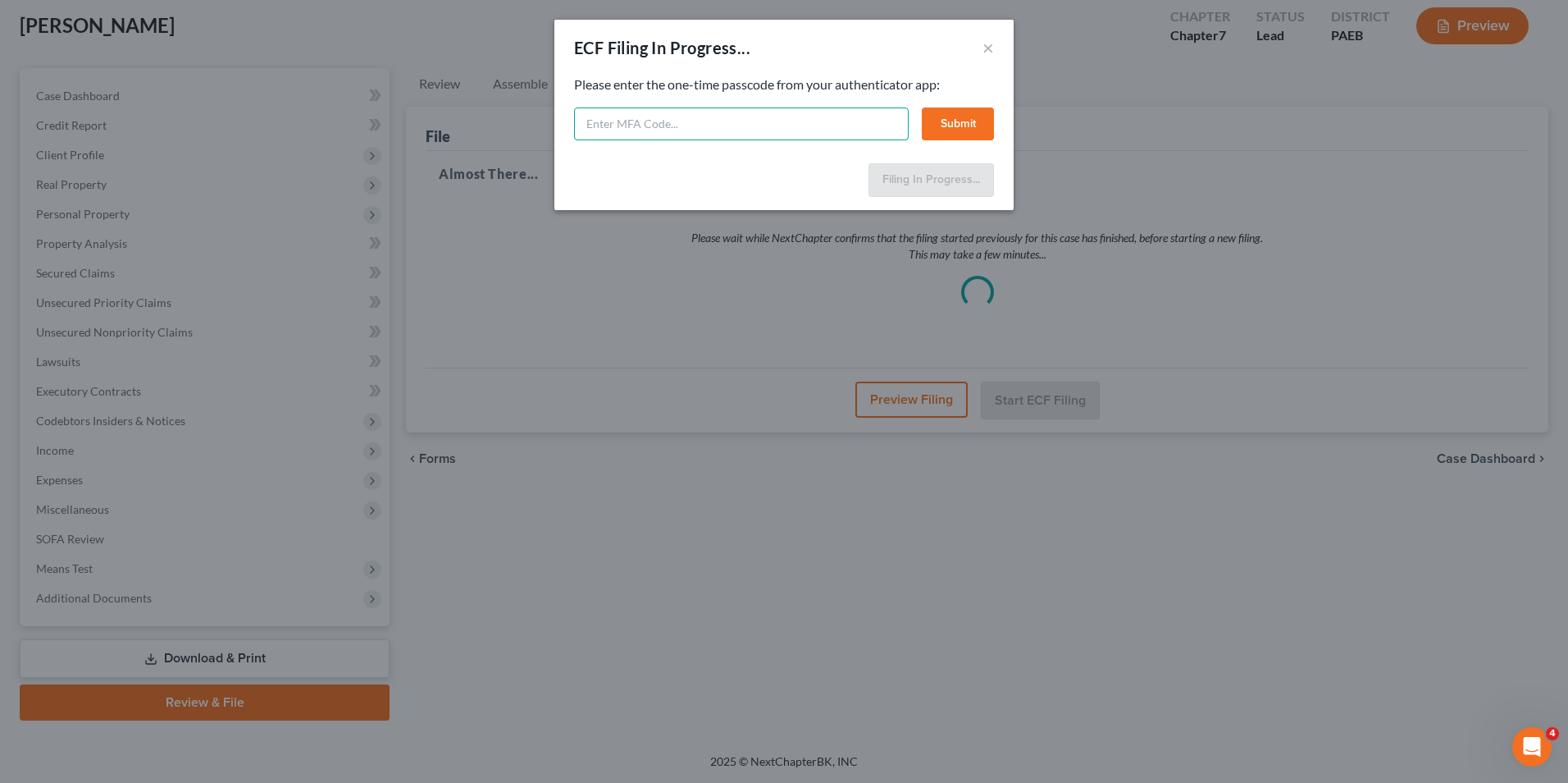
click at [645, 121] on input "text" at bounding box center [741, 123] width 335 height 33
type input "887168"
click at [983, 128] on button "Submit" at bounding box center [958, 123] width 73 height 33
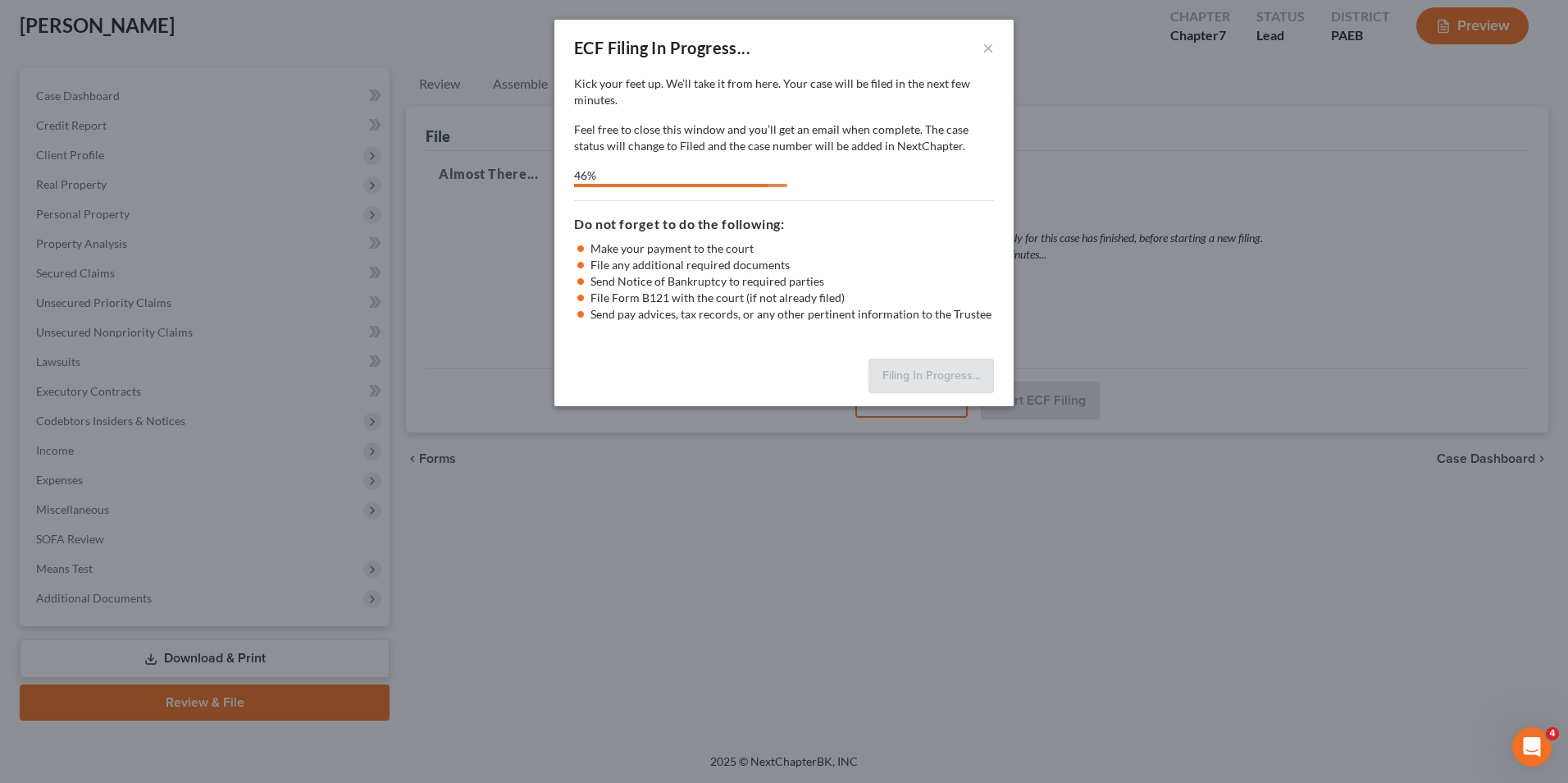
select select "1"
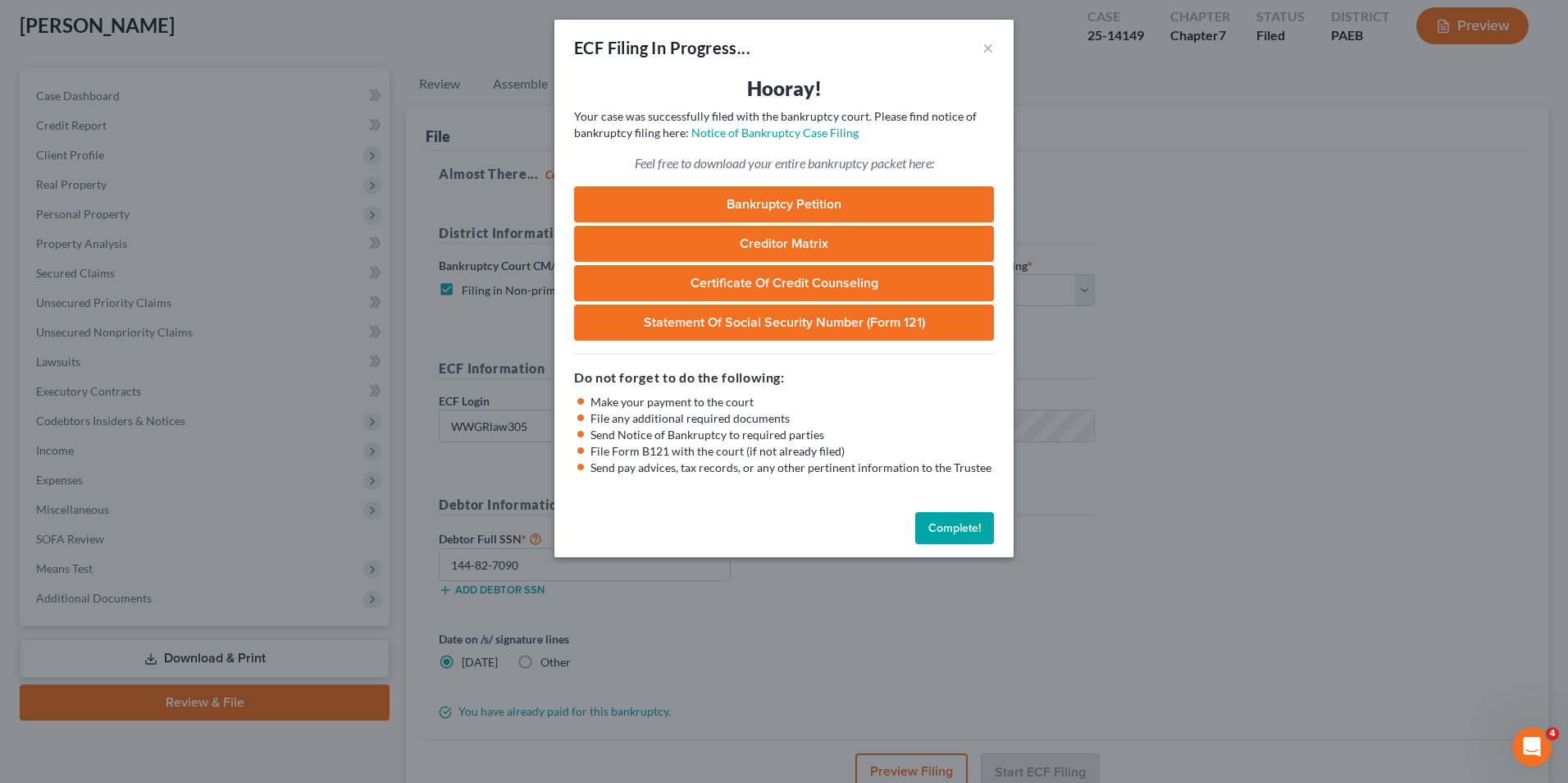
click at [960, 531] on button "Complete!" at bounding box center [954, 528] width 78 height 33
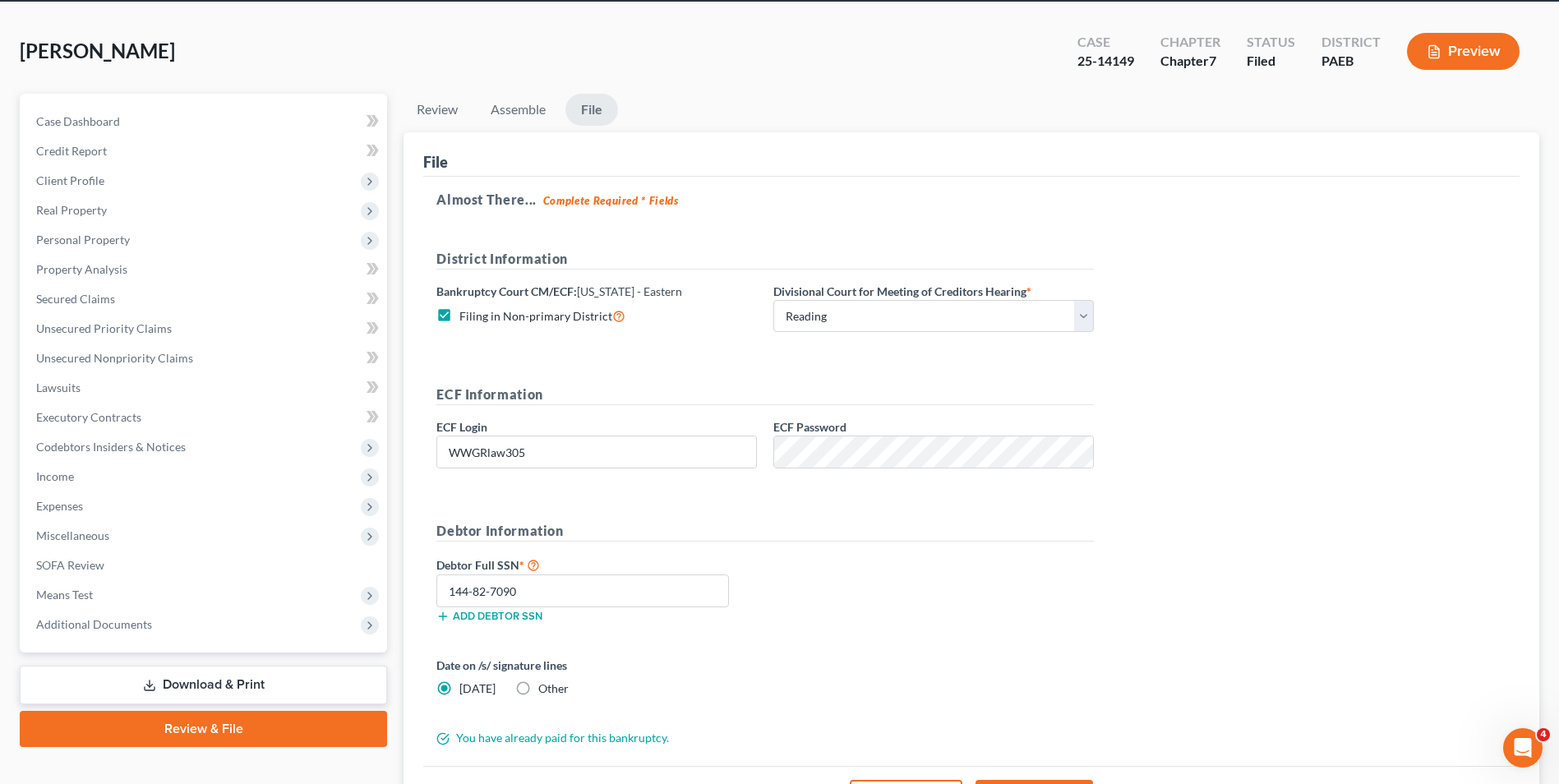
scroll to position [0, 0]
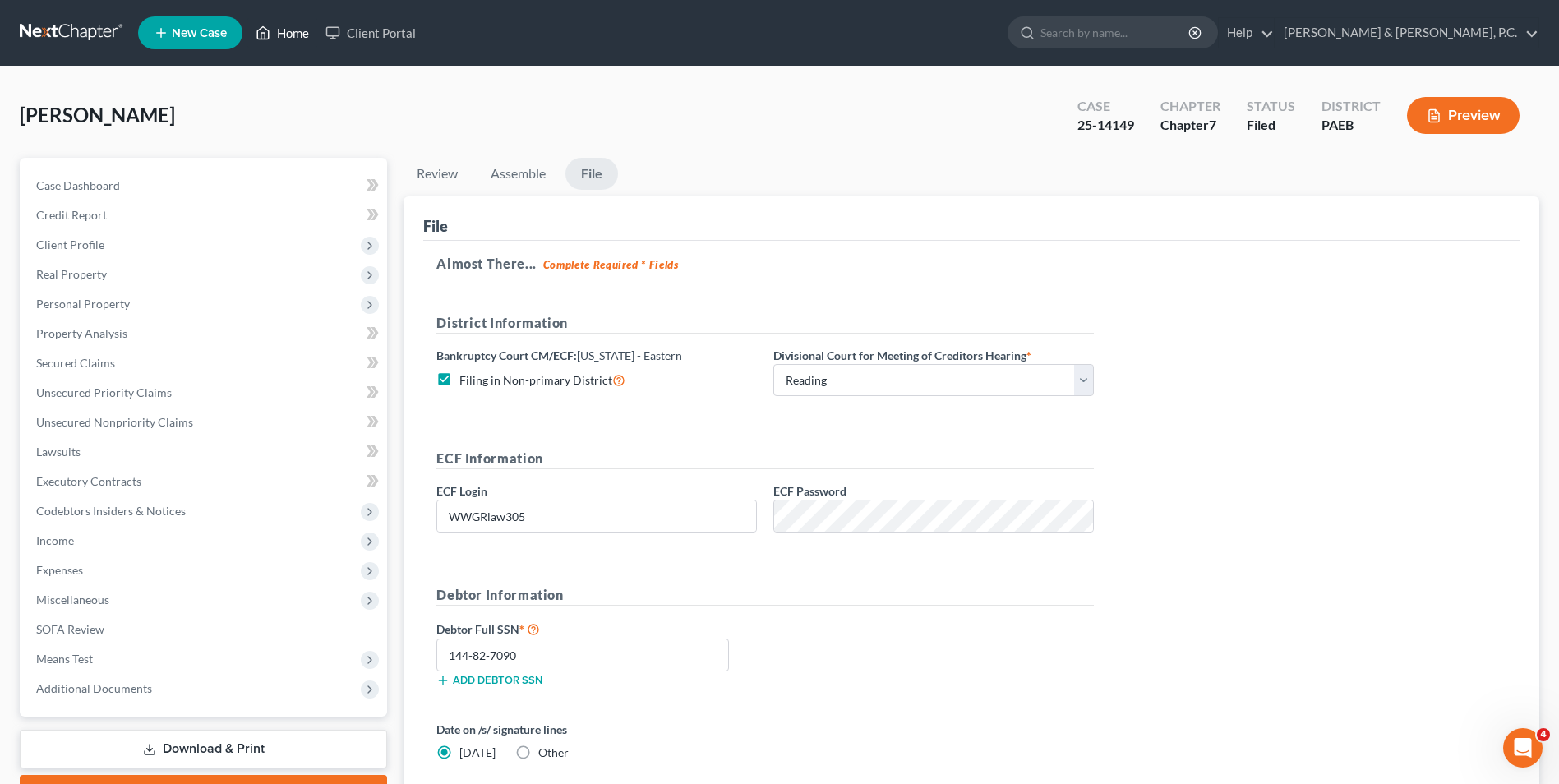
click at [285, 31] on link "Home" at bounding box center [282, 33] width 70 height 30
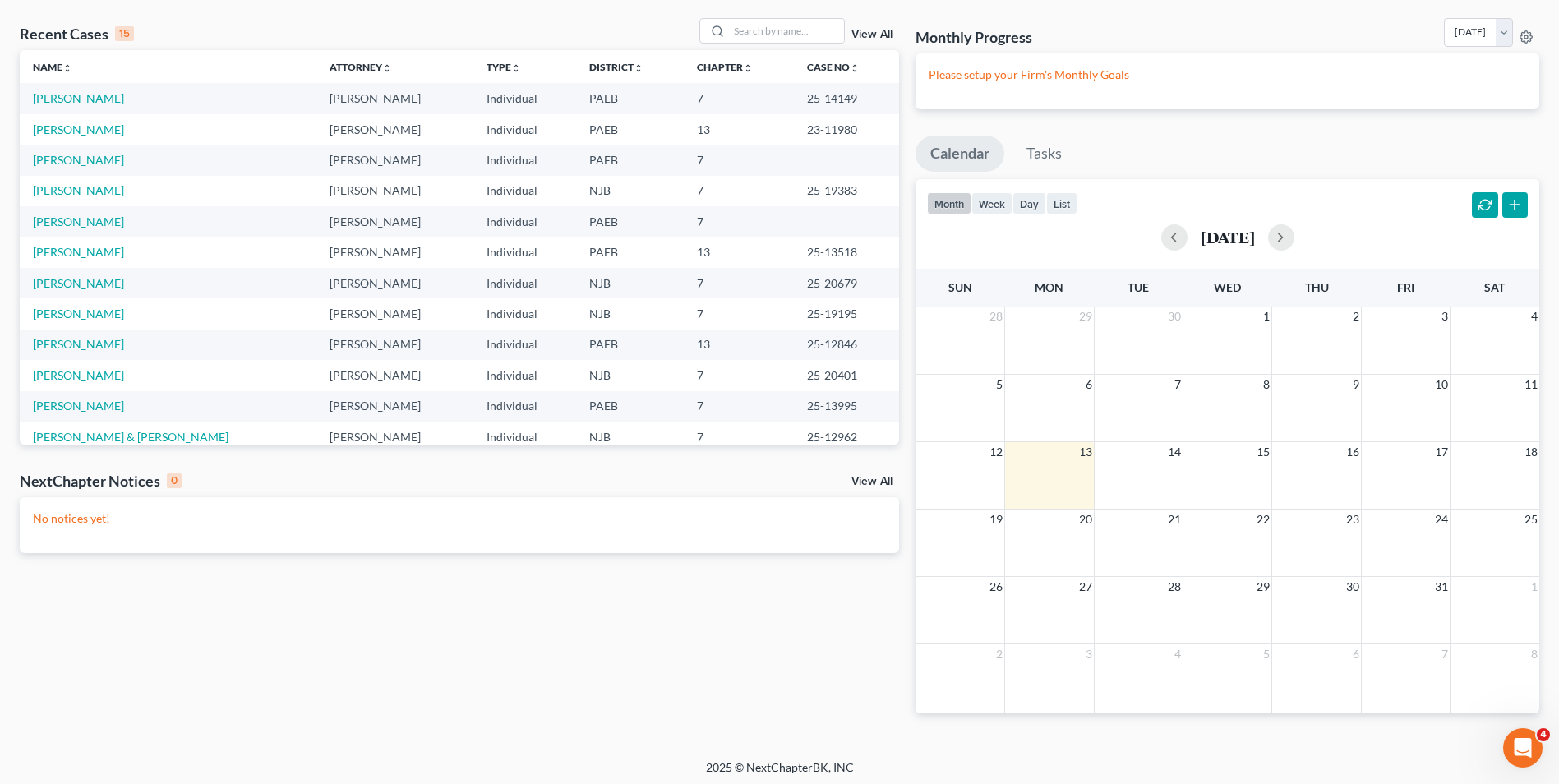
scroll to position [73, 0]
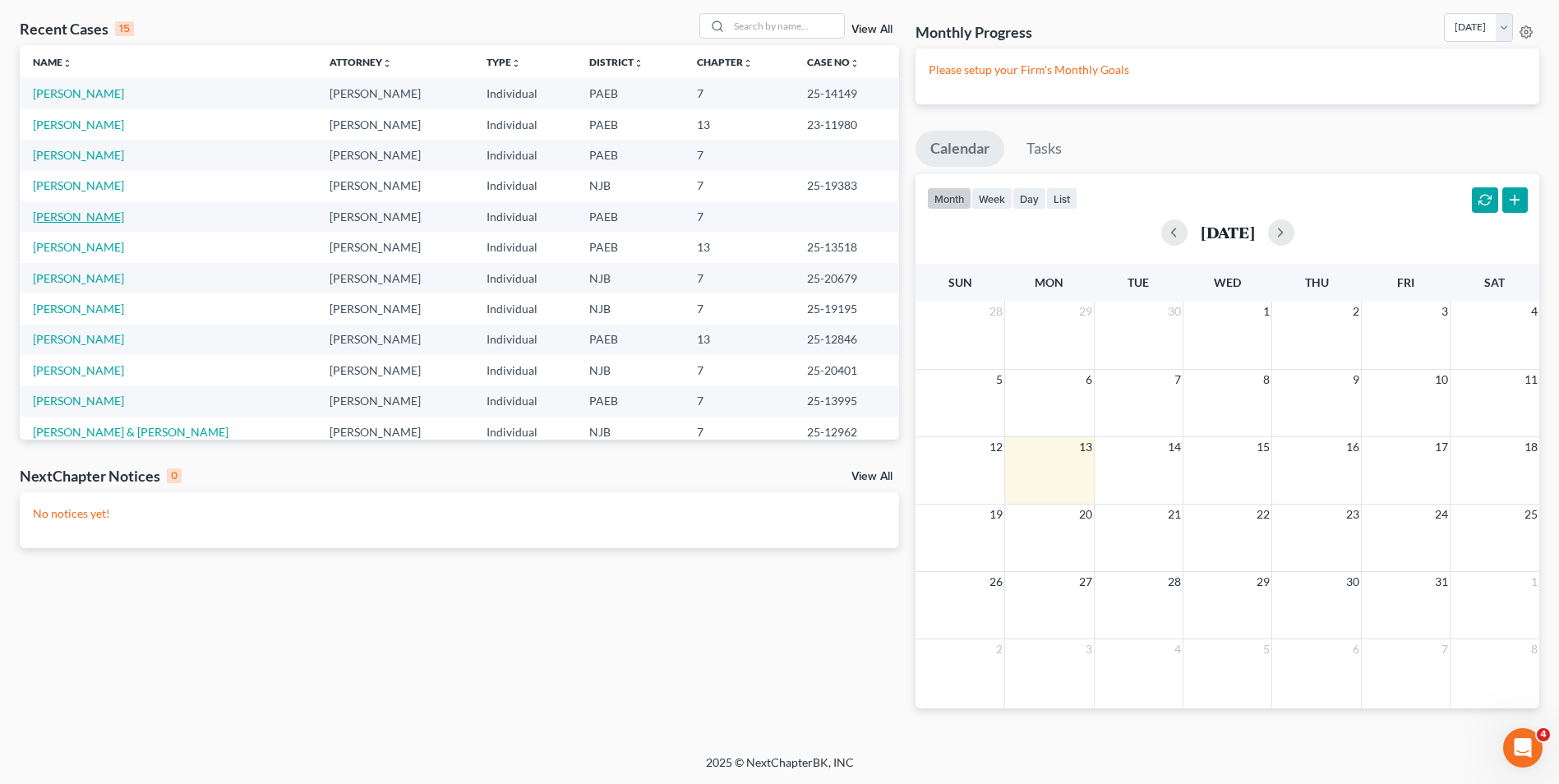
click at [89, 217] on link "[PERSON_NAME]" at bounding box center [79, 217] width 92 height 14
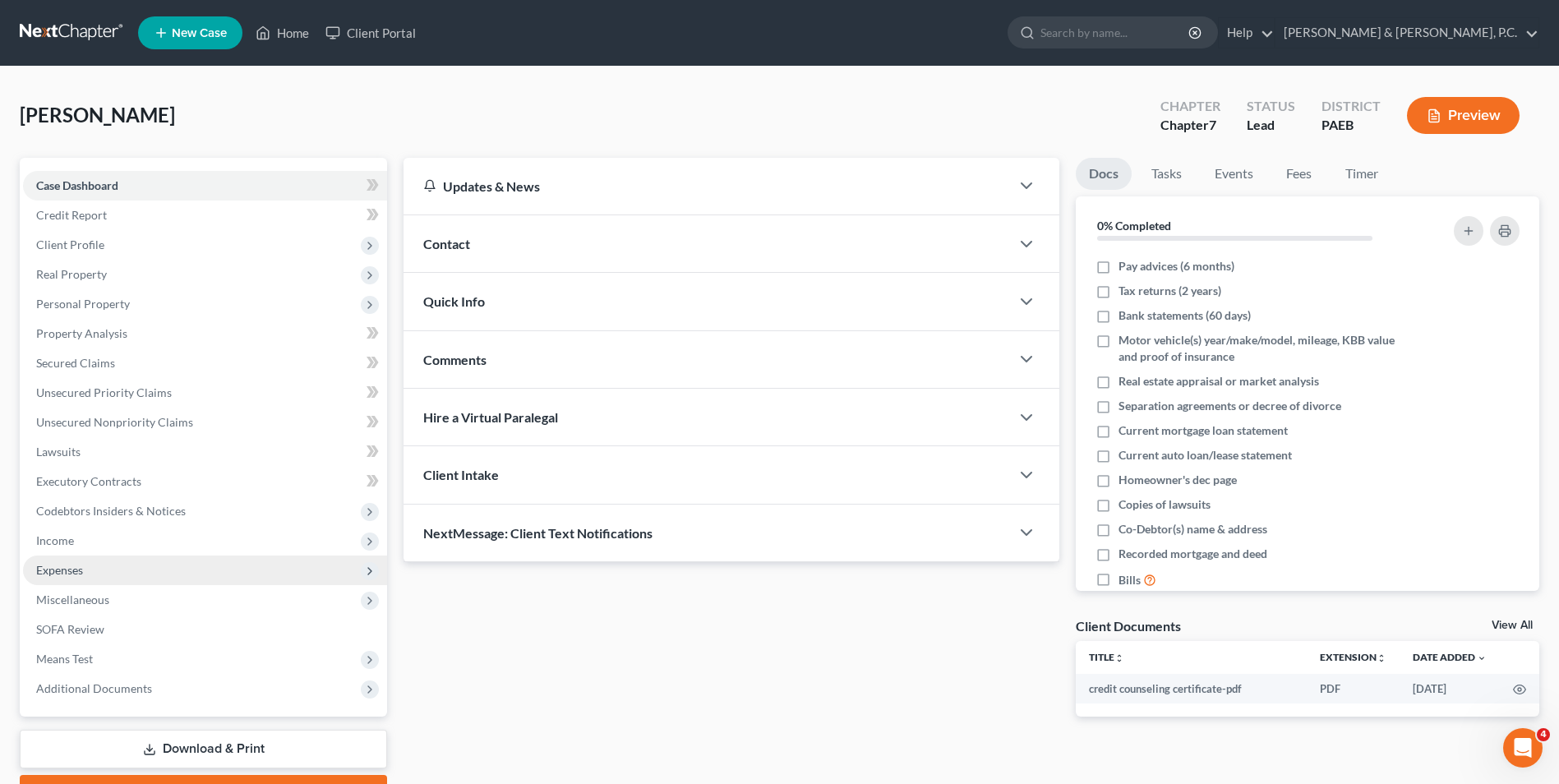
click at [78, 569] on span "Expenses" at bounding box center [59, 569] width 47 height 14
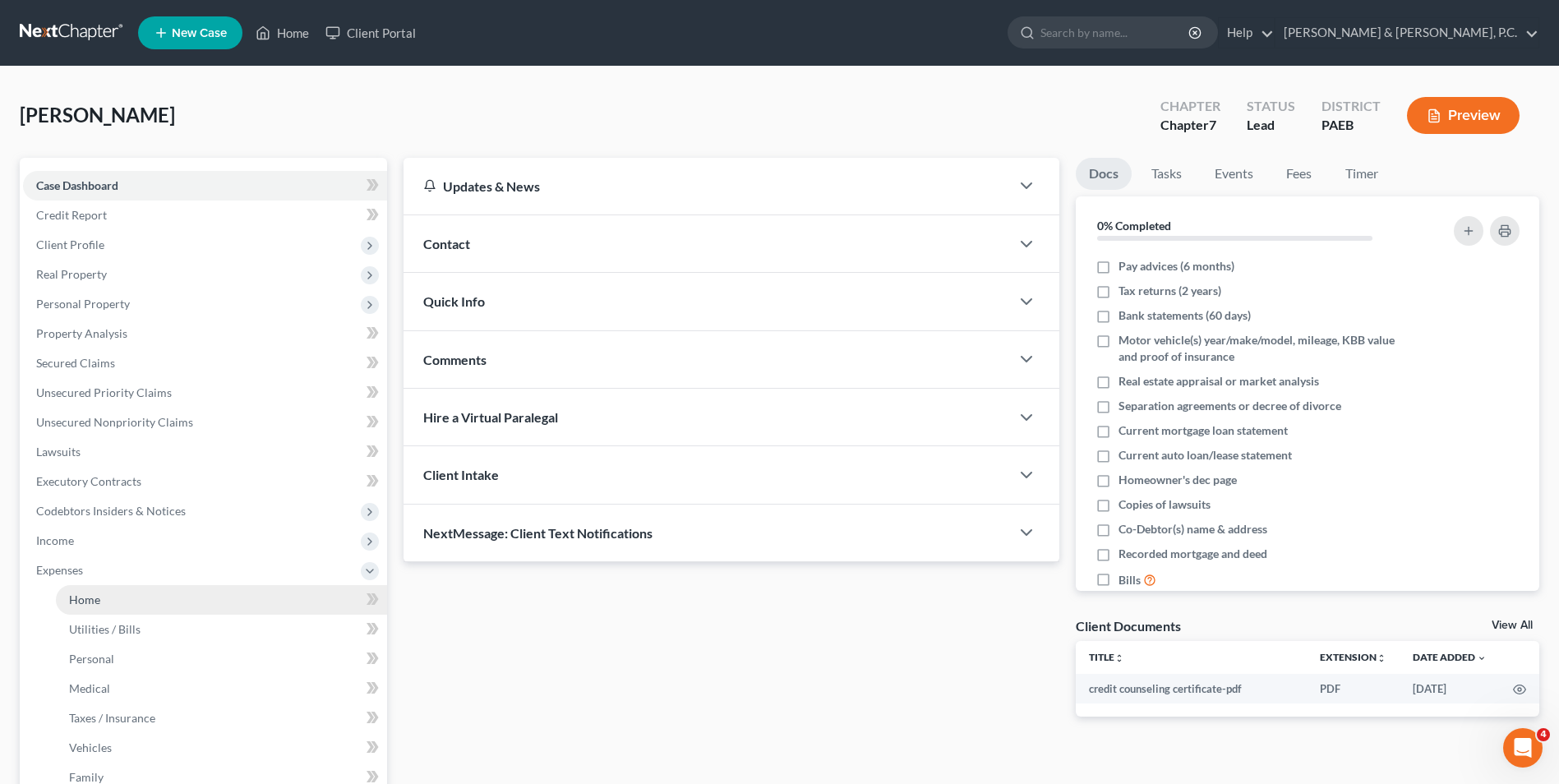
click at [96, 605] on span "Home" at bounding box center [84, 599] width 31 height 14
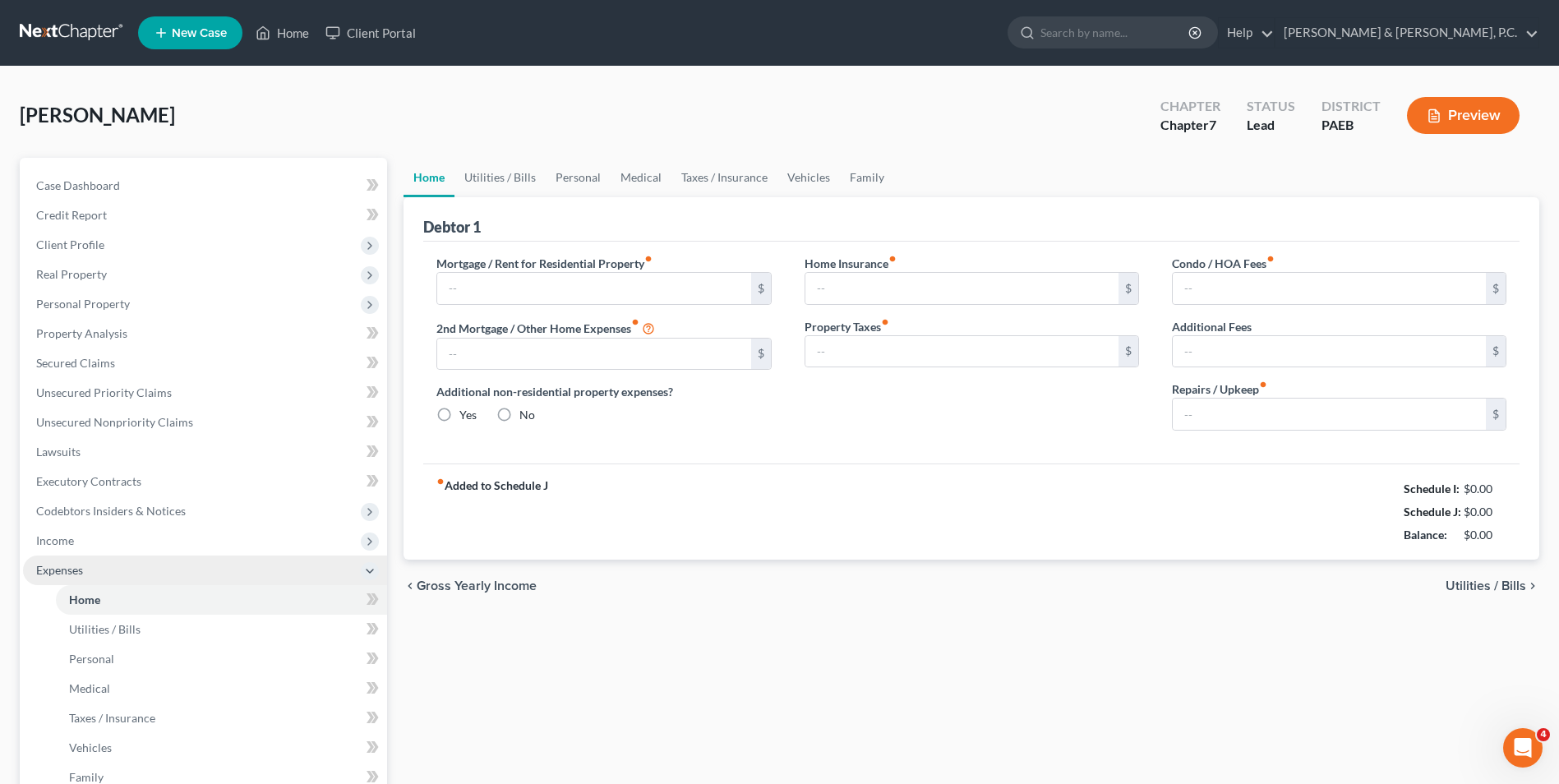
type input "0.00"
radio input "true"
type input "0.00"
type input "818.00"
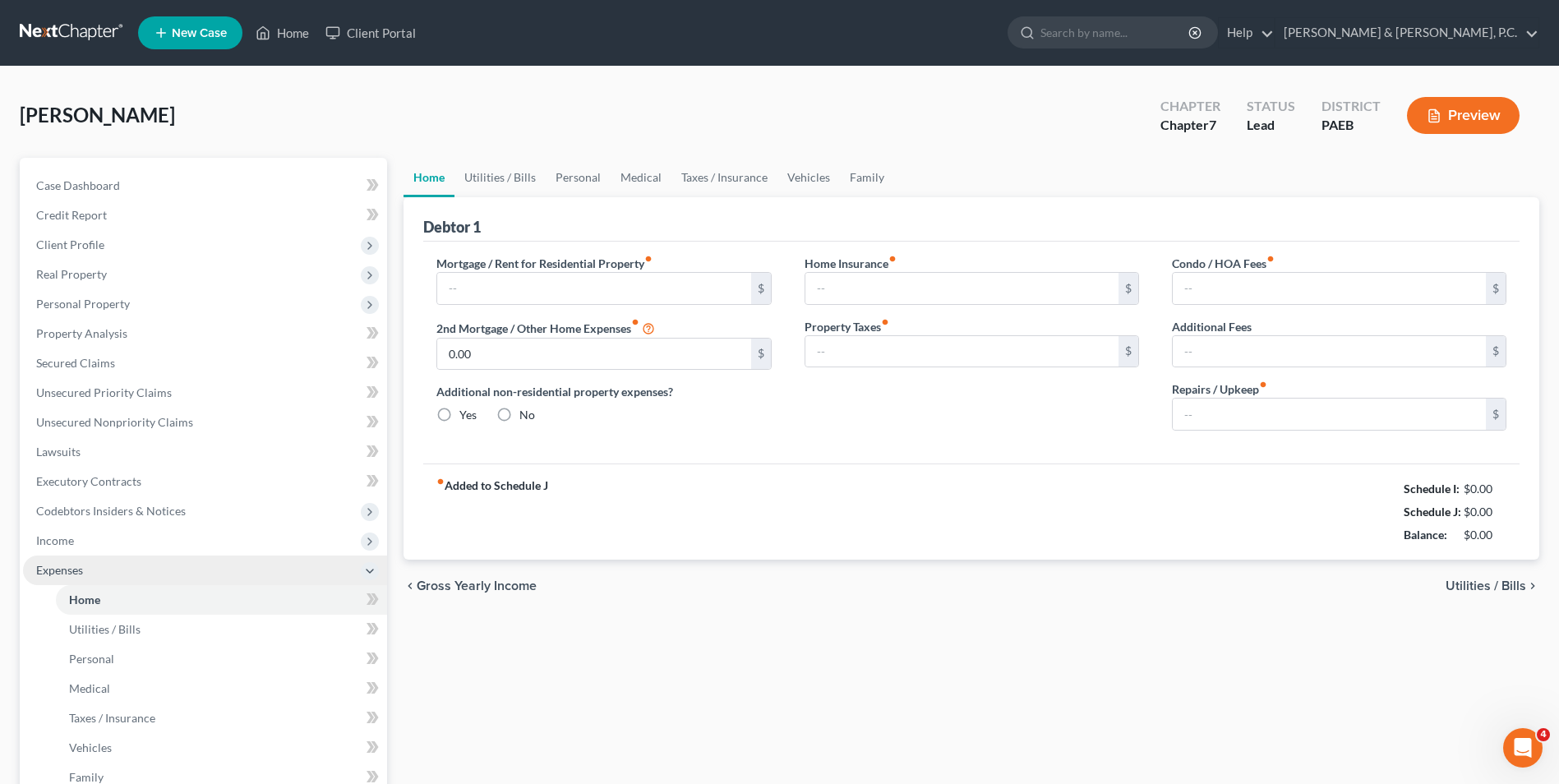
type input "0.00"
type input "35.00"
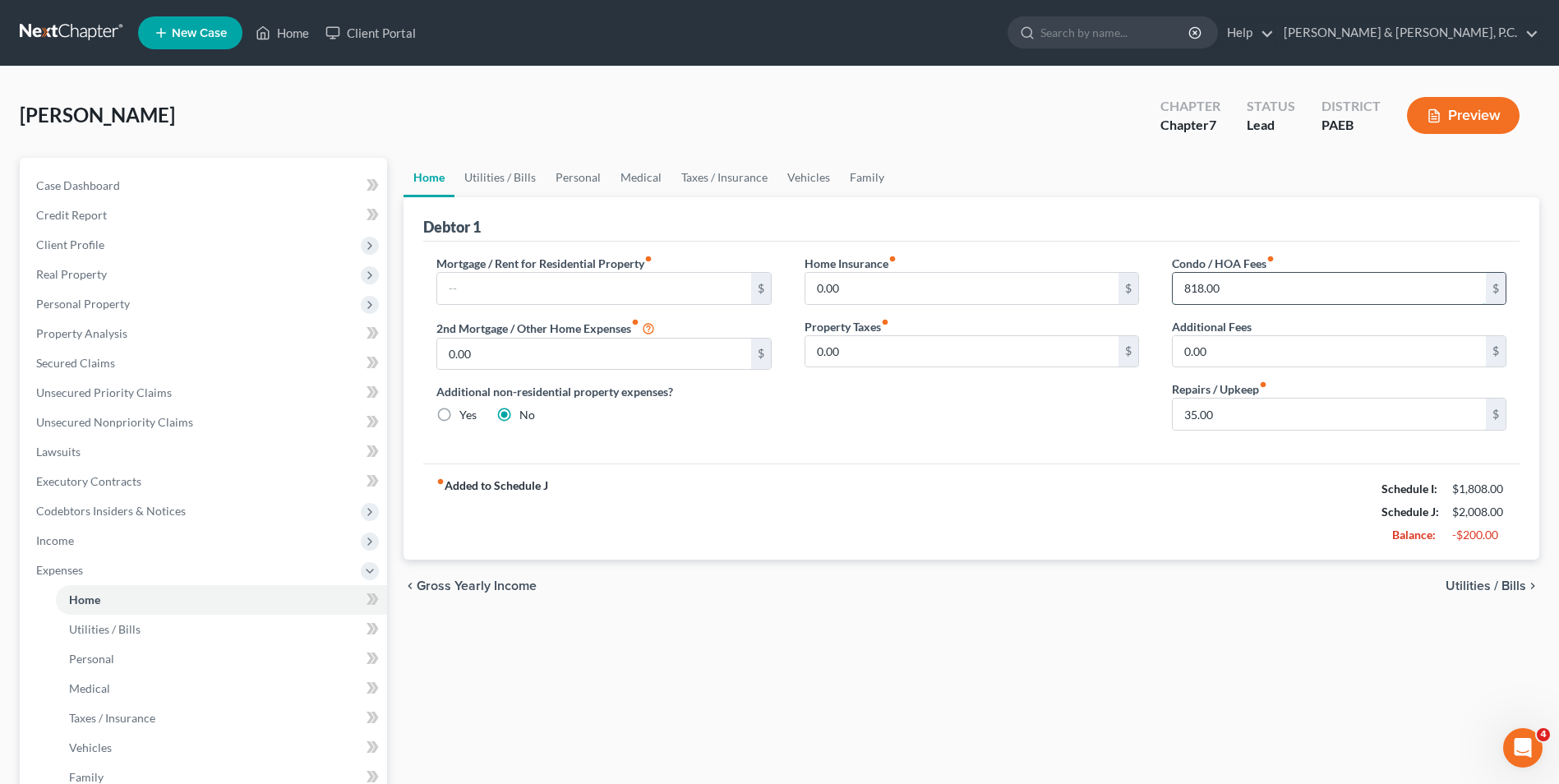
click at [1179, 292] on input "818.00" at bounding box center [1329, 288] width 314 height 31
type input "400"
click at [1137, 493] on div "fiber_manual_record Added to Schedule J Schedule I: $1,808.00 Schedule J: $1,59…" at bounding box center [971, 511] width 1096 height 97
click at [1179, 418] on input "35.00" at bounding box center [1329, 413] width 314 height 31
type input "0"
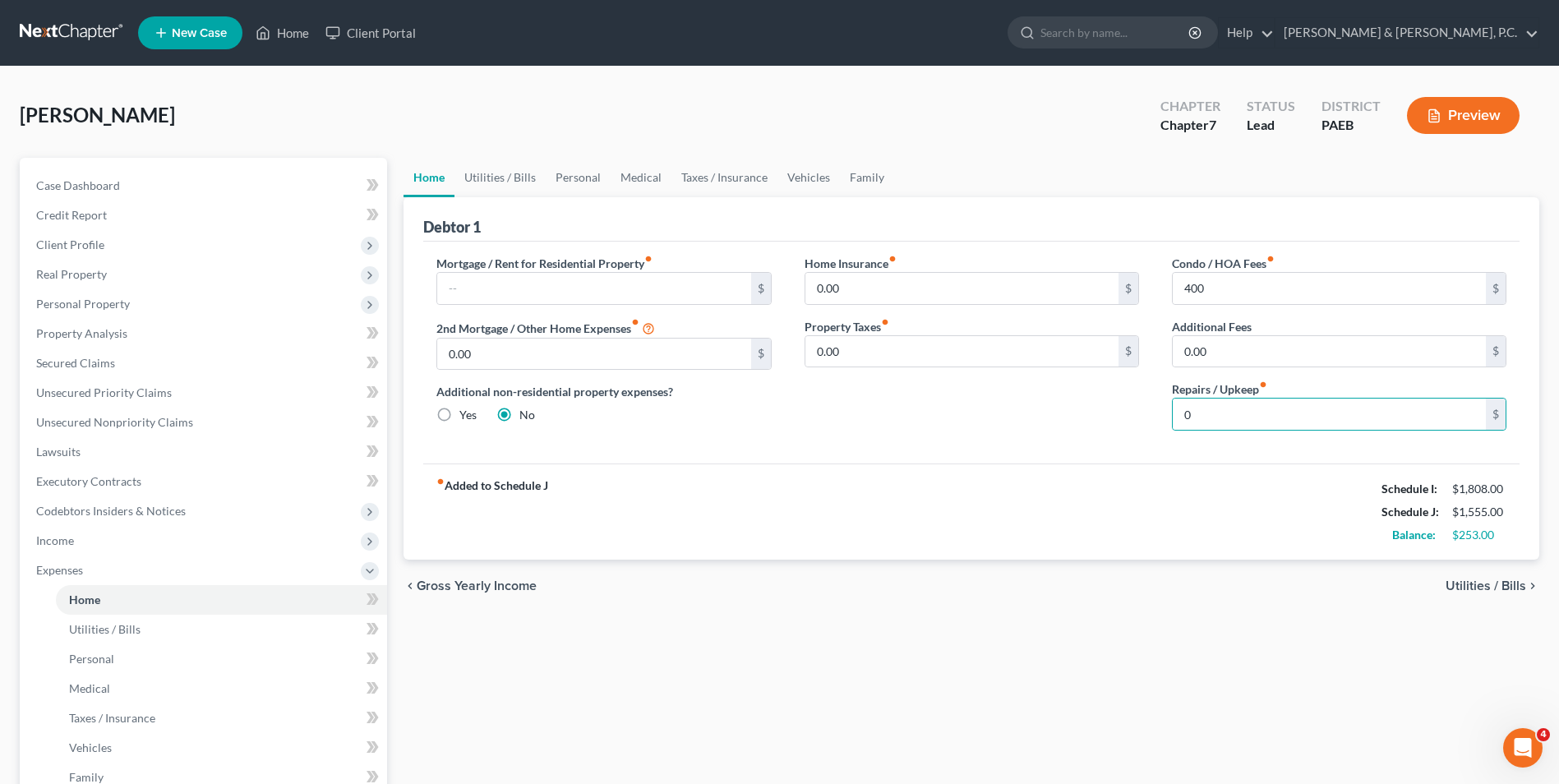
drag, startPoint x: 1042, startPoint y: 531, endPoint x: 1107, endPoint y: 481, distance: 82.0
click at [1042, 531] on div "fiber_manual_record Added to Schedule J Schedule I: $1,808.00 Schedule J: $1,55…" at bounding box center [971, 511] width 1096 height 97
click at [1179, 586] on span "Utilities / Bills" at bounding box center [1485, 585] width 81 height 13
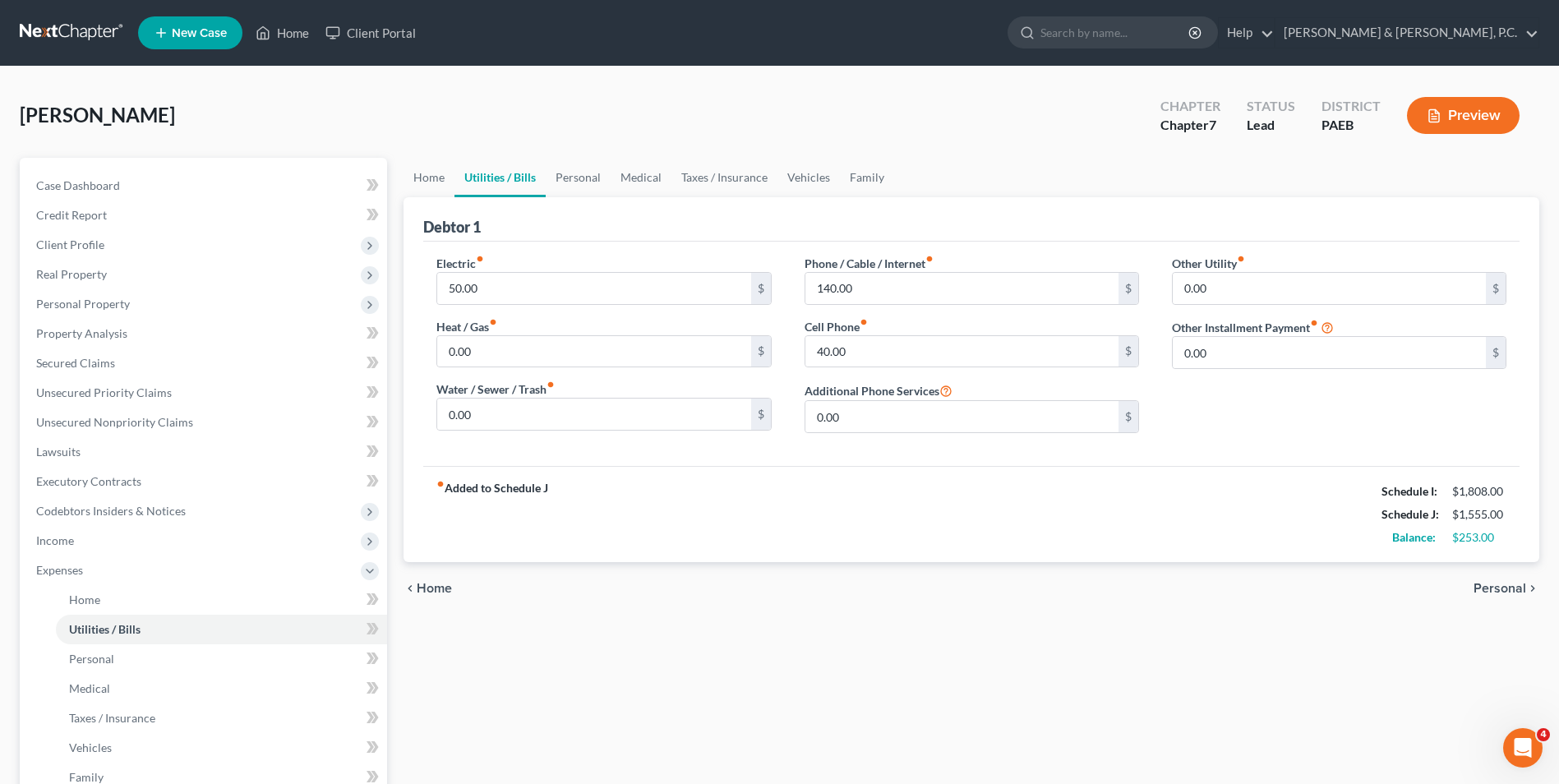
click at [1179, 589] on span "Personal" at bounding box center [1499, 587] width 53 height 13
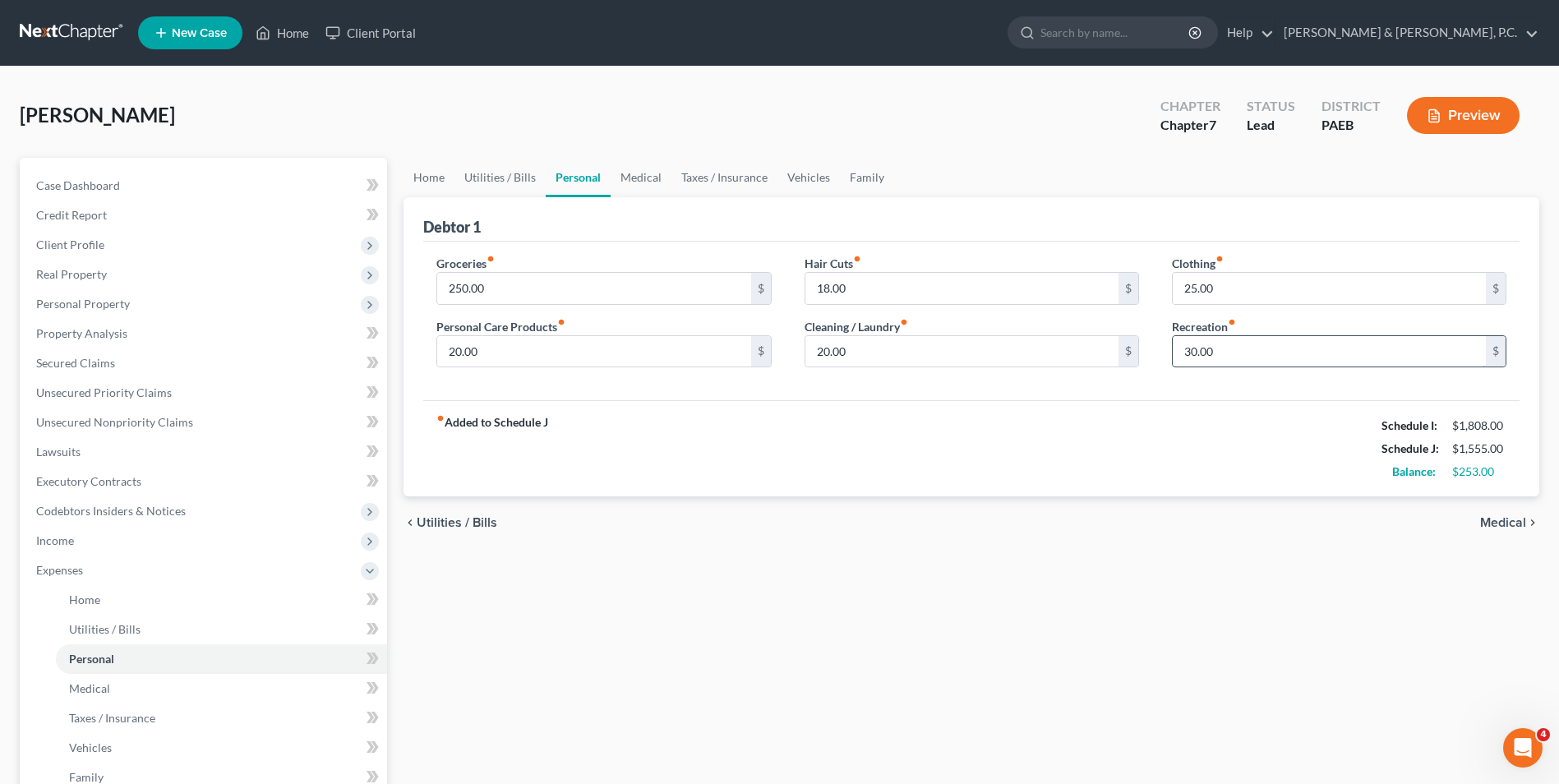
click at [1179, 349] on input "30.00" at bounding box center [1329, 351] width 314 height 31
type input "20"
click at [1179, 565] on div "Home Utilities / Bills Personal Medical Taxes / Insurance Vehicles Family Debto…" at bounding box center [971, 588] width 1152 height 860
click at [1179, 520] on span "Medical" at bounding box center [1503, 521] width 46 height 13
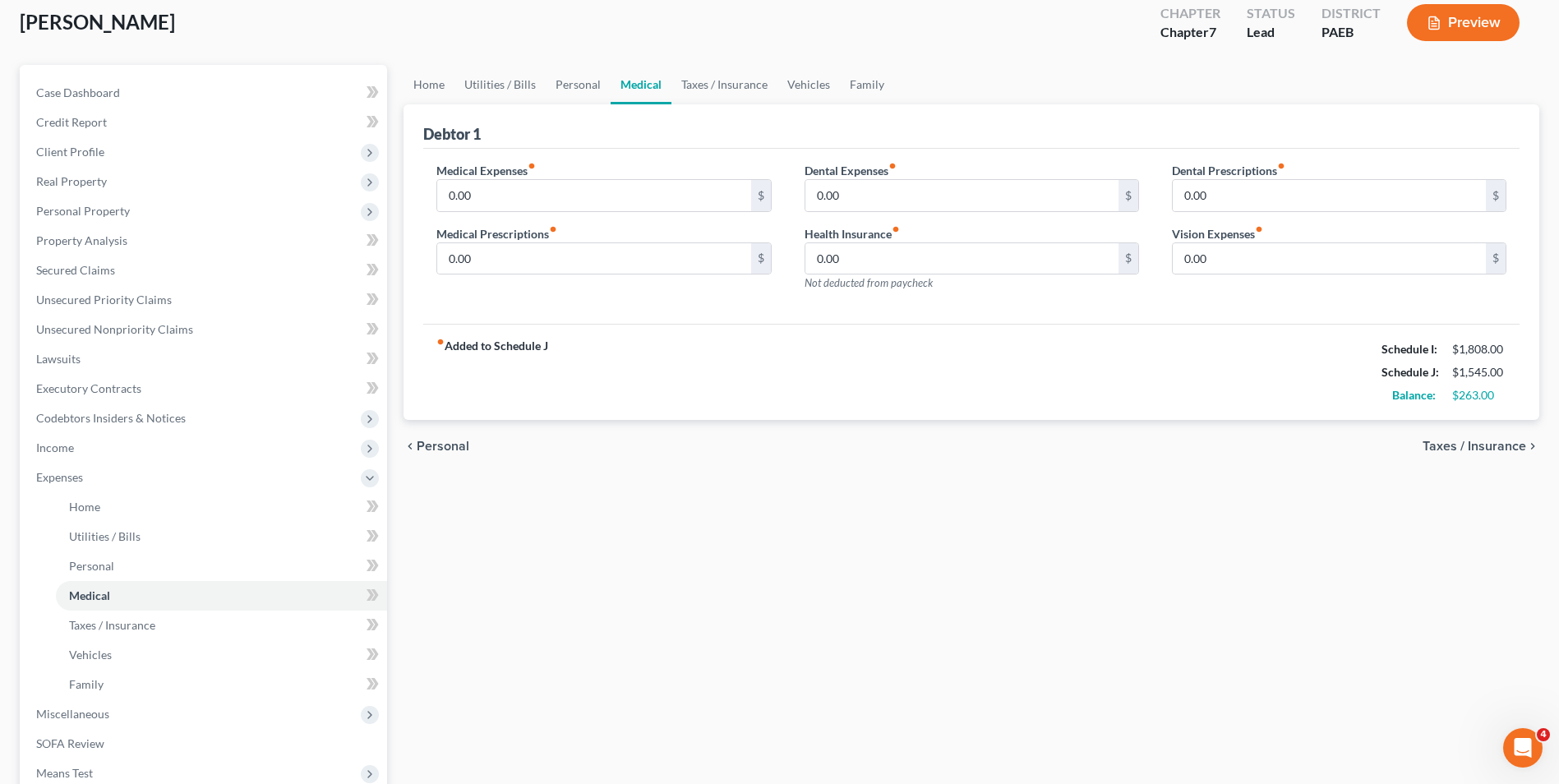
scroll to position [296, 0]
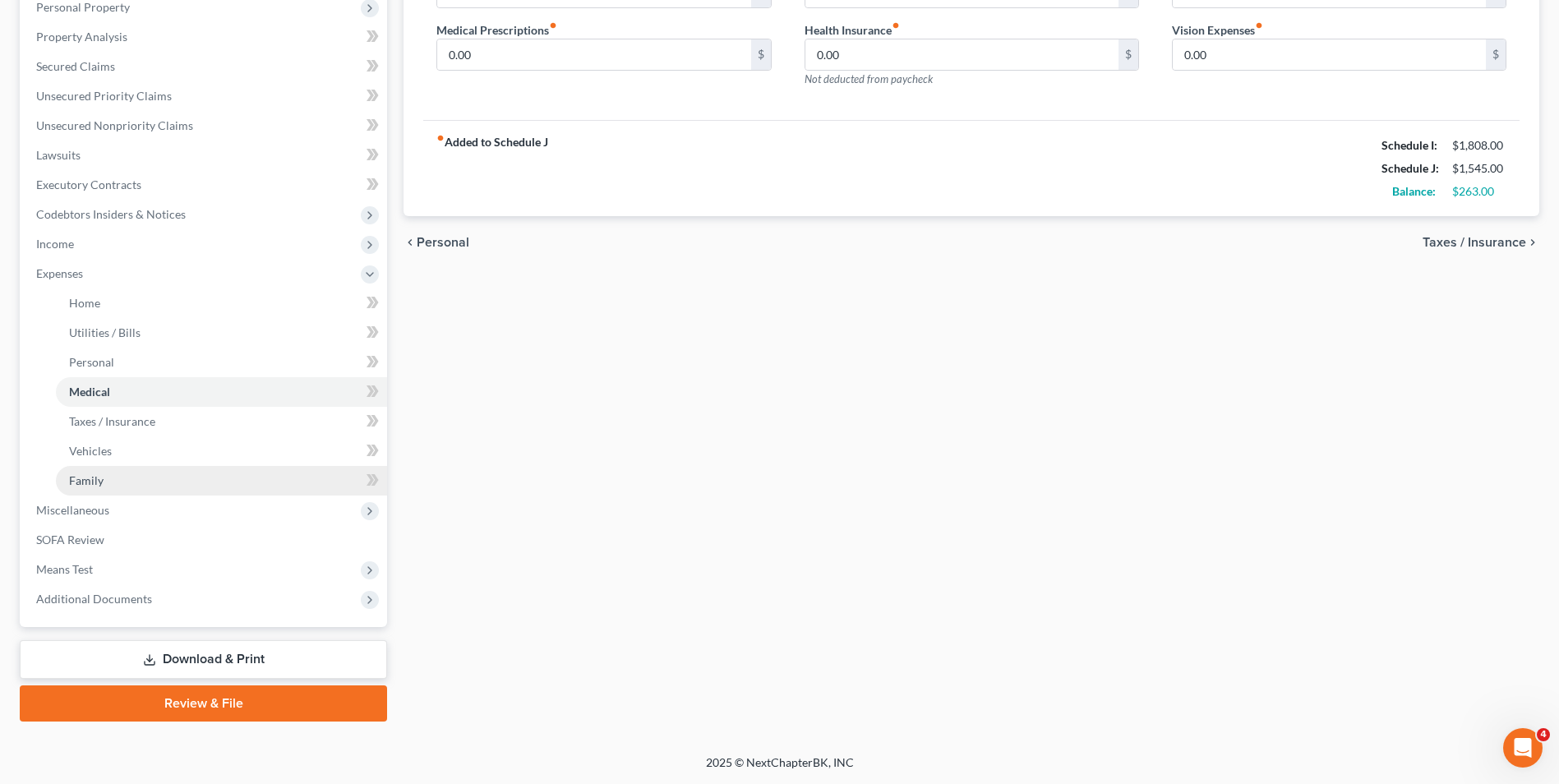
click at [99, 483] on span "Family" at bounding box center [86, 481] width 35 height 14
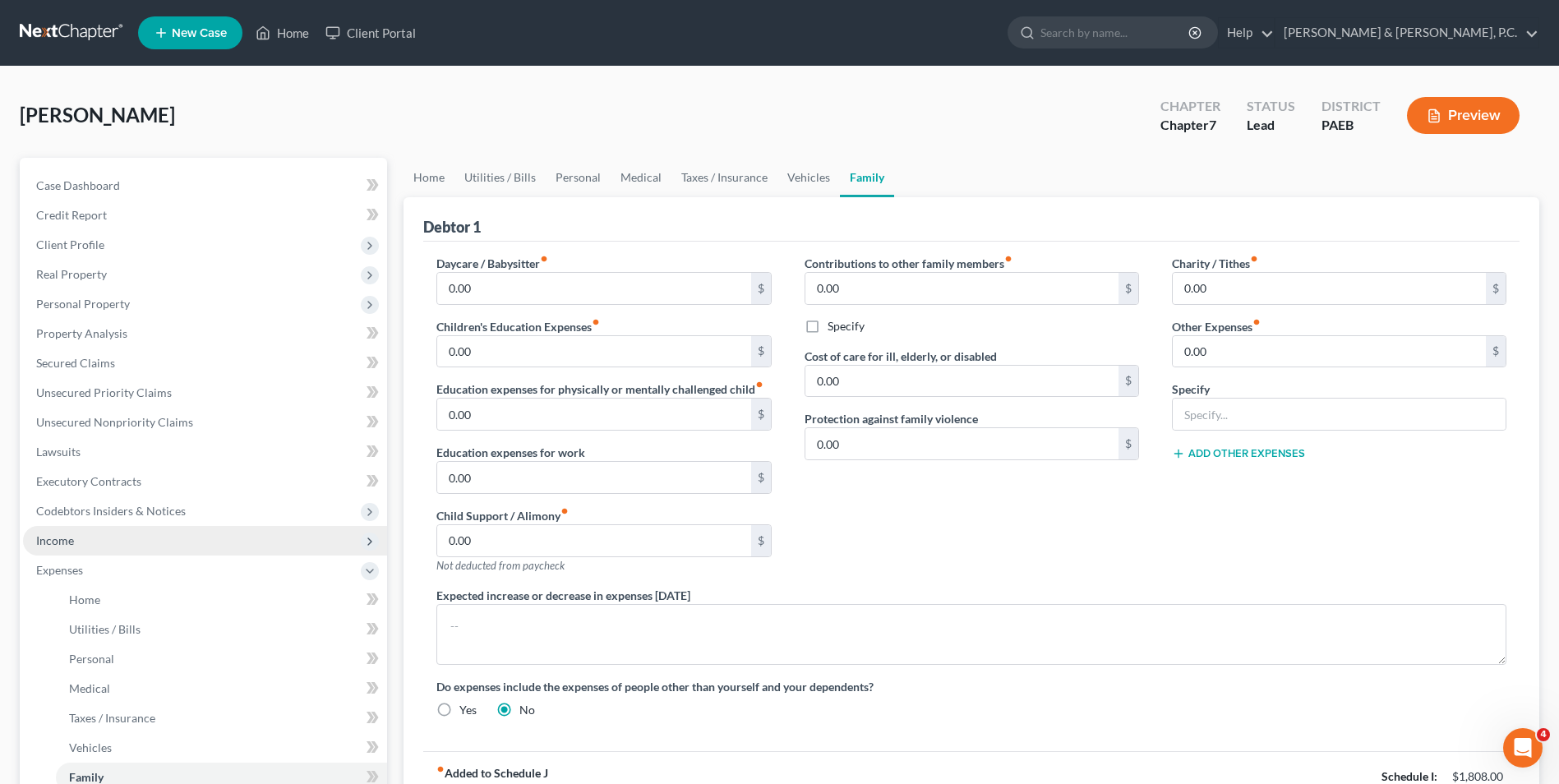
click at [59, 540] on span "Income" at bounding box center [55, 540] width 38 height 14
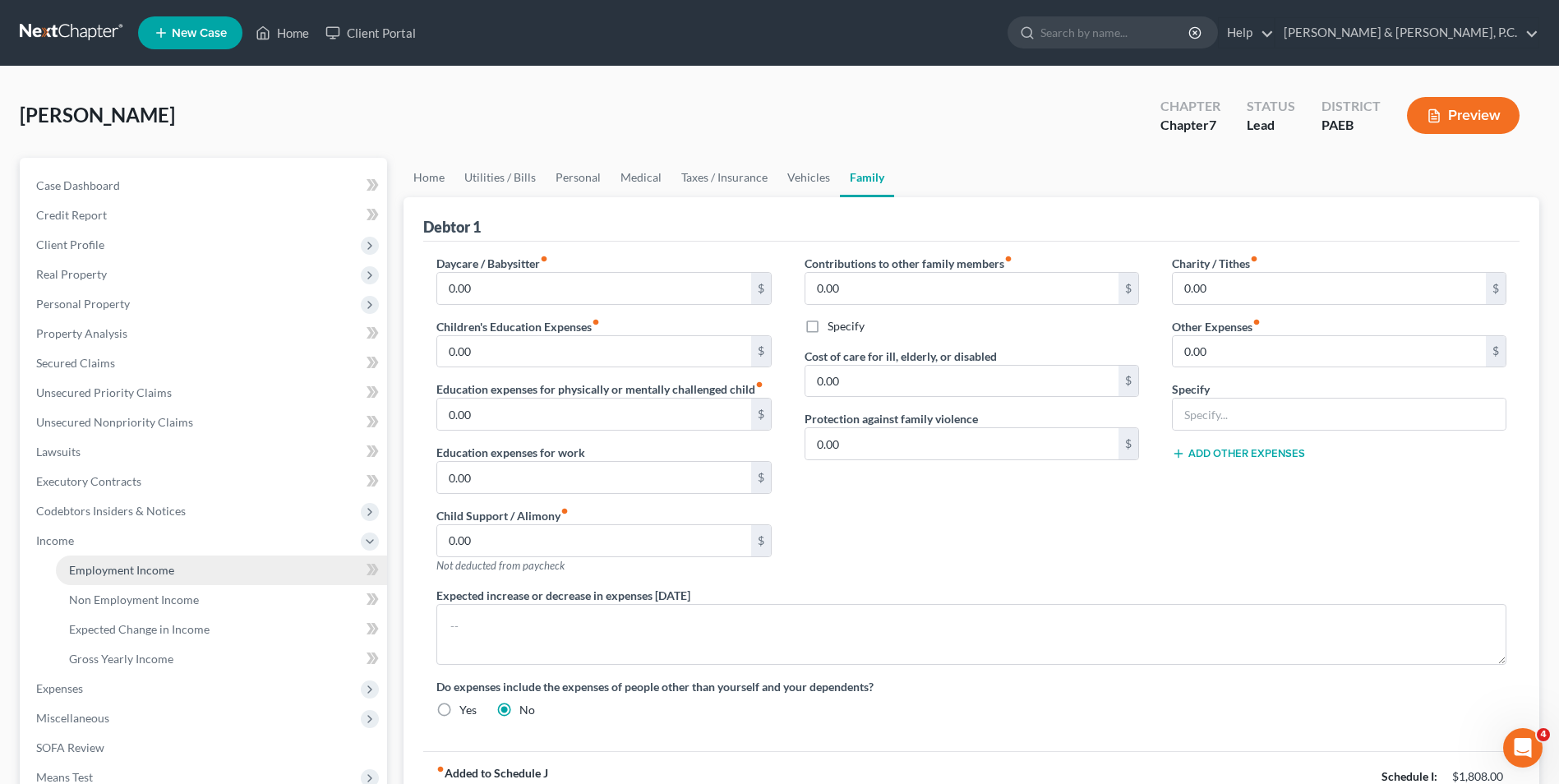
click at [92, 567] on span "Employment Income" at bounding box center [121, 569] width 106 height 14
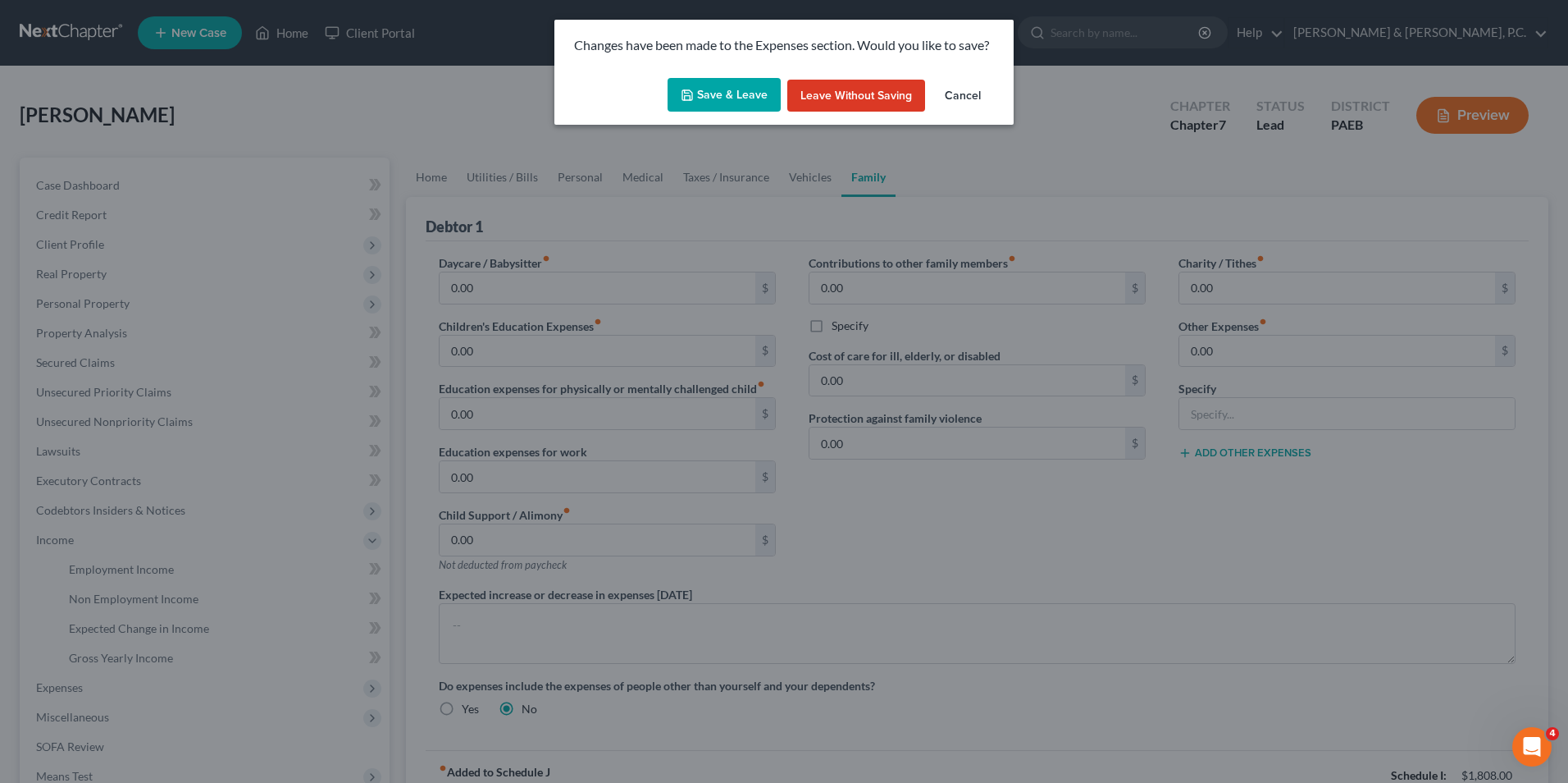
click at [713, 89] on button "Save & Leave" at bounding box center [724, 94] width 113 height 35
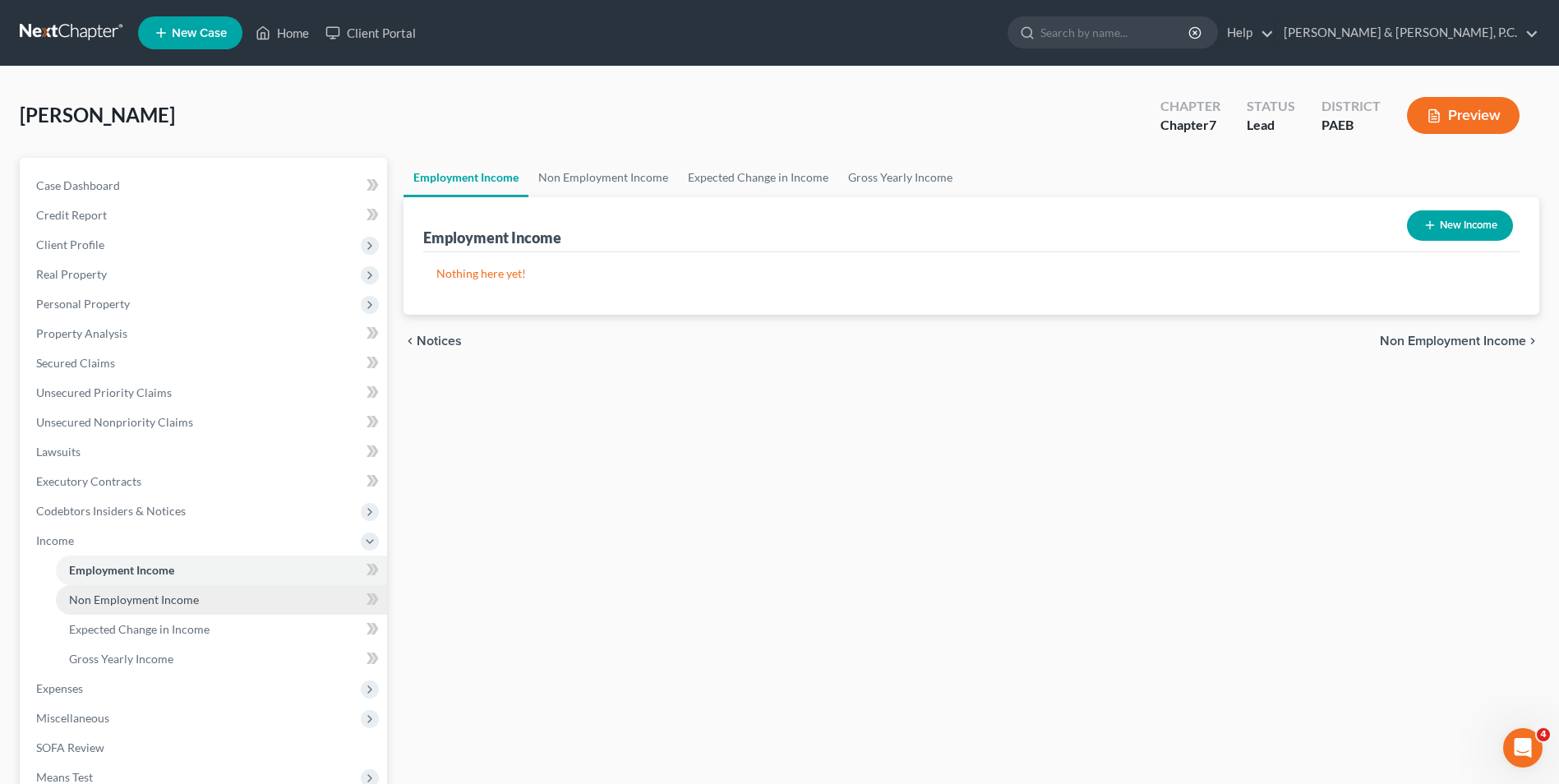
click at [153, 609] on link "Non Employment Income" at bounding box center [221, 600] width 332 height 30
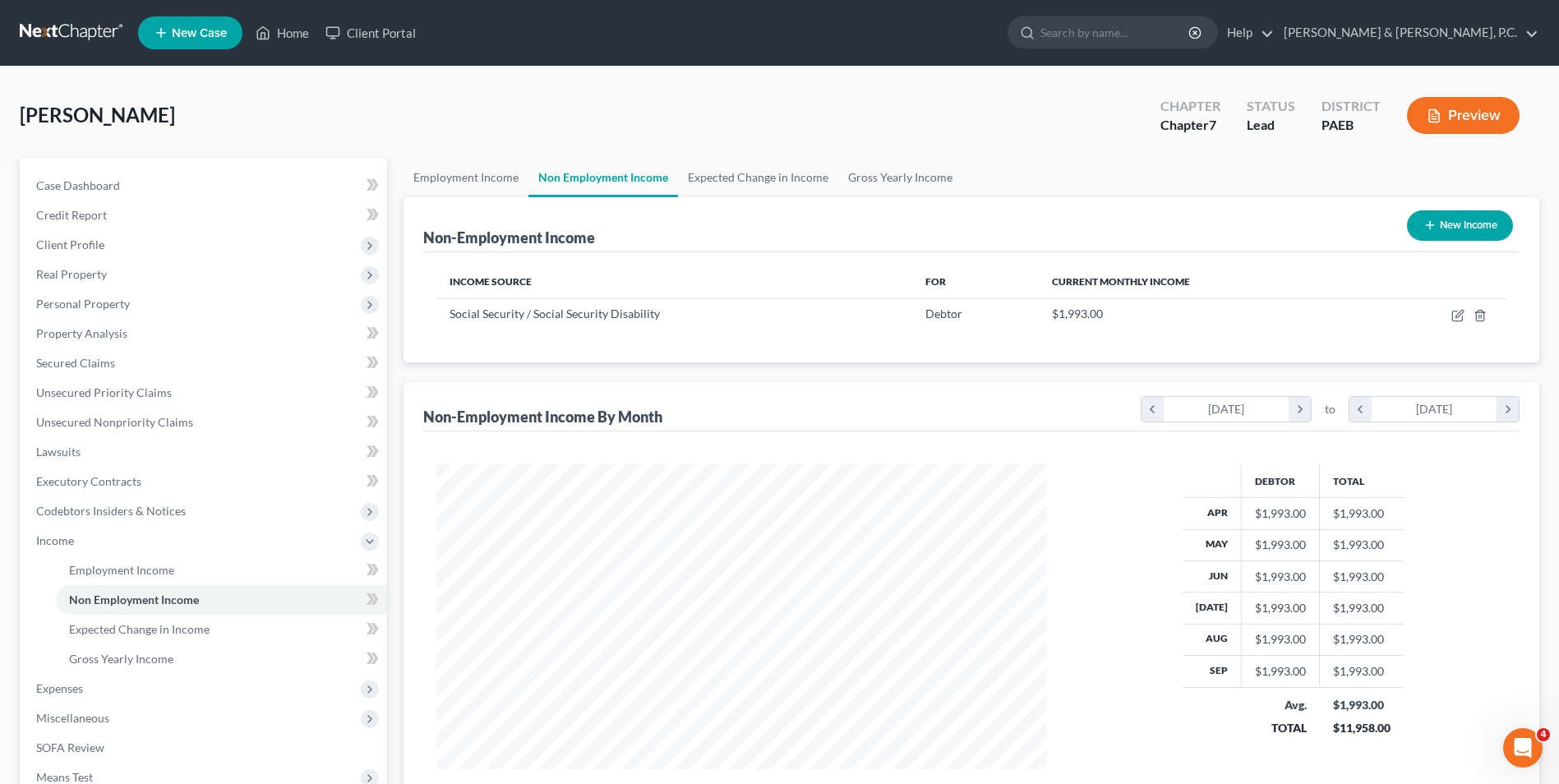
scroll to position [304, 643]
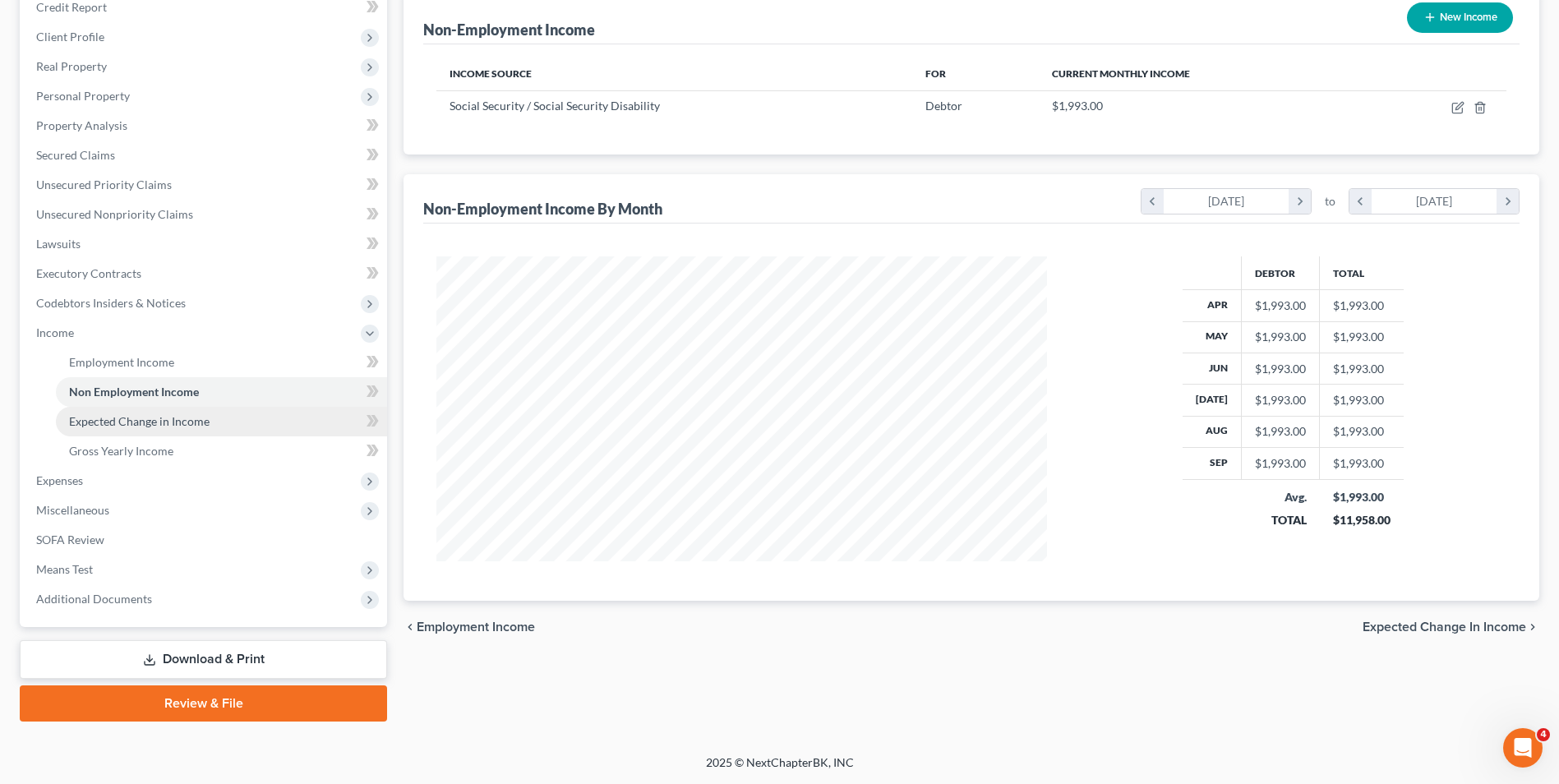
click at [159, 422] on span "Expected Change in Income" at bounding box center [138, 421] width 140 height 14
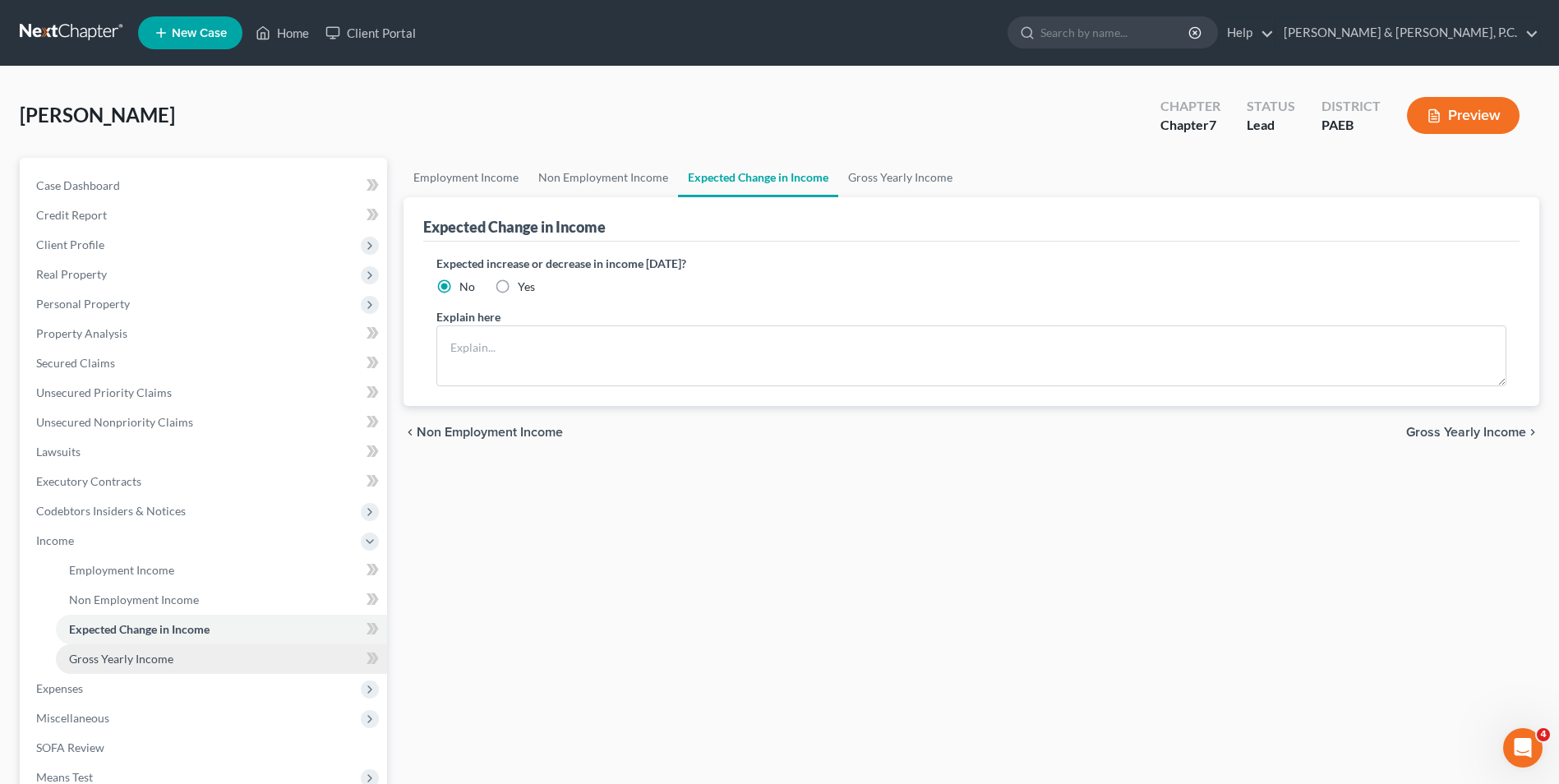
click at [140, 657] on span "Gross Yearly Income" at bounding box center [120, 659] width 105 height 14
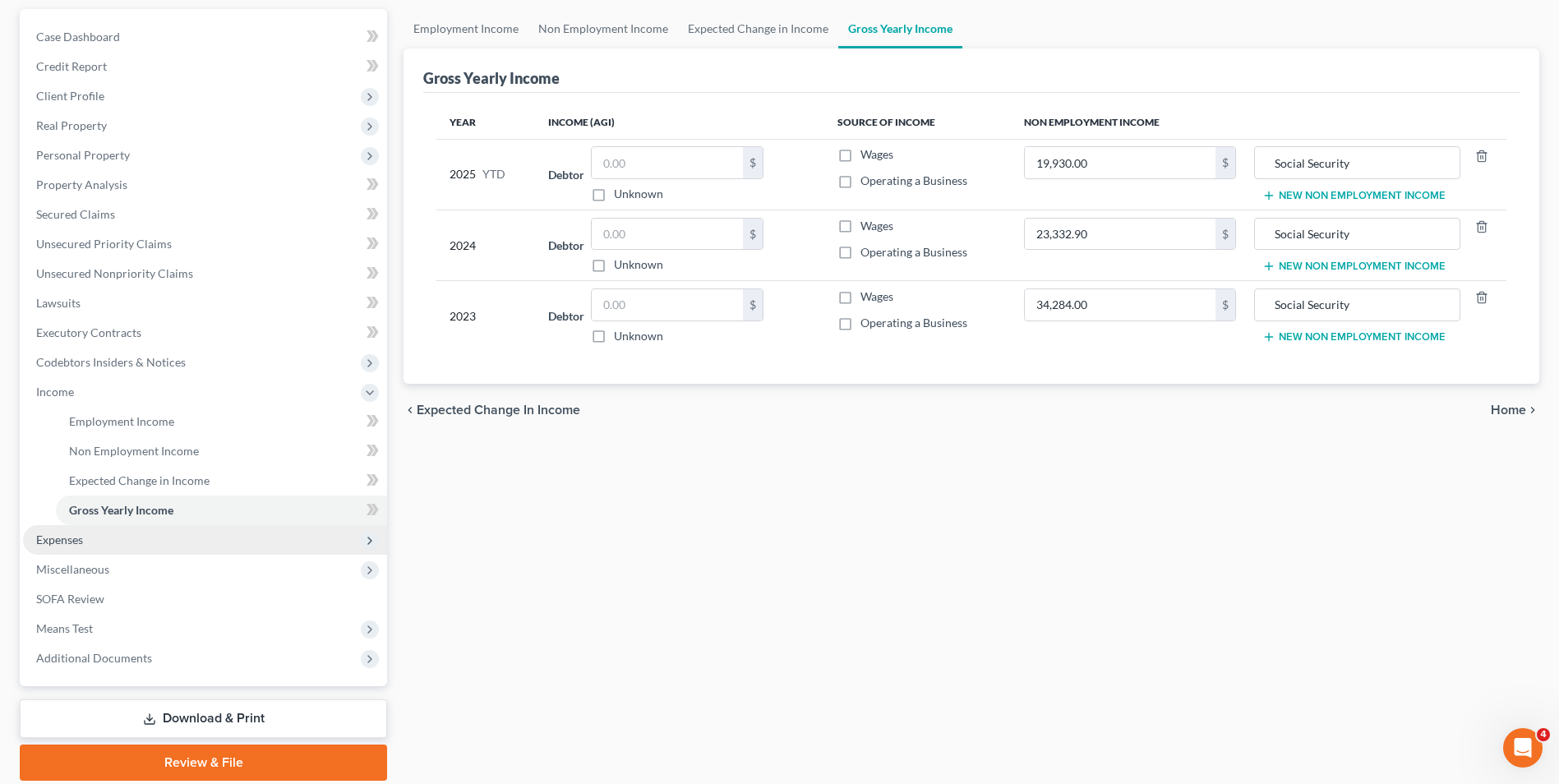
scroll to position [164, 0]
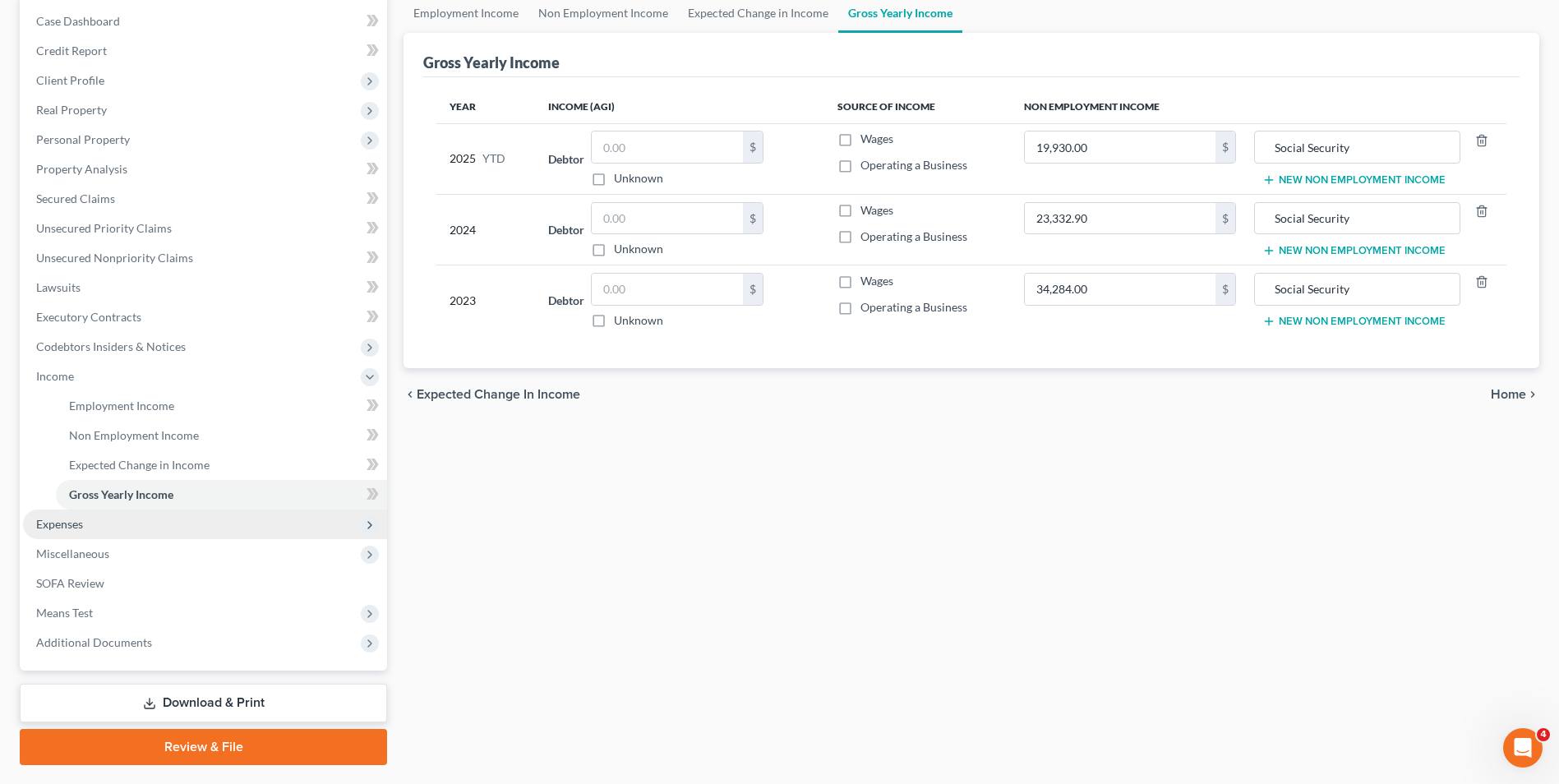
click at [68, 530] on span "Expenses" at bounding box center [205, 524] width 364 height 30
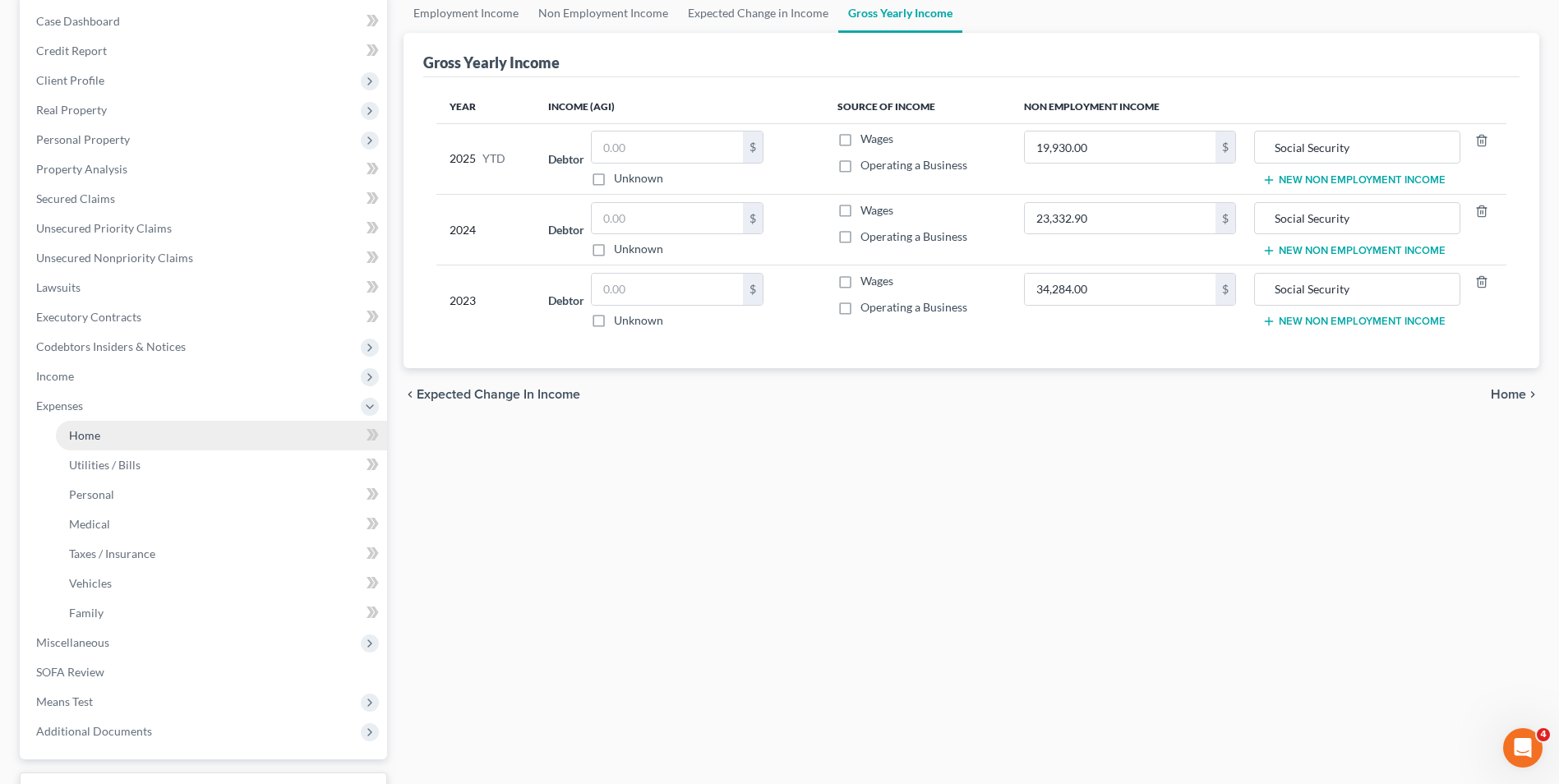
click at [112, 433] on link "Home" at bounding box center [221, 436] width 332 height 30
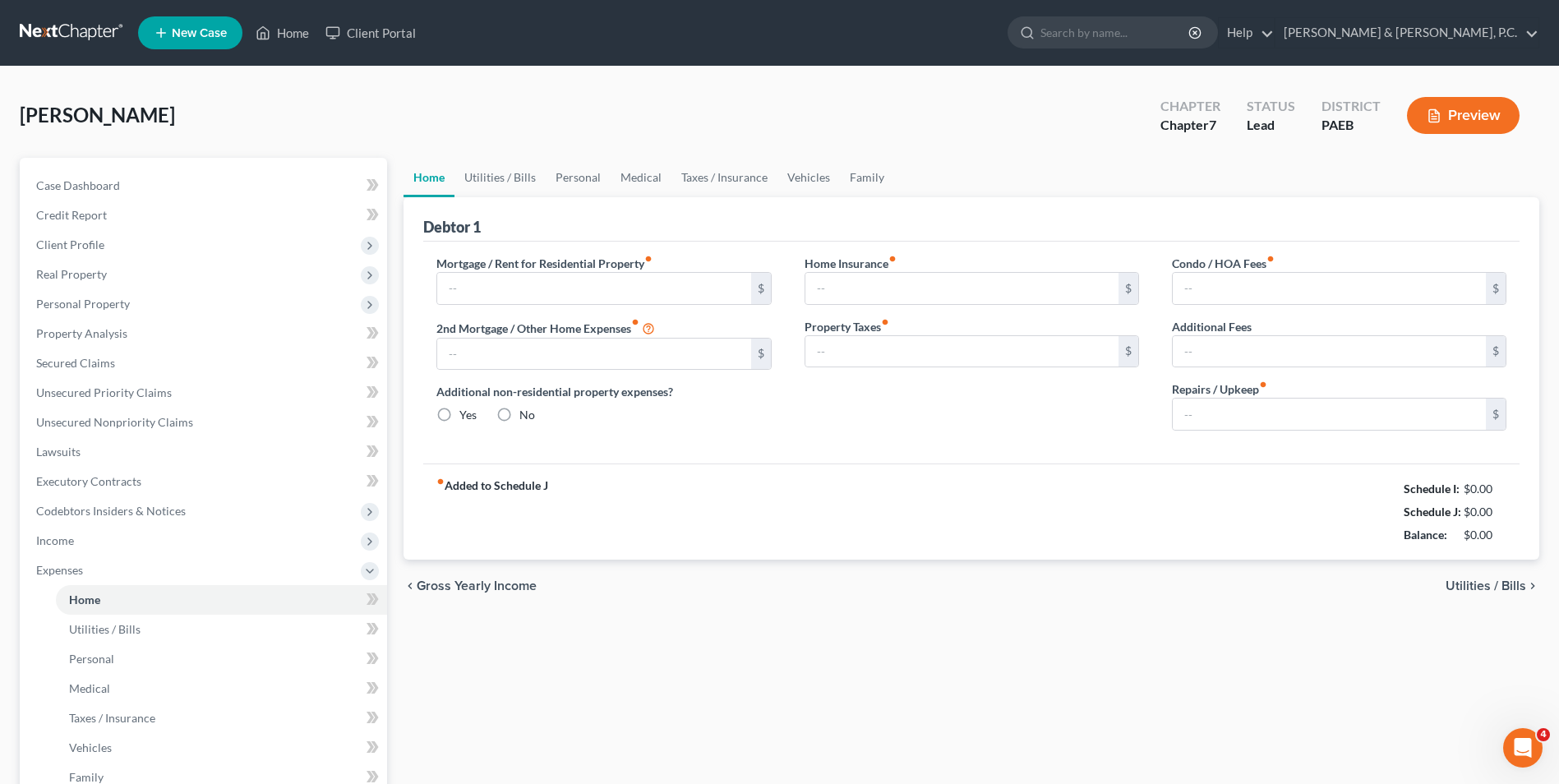
type input "0.00"
radio input "true"
type input "0.00"
type input "400.00"
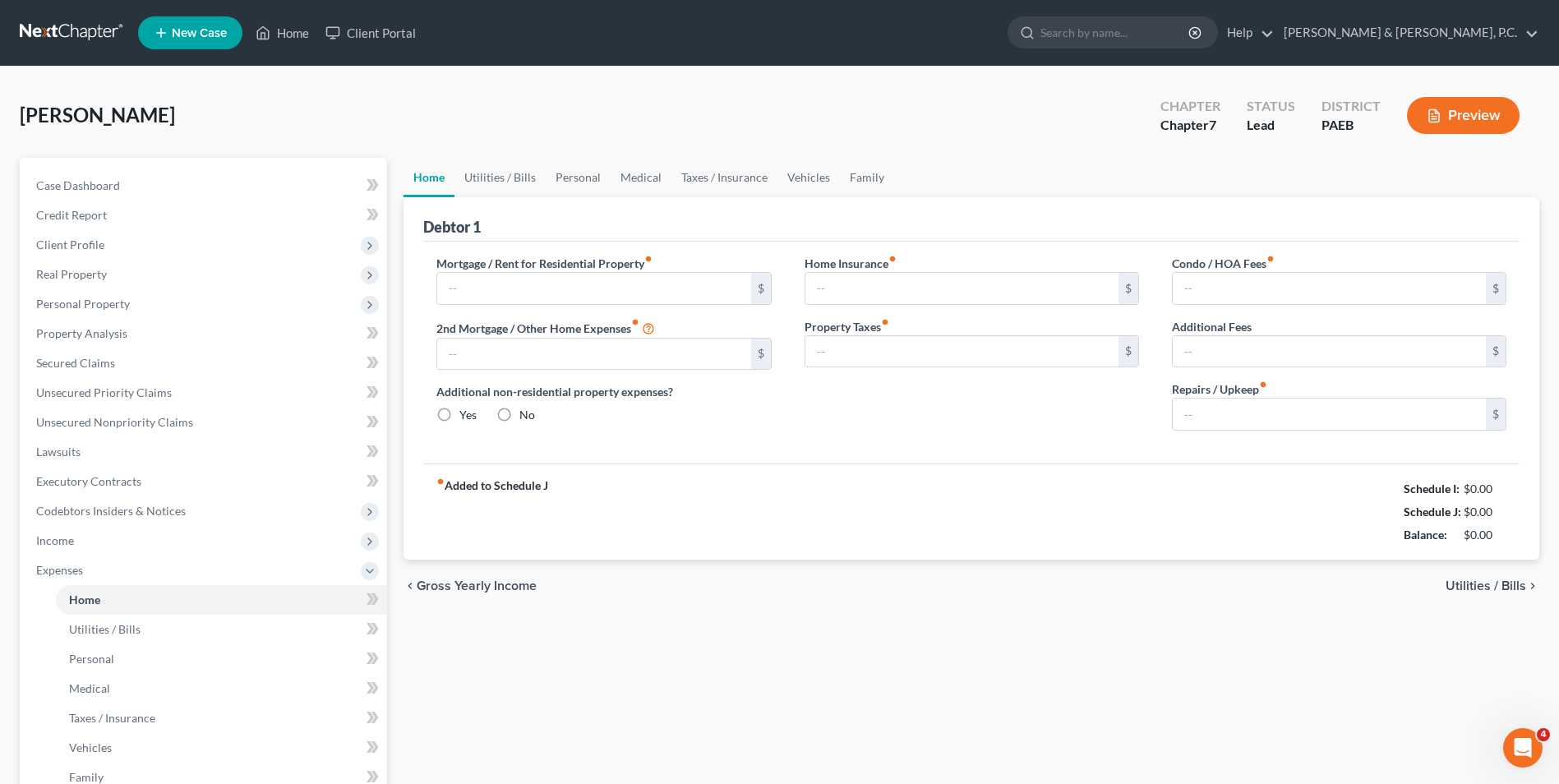
type input "0.00"
click at [1179, 581] on span "Utilities / Bills" at bounding box center [1485, 585] width 81 height 13
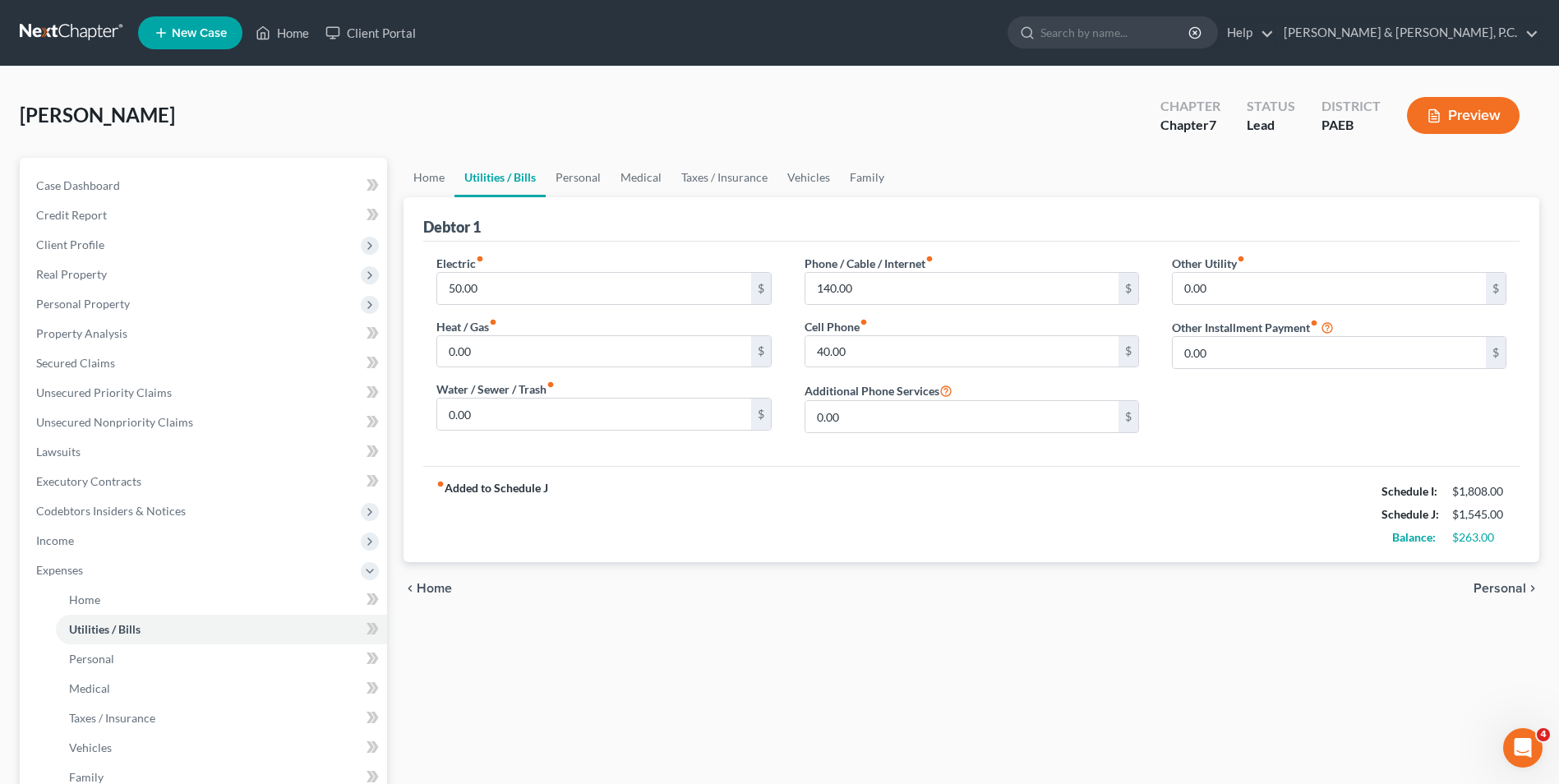
click at [1179, 586] on span "Personal" at bounding box center [1499, 587] width 53 height 13
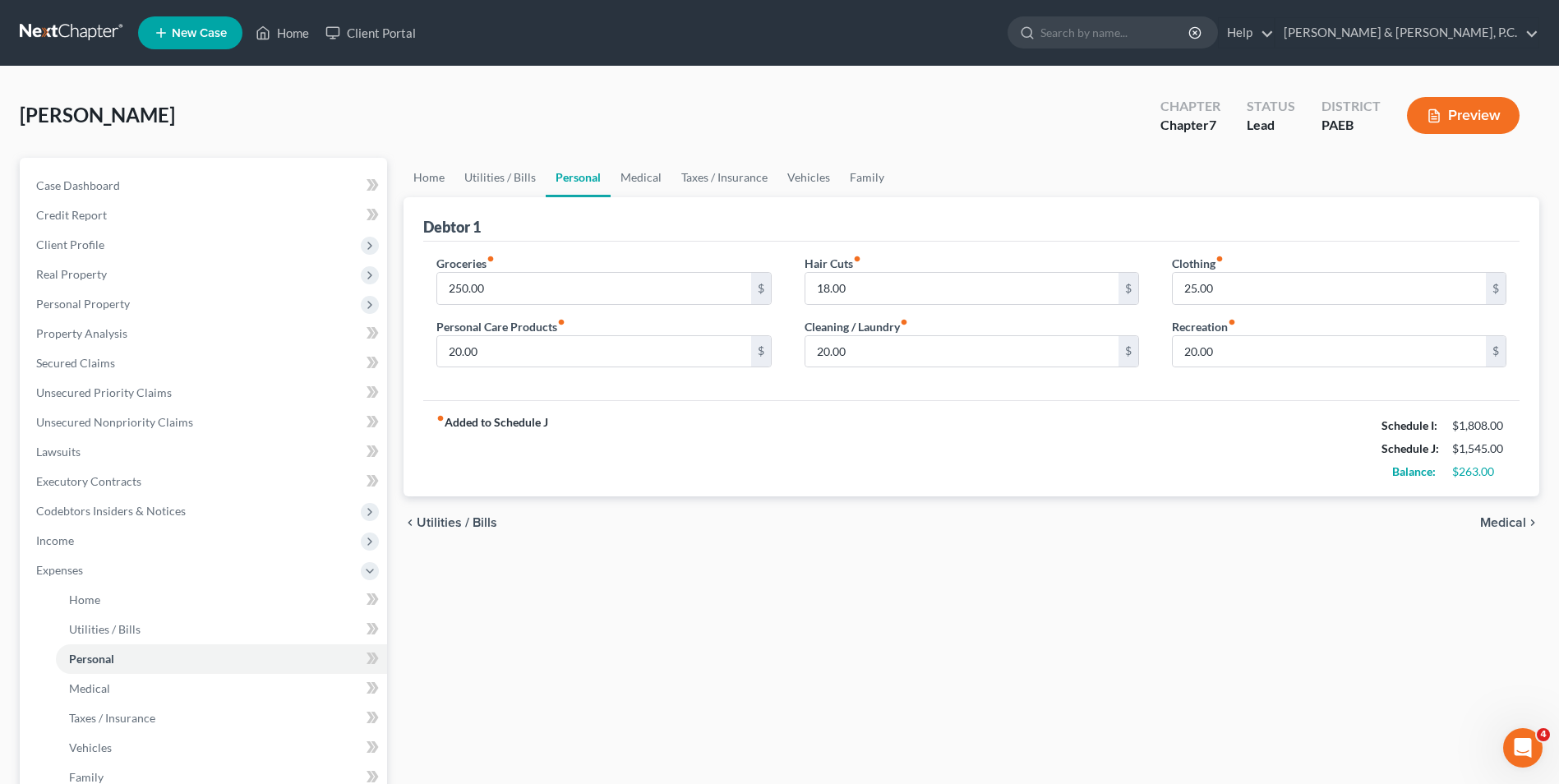
click at [480, 525] on span "Utilities / Bills" at bounding box center [457, 521] width 81 height 13
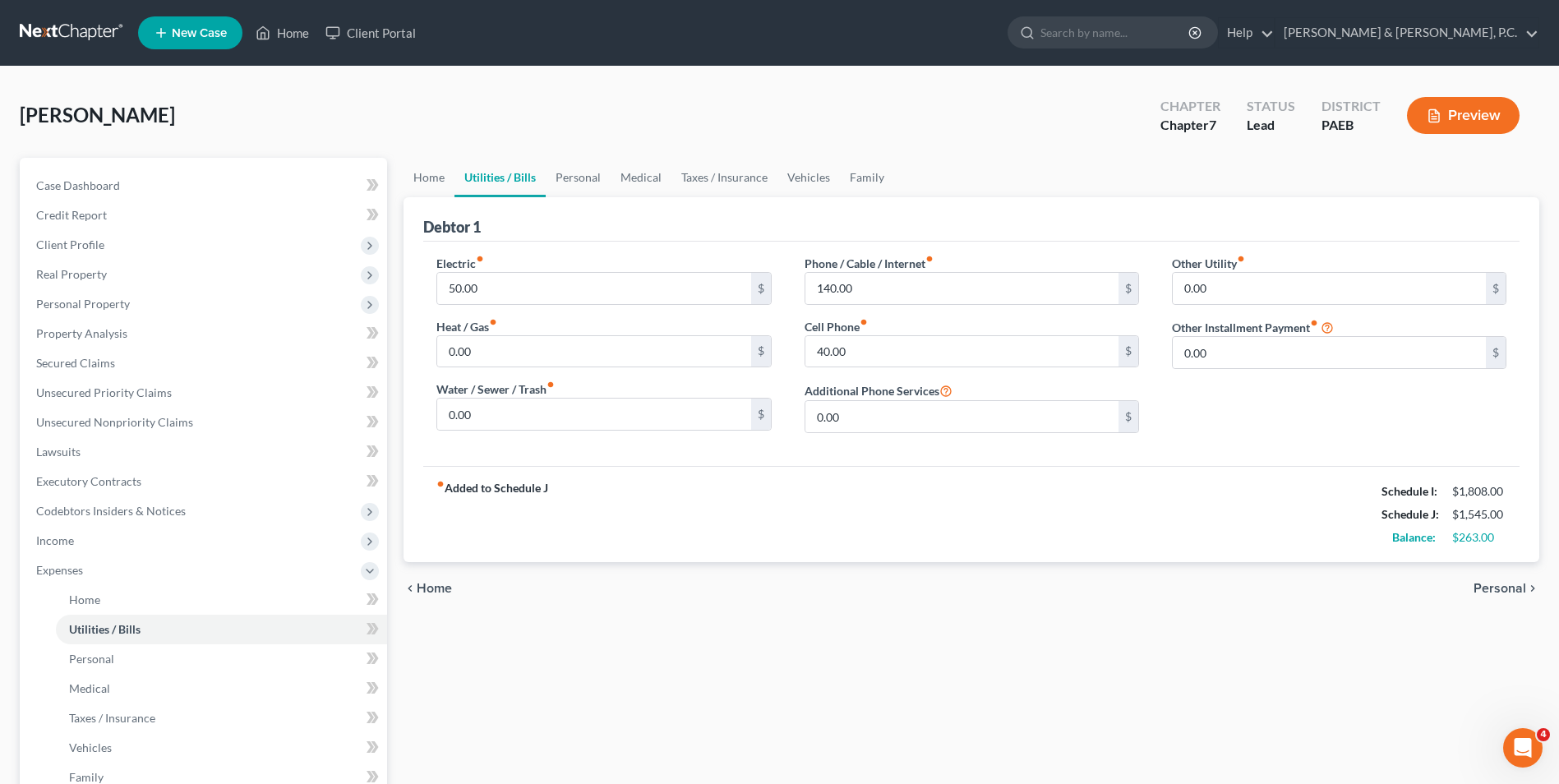
click at [1179, 586] on span "Personal" at bounding box center [1499, 587] width 53 height 13
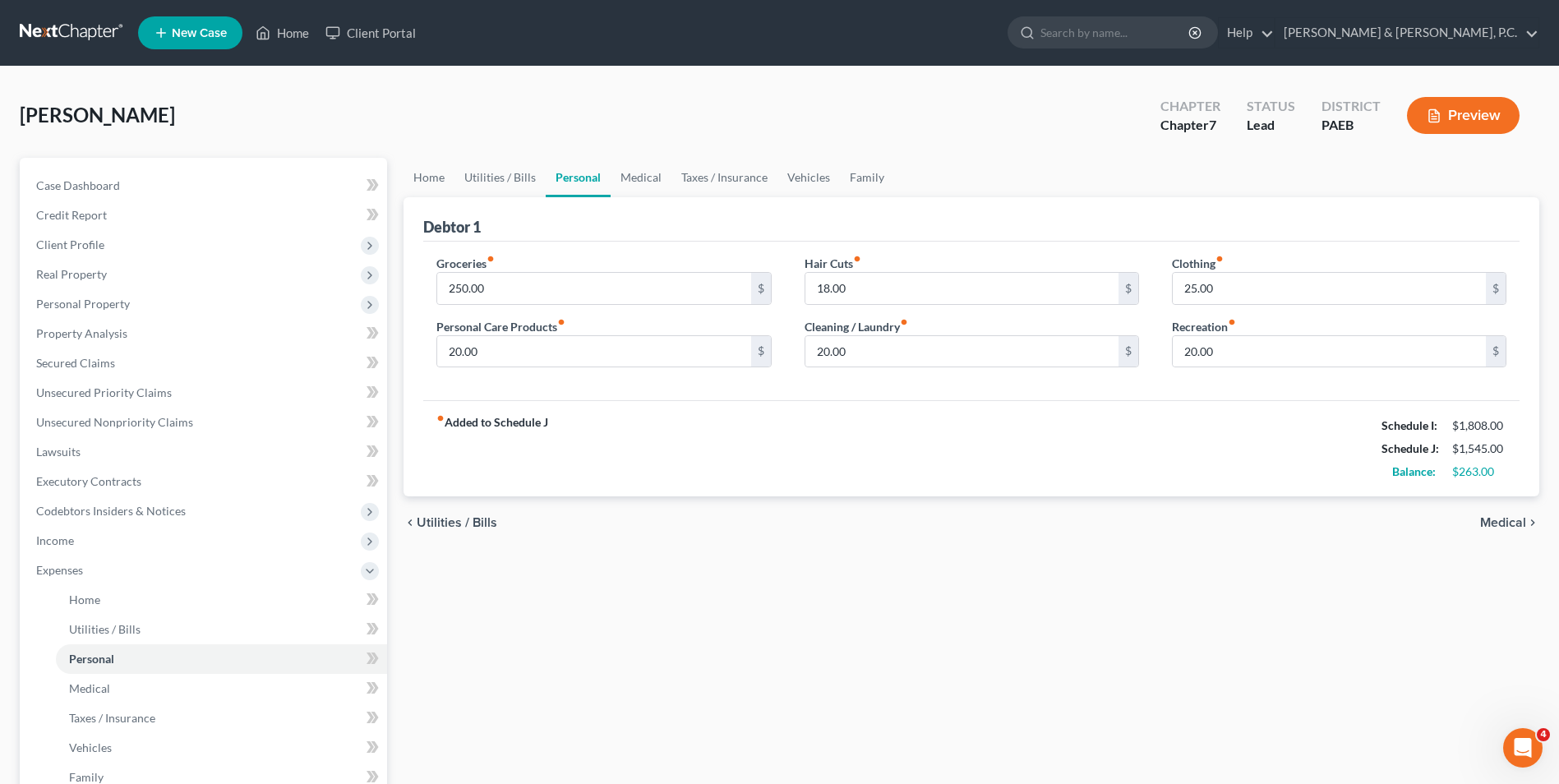
click at [1179, 586] on div "Home Utilities / Bills Personal Medical Taxes / Insurance Vehicles Family Debto…" at bounding box center [971, 588] width 1152 height 860
type input "50.00"
click at [1179, 520] on span "Medical" at bounding box center [1503, 521] width 46 height 13
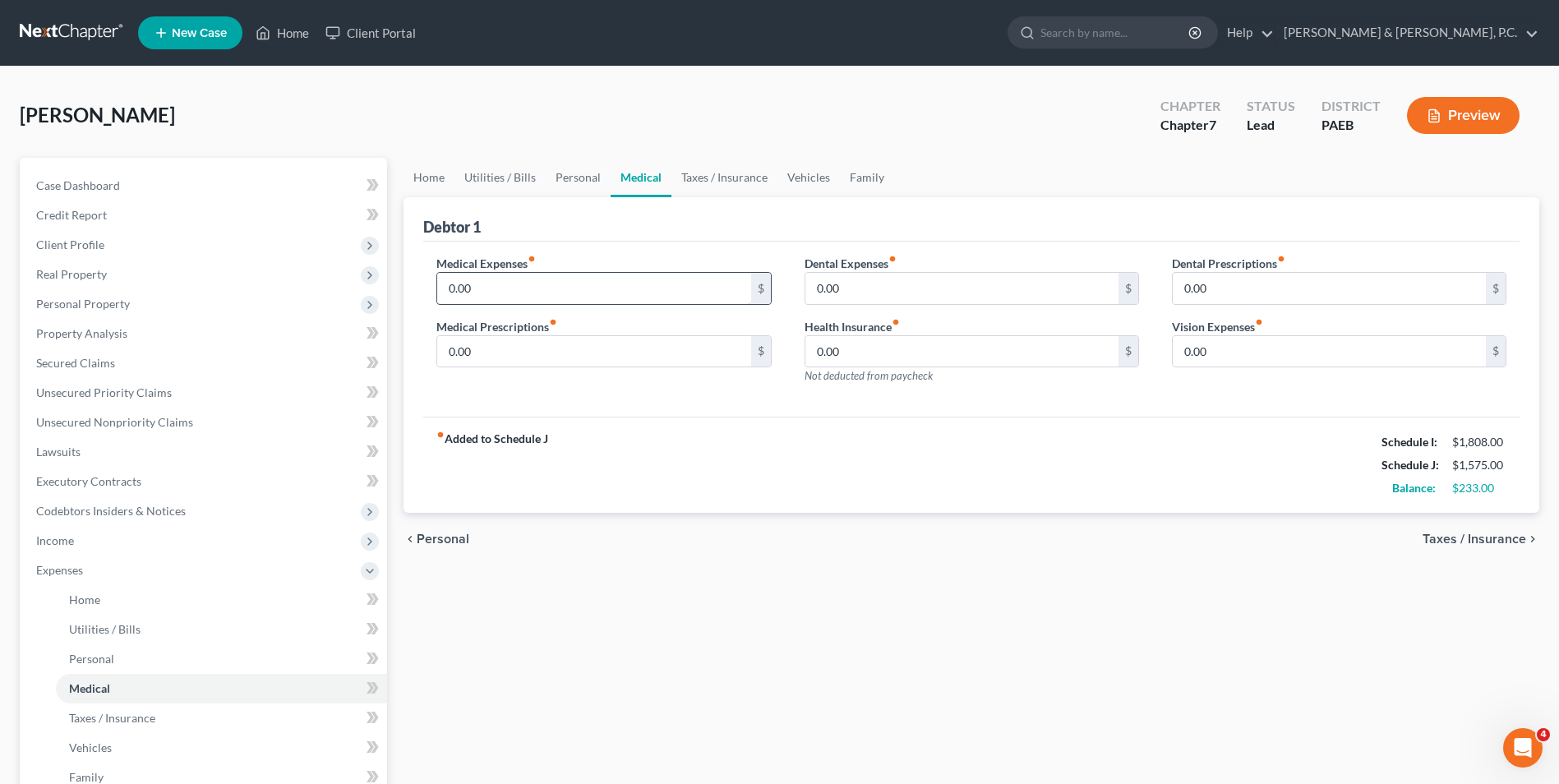
click at [471, 286] on input "0.00" at bounding box center [593, 288] width 314 height 31
type input "25.00"
click at [290, 33] on link "Home" at bounding box center [282, 33] width 70 height 30
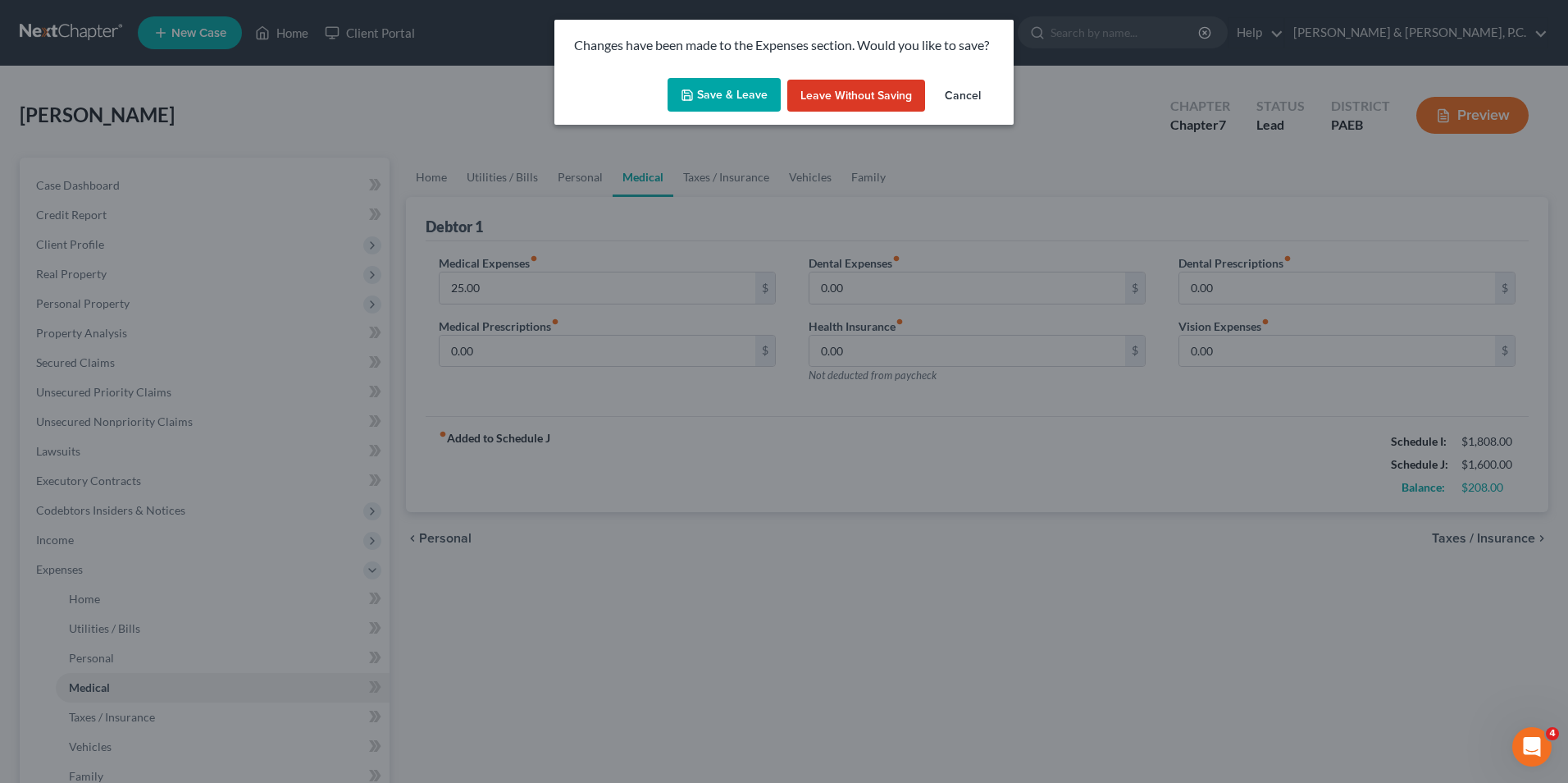
click at [728, 95] on button "Save & Leave" at bounding box center [724, 94] width 113 height 35
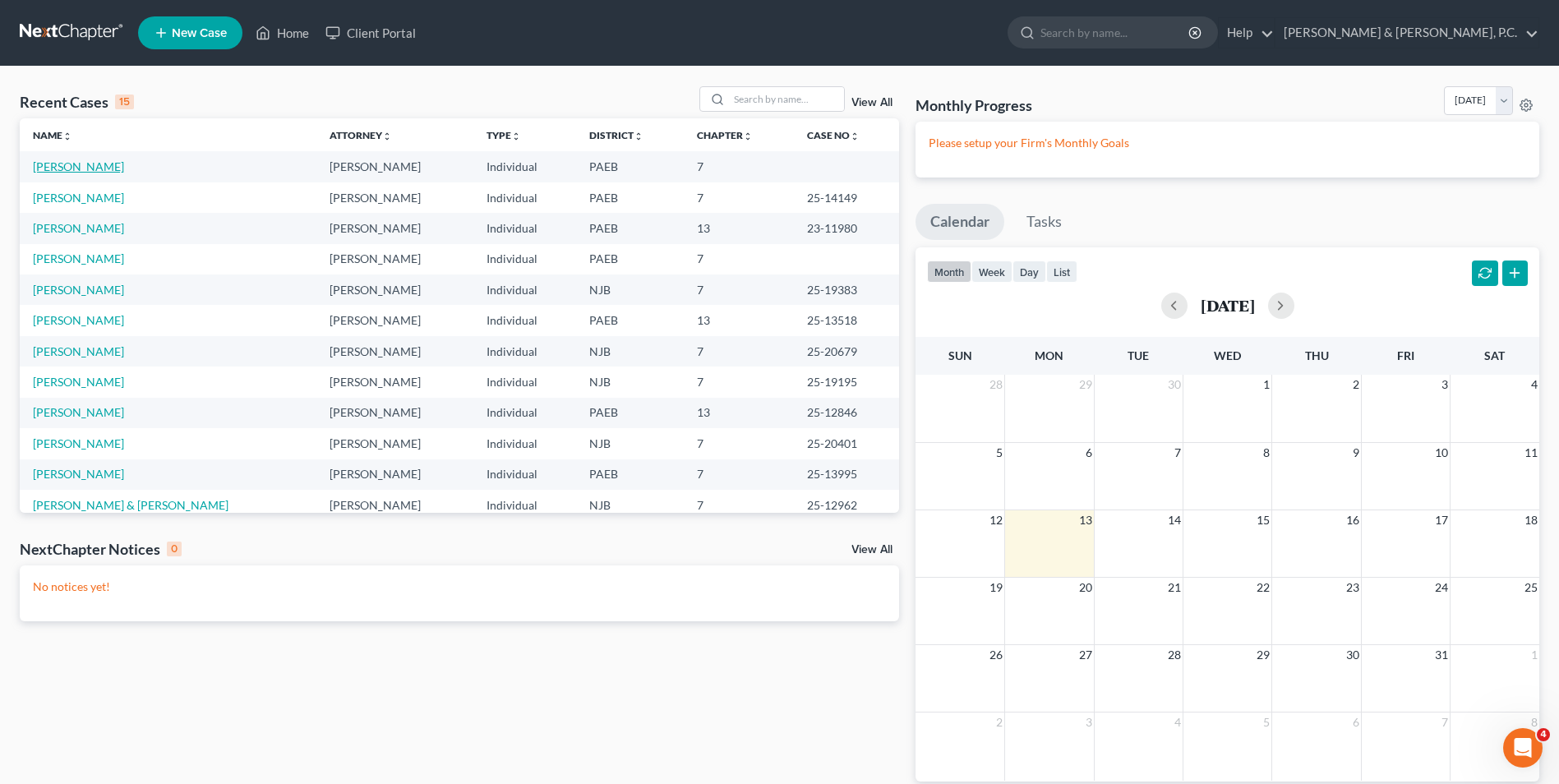
click at [92, 169] on link "[PERSON_NAME]" at bounding box center [79, 166] width 92 height 14
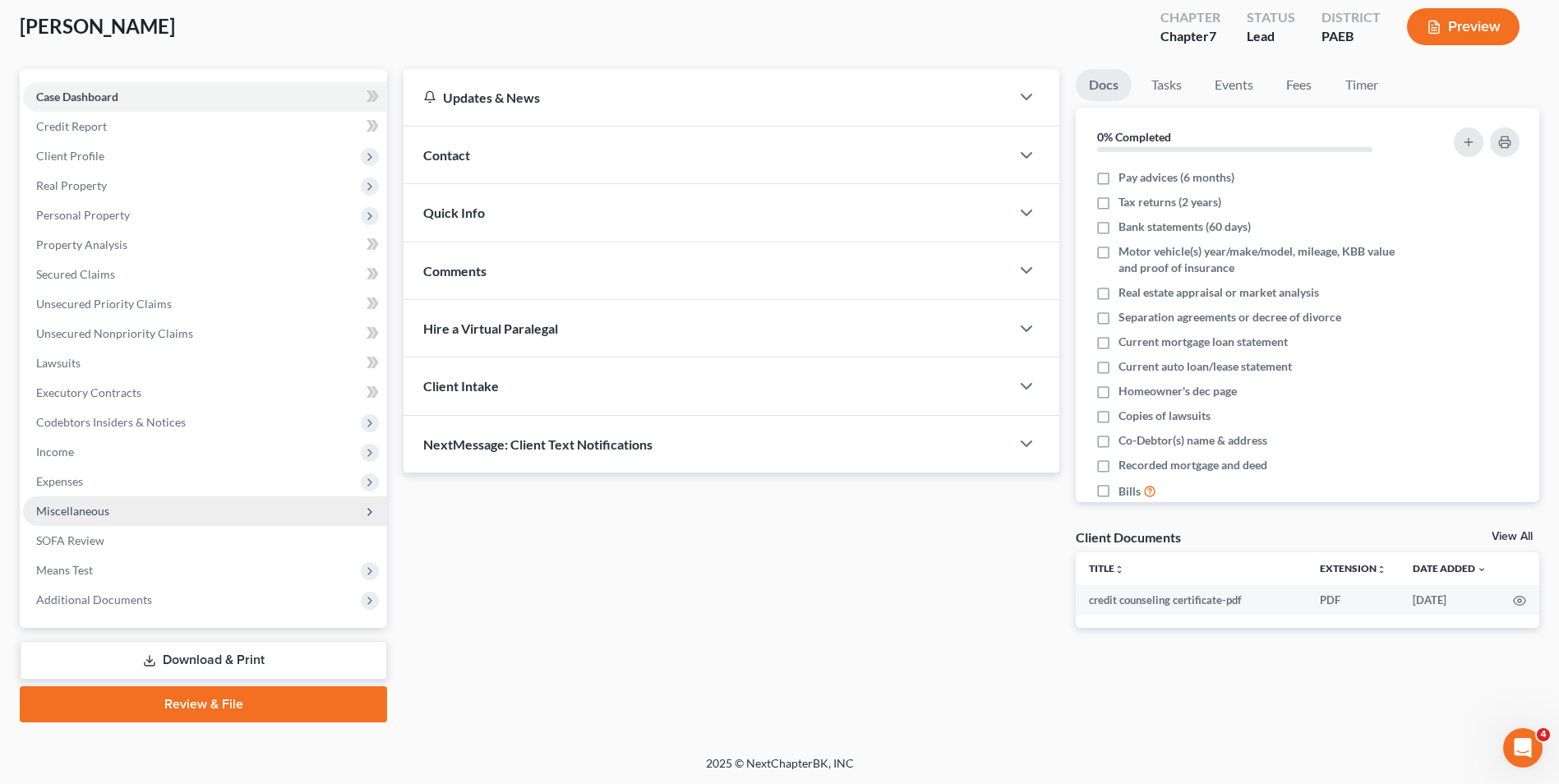
scroll to position [90, 0]
click at [105, 483] on span "Expenses" at bounding box center [205, 481] width 364 height 30
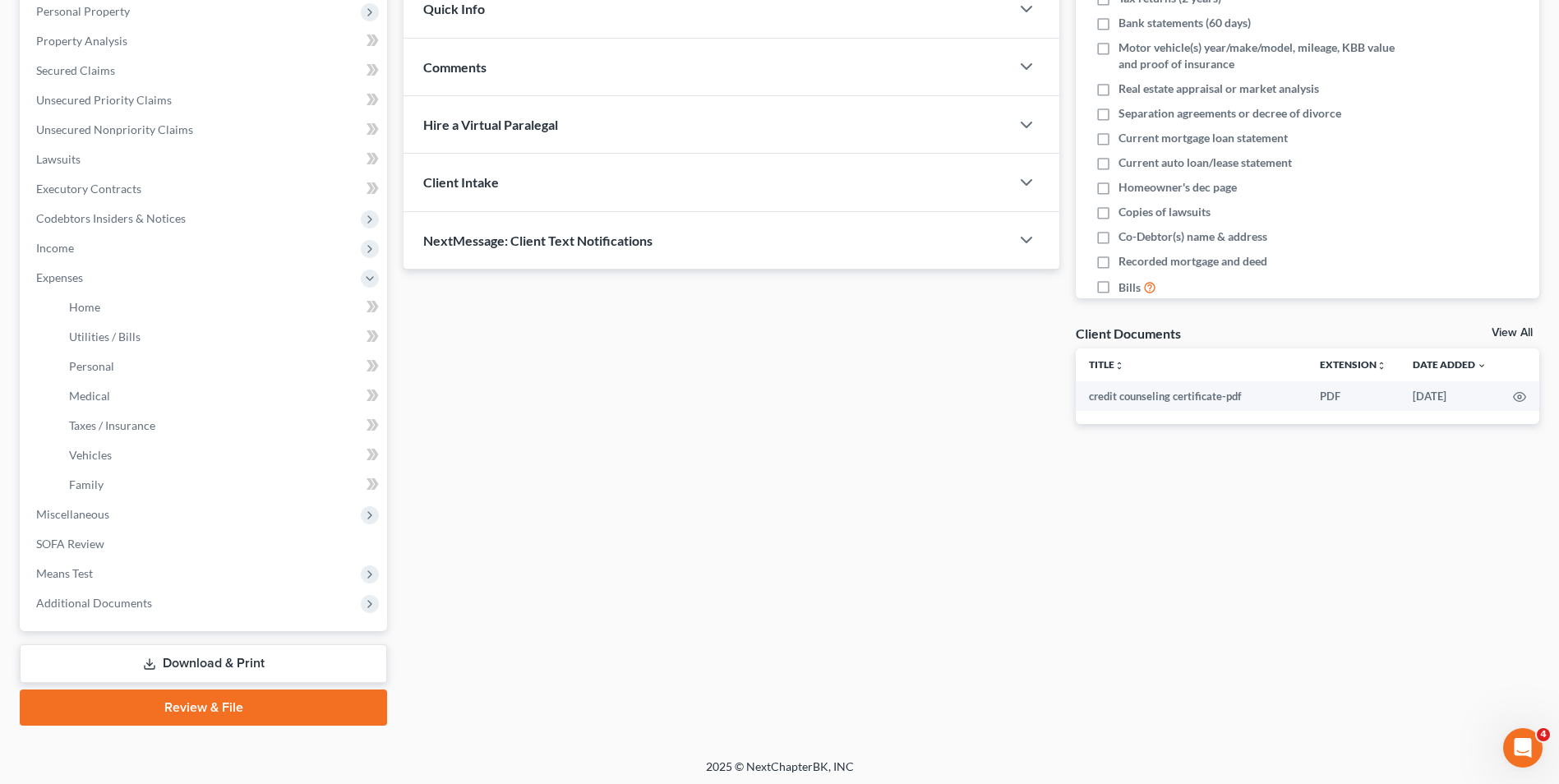
scroll to position [296, 0]
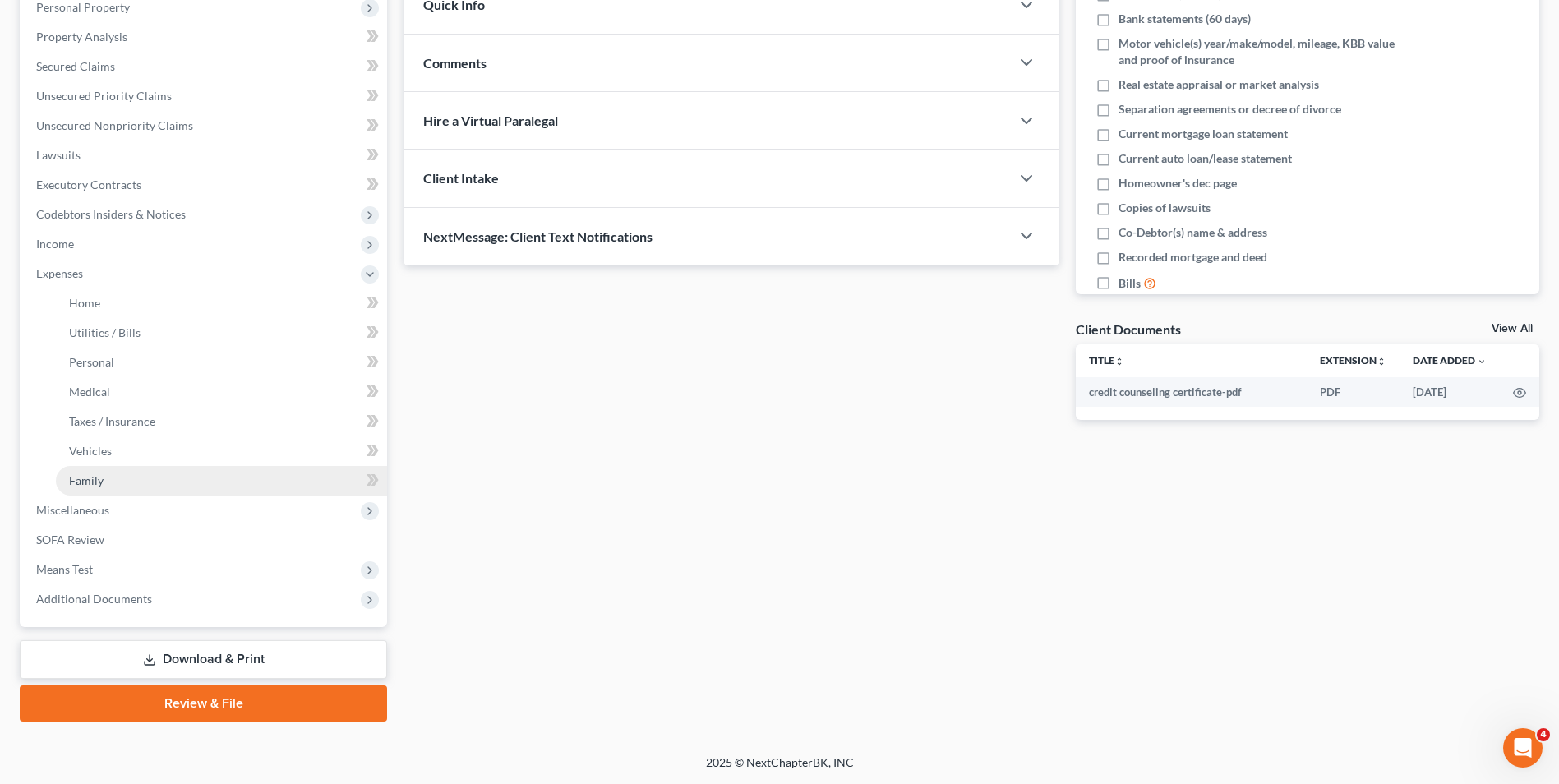
click at [101, 484] on span "Family" at bounding box center [86, 481] width 35 height 14
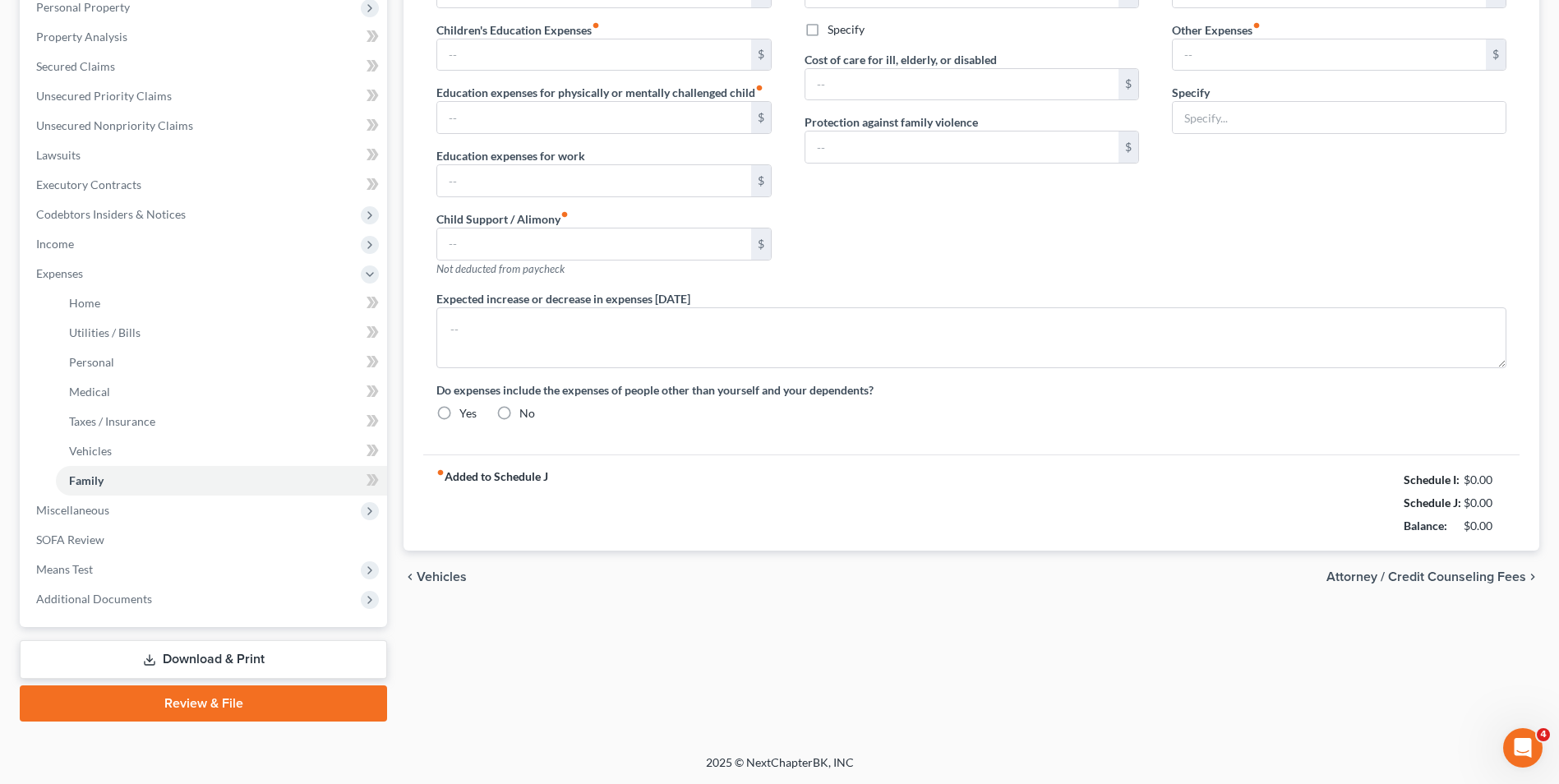
scroll to position [188, 0]
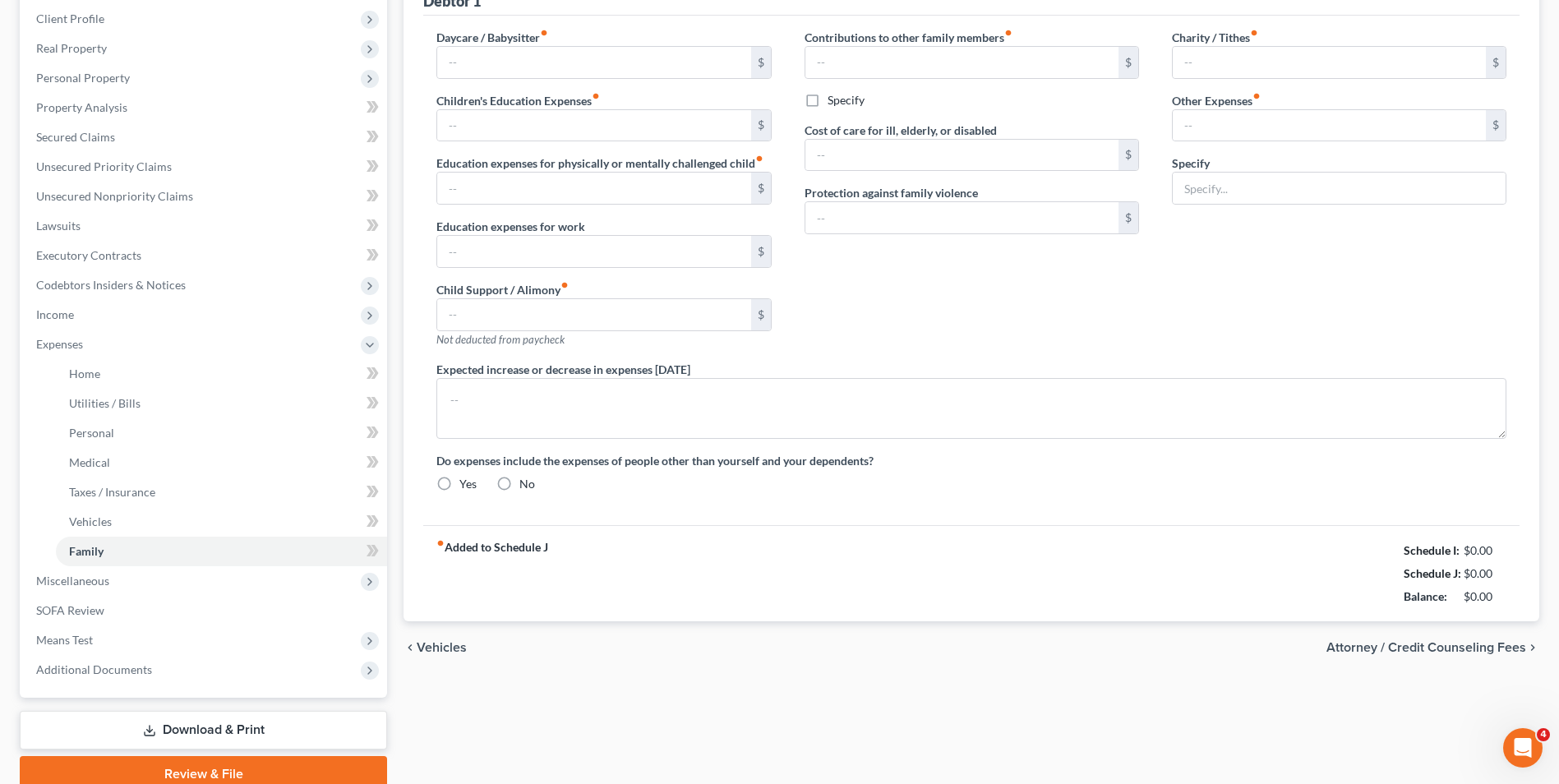
type input "0.00"
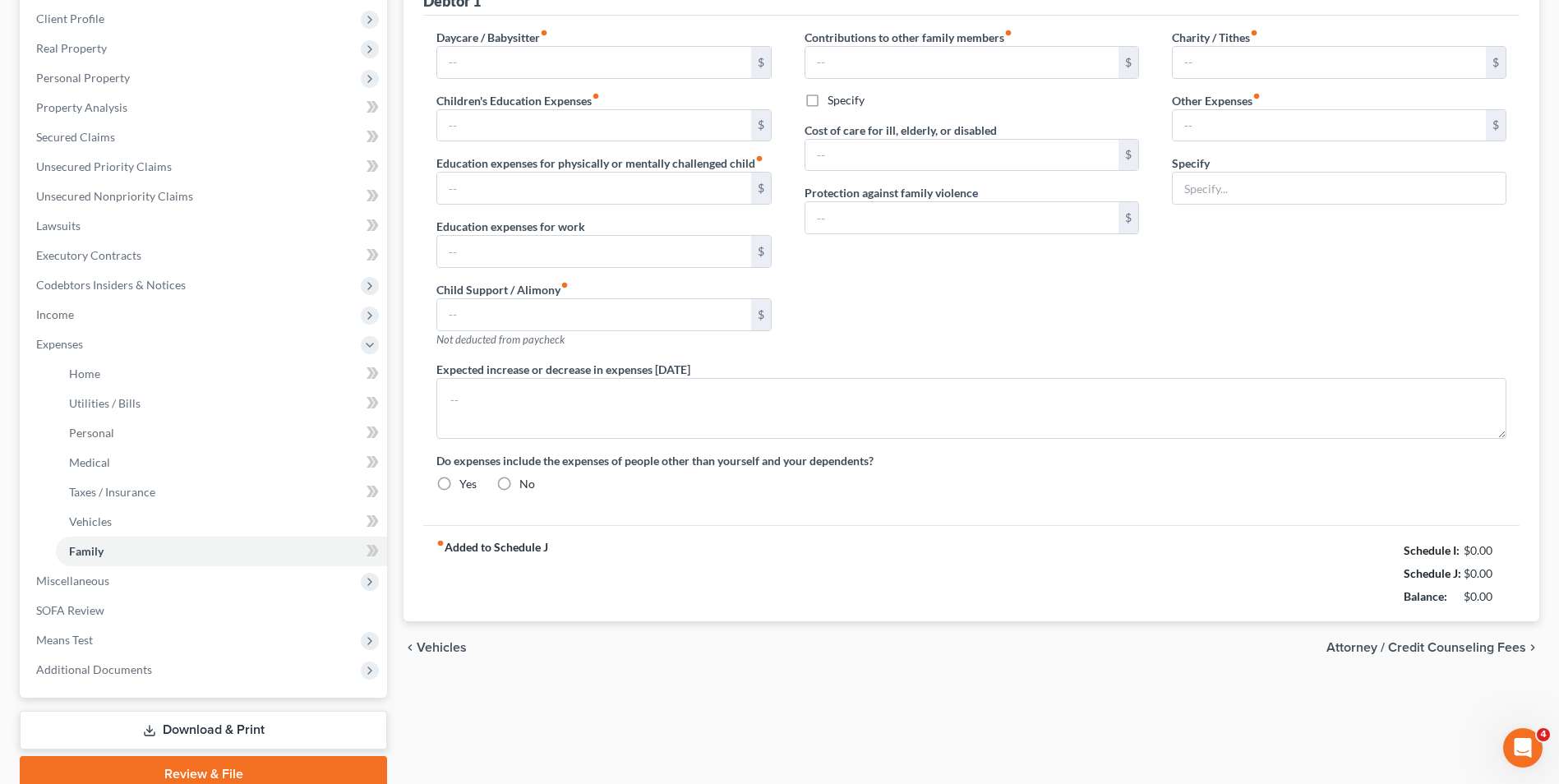
type input "0.00"
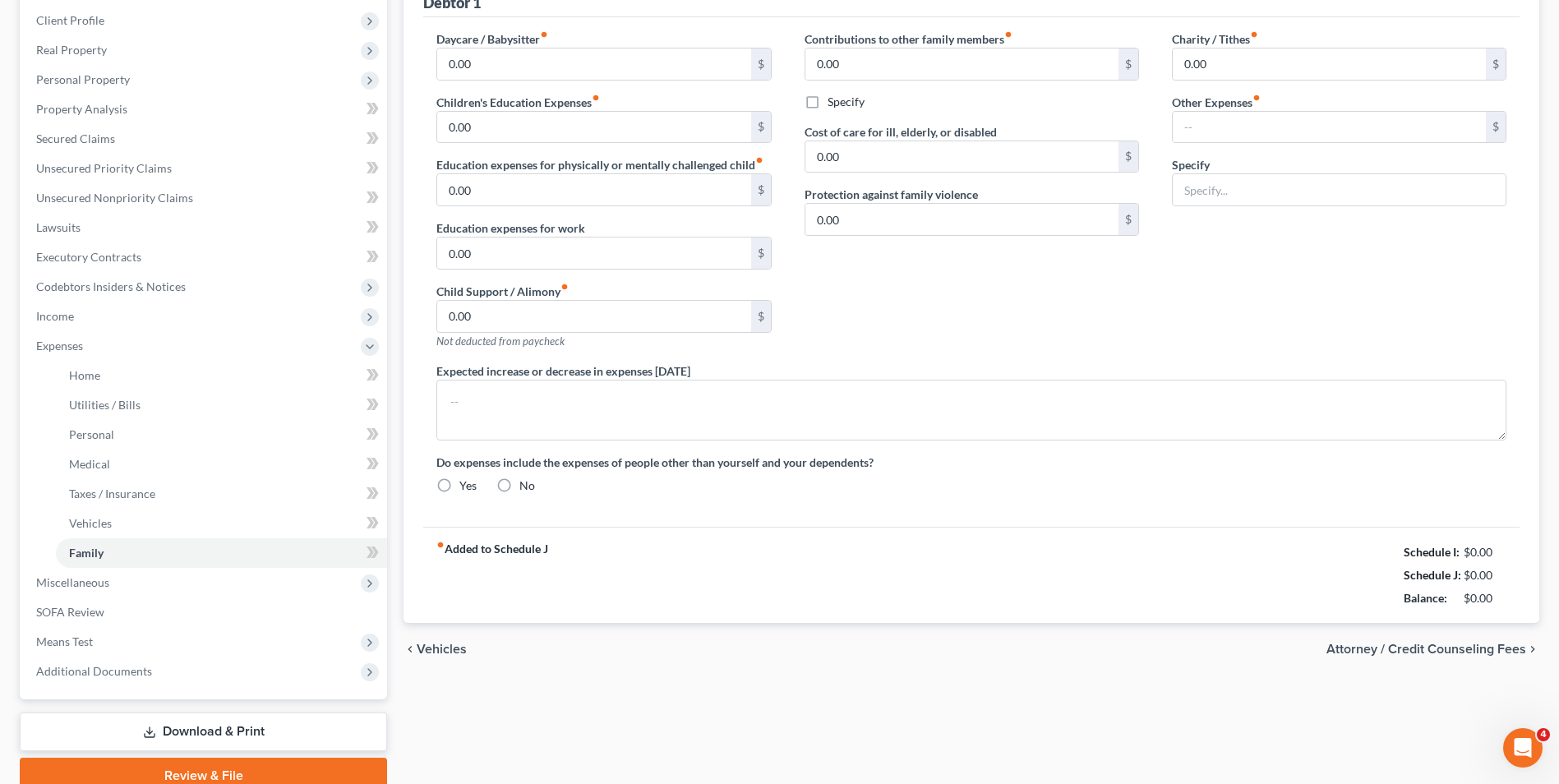
radio input "true"
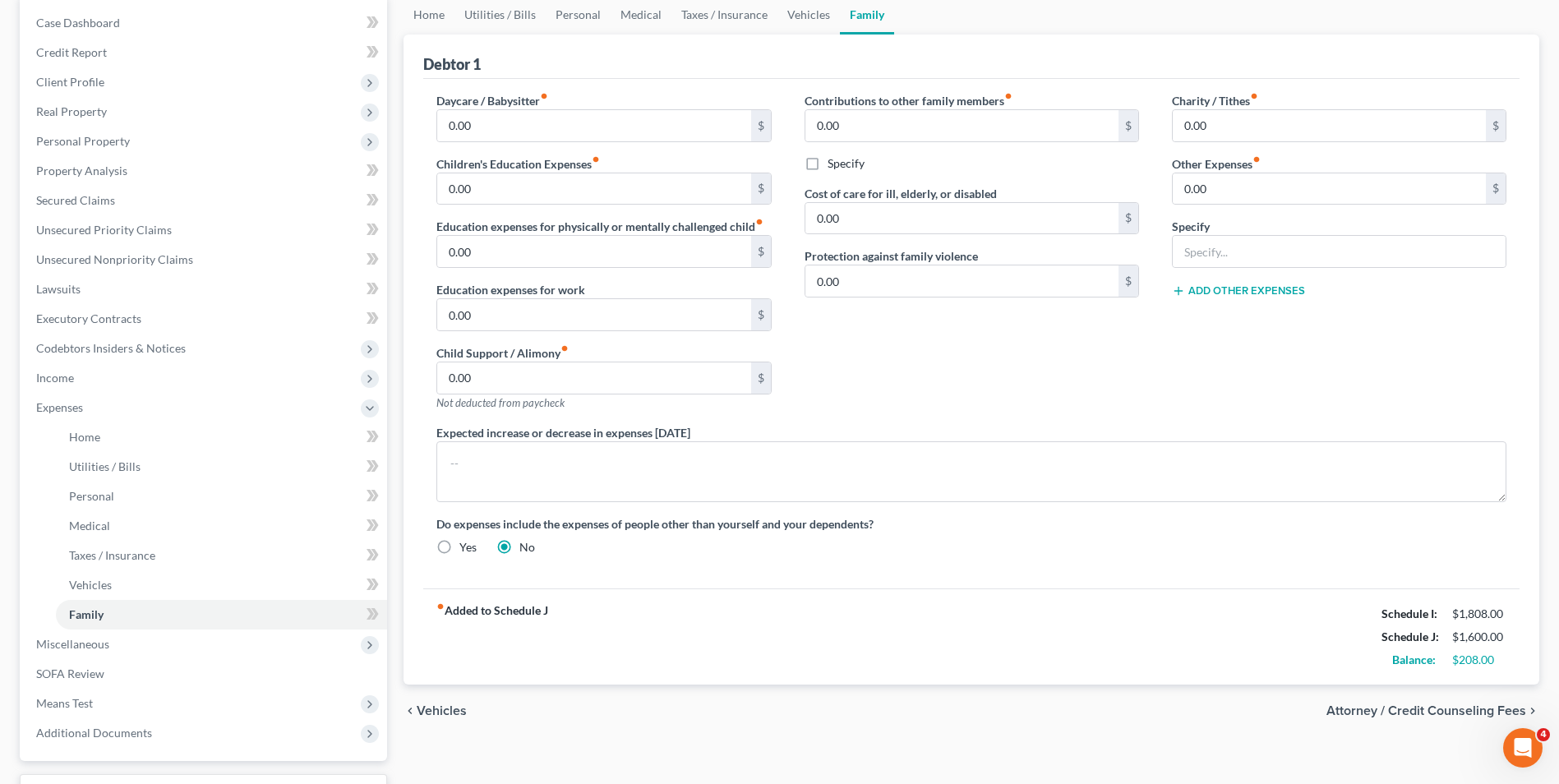
scroll to position [164, 0]
click at [1179, 126] on input "0.00" at bounding box center [1329, 123] width 314 height 31
type input "20.00"
click at [439, 710] on span "Vehicles" at bounding box center [442, 708] width 50 height 13
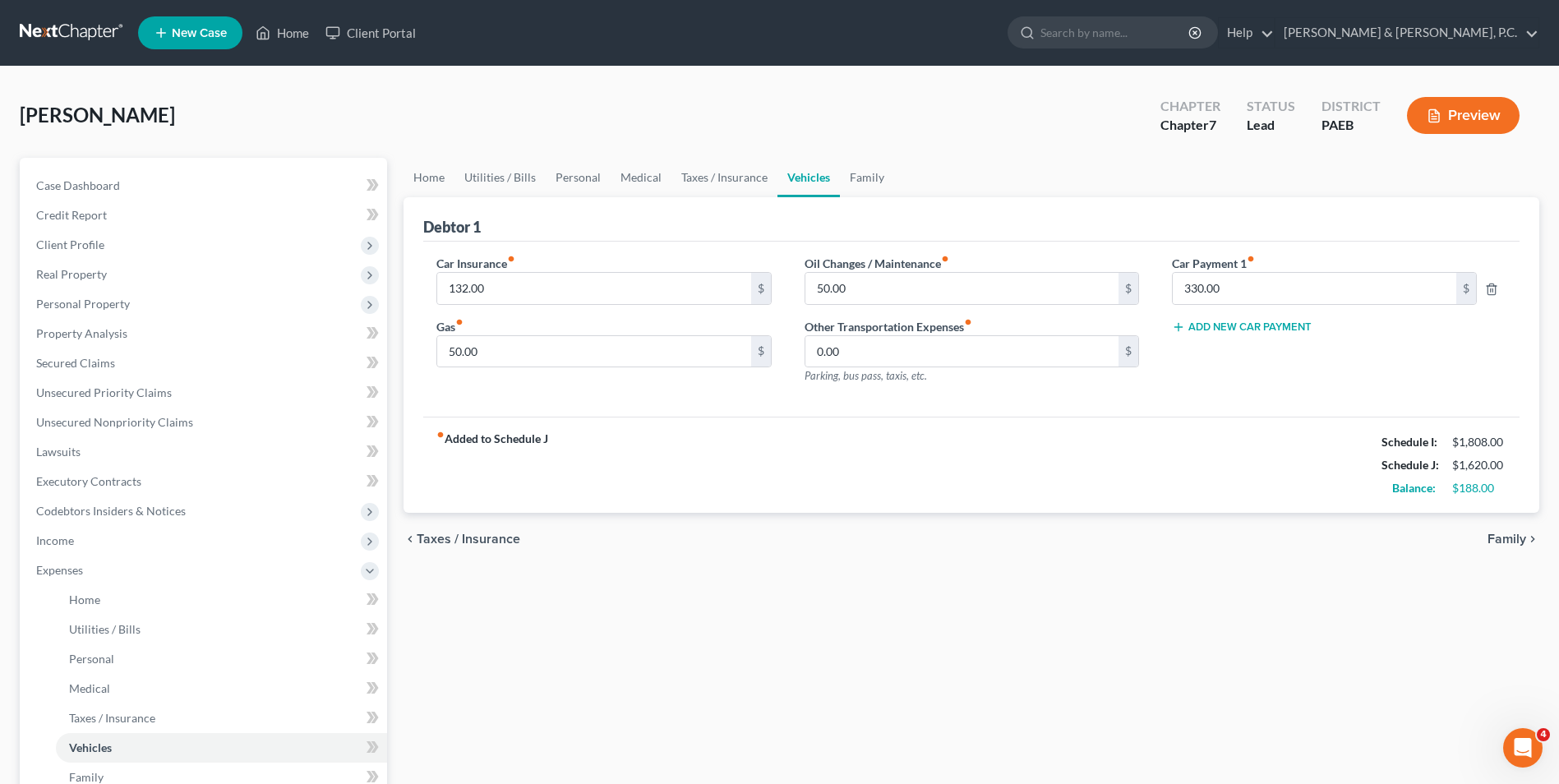
click at [453, 545] on span "Taxes / Insurance" at bounding box center [469, 538] width 104 height 13
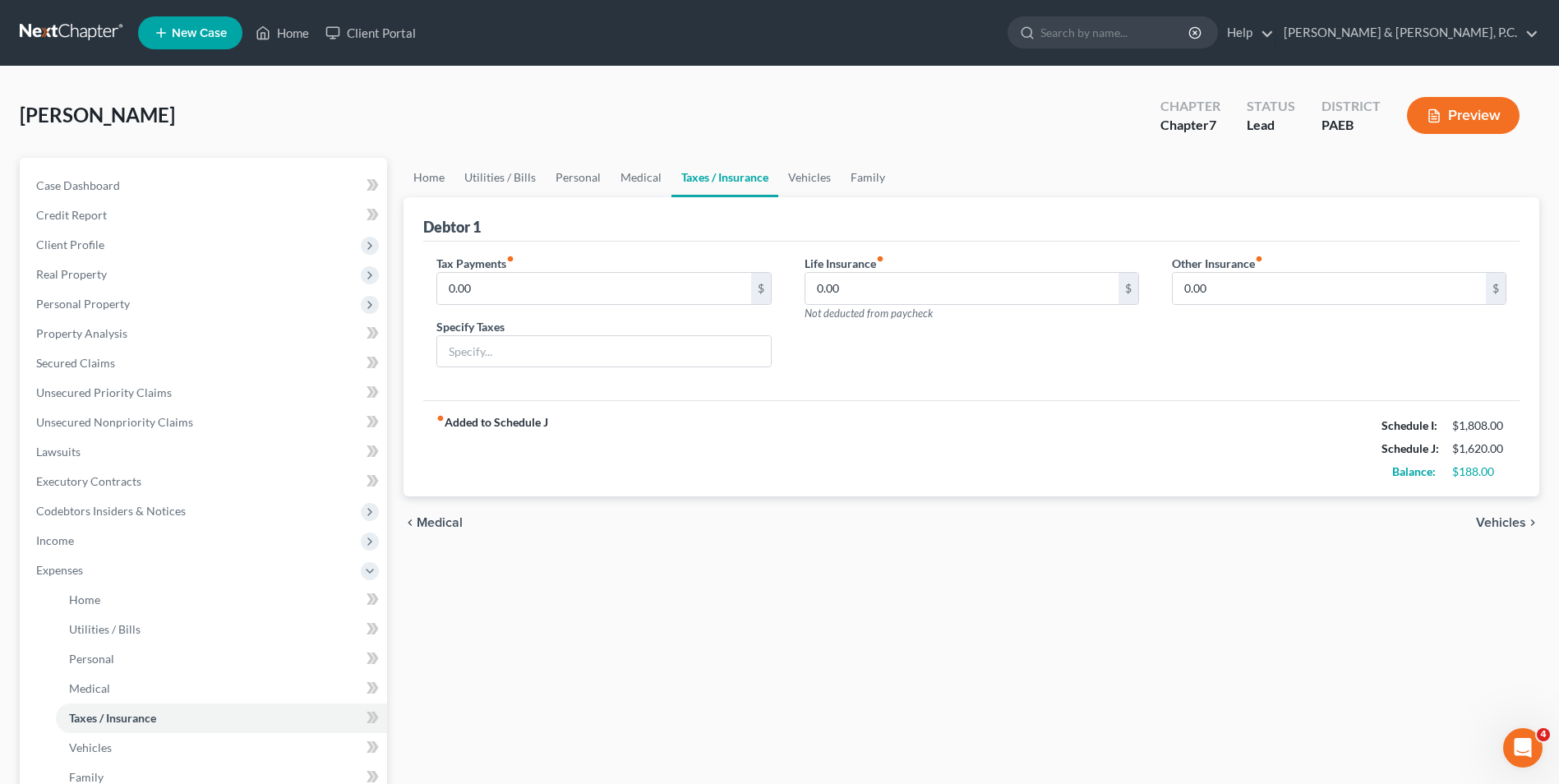
click at [452, 526] on span "Medical" at bounding box center [440, 521] width 46 height 13
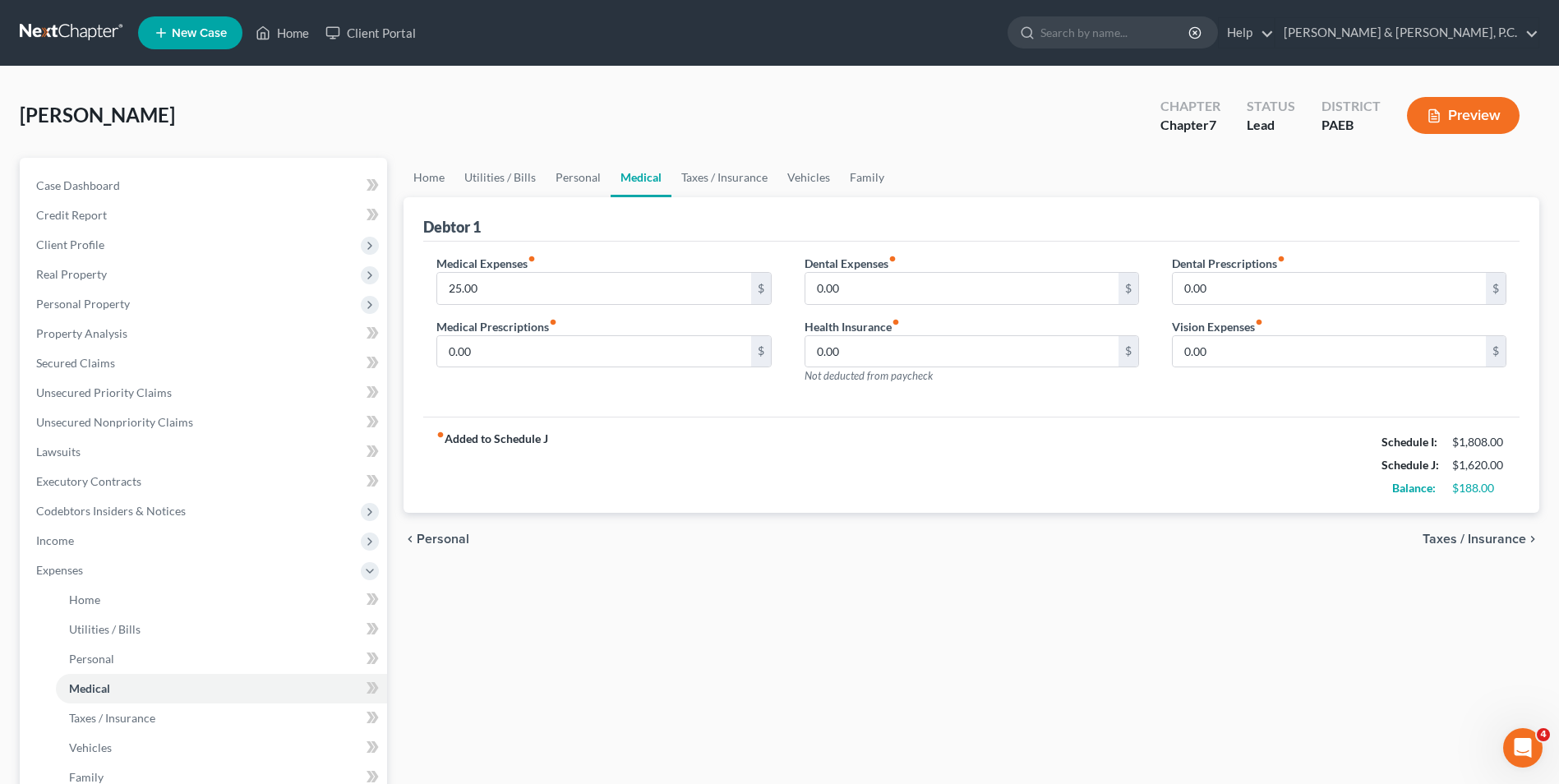
click at [452, 526] on div "chevron_left Personal Taxes / Insurance chevron_right" at bounding box center [971, 538] width 1136 height 53
click at [442, 536] on span "Personal" at bounding box center [443, 538] width 53 height 13
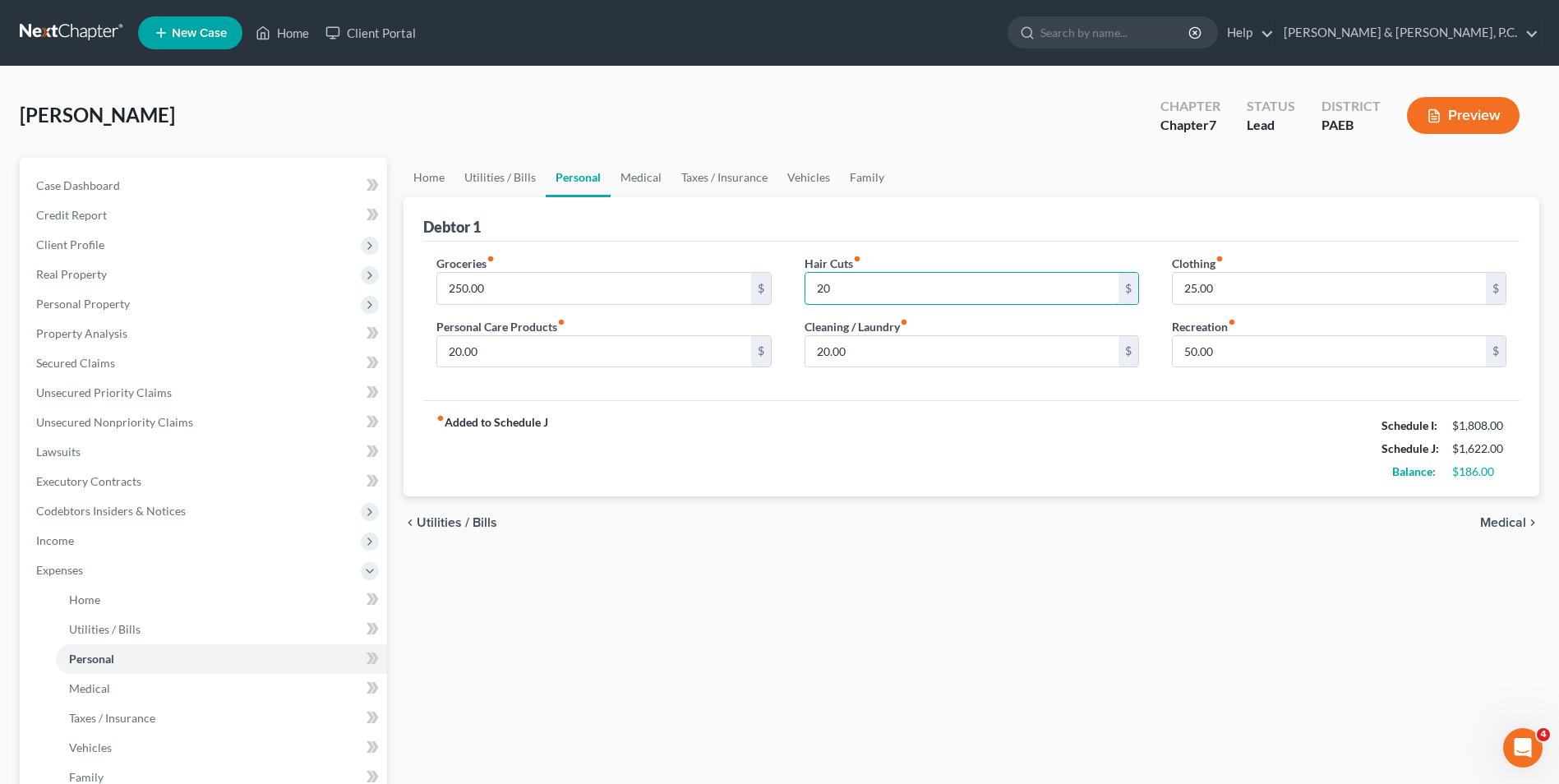
type input "20"
drag, startPoint x: 827, startPoint y: 422, endPoint x: 843, endPoint y: 401, distance: 26.4
click at [827, 422] on div "fiber_manual_record Added to Schedule J Schedule I: $1,808.00 Schedule J: $1,62…" at bounding box center [971, 448] width 1096 height 97
click at [1179, 520] on span "Medical" at bounding box center [1503, 521] width 46 height 13
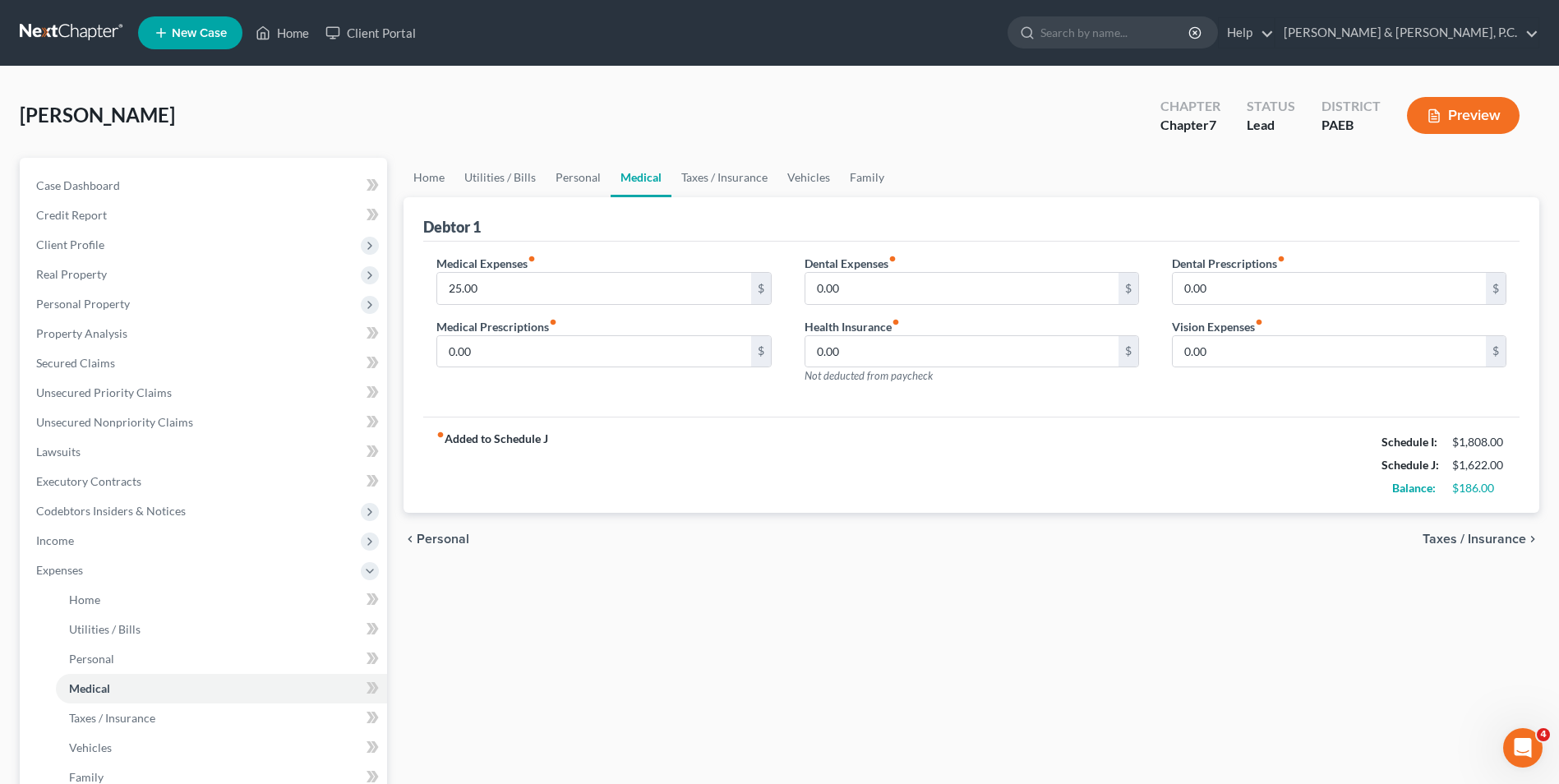
click at [1179, 536] on span "Taxes / Insurance" at bounding box center [1474, 538] width 104 height 13
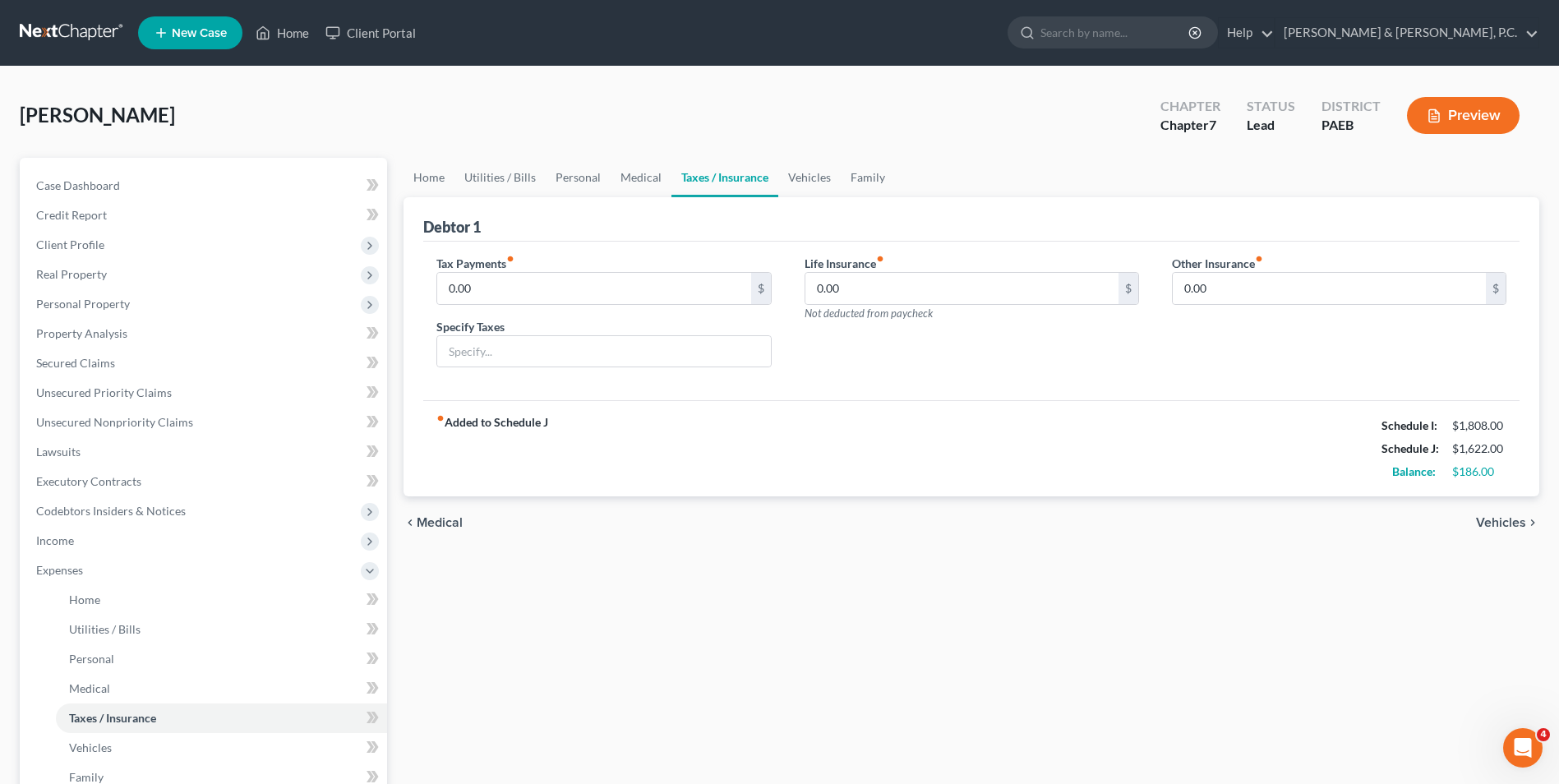
click at [445, 518] on span "Medical" at bounding box center [440, 521] width 46 height 13
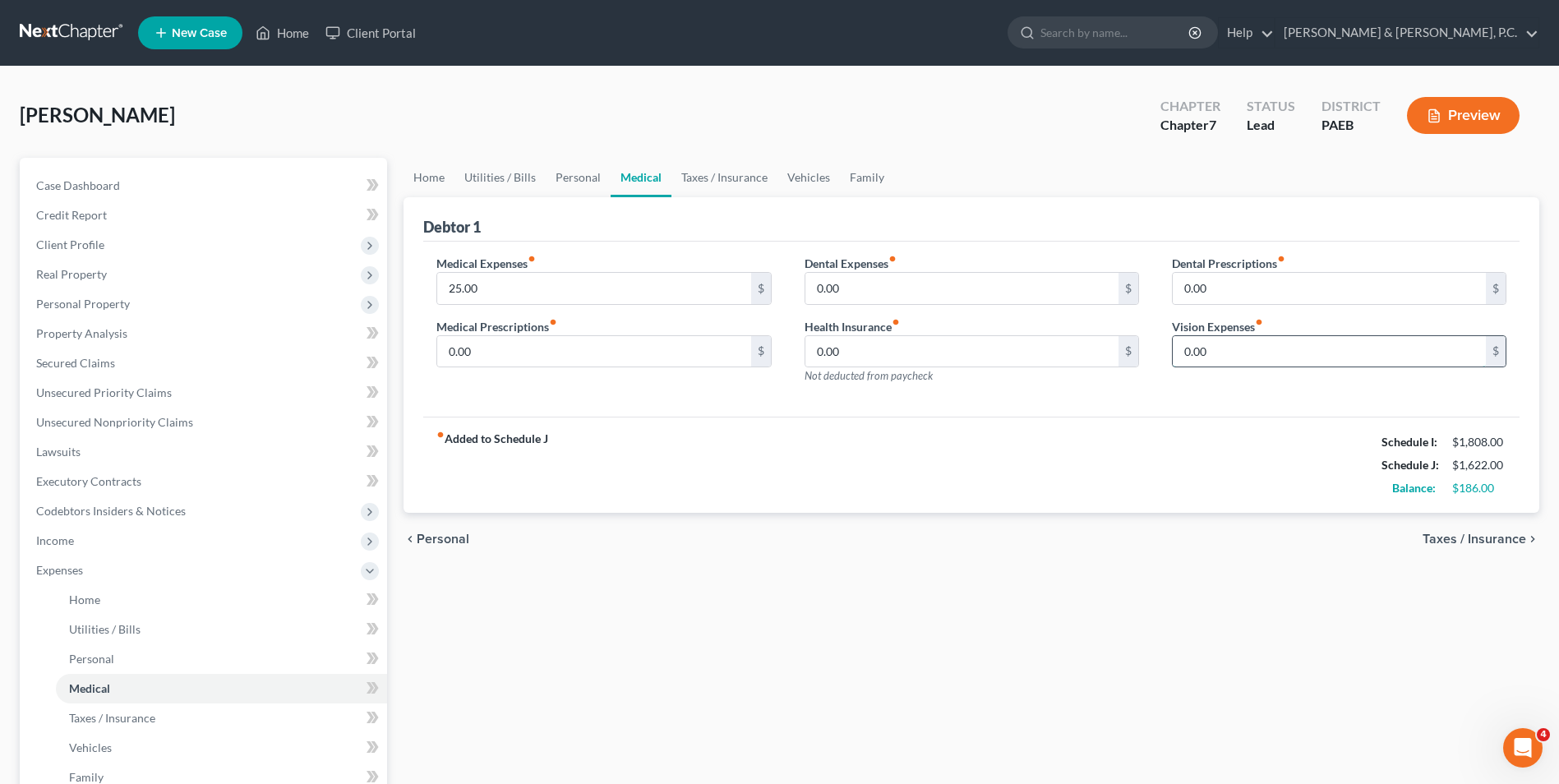
click at [1179, 355] on input "0.00" at bounding box center [1329, 351] width 314 height 31
type input "20"
click at [1082, 531] on div "chevron_left Personal Taxes / Insurance chevron_right" at bounding box center [971, 538] width 1136 height 53
click at [1179, 542] on span "Taxes / Insurance" at bounding box center [1474, 538] width 104 height 13
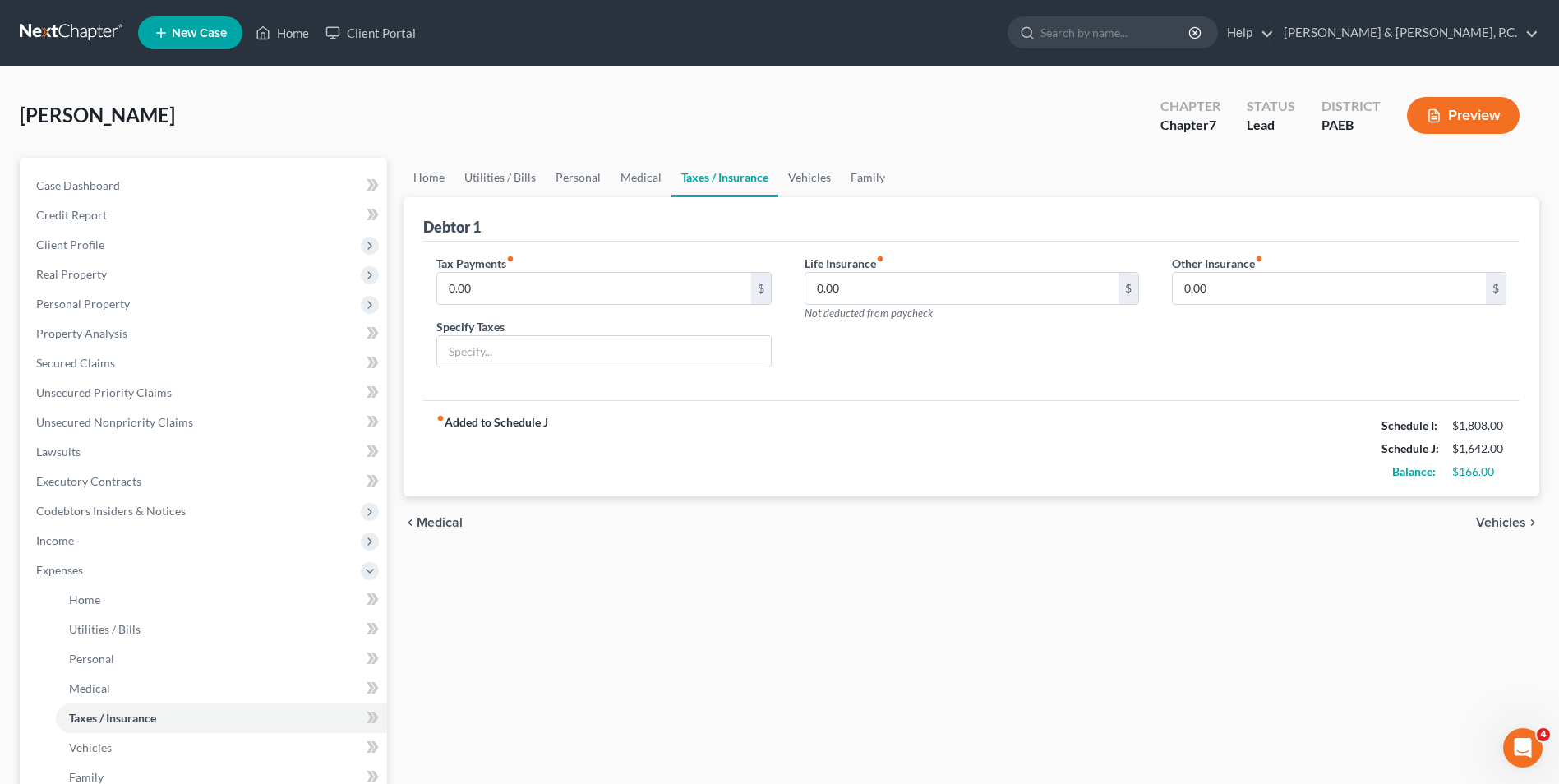
click at [1179, 519] on span "Vehicles" at bounding box center [1501, 521] width 50 height 13
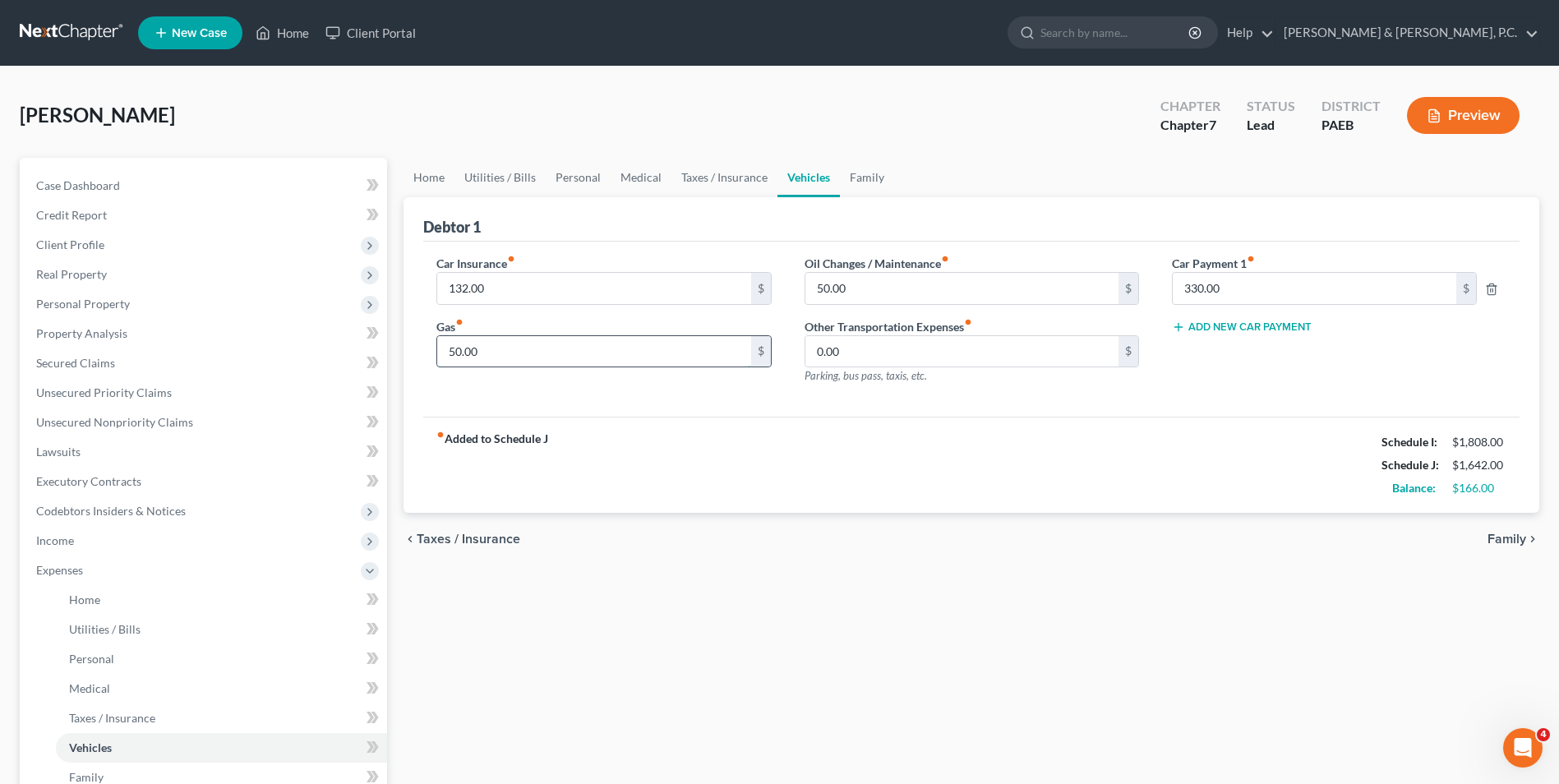
click at [480, 349] on input "50.00" at bounding box center [593, 351] width 314 height 31
type input "7"
type input "50.00"
click at [1179, 535] on span "Family" at bounding box center [1506, 538] width 39 height 13
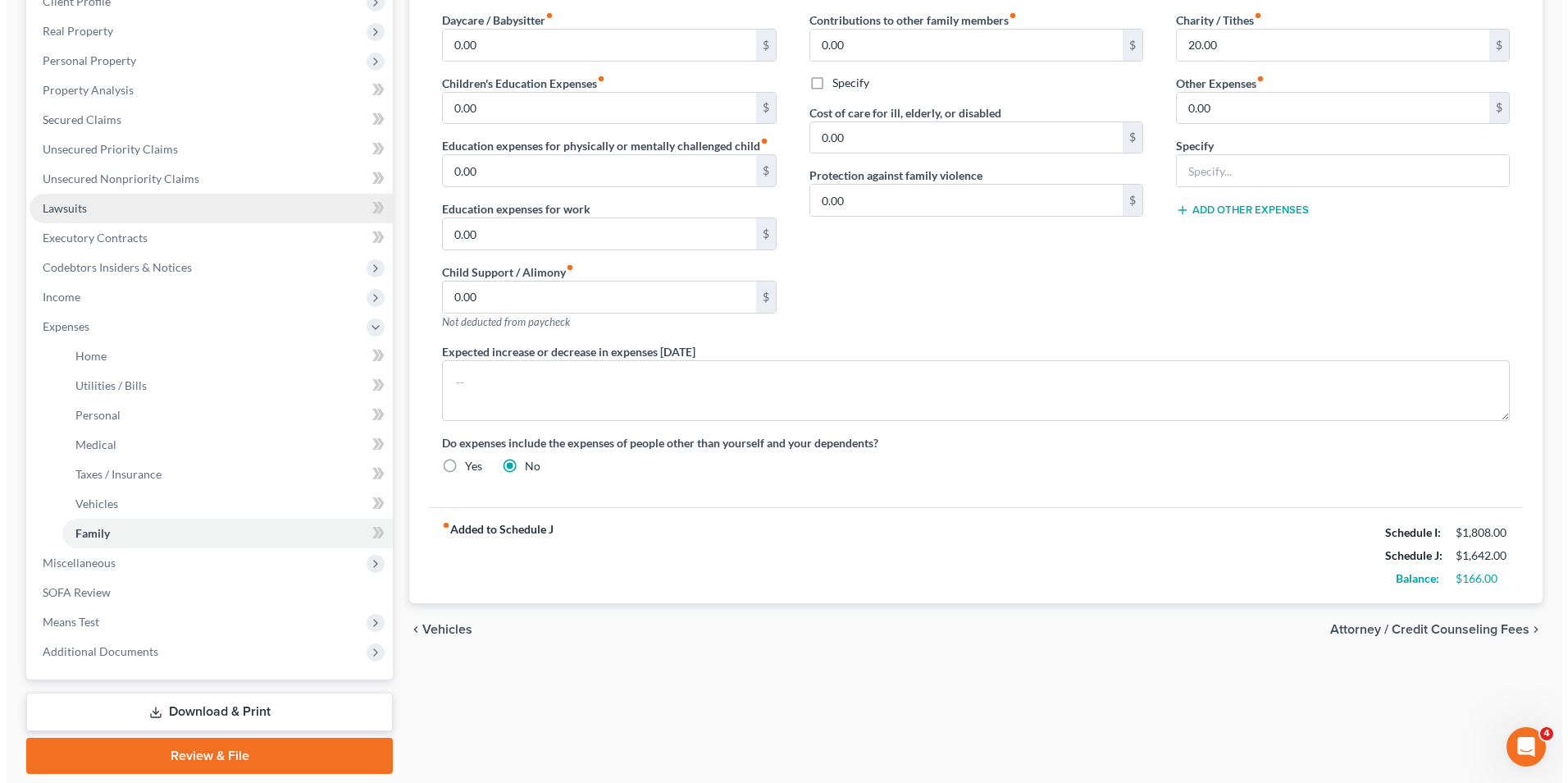
scroll to position [214, 0]
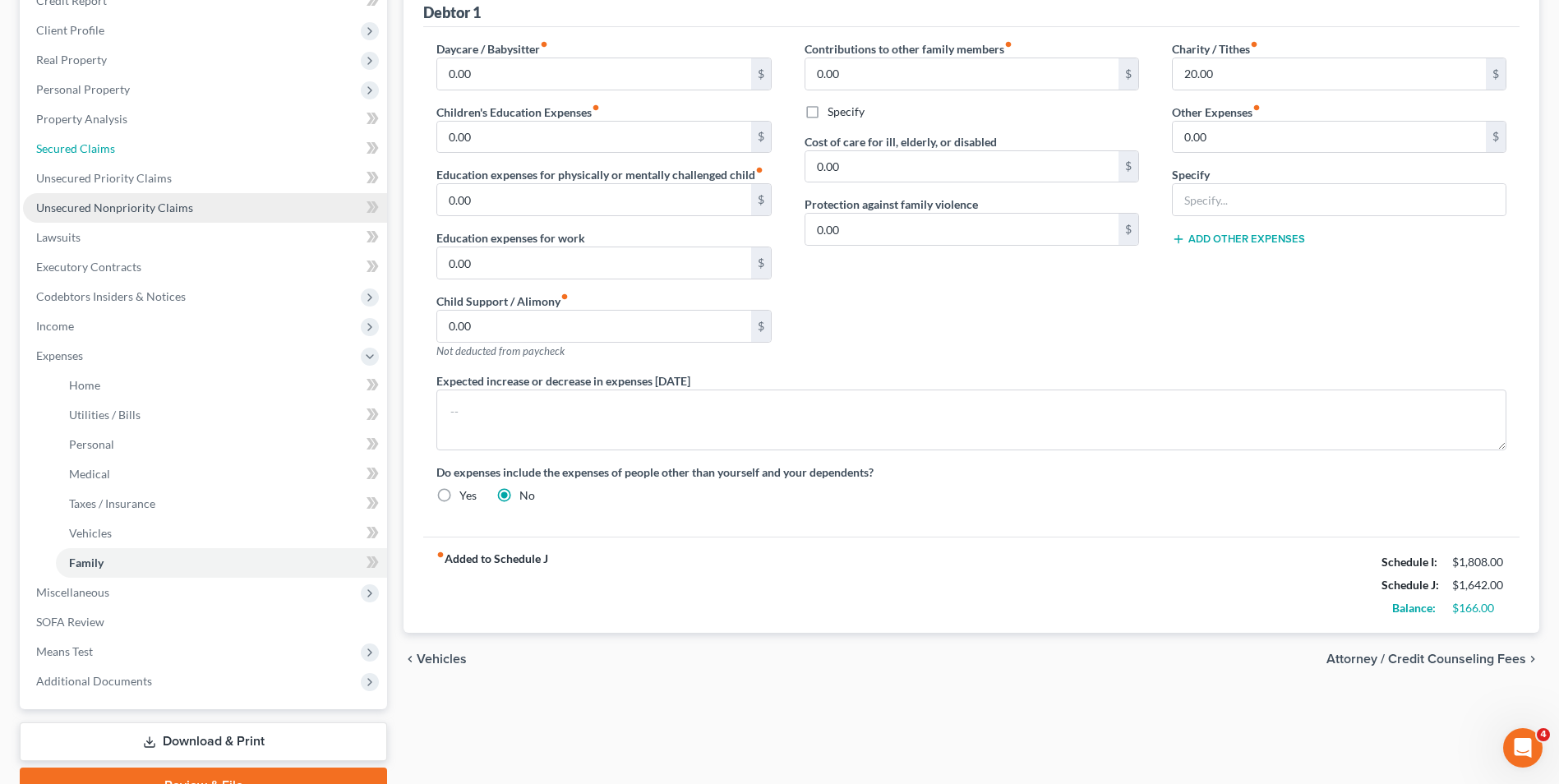
drag, startPoint x: 121, startPoint y: 153, endPoint x: 189, endPoint y: 195, distance: 79.9
click at [121, 153] on link "Secured Claims" at bounding box center [205, 149] width 364 height 30
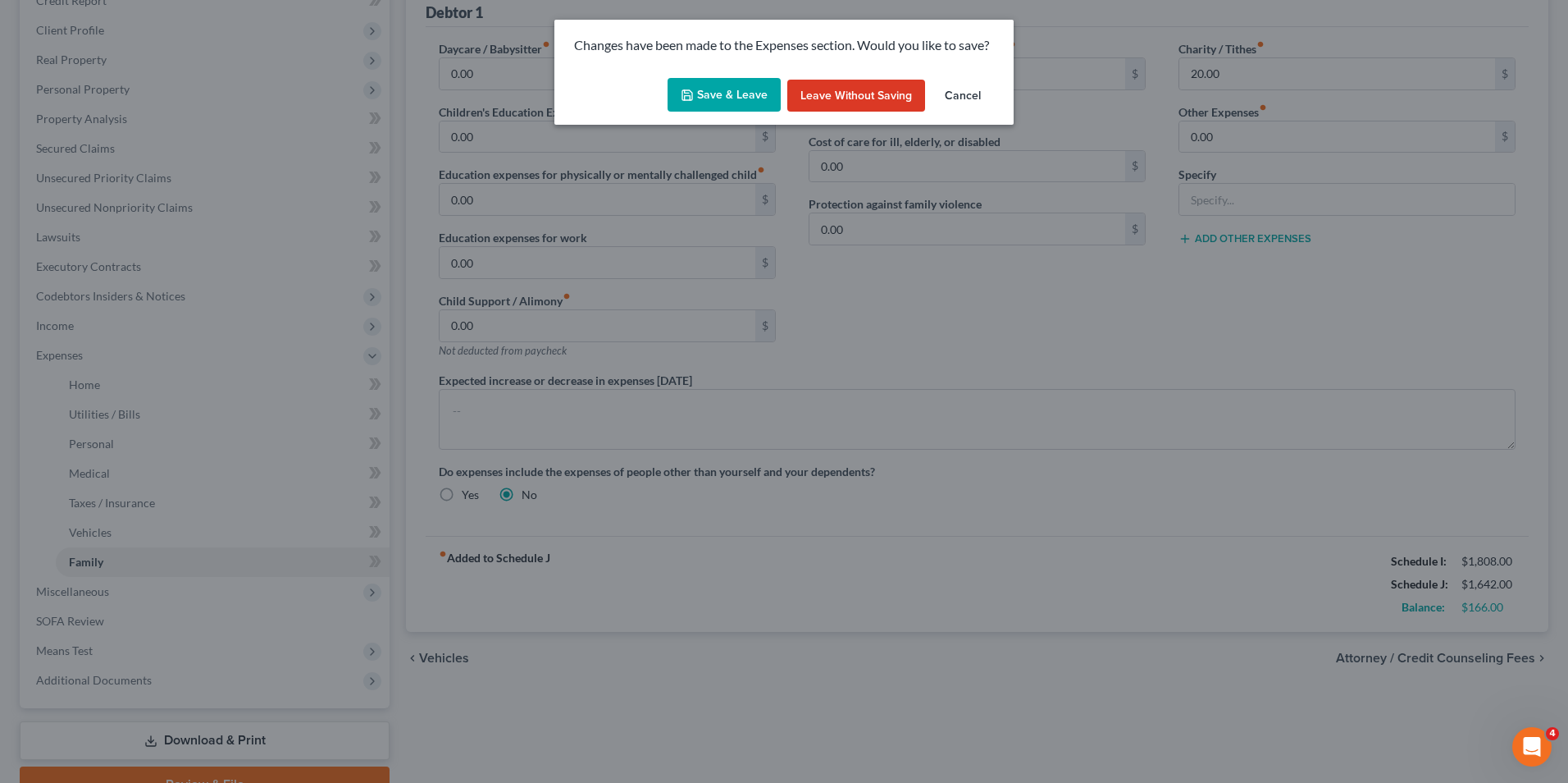
click at [726, 91] on button "Save & Leave" at bounding box center [724, 94] width 113 height 35
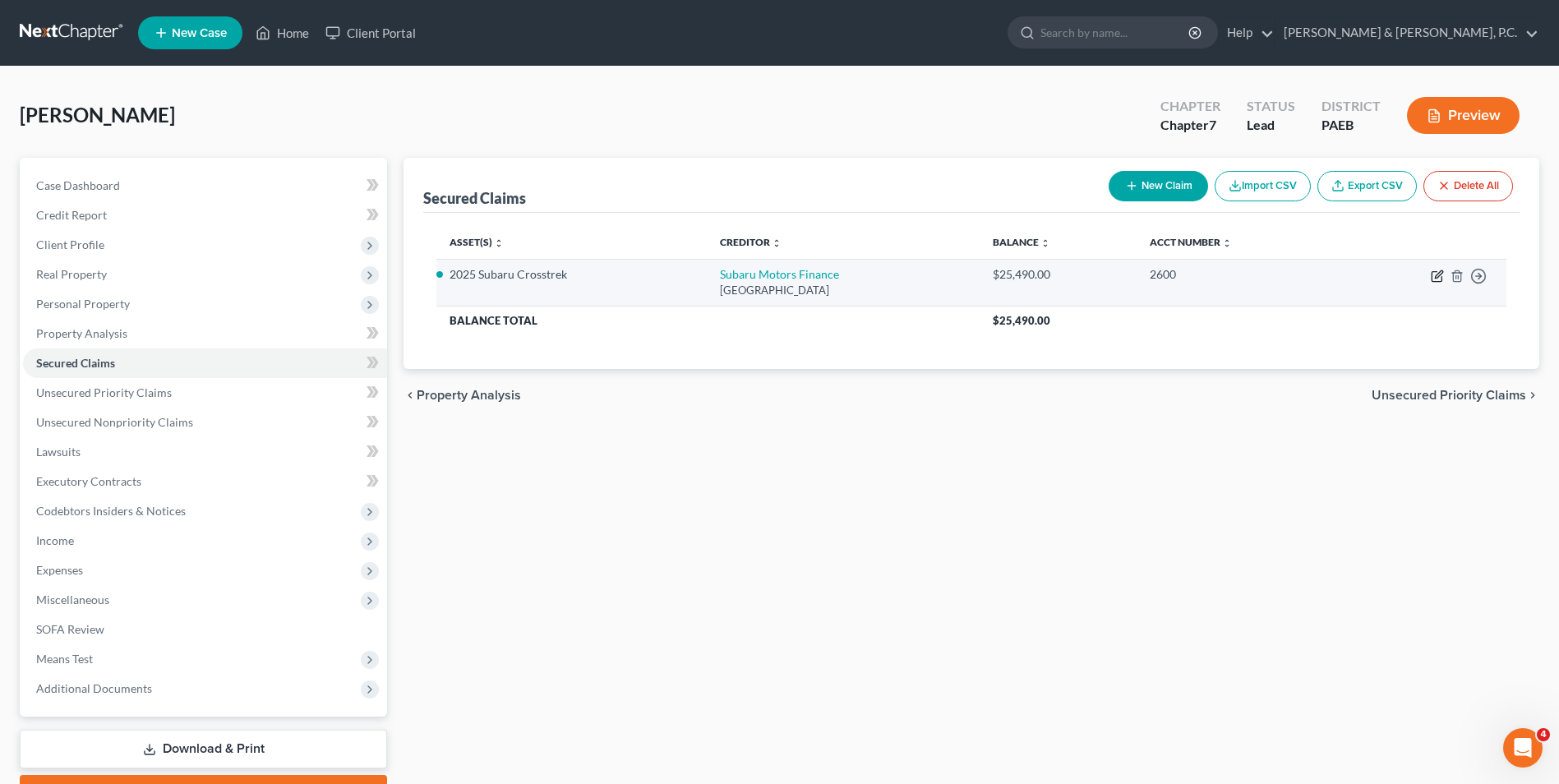
click at [1179, 276] on icon "button" at bounding box center [1437, 276] width 13 height 13
select select "45"
select select "0"
select select "2"
select select "3"
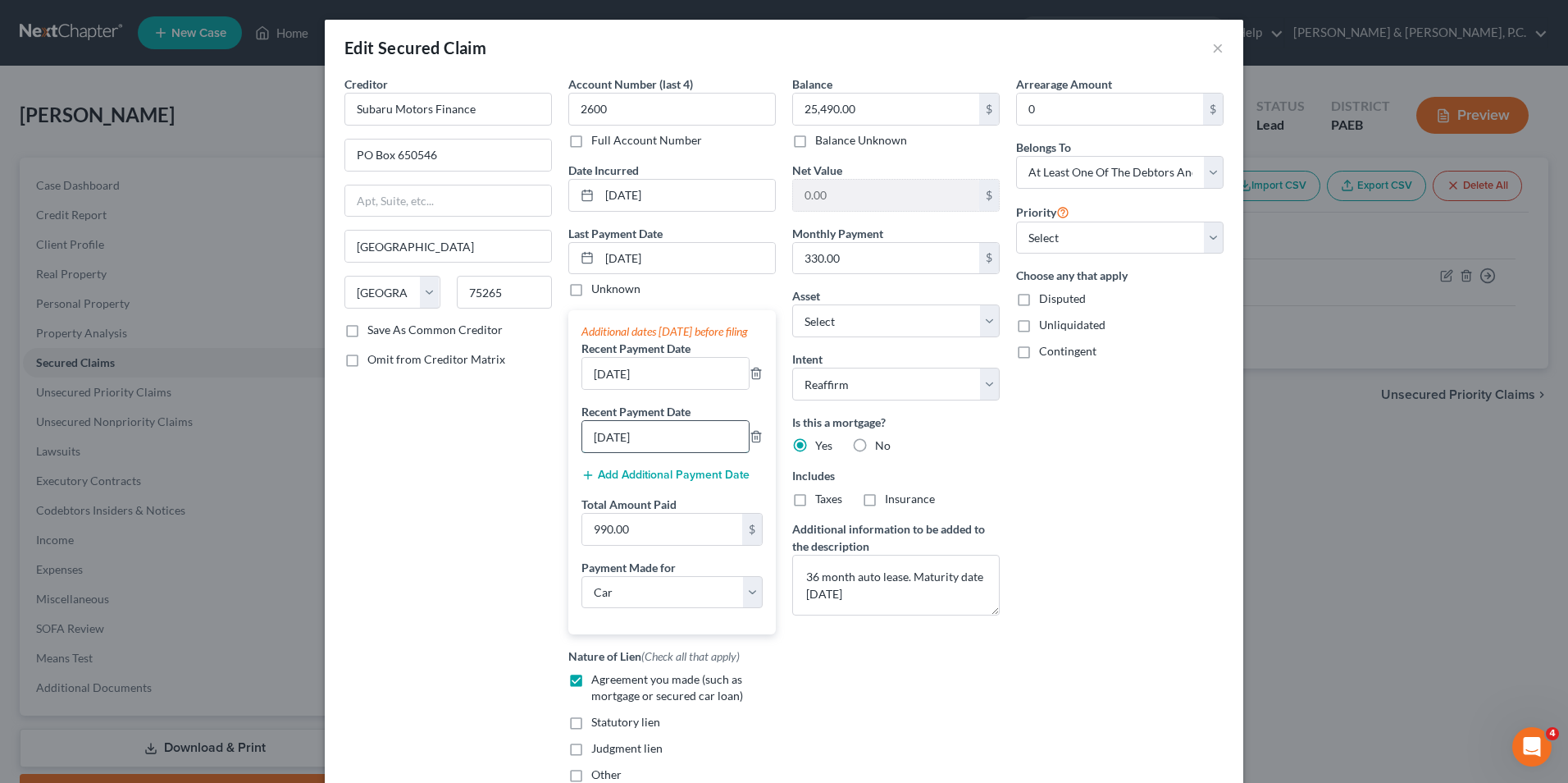
click at [597, 452] on input "[DATE]" at bounding box center [666, 436] width 167 height 31
click at [592, 452] on input "[DATE]" at bounding box center [666, 436] width 167 height 31
type input "[DATE]"
click at [1070, 467] on div "Arrearage Amount 0 $ Belongs To * Select Debtor 1 Only Debtor 2 Only Debtor 1 A…" at bounding box center [1120, 435] width 224 height 720
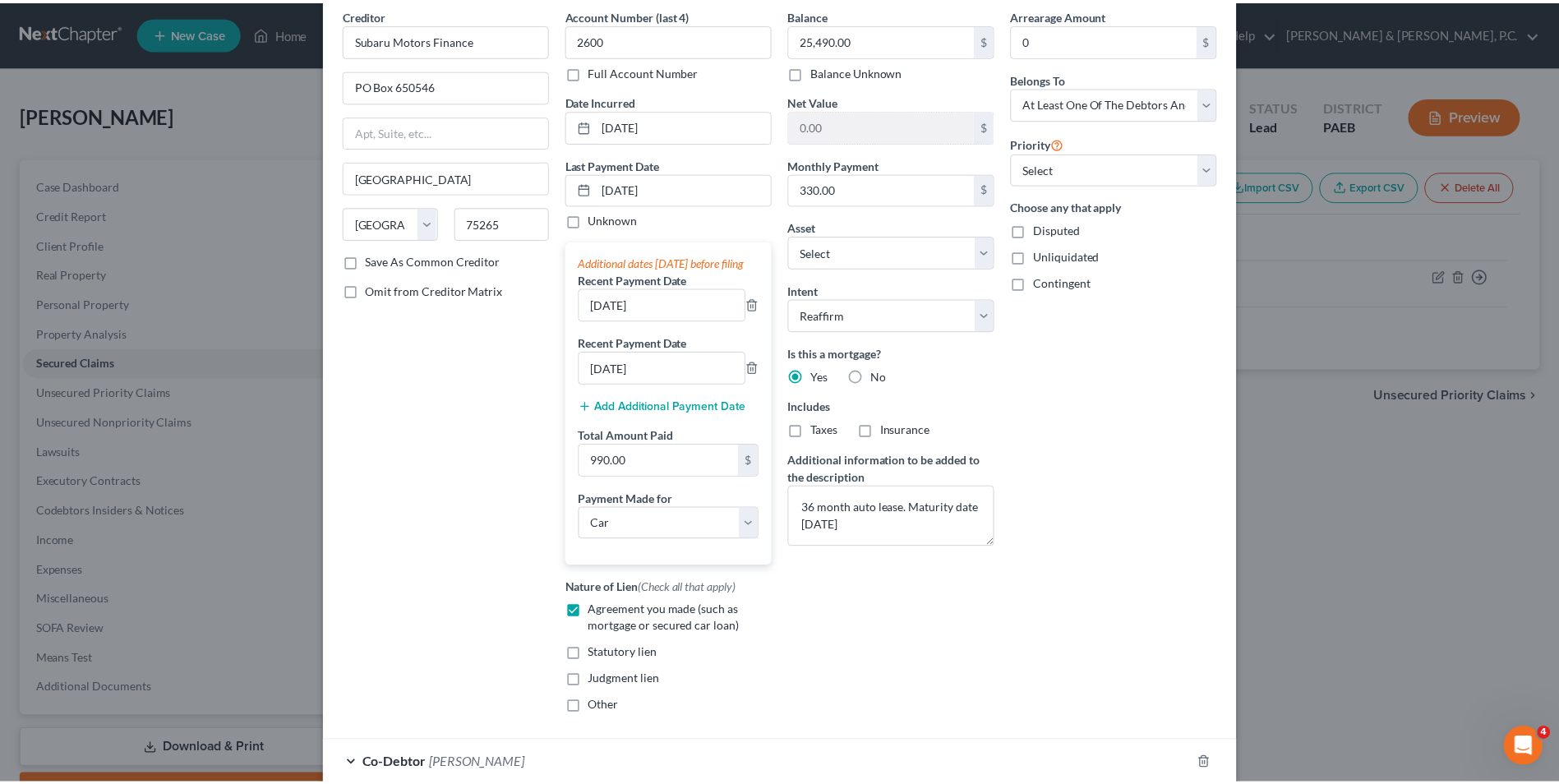
scroll to position [191, 0]
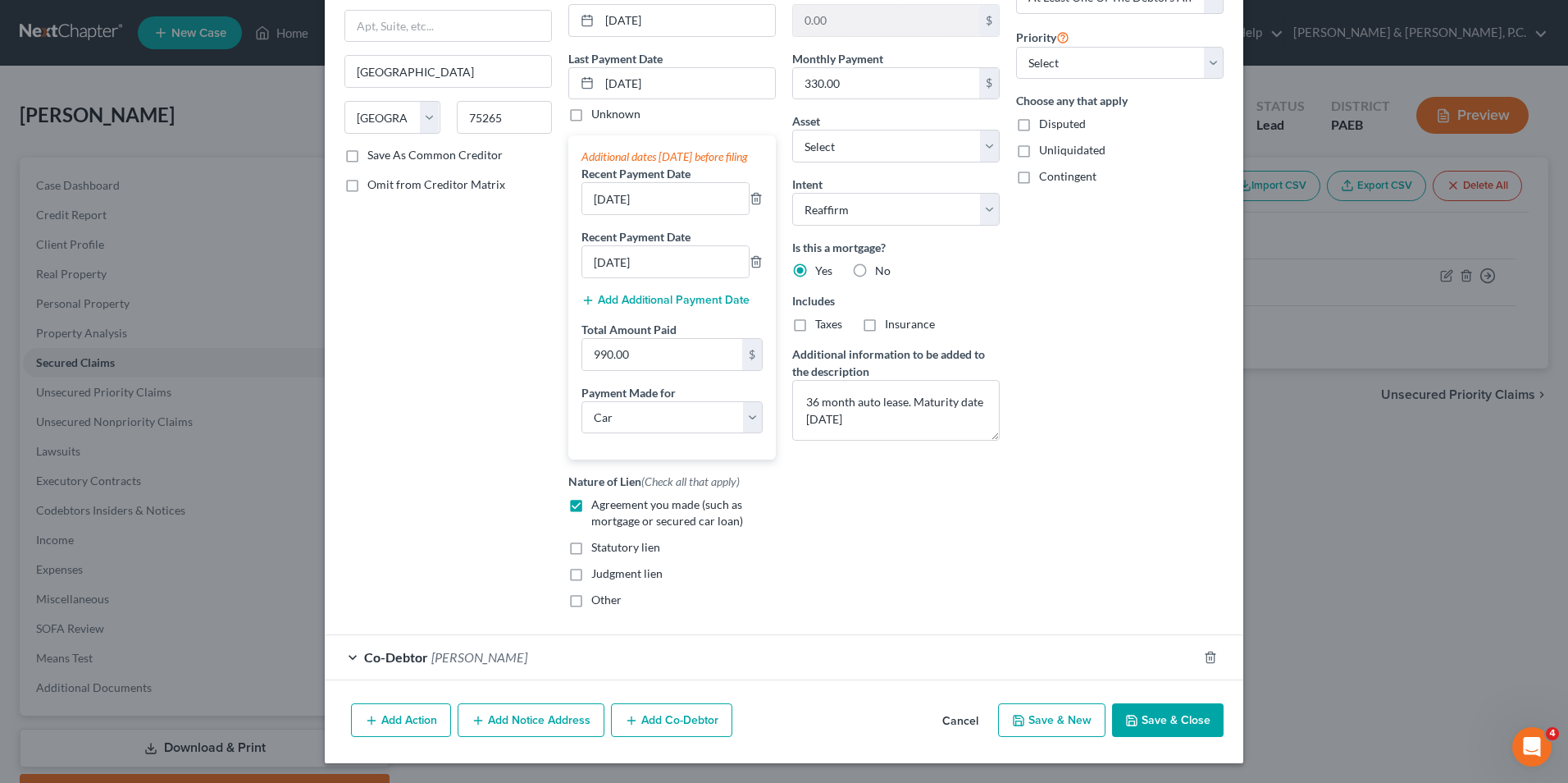
click at [1146, 717] on button "Save & Close" at bounding box center [1168, 719] width 111 height 35
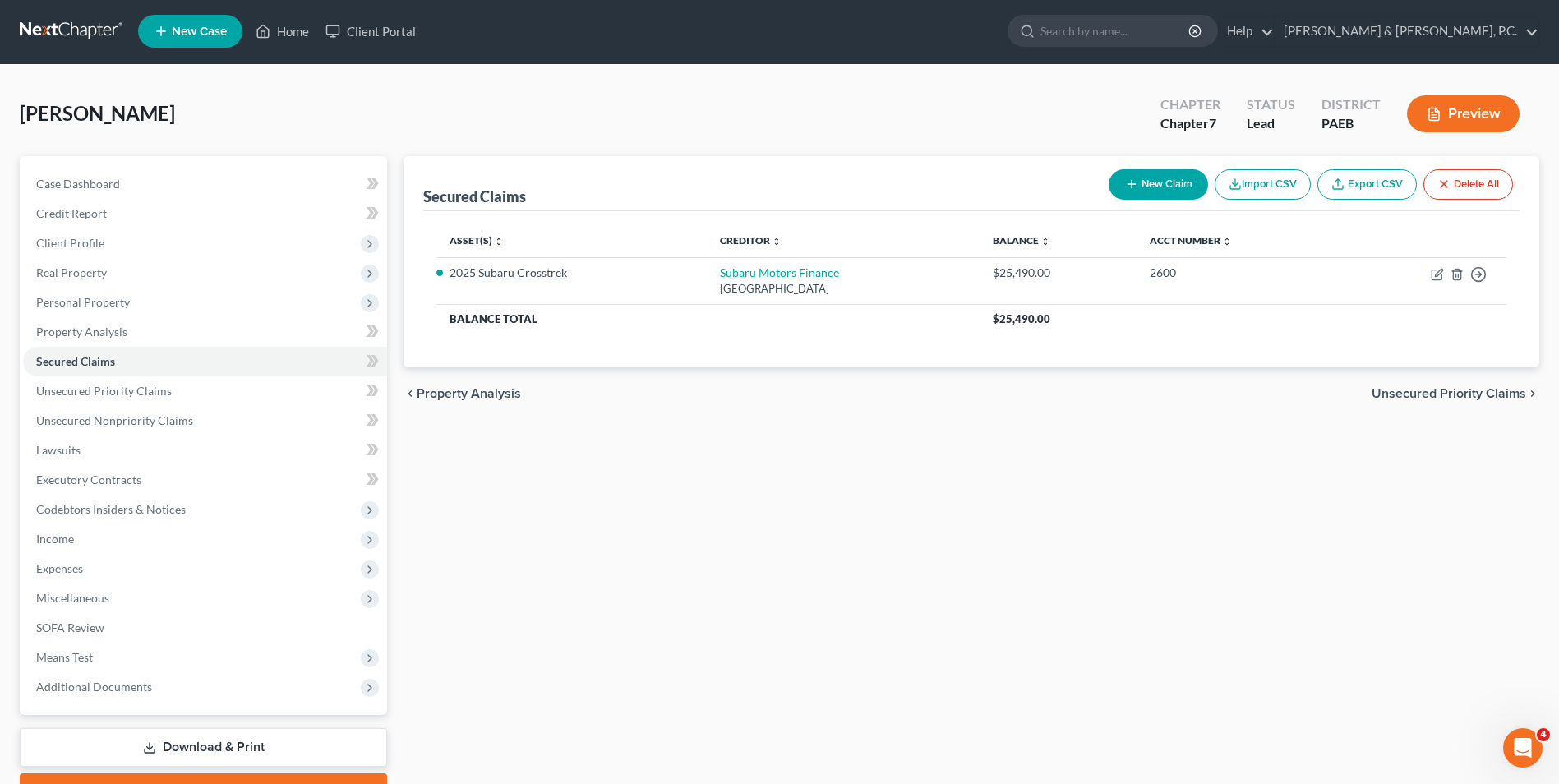
scroll to position [0, 0]
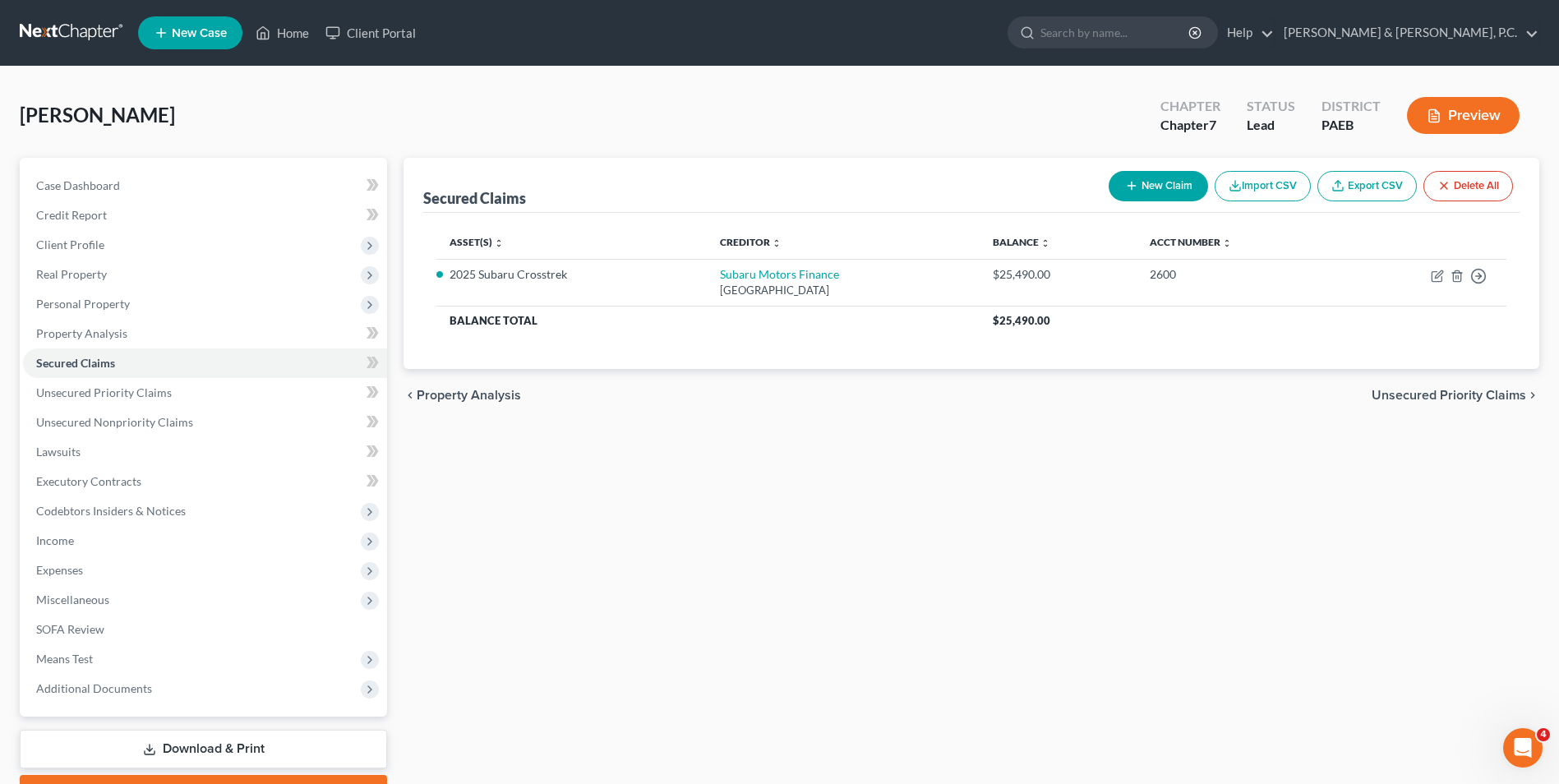
click at [1179, 398] on span "Unsecured Priority Claims" at bounding box center [1448, 394] width 154 height 13
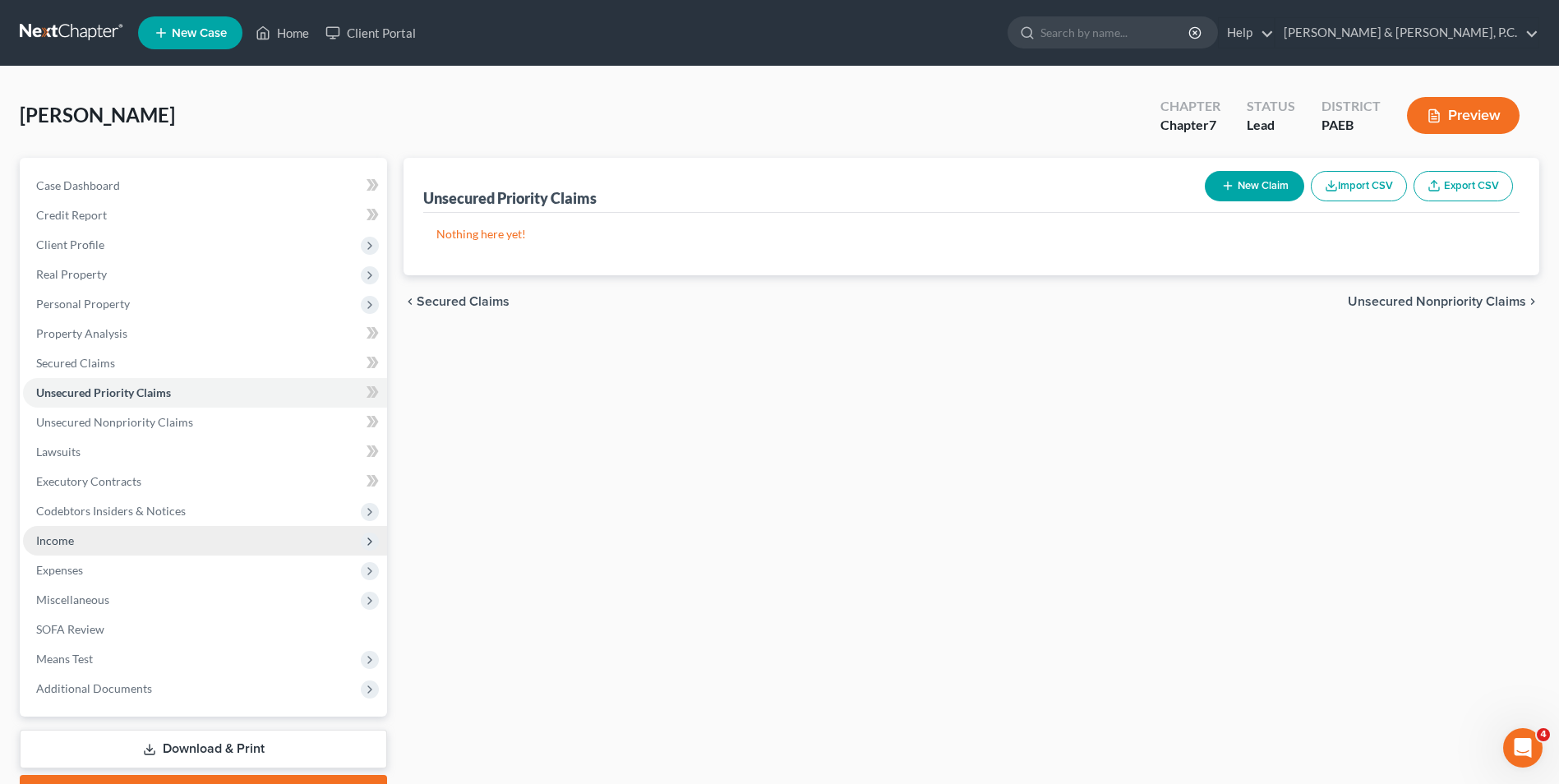
click at [54, 544] on span "Income" at bounding box center [55, 540] width 38 height 14
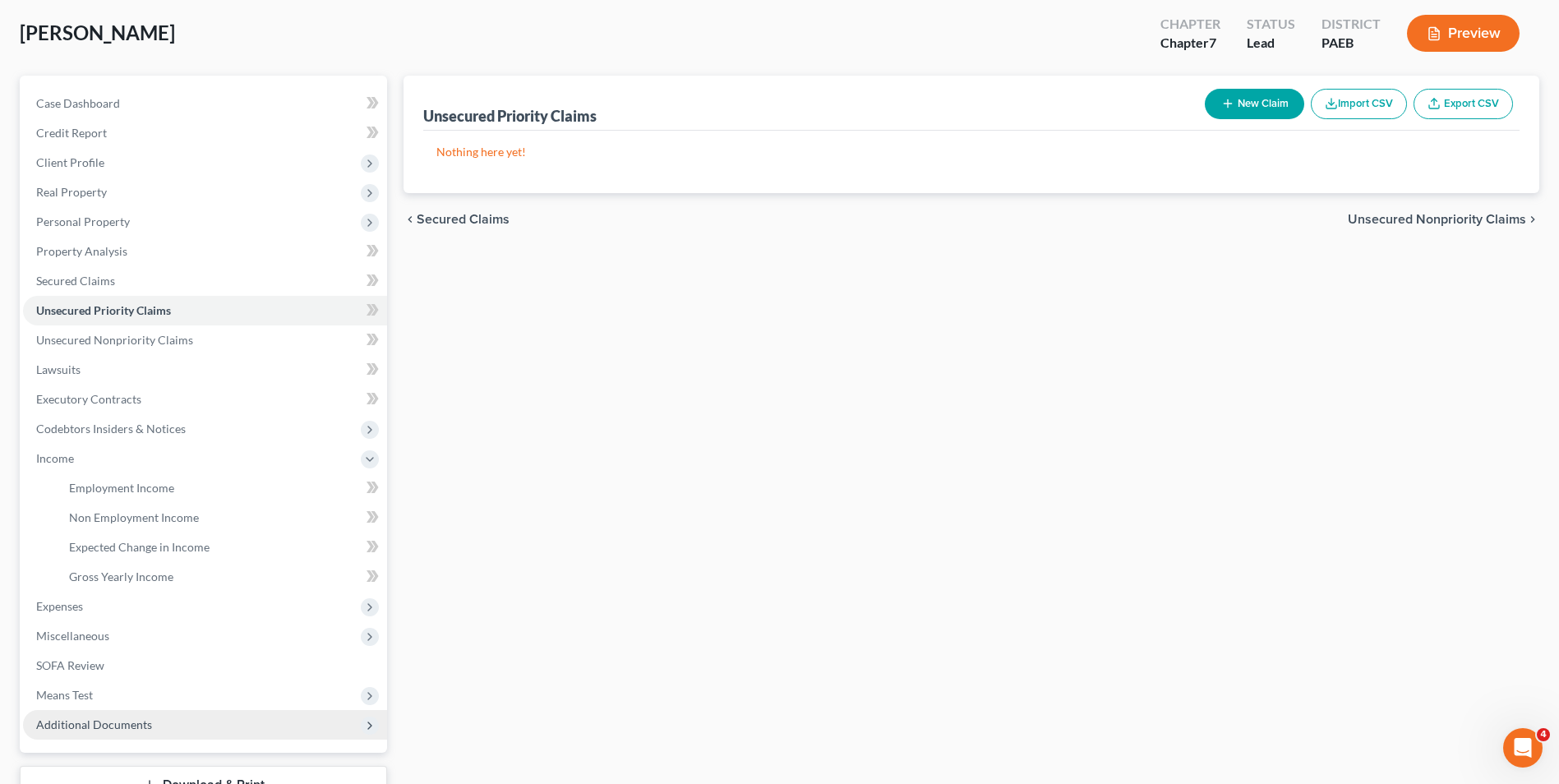
scroll to position [208, 0]
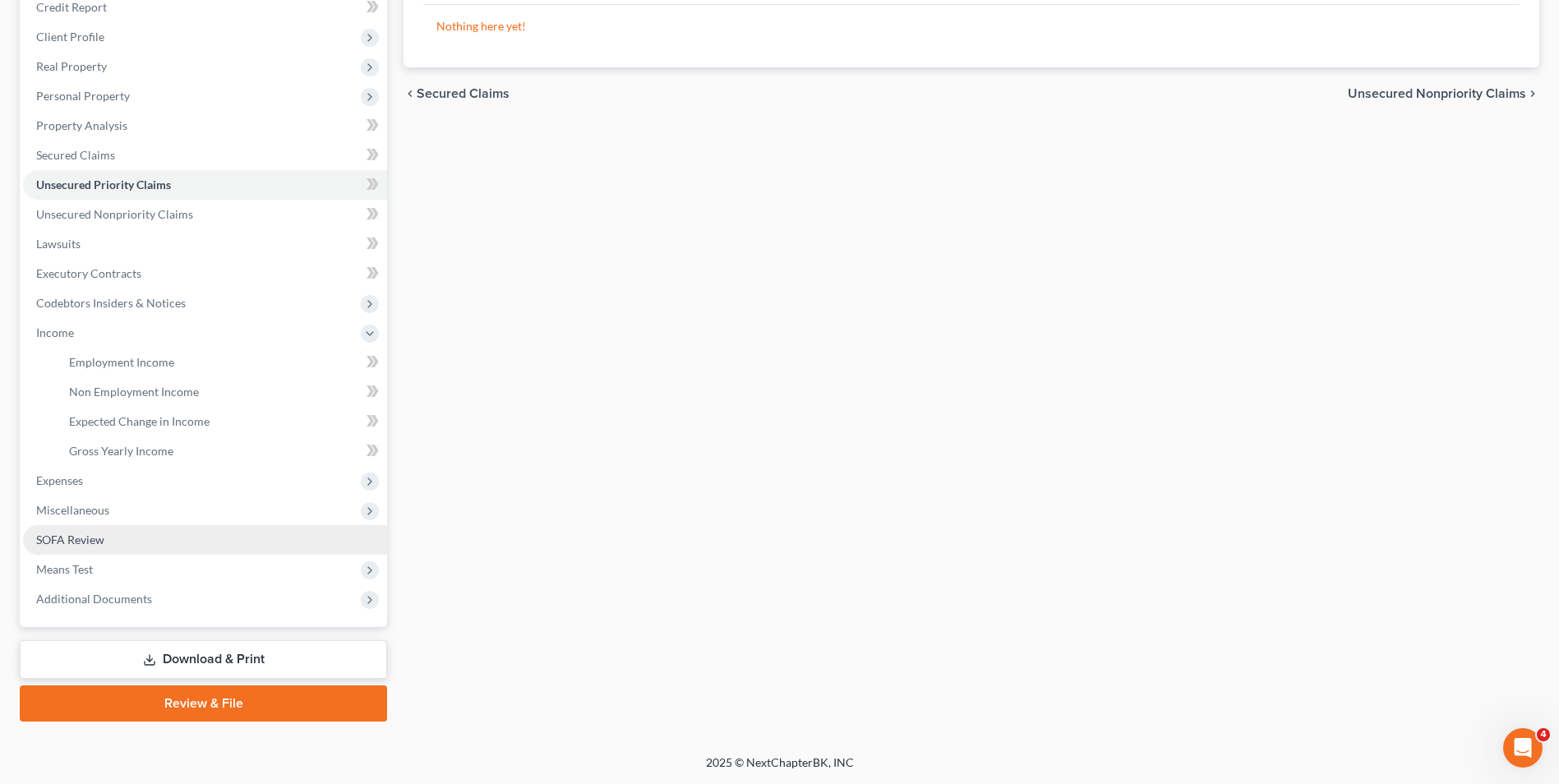
drag, startPoint x: 81, startPoint y: 510, endPoint x: 98, endPoint y: 537, distance: 31.9
click at [81, 511] on span "Miscellaneous" at bounding box center [72, 509] width 73 height 14
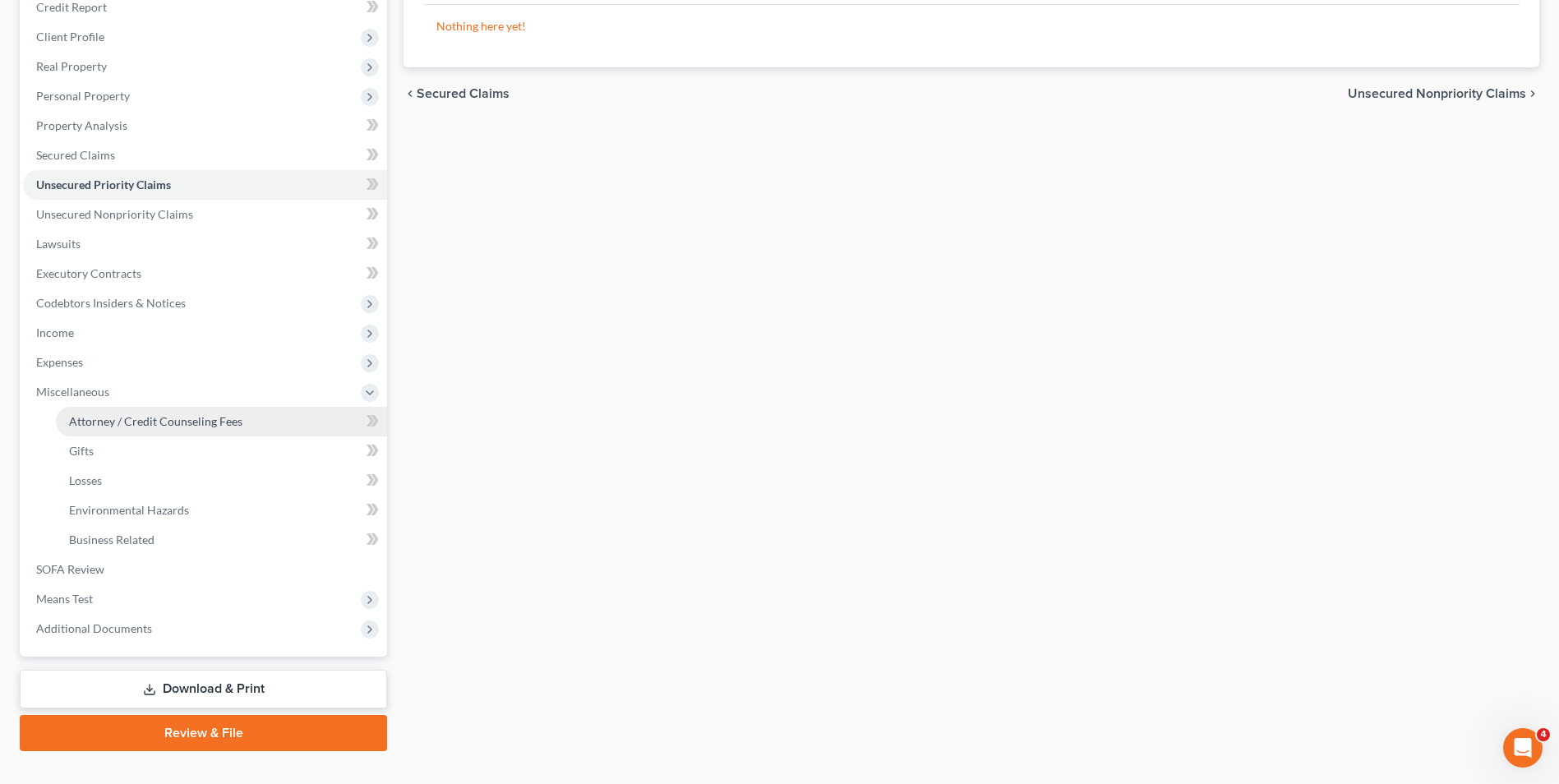
click at [105, 428] on link "Attorney / Credit Counseling Fees" at bounding box center [221, 422] width 332 height 30
select select "0"
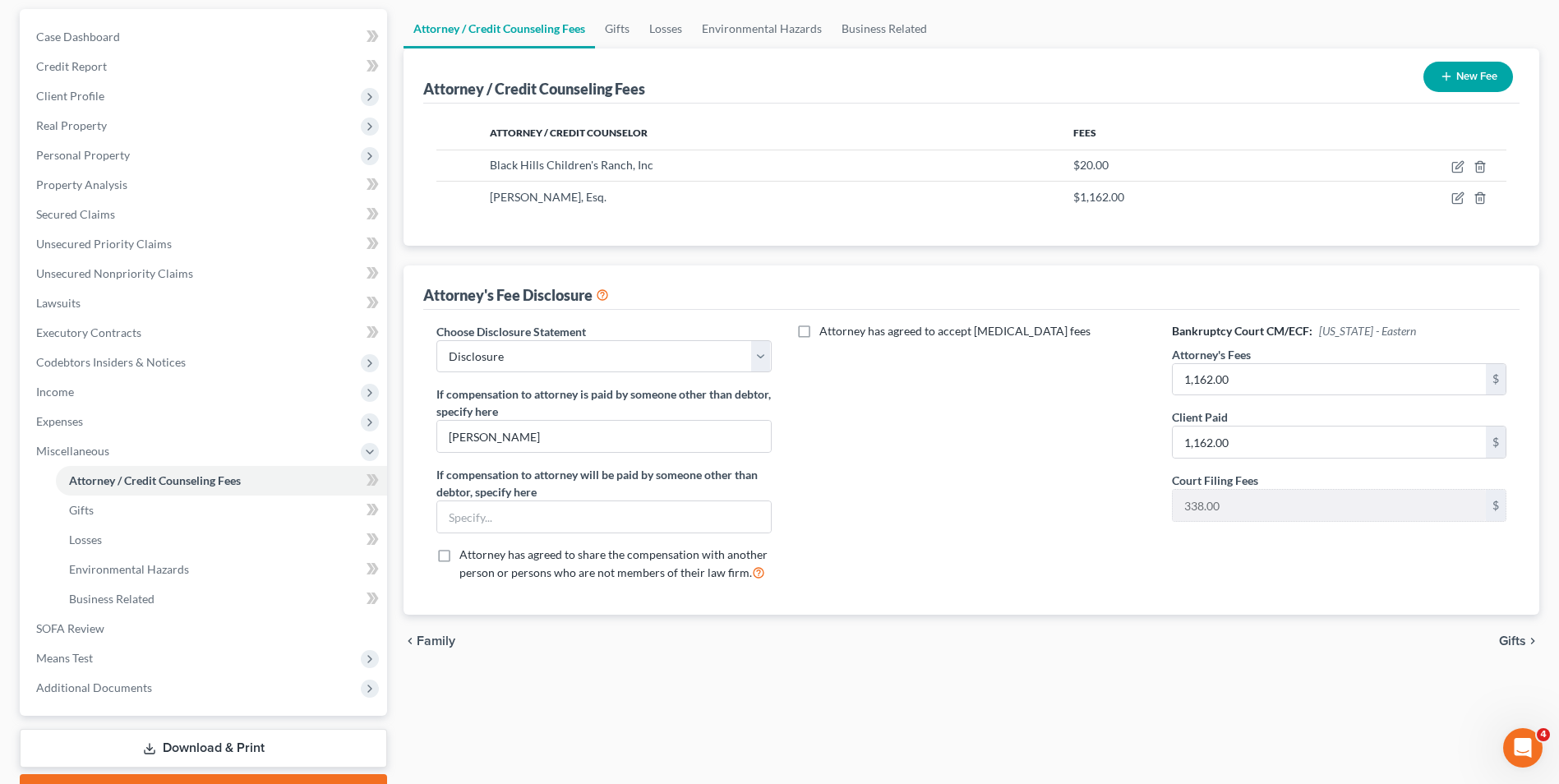
scroll to position [238, 0]
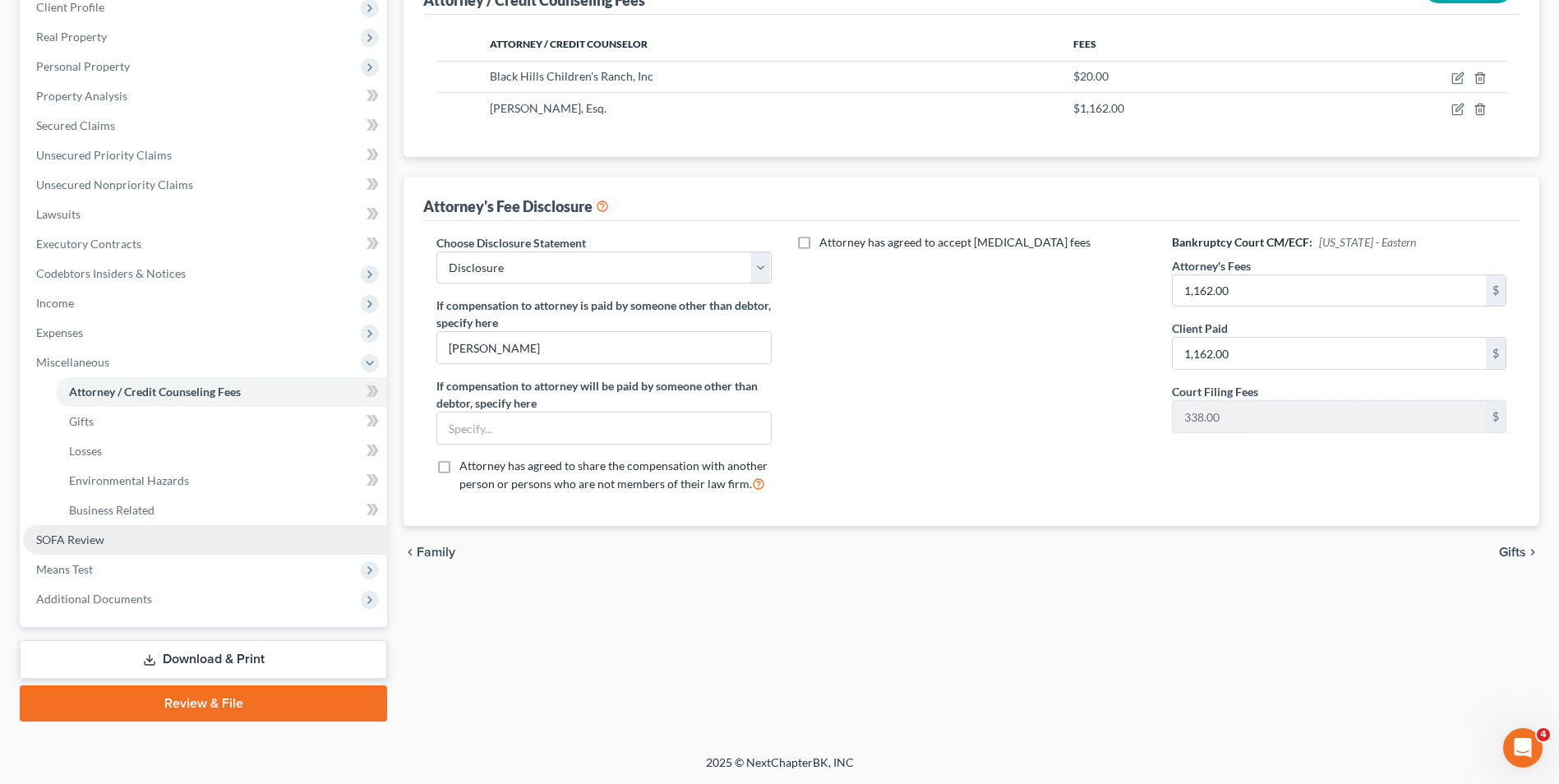
click at [91, 539] on span "SOFA Review" at bounding box center [70, 539] width 69 height 14
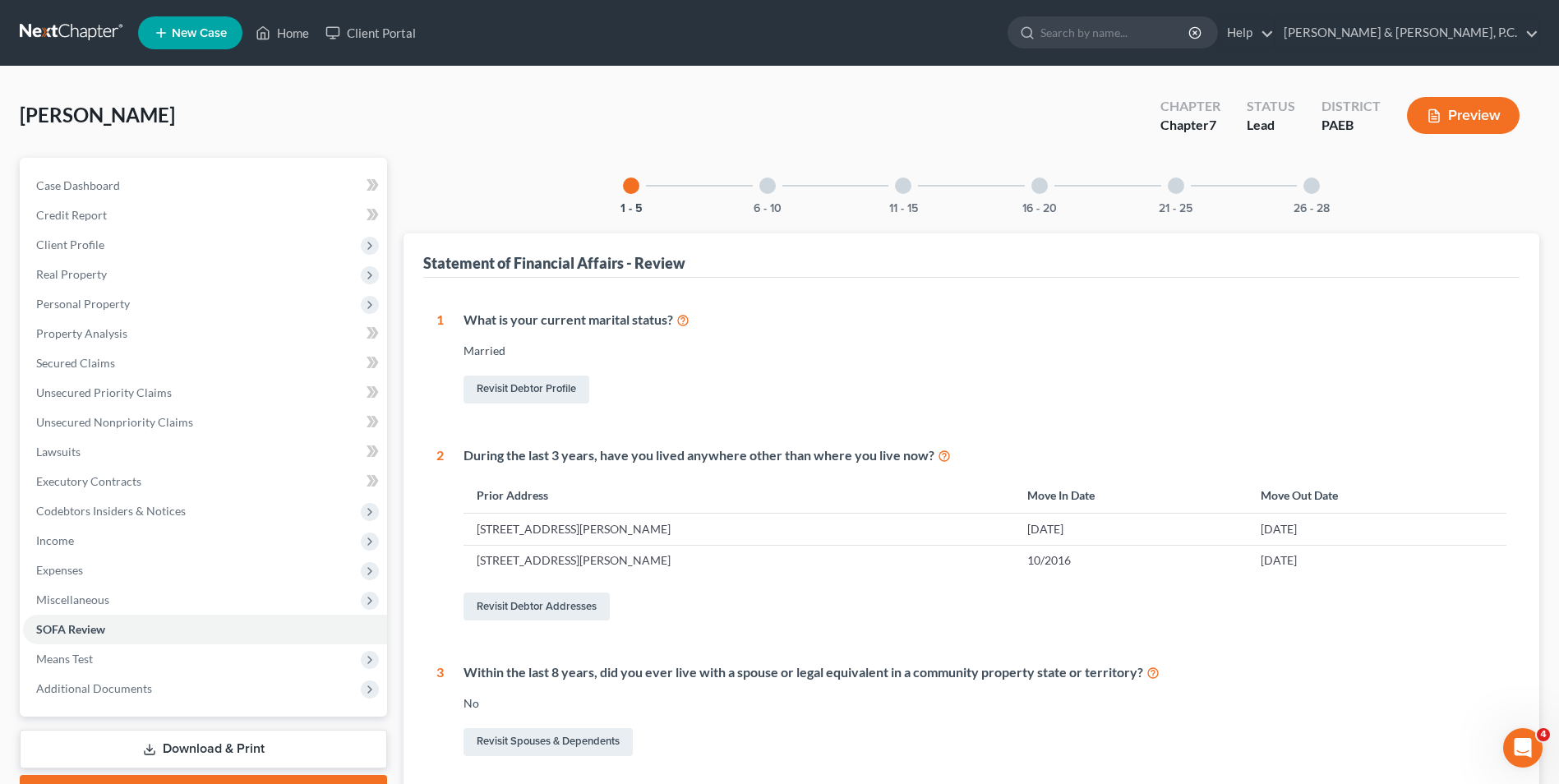
drag, startPoint x: 768, startPoint y: 190, endPoint x: 870, endPoint y: 219, distance: 106.0
click at [770, 191] on div at bounding box center [768, 185] width 17 height 17
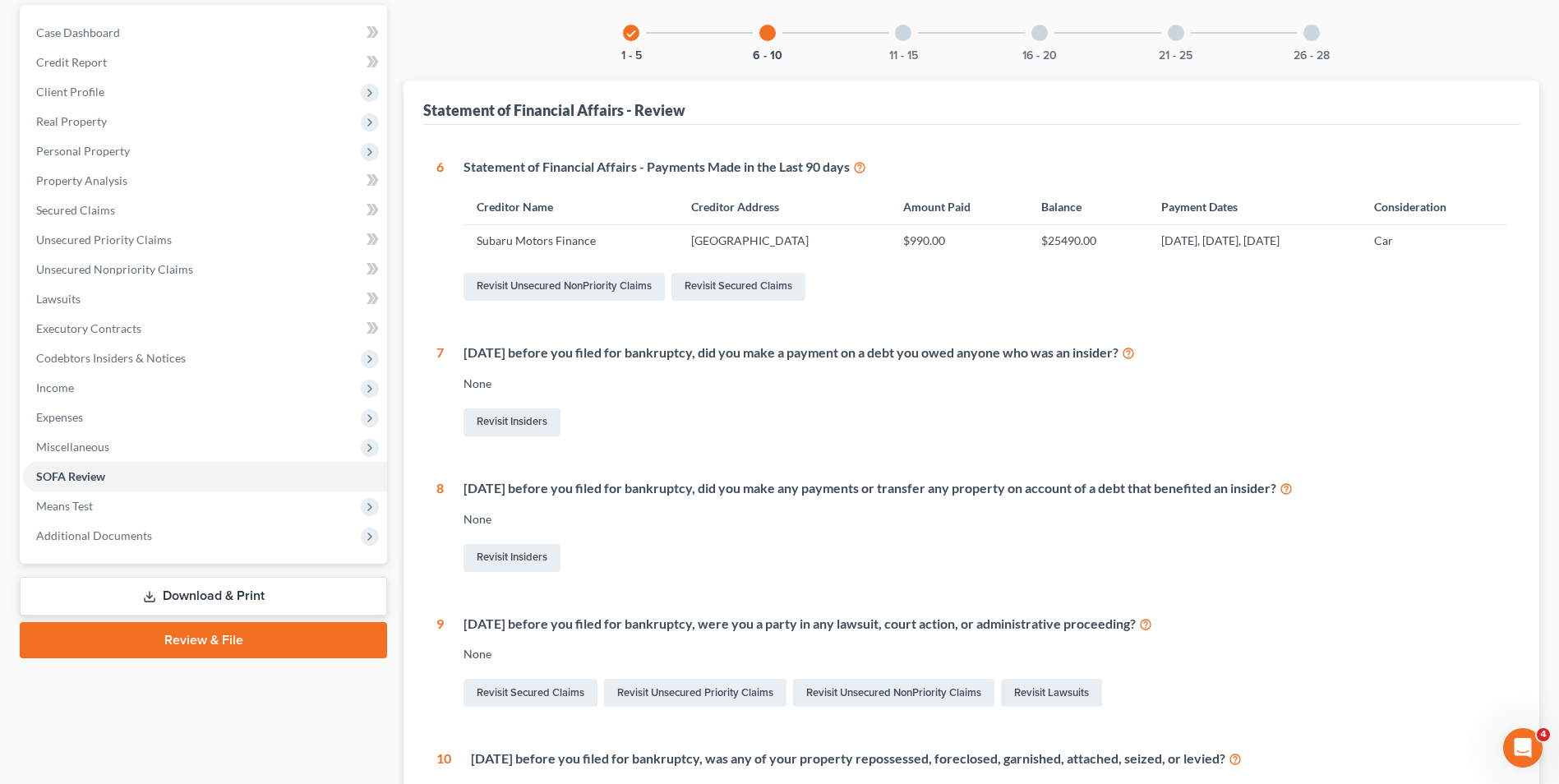
scroll to position [388, 0]
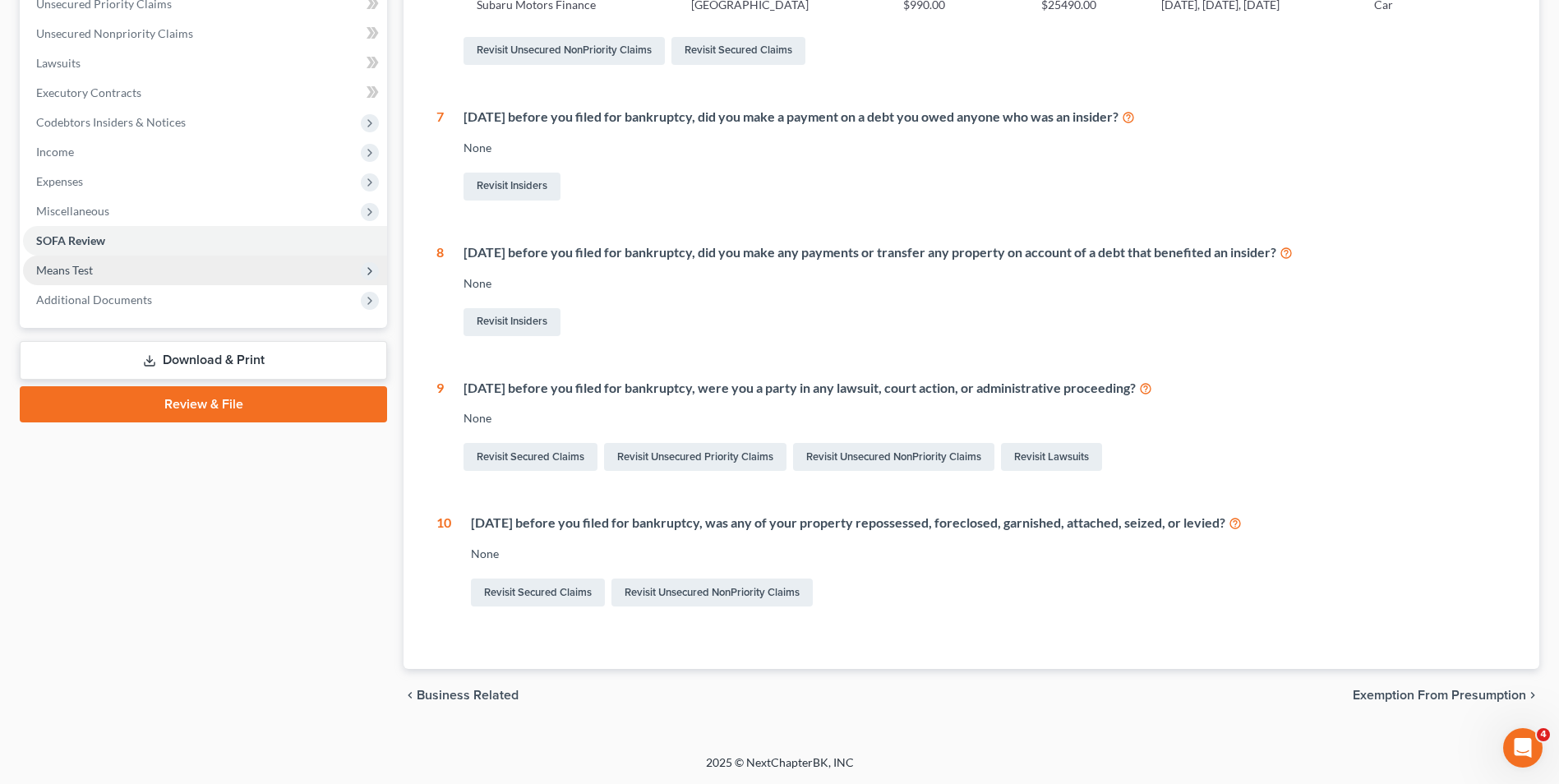
click at [92, 271] on span "Means Test" at bounding box center [64, 270] width 57 height 14
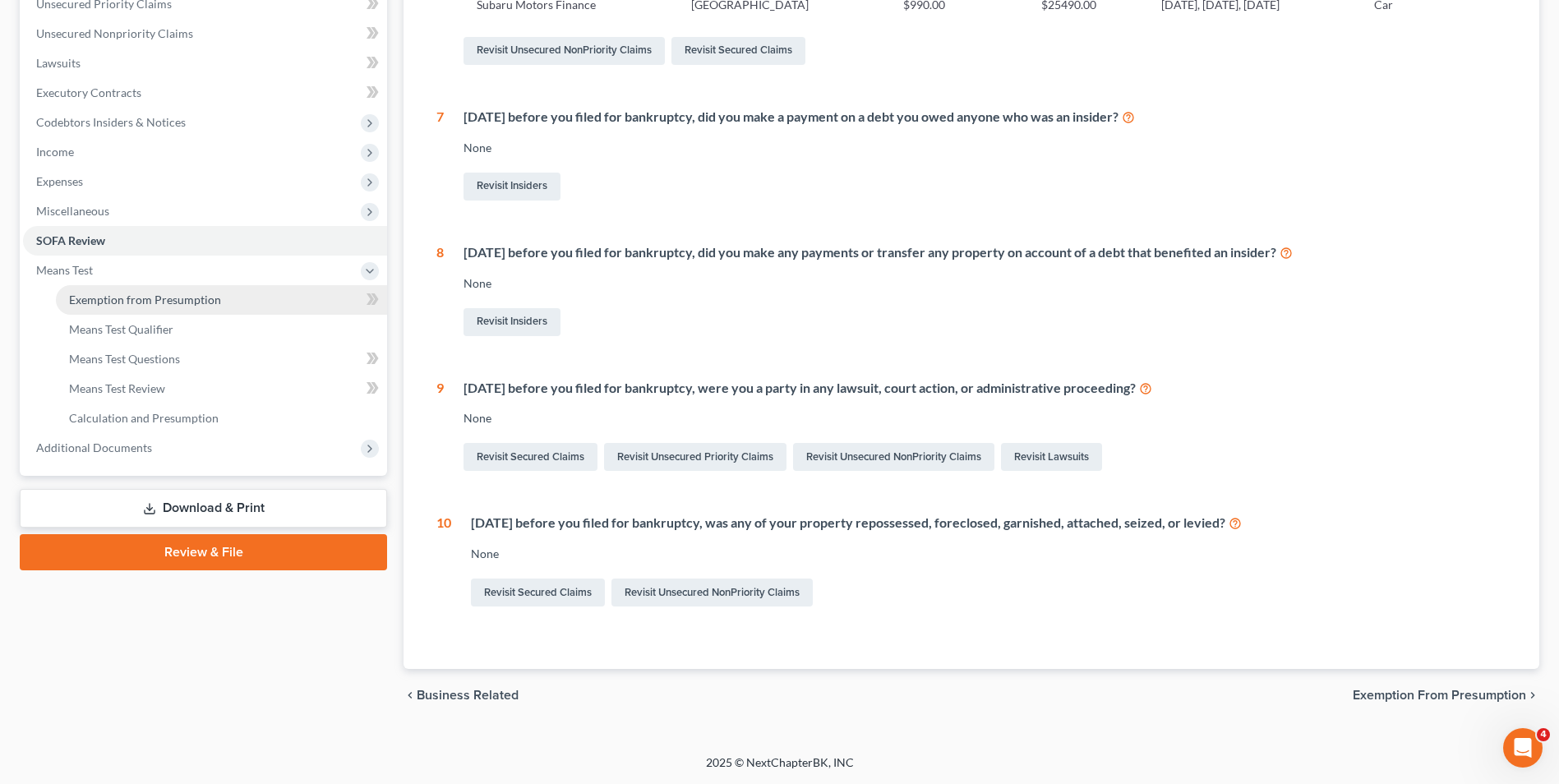
click at [201, 294] on span "Exemption from Presumption" at bounding box center [144, 299] width 152 height 14
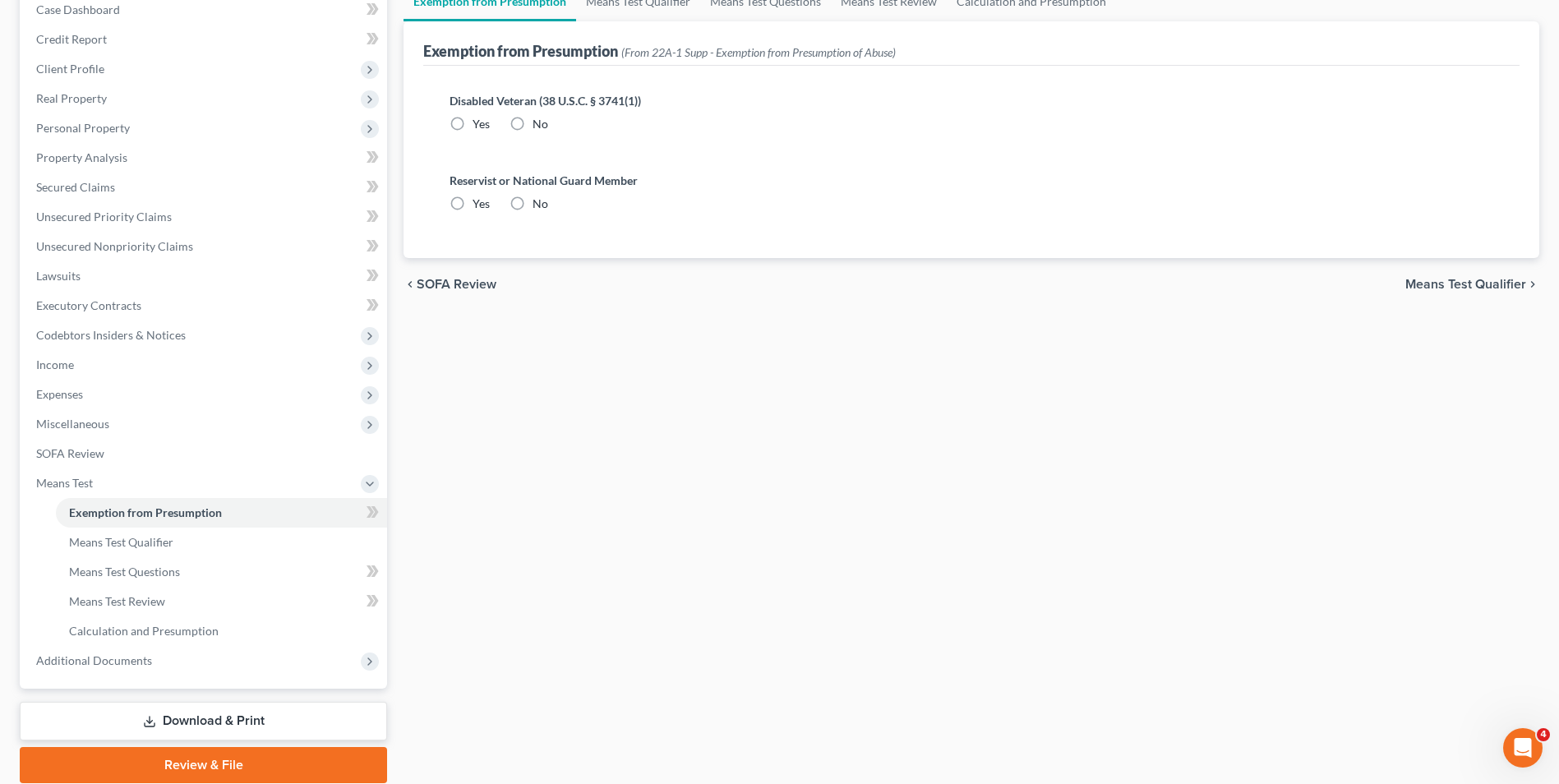
radio input "true"
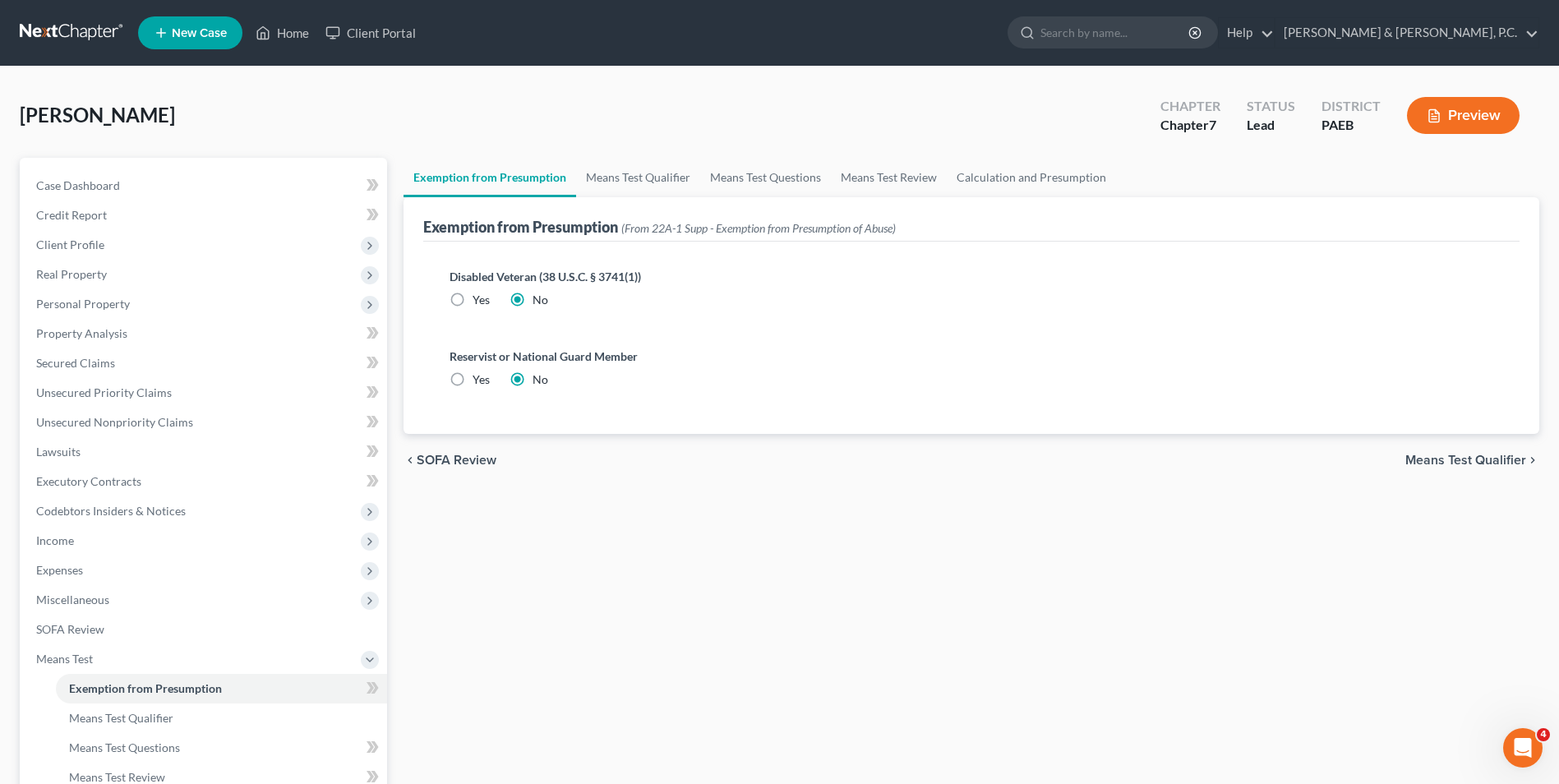
click at [1179, 460] on span "Means Test Qualifier" at bounding box center [1465, 460] width 120 height 13
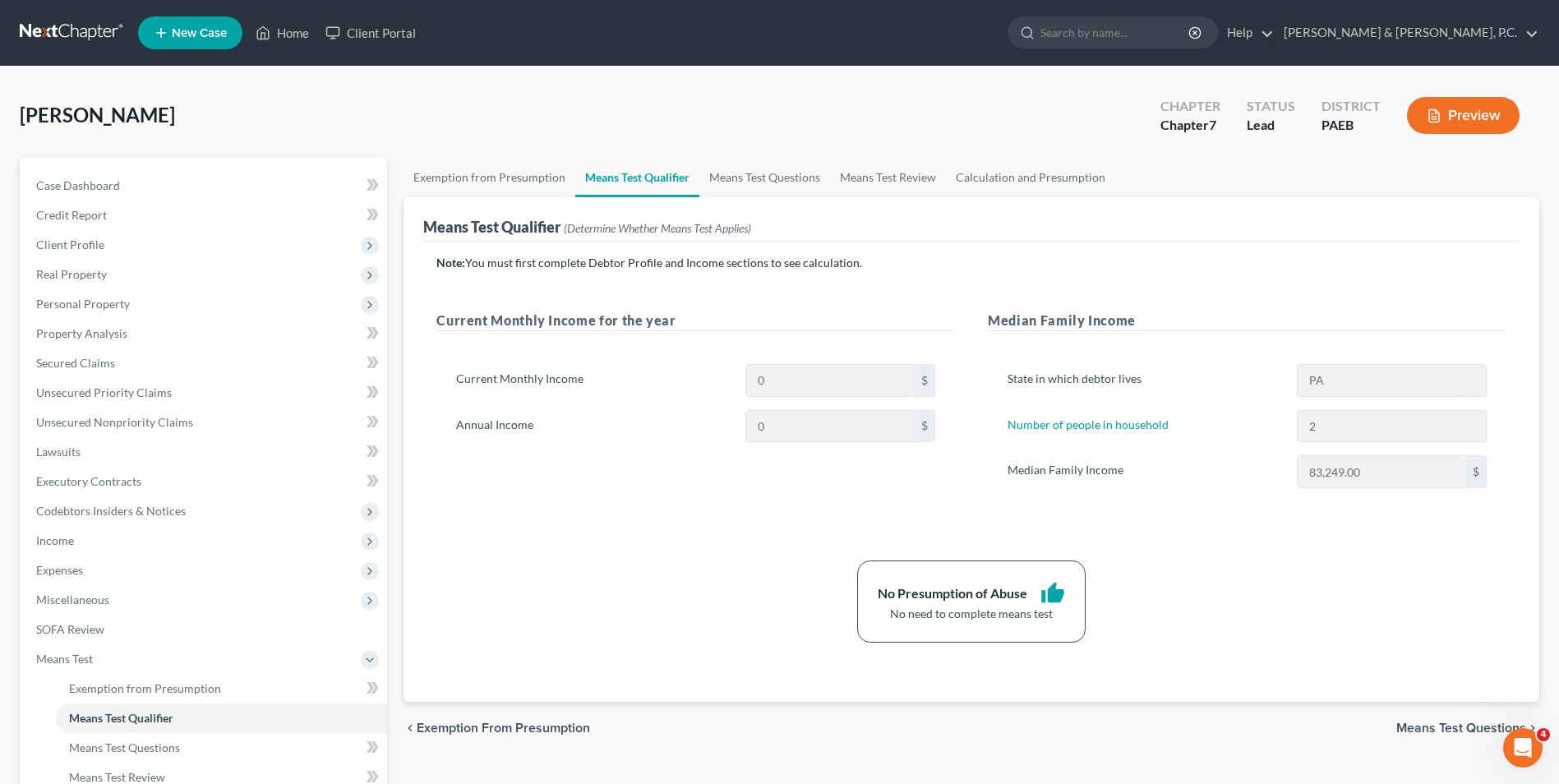
click at [1179, 718] on span "Means Test Questions" at bounding box center [1461, 727] width 129 height 13
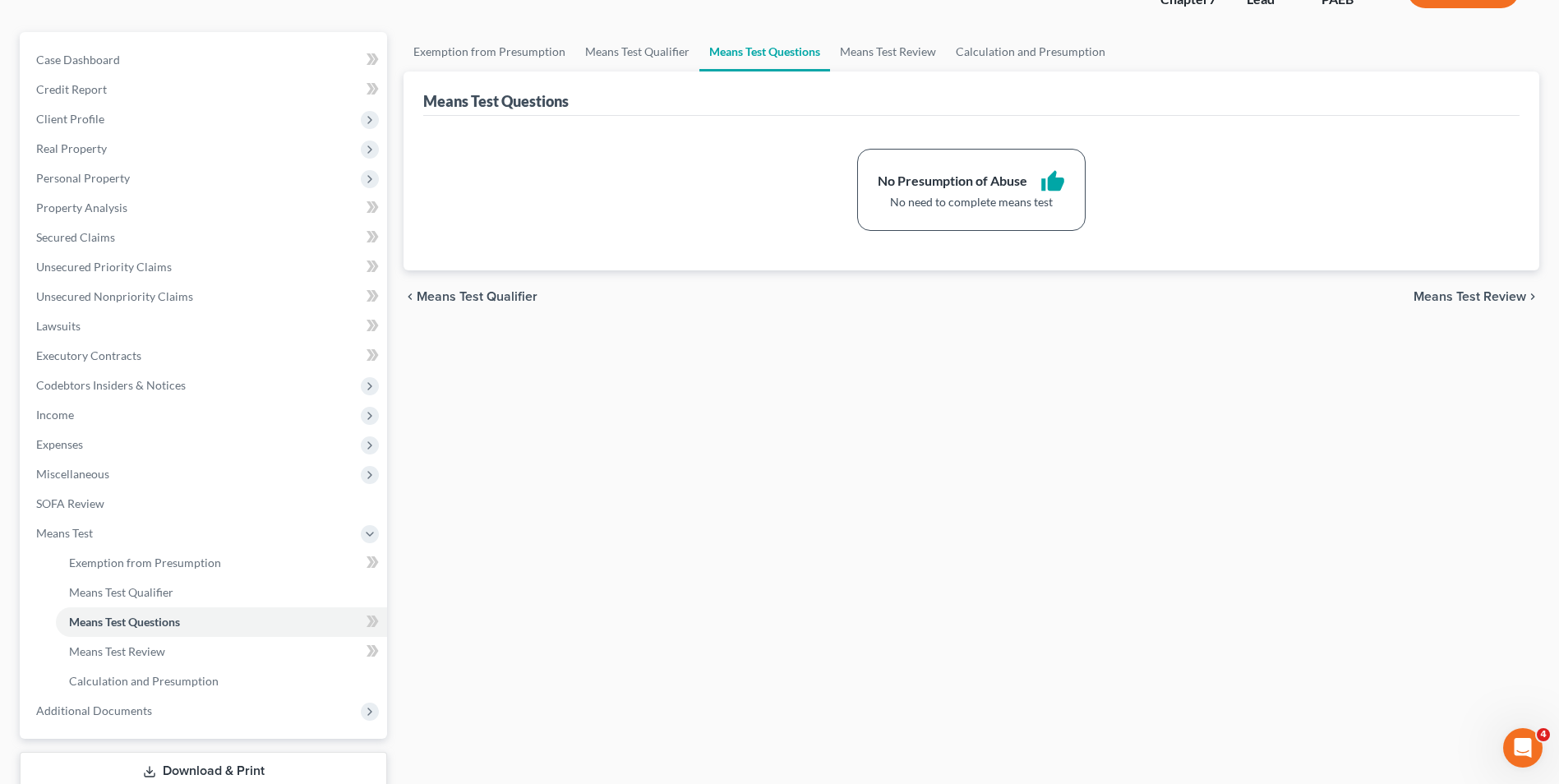
scroll to position [238, 0]
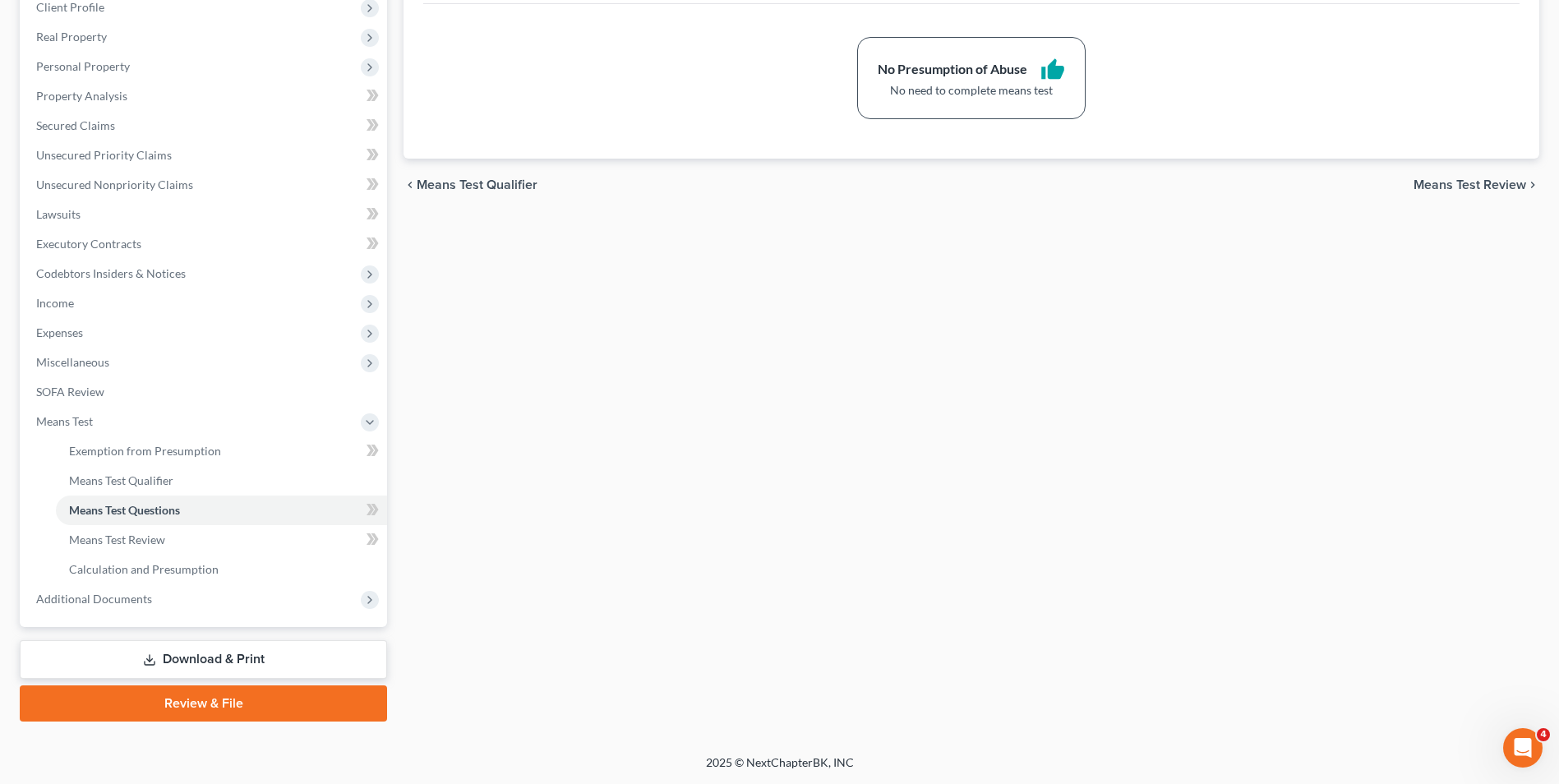
click at [223, 663] on link "Download & Print" at bounding box center [203, 659] width 367 height 39
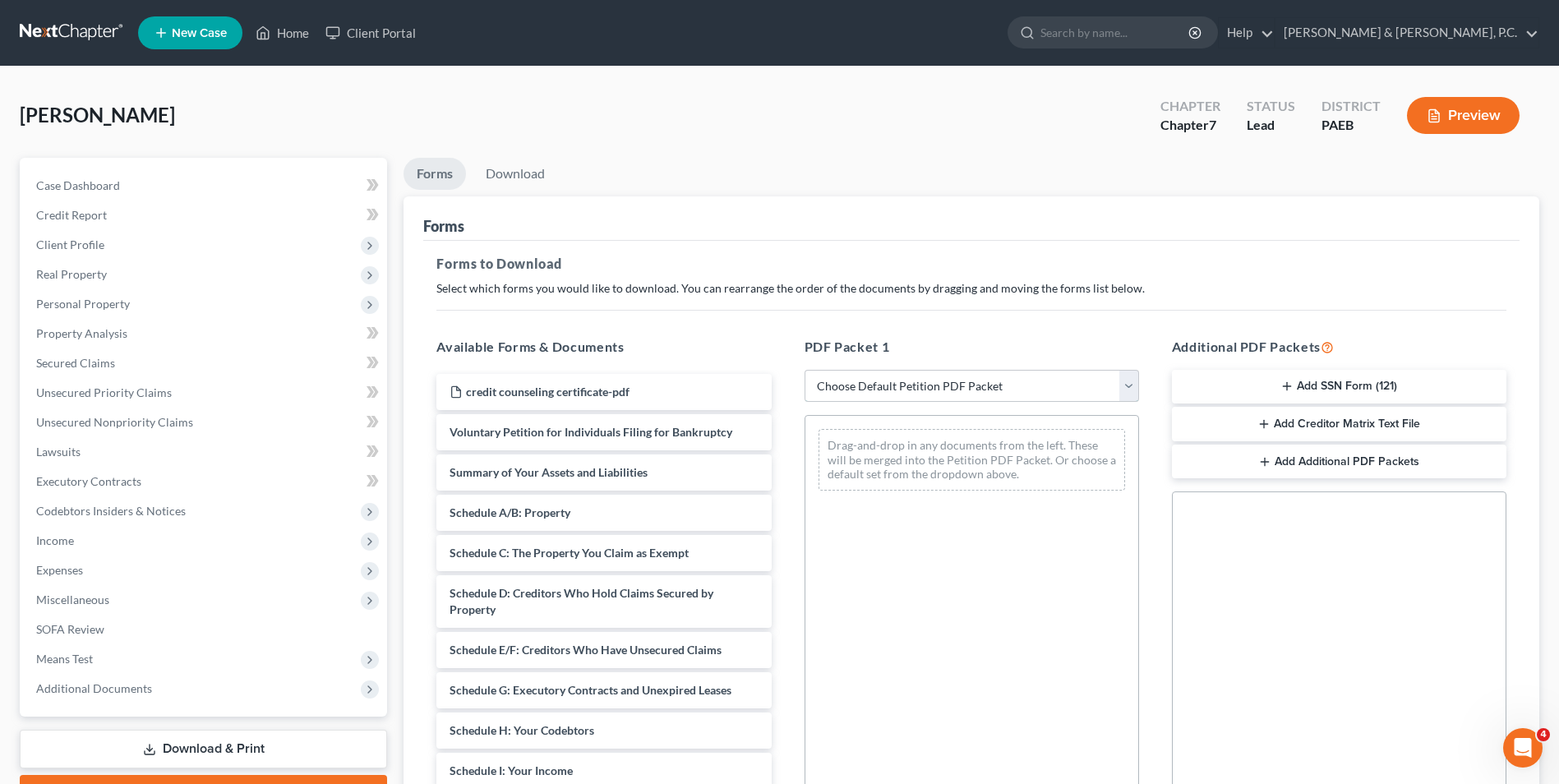
click at [1133, 379] on select "Choose Default Petition PDF Packet Complete Bankruptcy Petition (all forms and …" at bounding box center [972, 385] width 334 height 33
select select "0"
click at [804, 369] on select "Choose Default Petition PDF Packet Complete Bankruptcy Petition (all forms and …" at bounding box center [972, 385] width 334 height 33
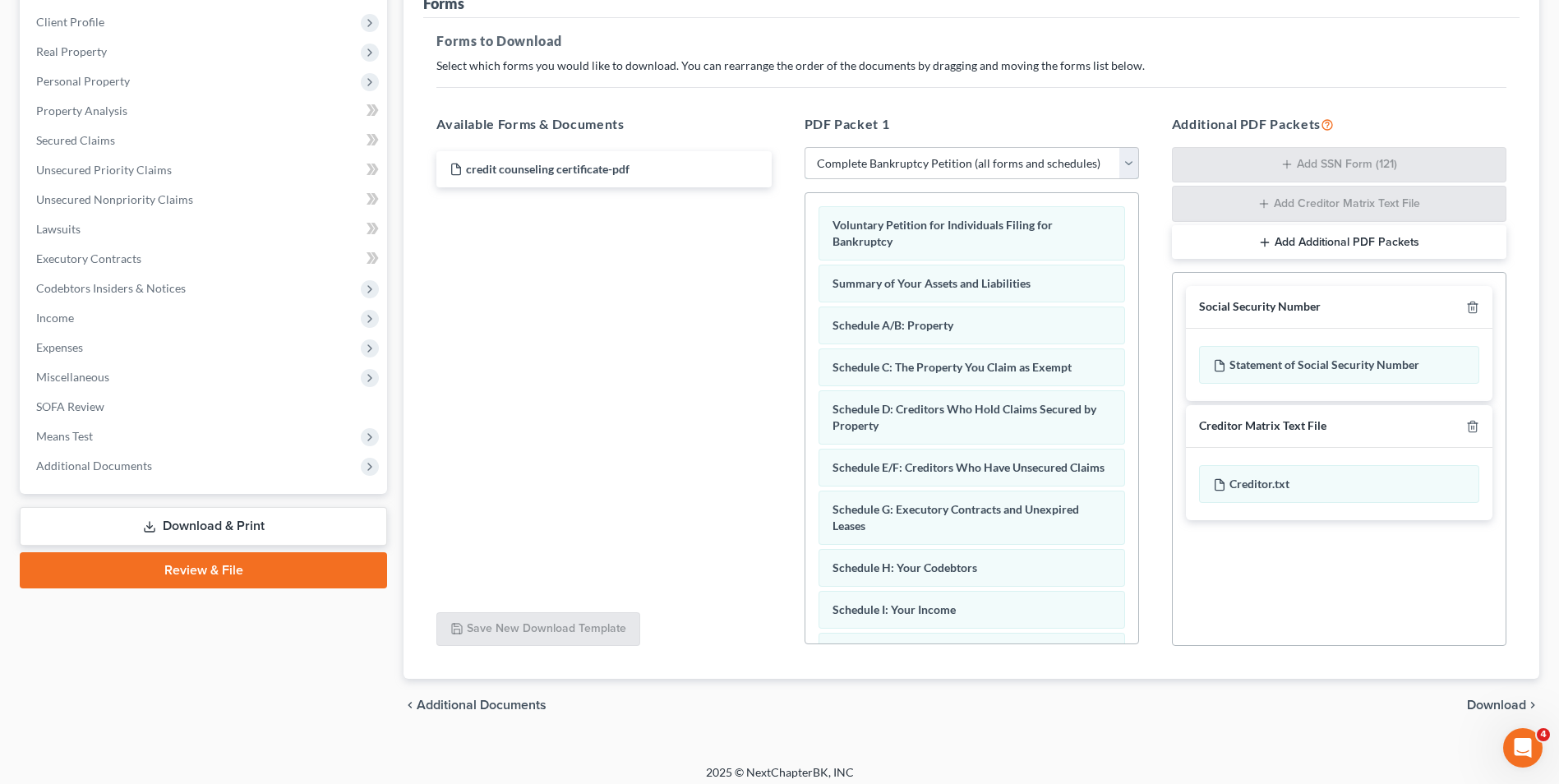
scroll to position [233, 0]
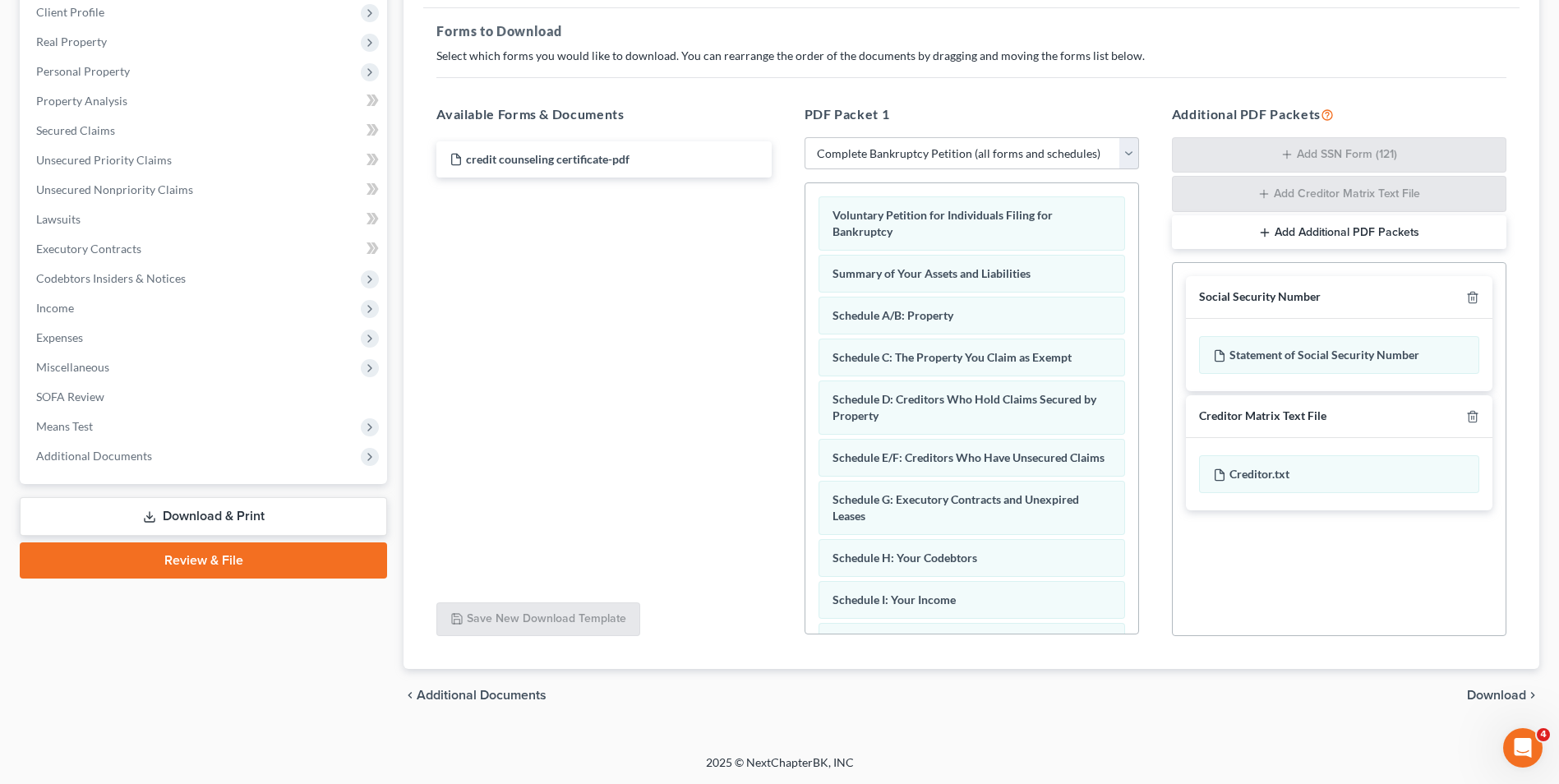
click at [1179, 701] on span "Download" at bounding box center [1496, 694] width 59 height 13
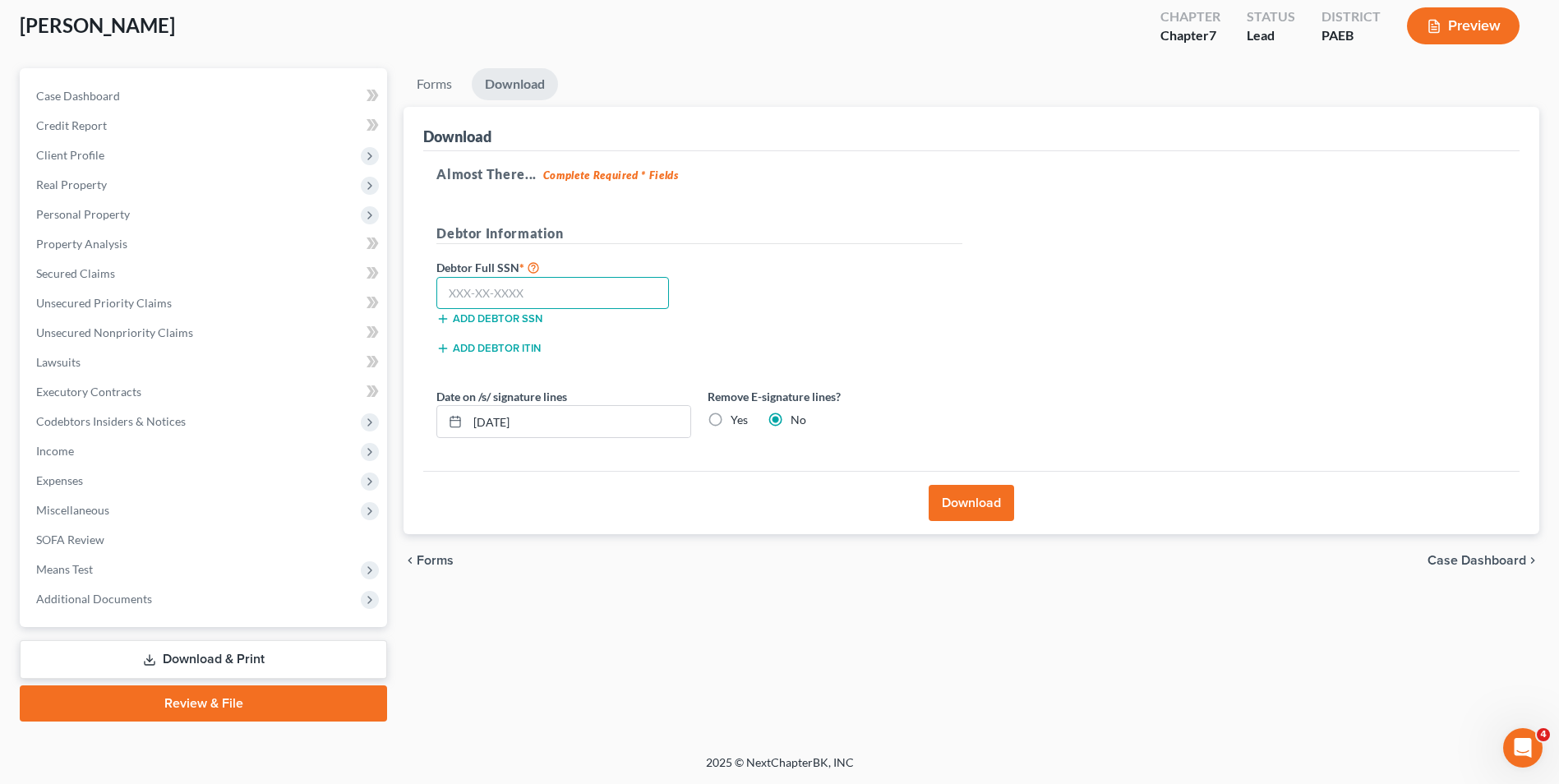
click at [609, 303] on input "text" at bounding box center [553, 293] width 233 height 33
type input "007-80-6490"
click at [968, 501] on button "Download" at bounding box center [972, 502] width 86 height 36
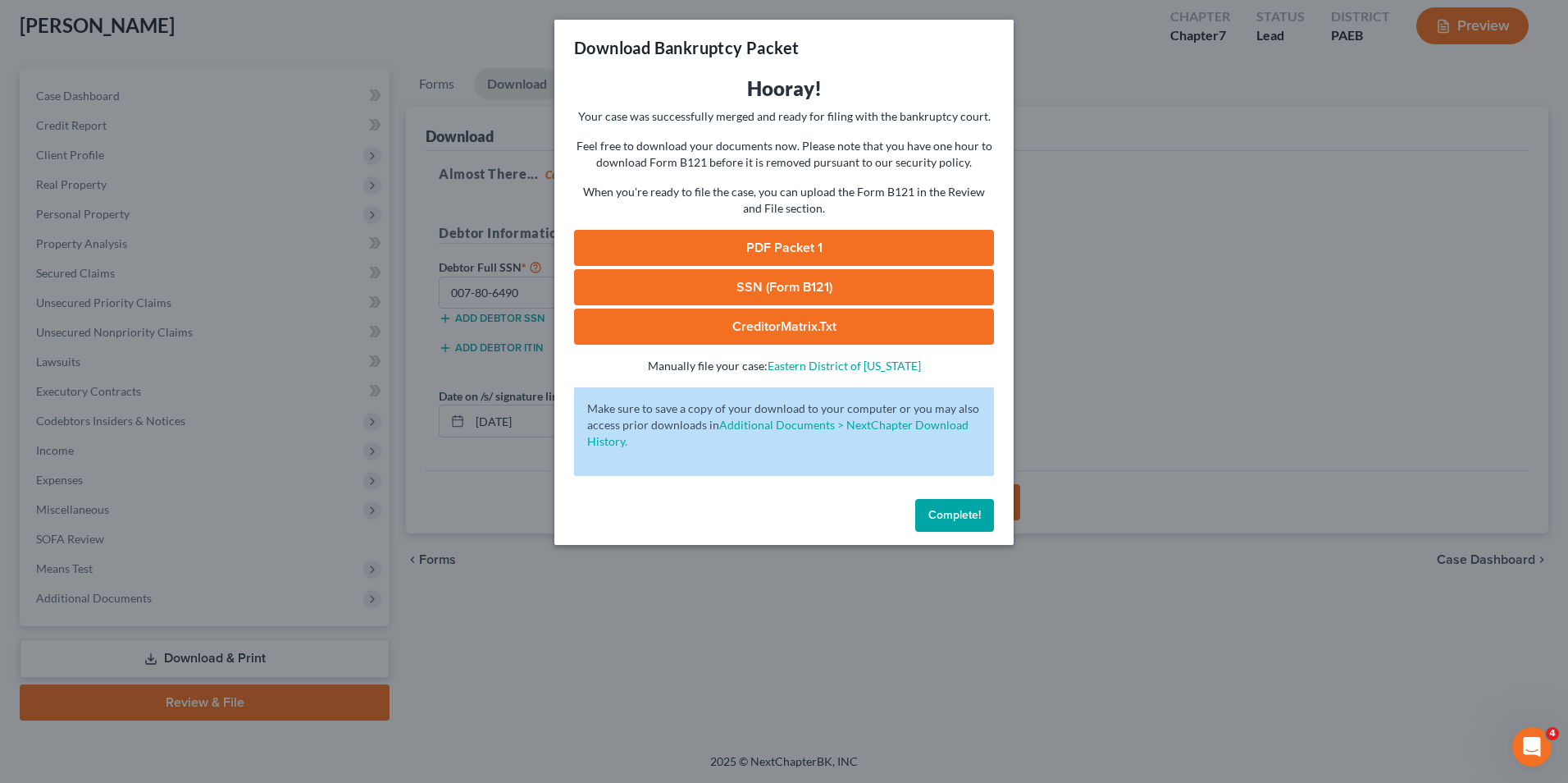
drag, startPoint x: 866, startPoint y: 236, endPoint x: 881, endPoint y: 236, distance: 15.0
click at [866, 236] on link "PDF Packet 1" at bounding box center [784, 247] width 420 height 36
click at [811, 284] on link "SSN (Form B121)" at bounding box center [784, 287] width 420 height 36
click at [948, 512] on span "Complete!" at bounding box center [955, 515] width 53 height 14
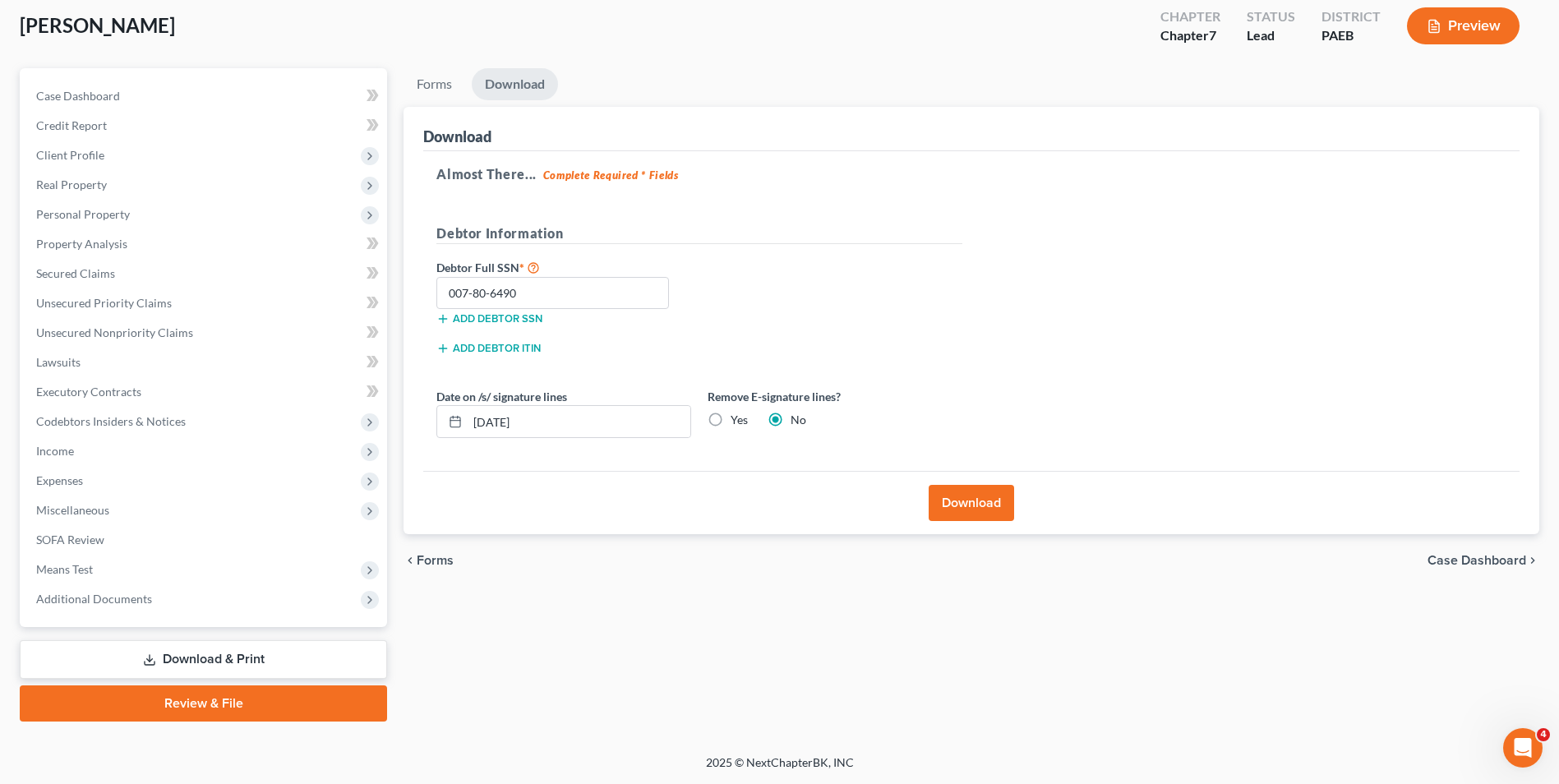
drag, startPoint x: 180, startPoint y: 707, endPoint x: 195, endPoint y: 703, distance: 15.5
click at [181, 707] on link "Review & File" at bounding box center [203, 703] width 367 height 36
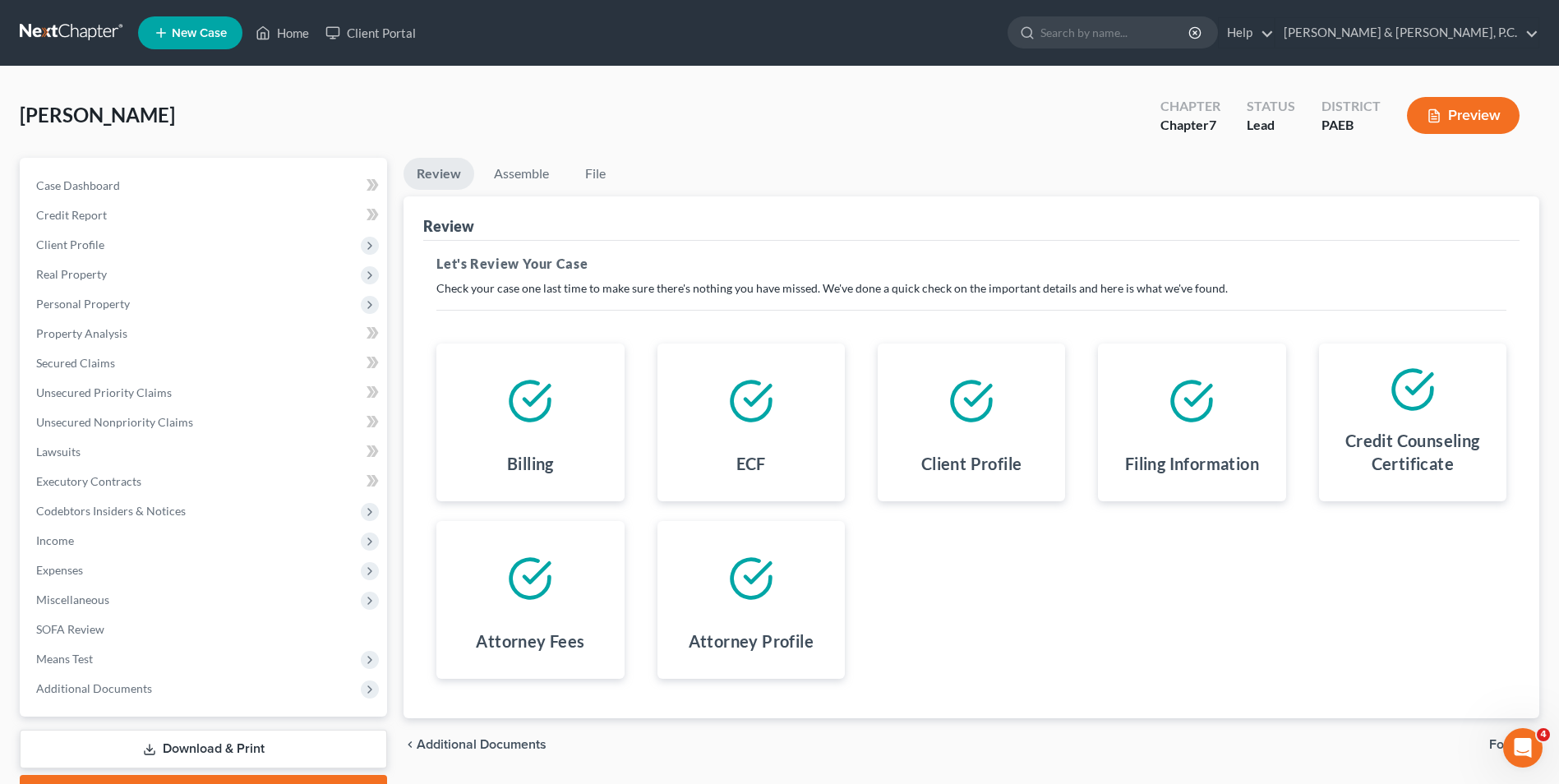
scroll to position [90, 0]
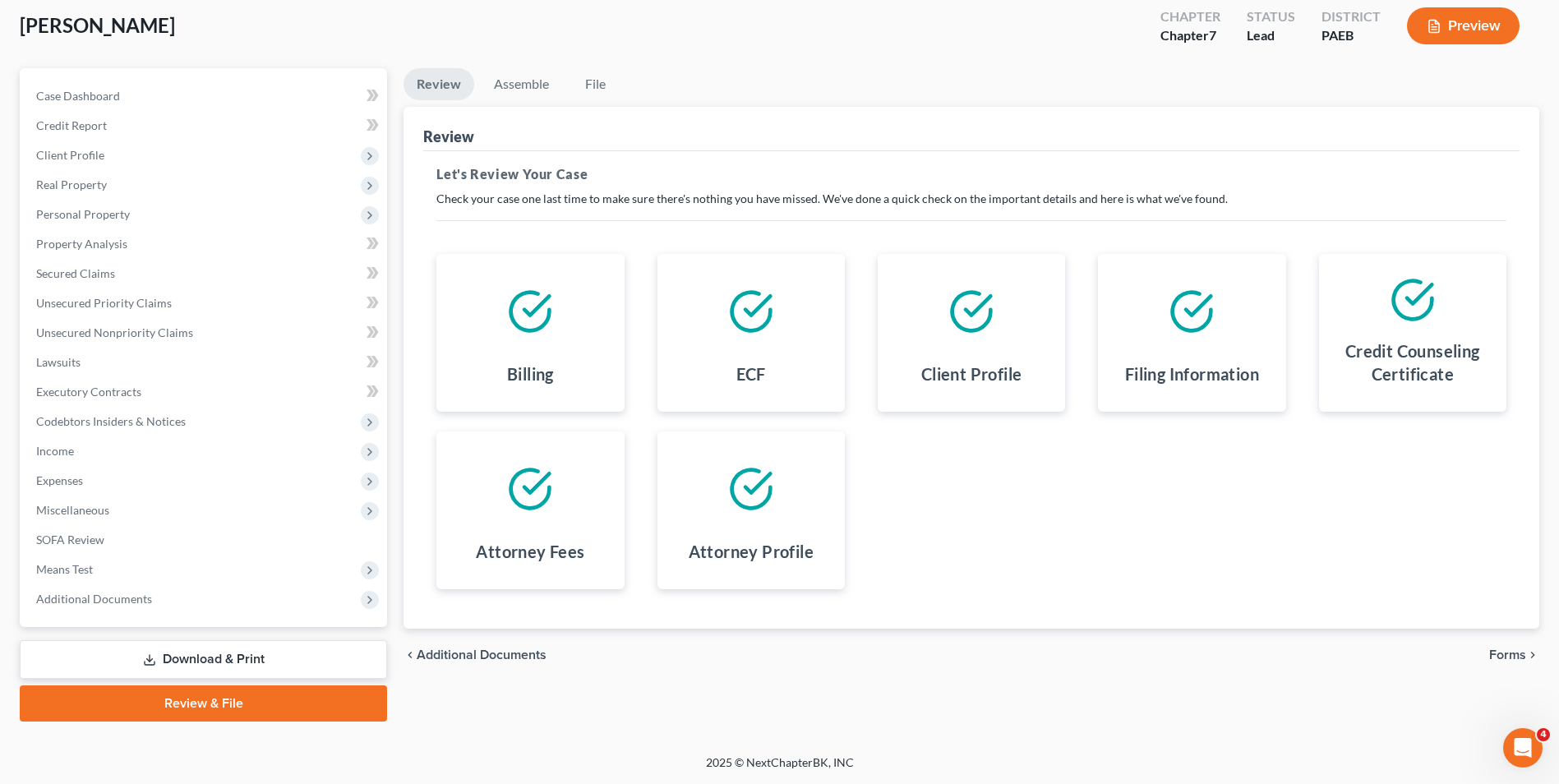
click at [1179, 657] on span "Forms" at bounding box center [1507, 654] width 37 height 13
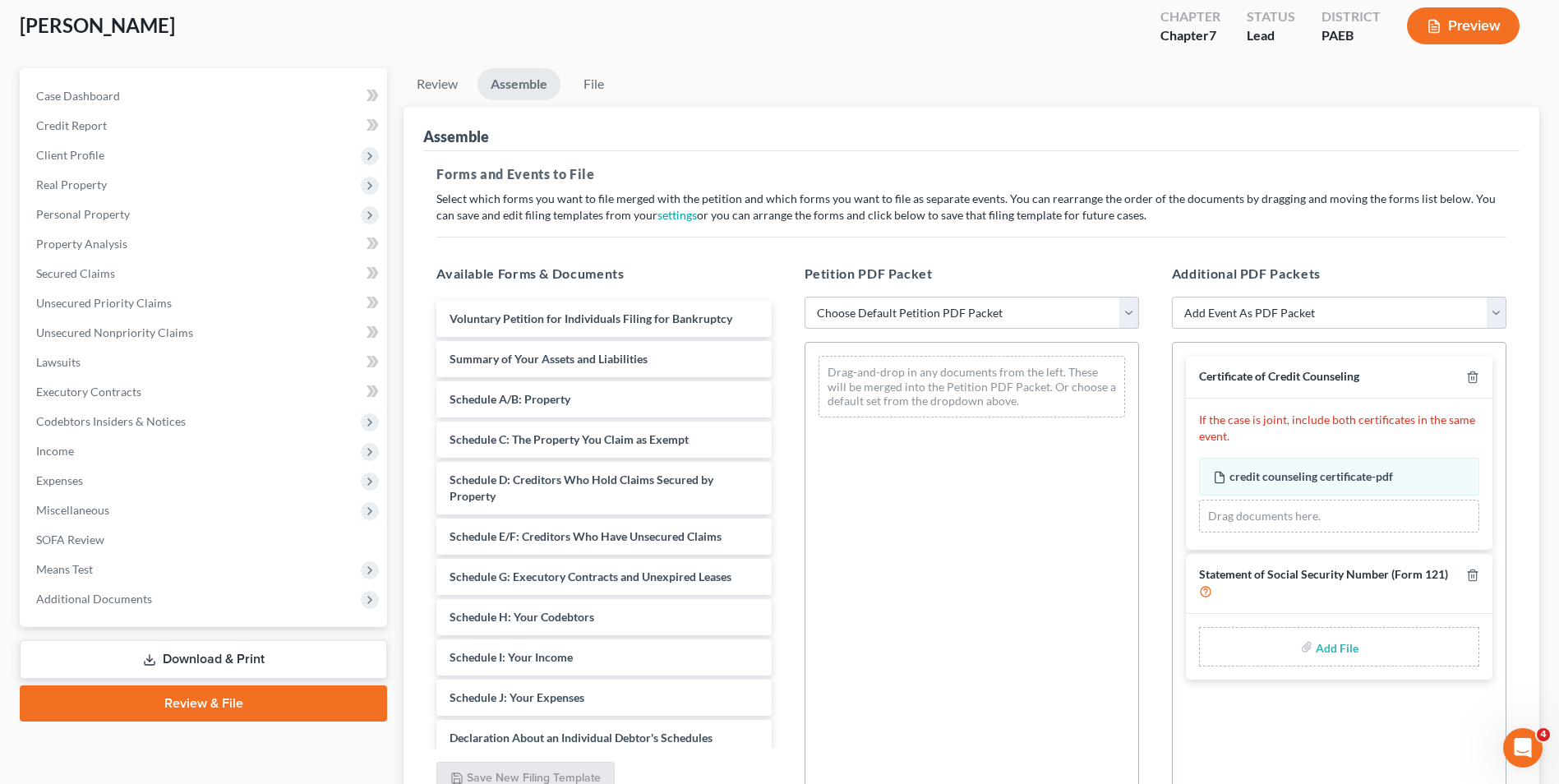
drag, startPoint x: 1128, startPoint y: 313, endPoint x: 1142, endPoint y: 306, distance: 15.7
click at [1127, 313] on select "Choose Default Petition PDF Packet Emergency Filing (Voluntary Petition and Cre…" at bounding box center [972, 312] width 334 height 33
select select "2"
click at [804, 296] on select "Choose Default Petition PDF Packet Emergency Filing (Voluntary Petition and Cre…" at bounding box center [972, 312] width 334 height 33
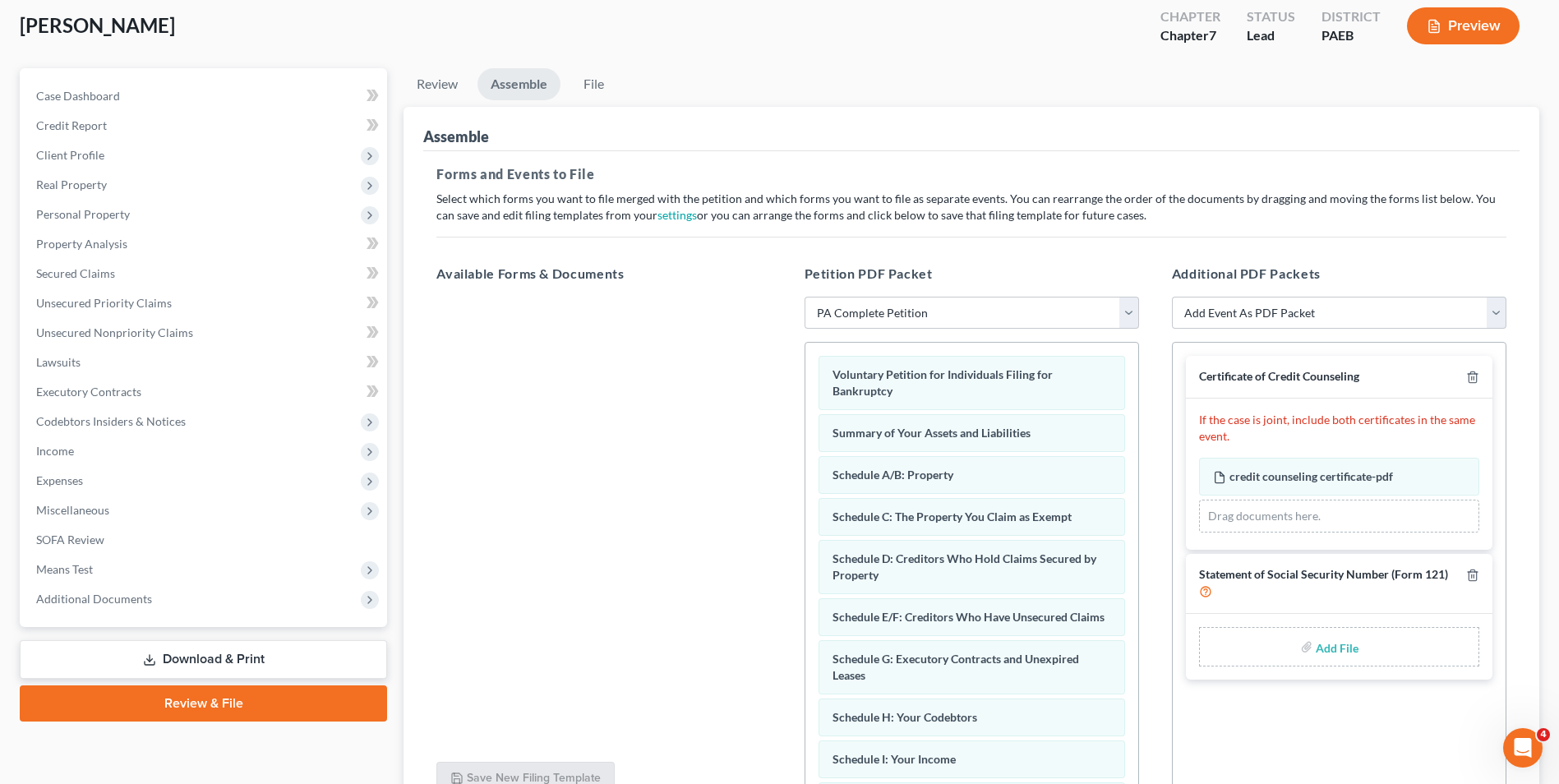
click at [1179, 654] on input "file" at bounding box center [1336, 647] width 40 height 30
type input "C:\fakepath\[PERSON_NAME] ss cert.pdf"
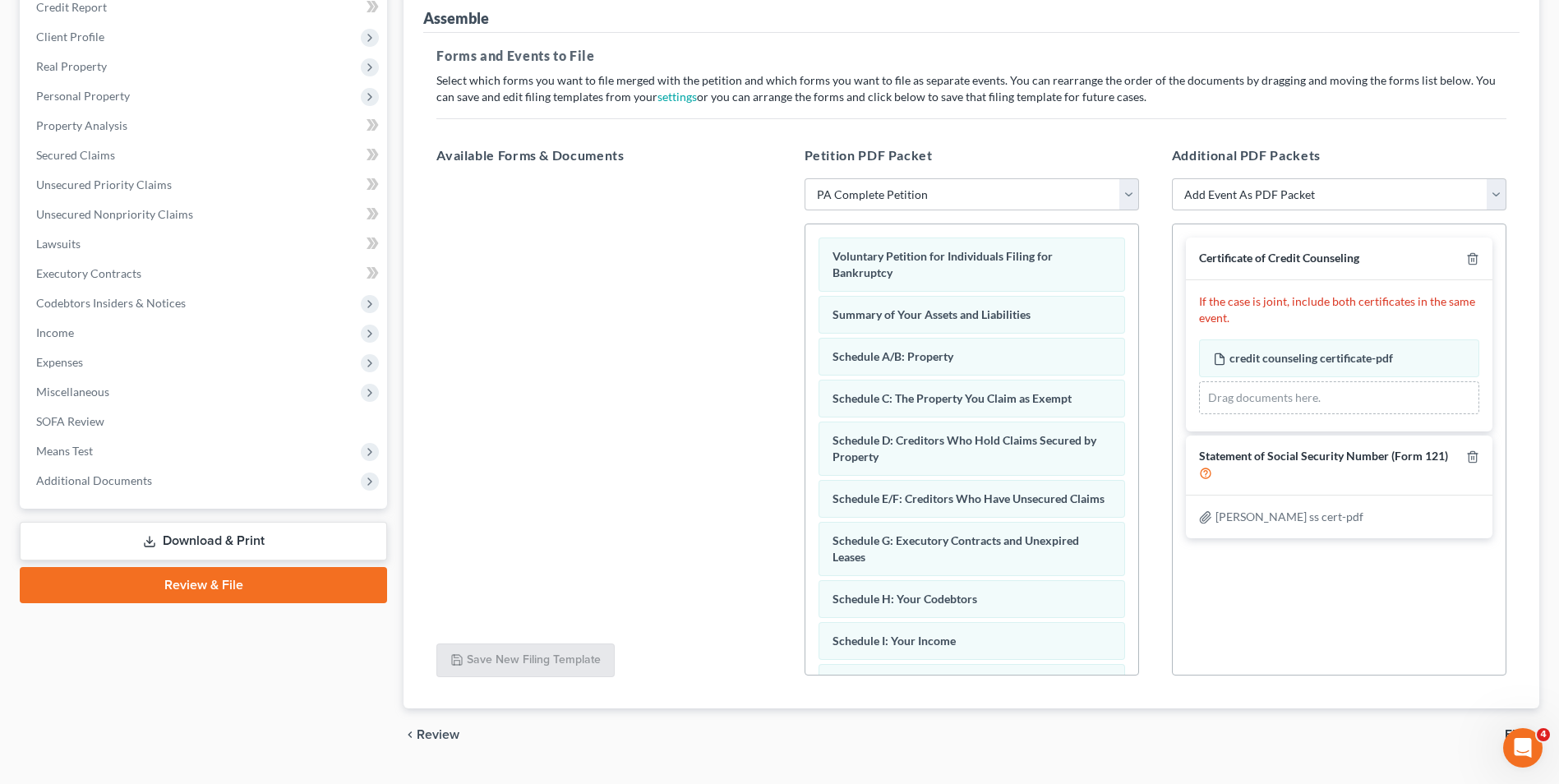
scroll to position [247, 0]
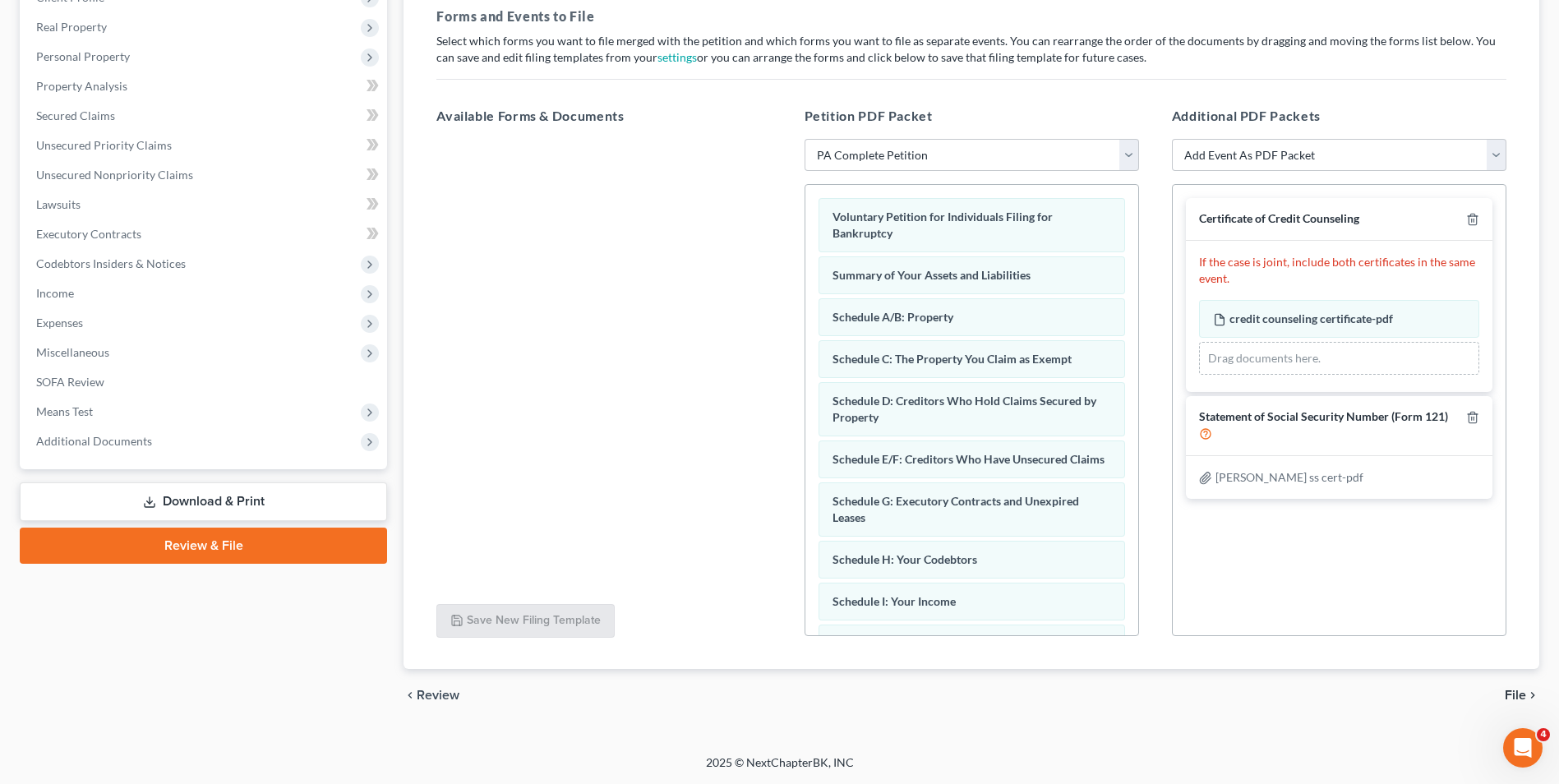
click at [1179, 689] on span "File" at bounding box center [1515, 694] width 21 height 13
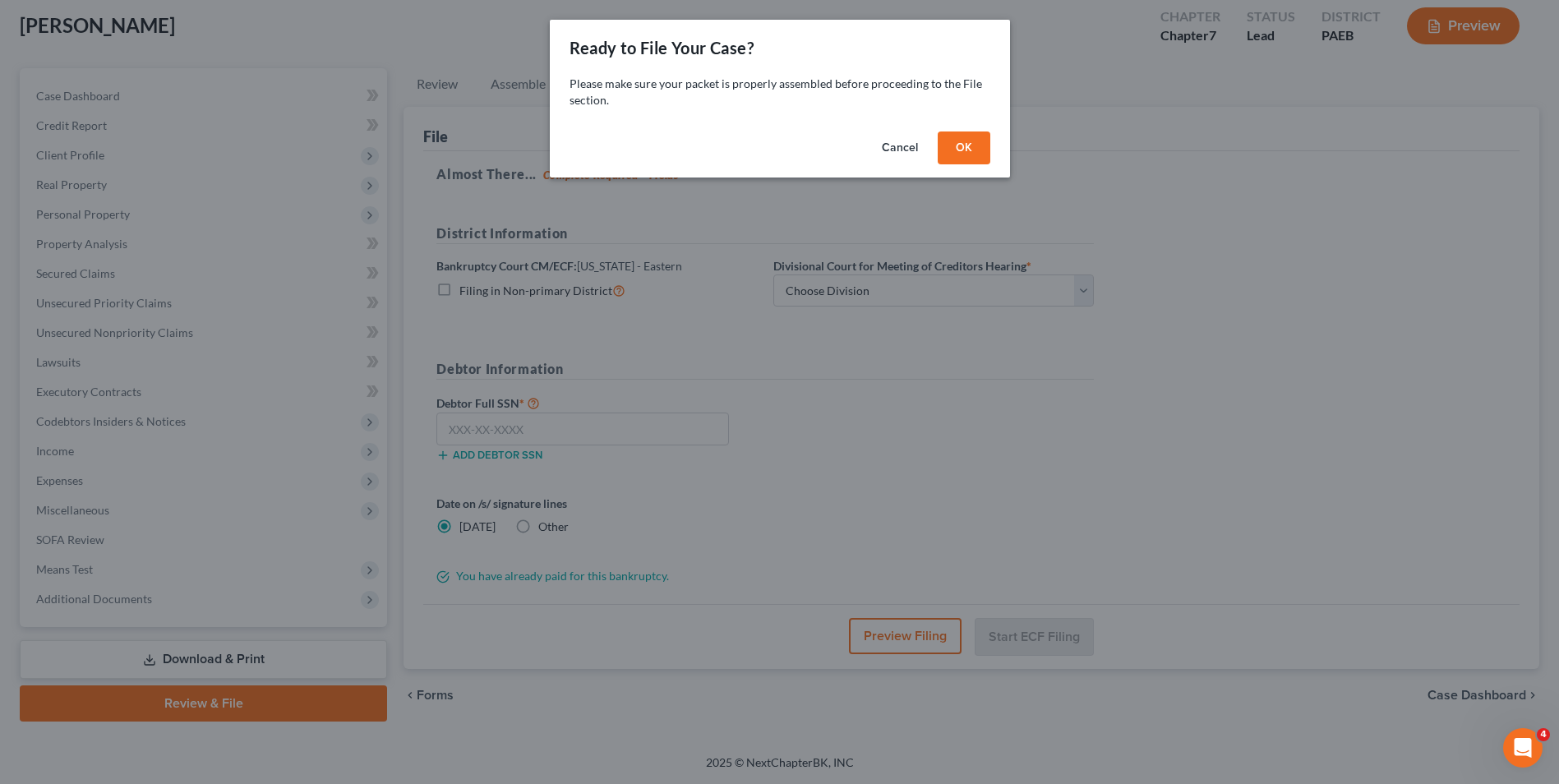
scroll to position [90, 0]
click at [973, 152] on button "OK" at bounding box center [970, 147] width 53 height 33
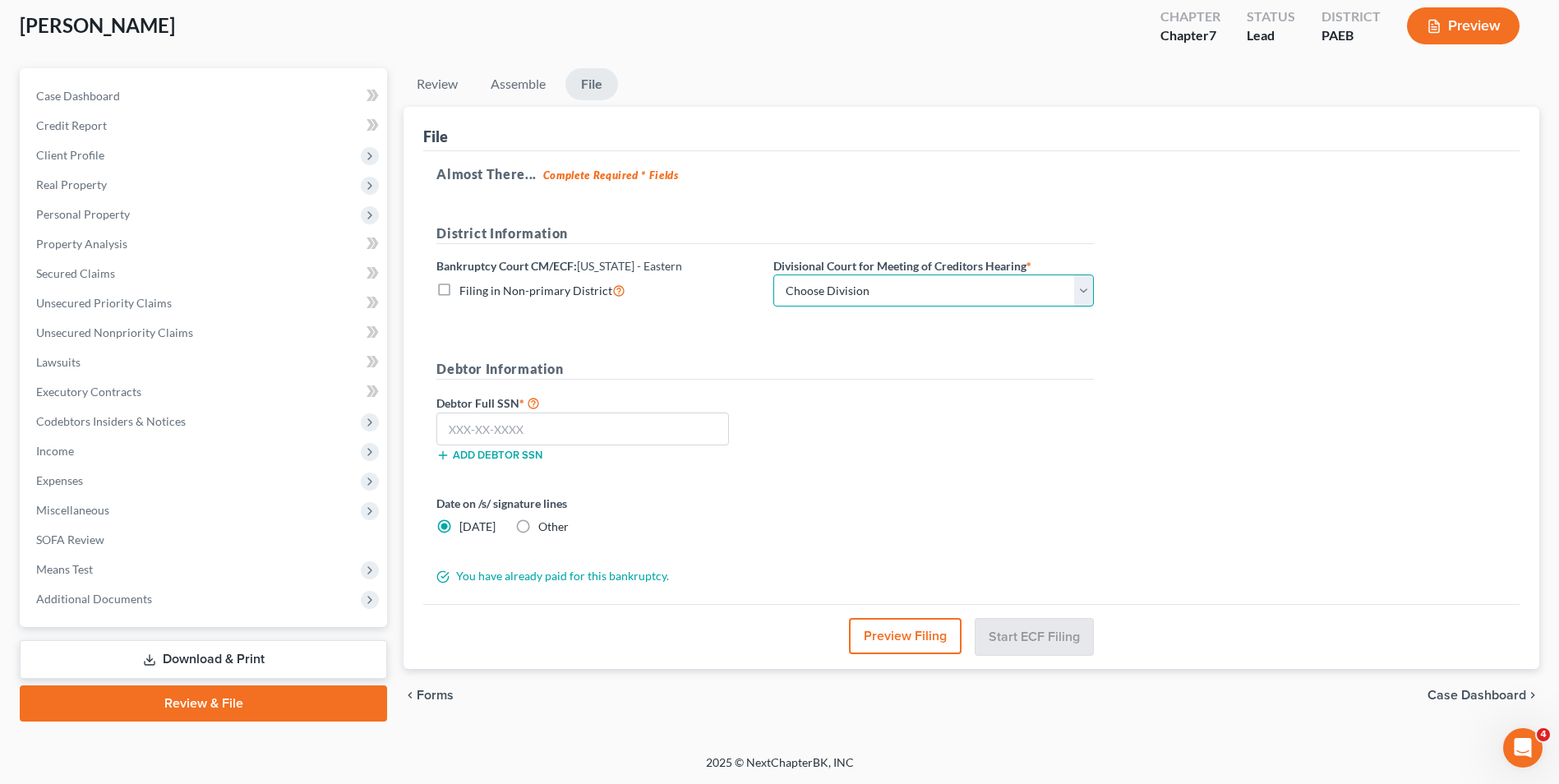
click at [1079, 286] on select "Choose Division [GEOGRAPHIC_DATA] Reading" at bounding box center [934, 291] width 321 height 33
select select "1"
click at [774, 275] on select "Choose Division [GEOGRAPHIC_DATA] Reading" at bounding box center [934, 291] width 321 height 33
click at [459, 290] on label "Filing in Non-primary District" at bounding box center [542, 290] width 166 height 19
click at [466, 290] on input "Filing in Non-primary District" at bounding box center [471, 286] width 11 height 11
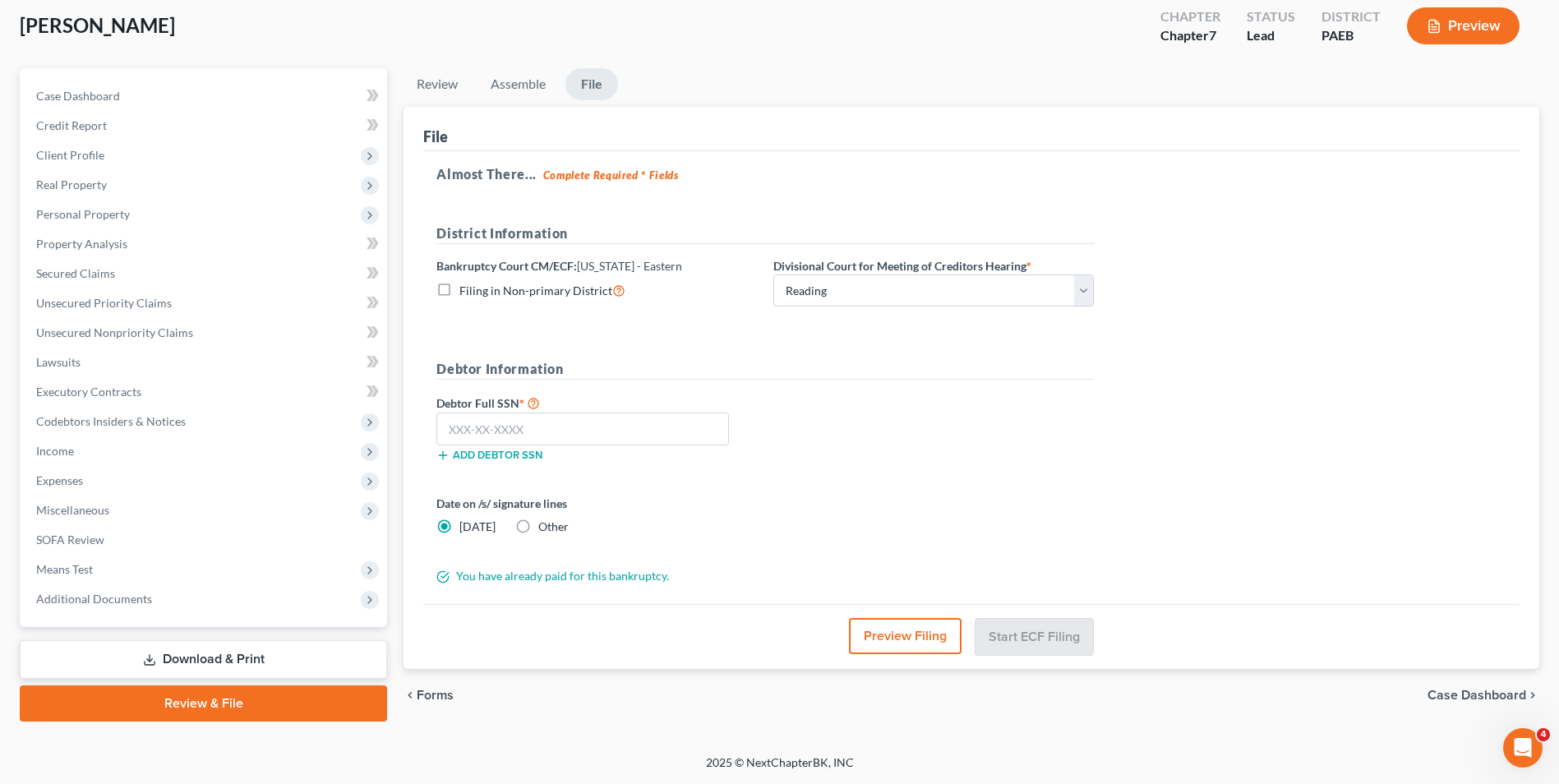
checkbox input "true"
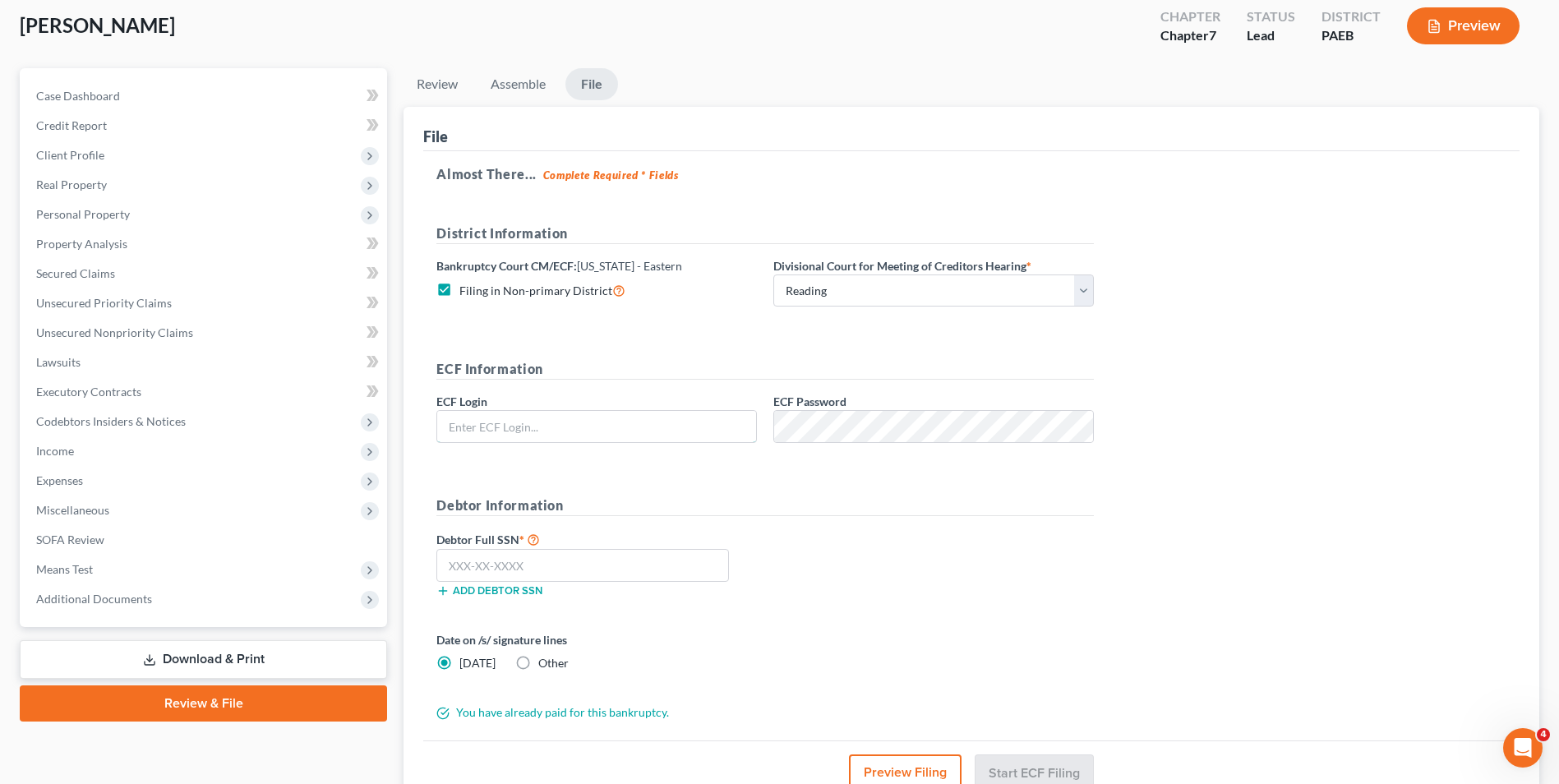
type input "WWGRlaw305"
click at [535, 574] on input "text" at bounding box center [582, 564] width 293 height 33
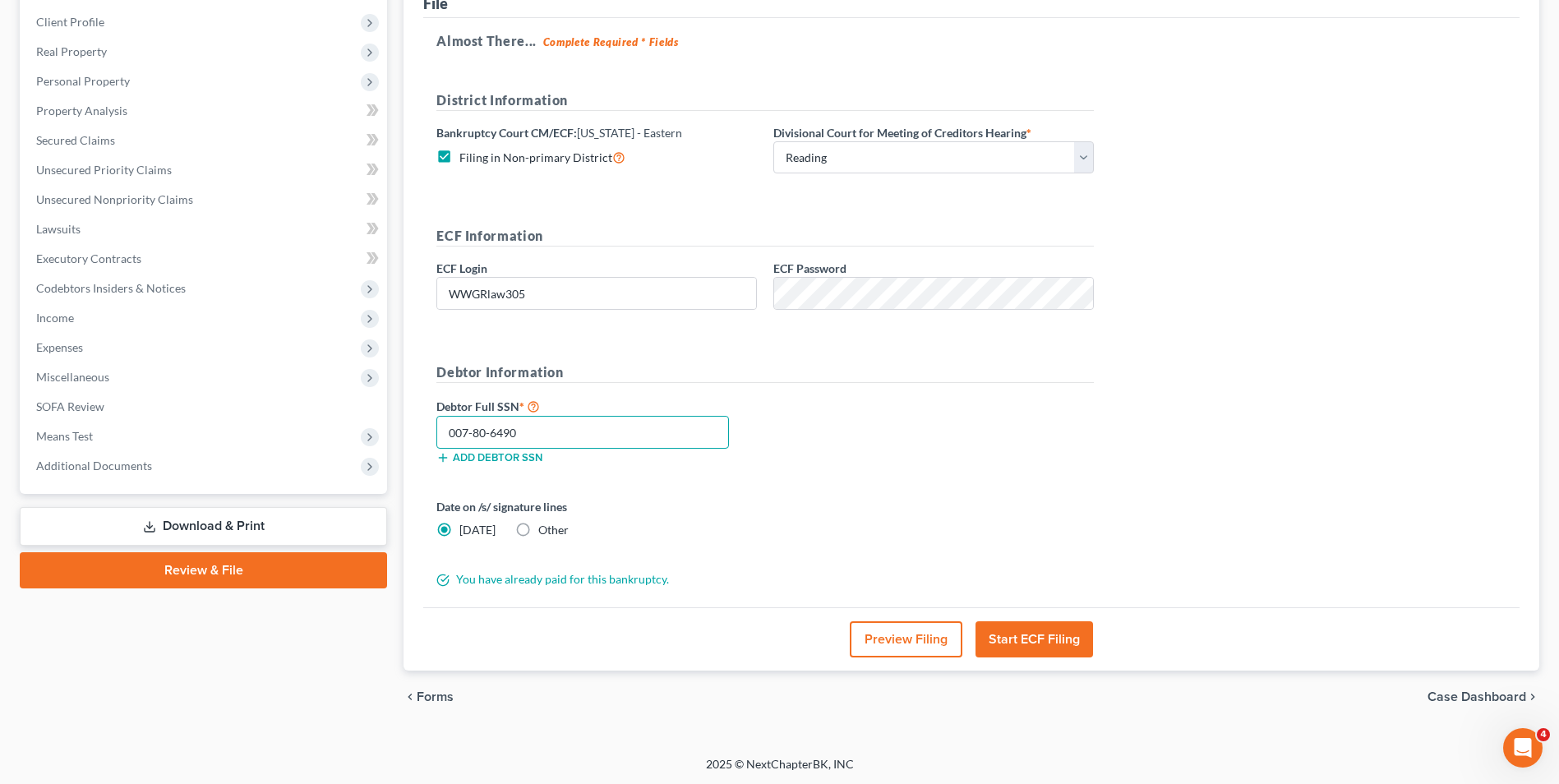
scroll to position [224, 0]
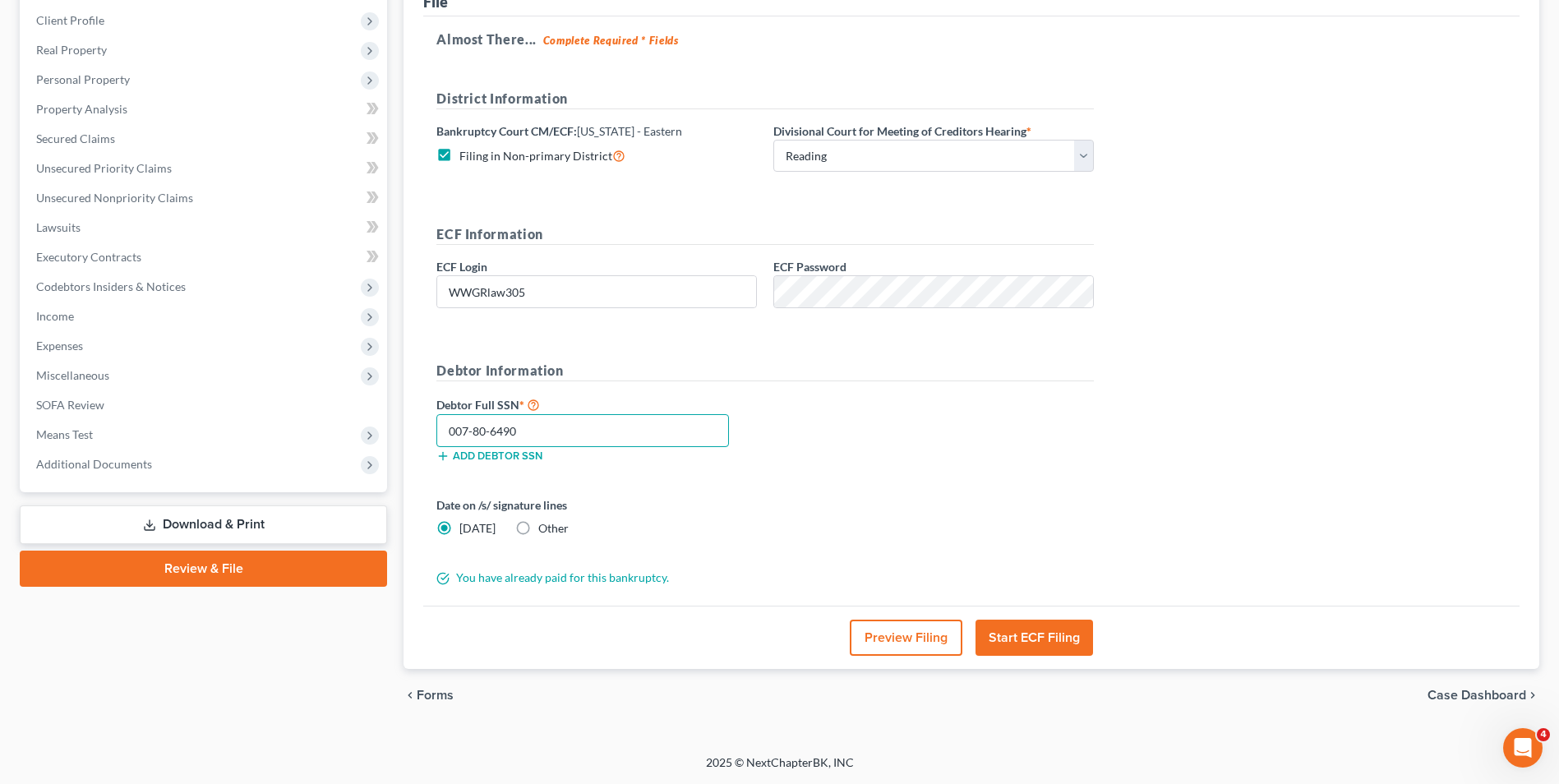
type input "007-80-6490"
click at [1021, 637] on button "Start ECF Filing" at bounding box center [1034, 637] width 117 height 36
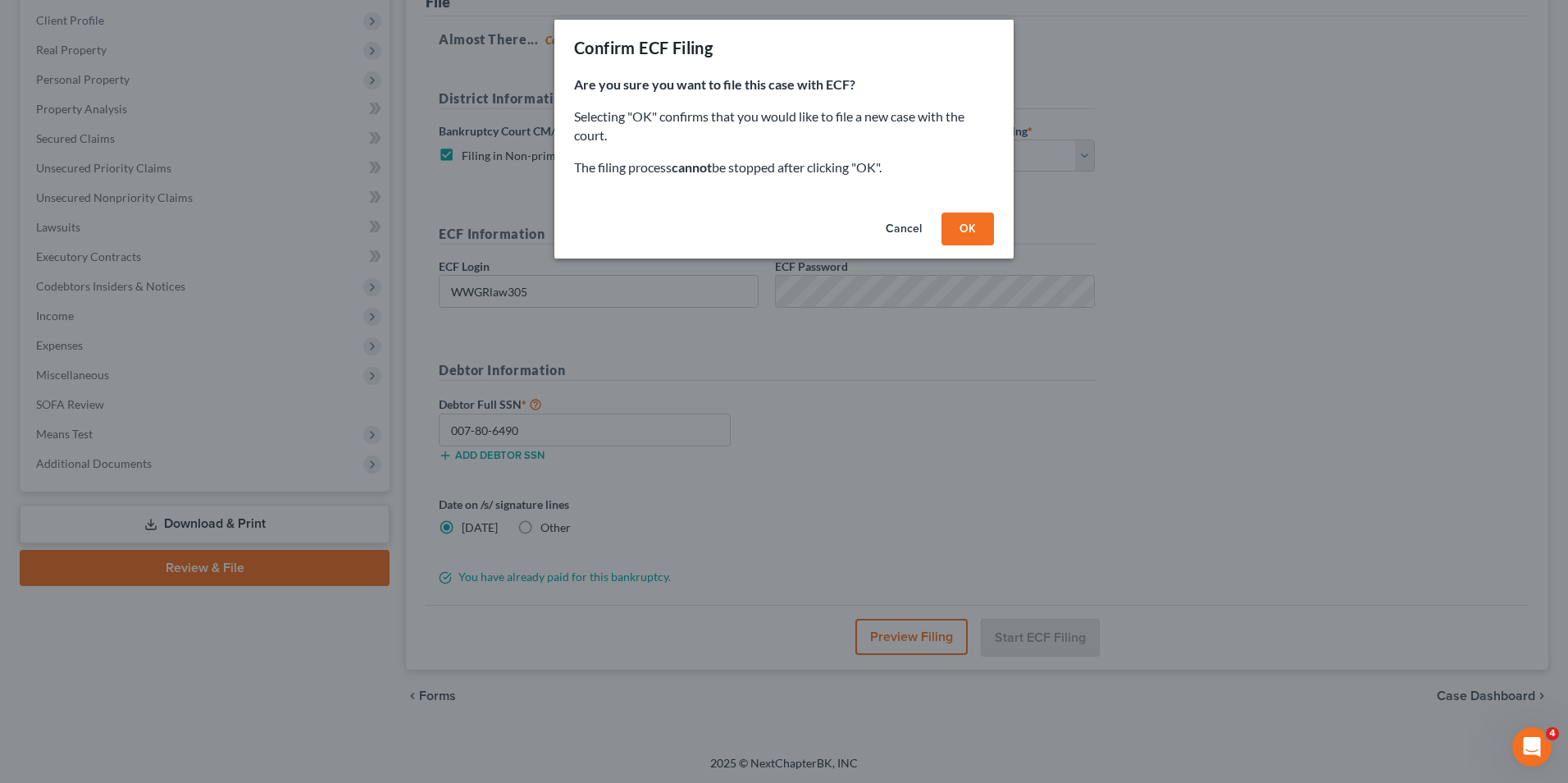
click at [980, 227] on button "OK" at bounding box center [968, 229] width 53 height 33
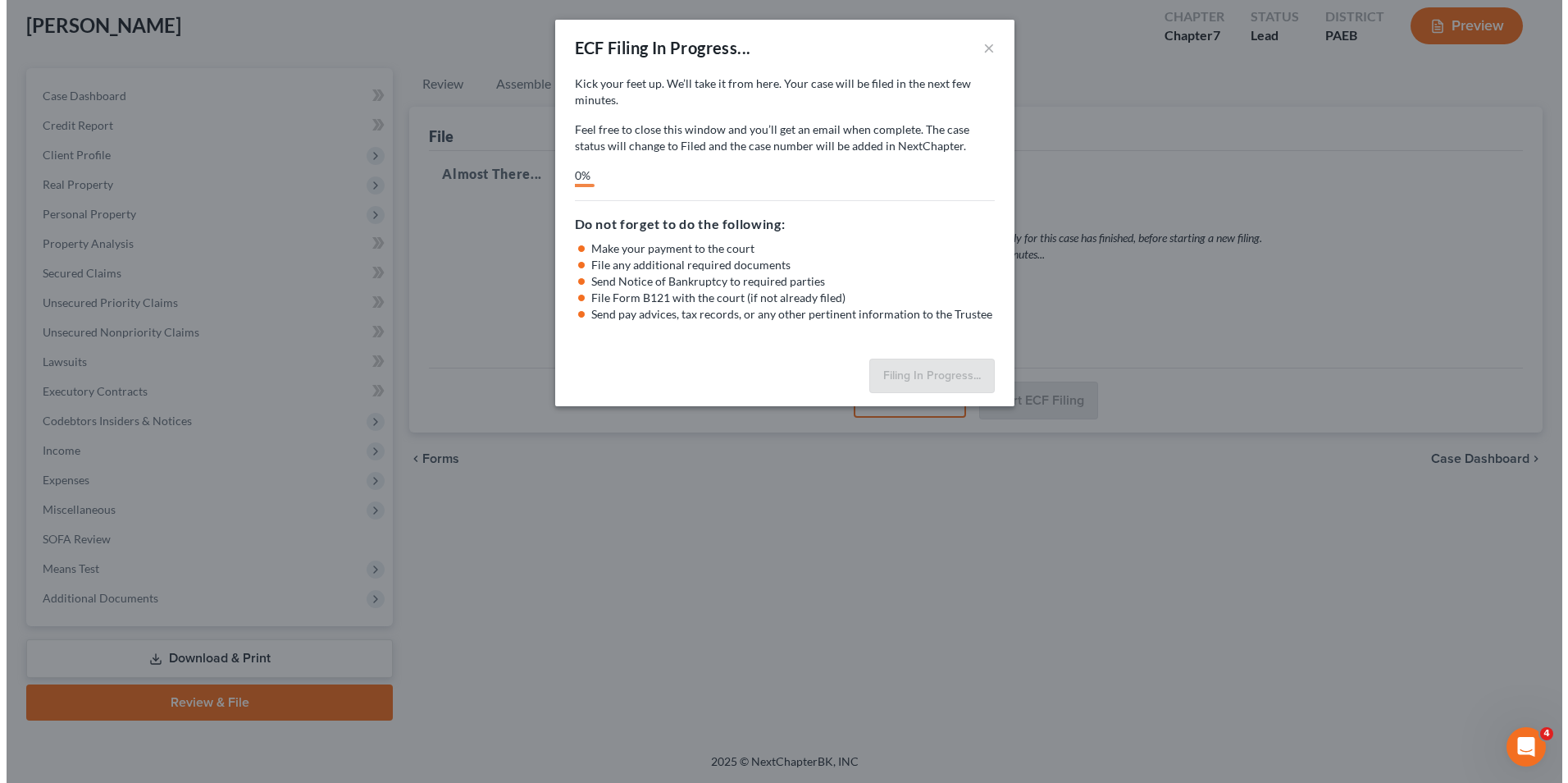
scroll to position [89, 0]
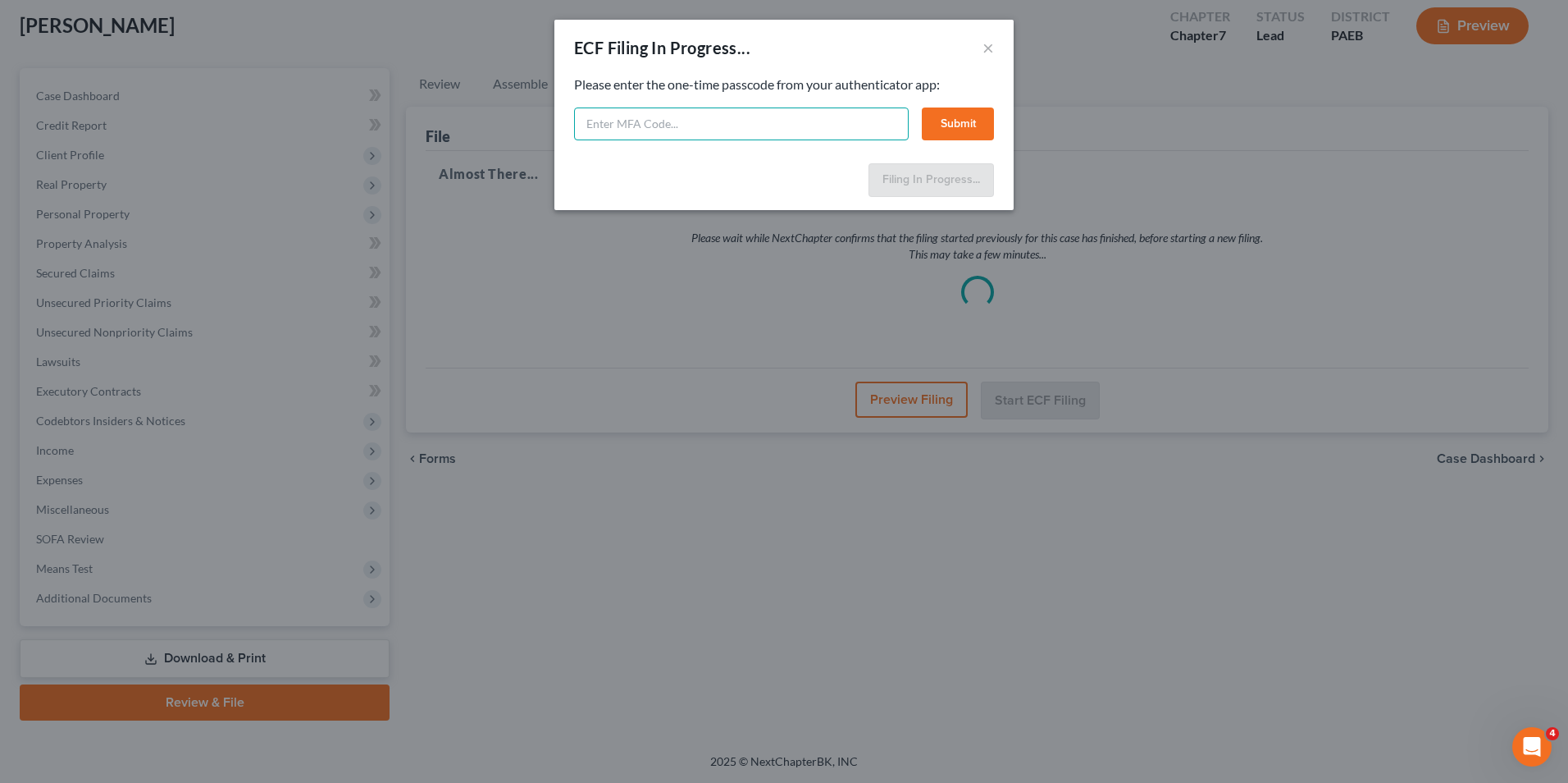
click at [844, 132] on input "text" at bounding box center [741, 123] width 335 height 33
type input "631322"
click at [971, 118] on button "Submit" at bounding box center [958, 123] width 73 height 33
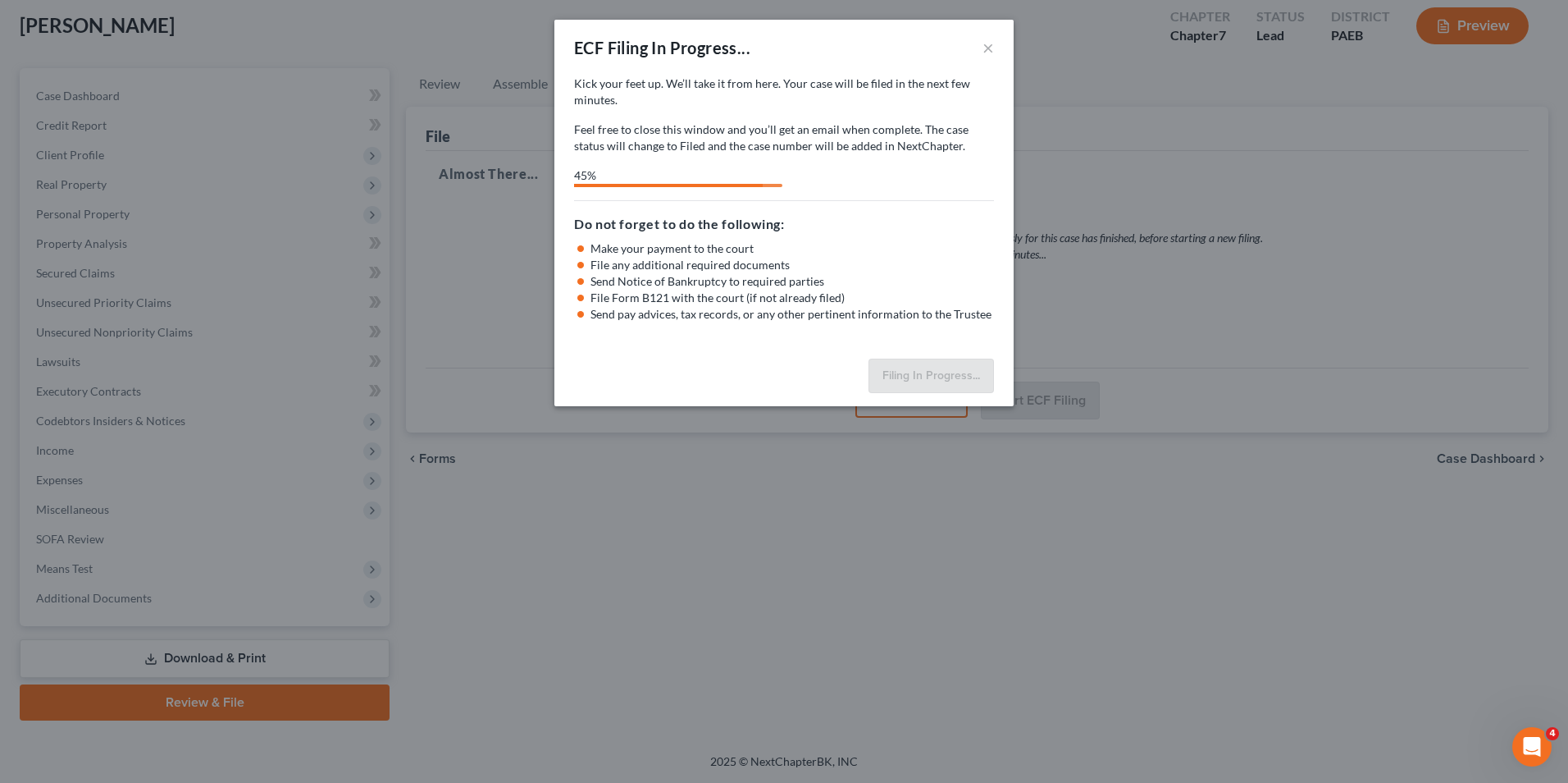
select select "1"
